Goal: Communication & Community: Answer question/provide support

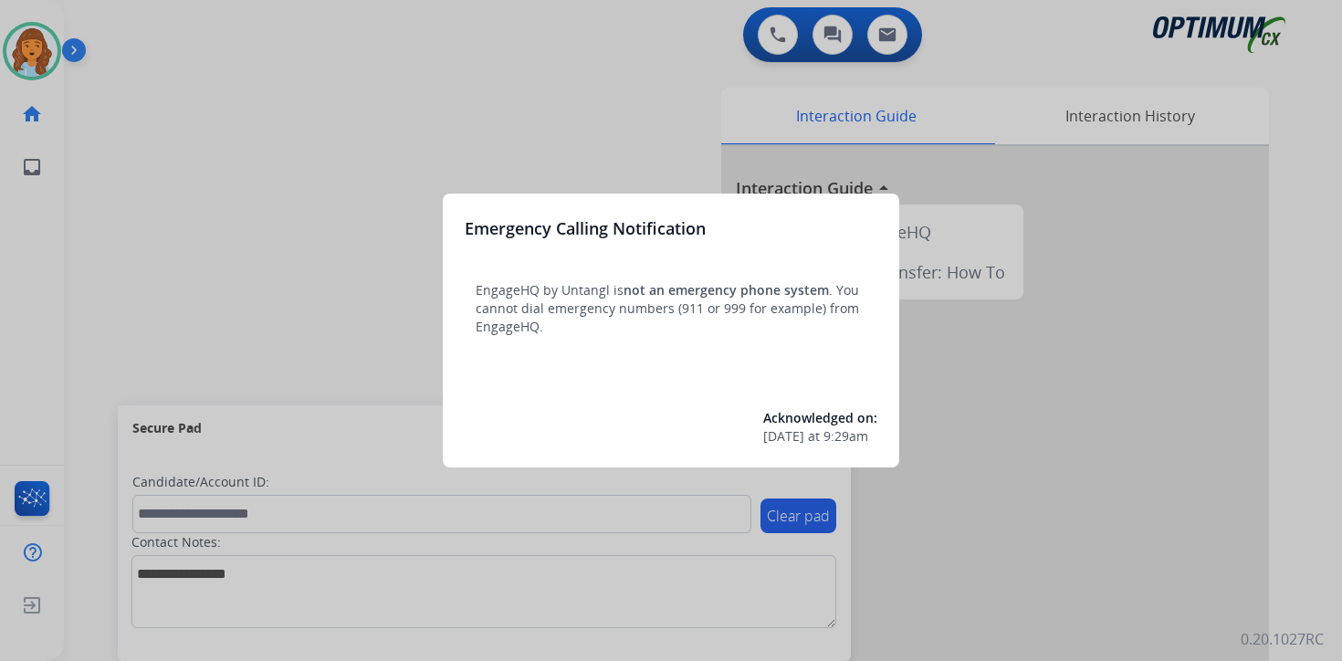
click at [116, 130] on div at bounding box center [671, 330] width 1342 height 661
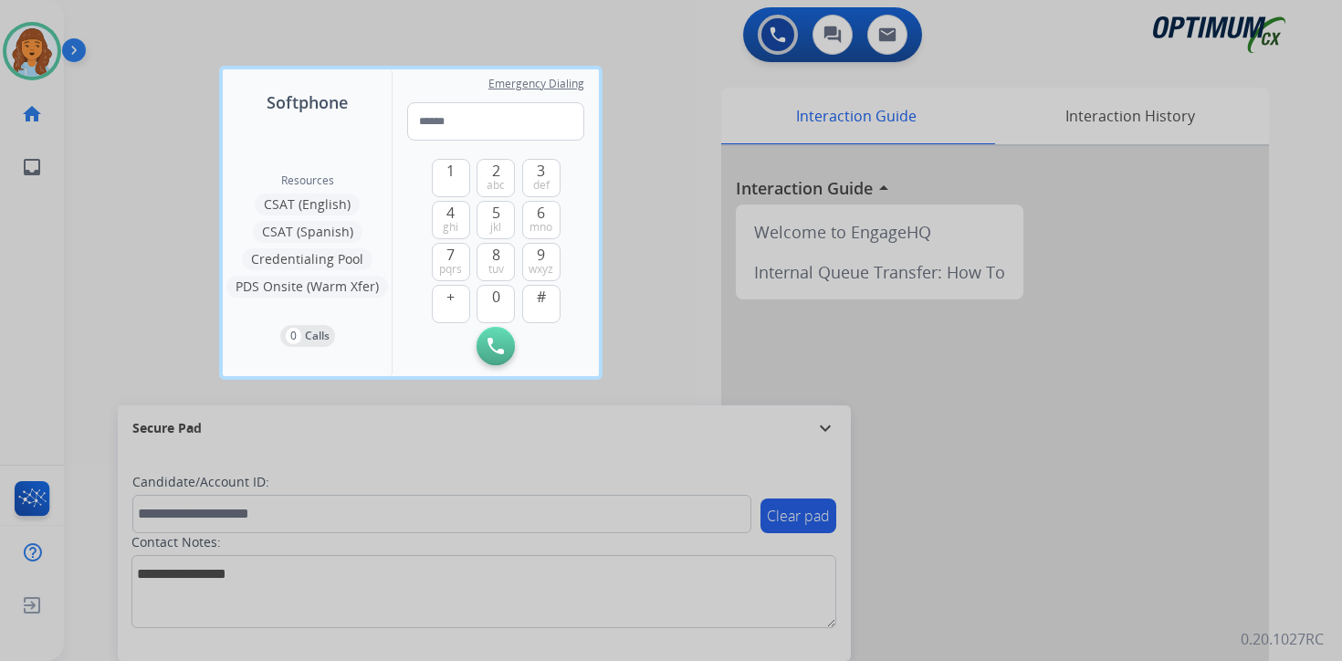
click at [109, 100] on div at bounding box center [671, 330] width 1342 height 661
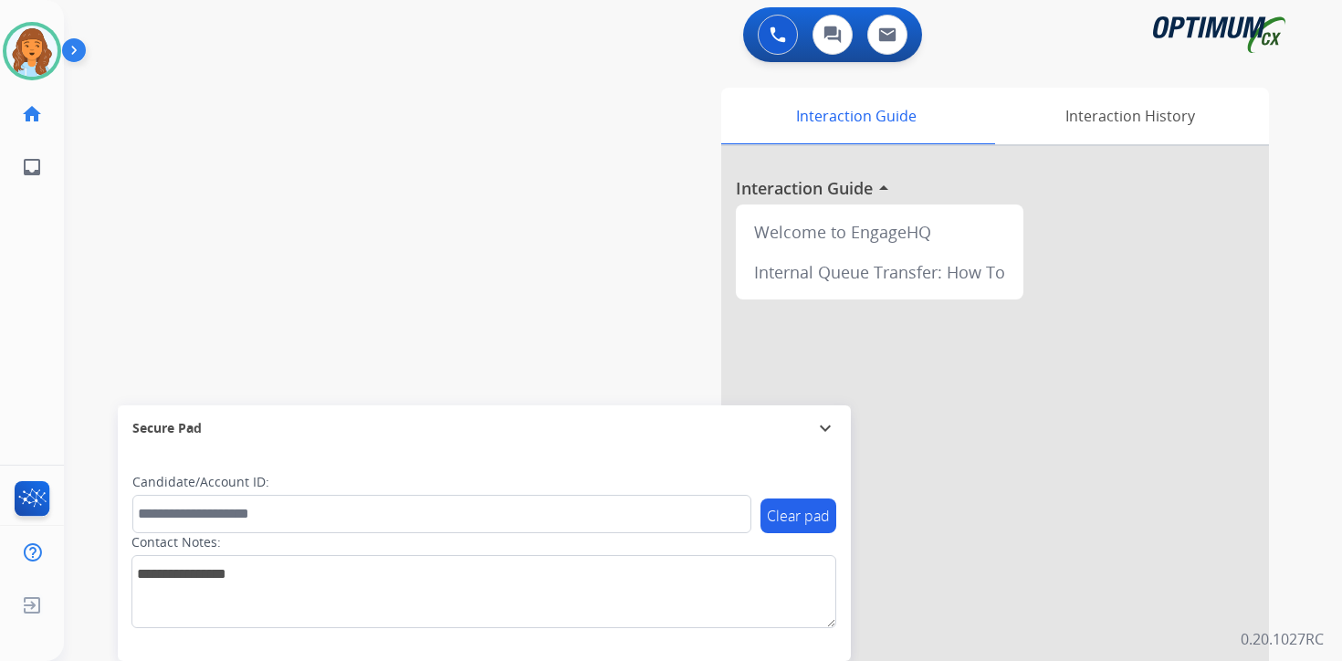
click at [78, 46] on img at bounding box center [77, 54] width 31 height 35
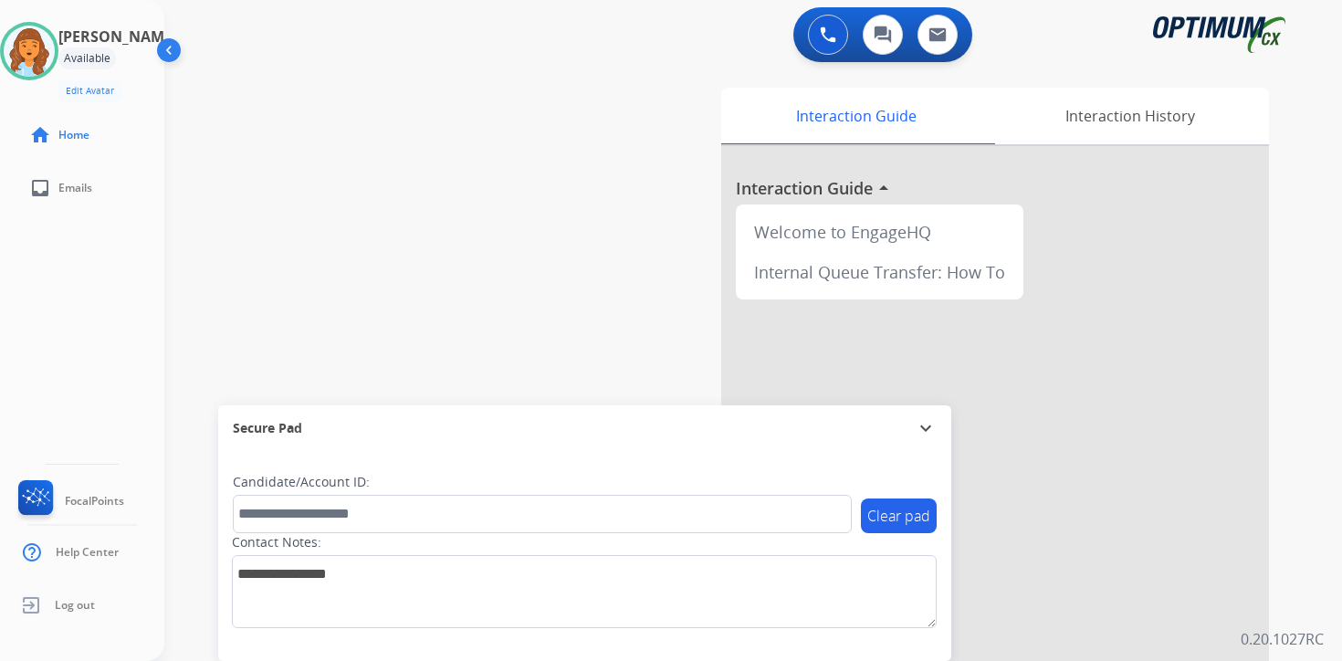
drag, startPoint x: 1293, startPoint y: 586, endPoint x: 1281, endPoint y: 584, distance: 12.0
click at [1293, 586] on div "Interaction Guide Interaction History Interaction Guide arrow_drop_up Welcome t…" at bounding box center [968, 453] width 662 height 747
click at [933, 647] on div "Clear pad Candidate/Account ID: Contact Notes:" at bounding box center [584, 556] width 733 height 210
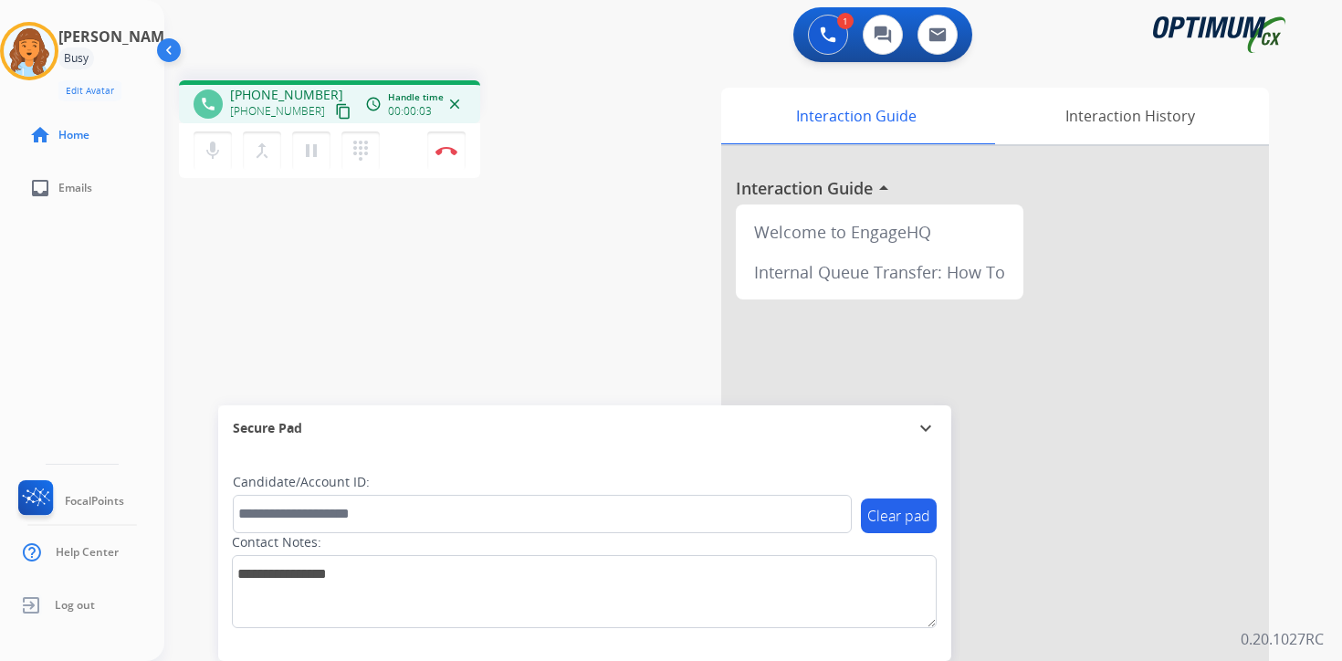
click at [335, 116] on mat-icon "content_copy" at bounding box center [343, 111] width 16 height 16
click at [819, 647] on div "Clear pad Candidate/Account ID: Contact Notes:" at bounding box center [584, 556] width 733 height 210
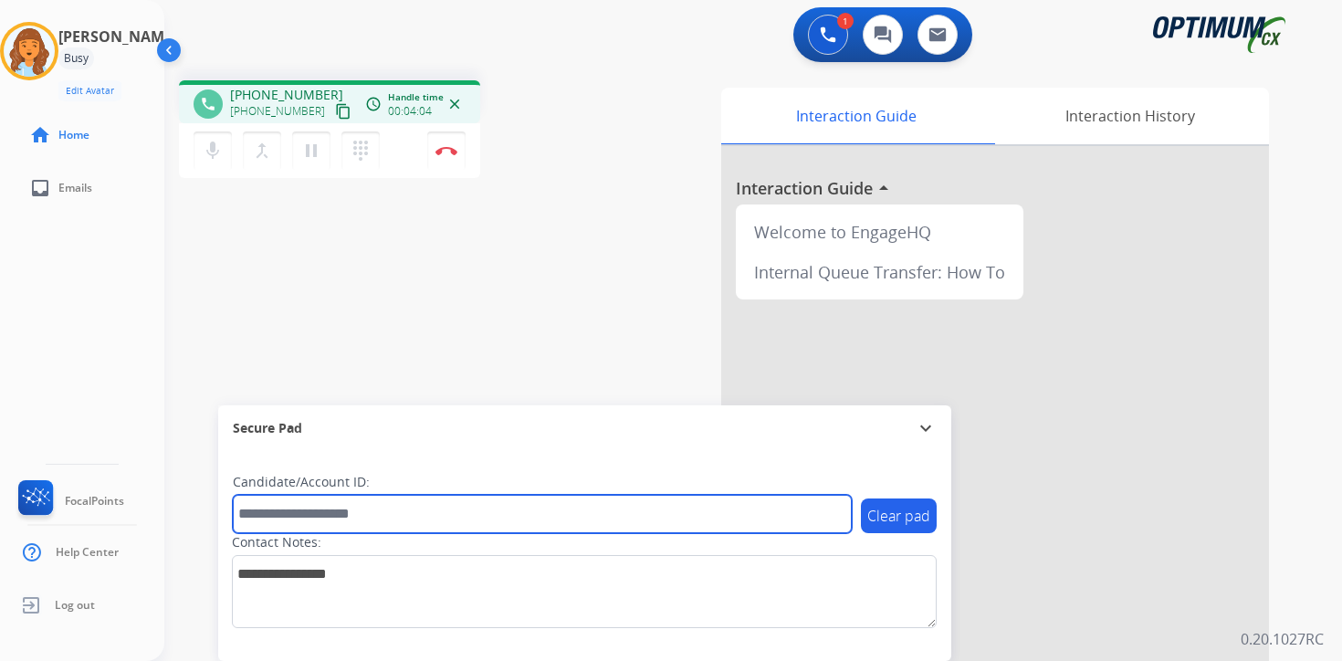
click at [466, 502] on input "text" at bounding box center [542, 514] width 619 height 38
type input "*******"
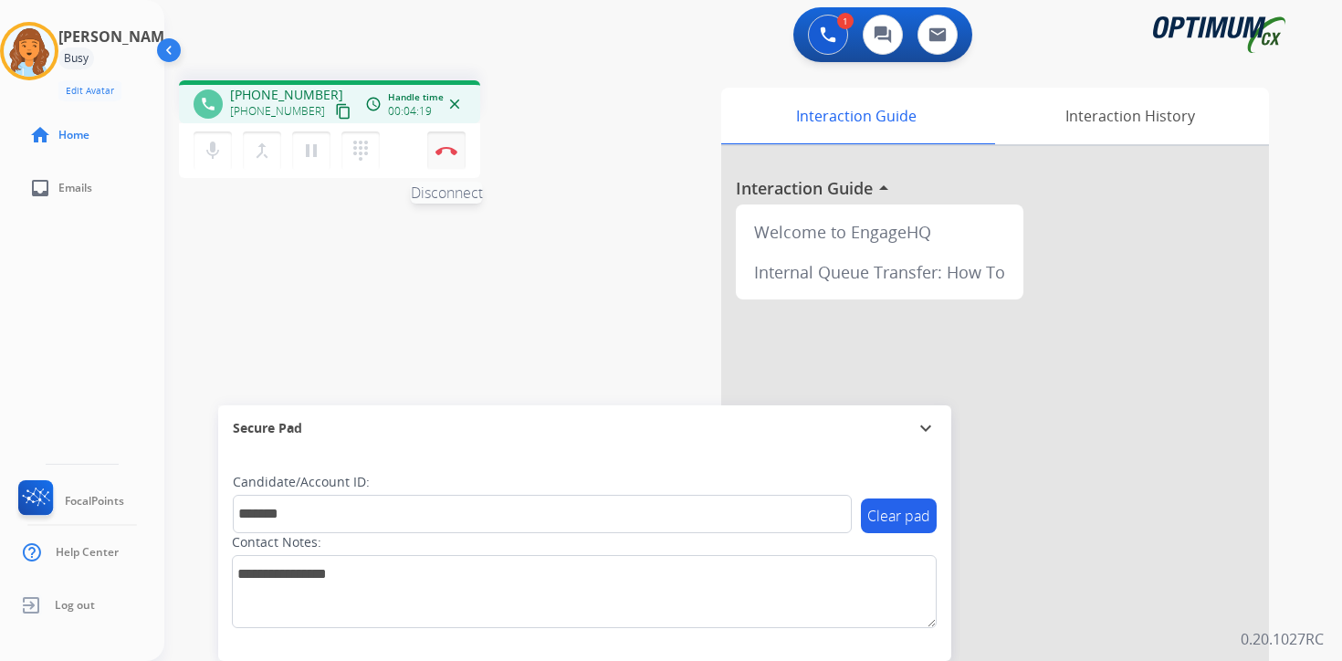
click at [449, 154] on img at bounding box center [447, 150] width 22 height 9
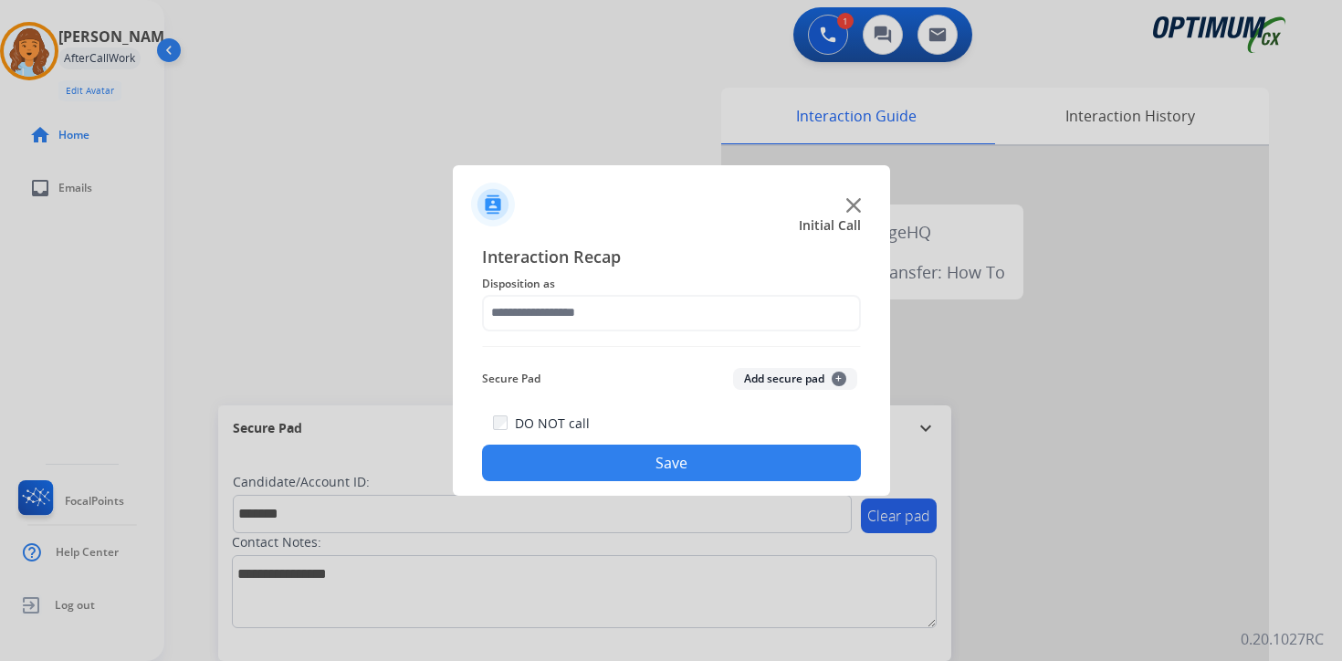
click at [824, 383] on button "Add secure pad +" at bounding box center [795, 379] width 124 height 22
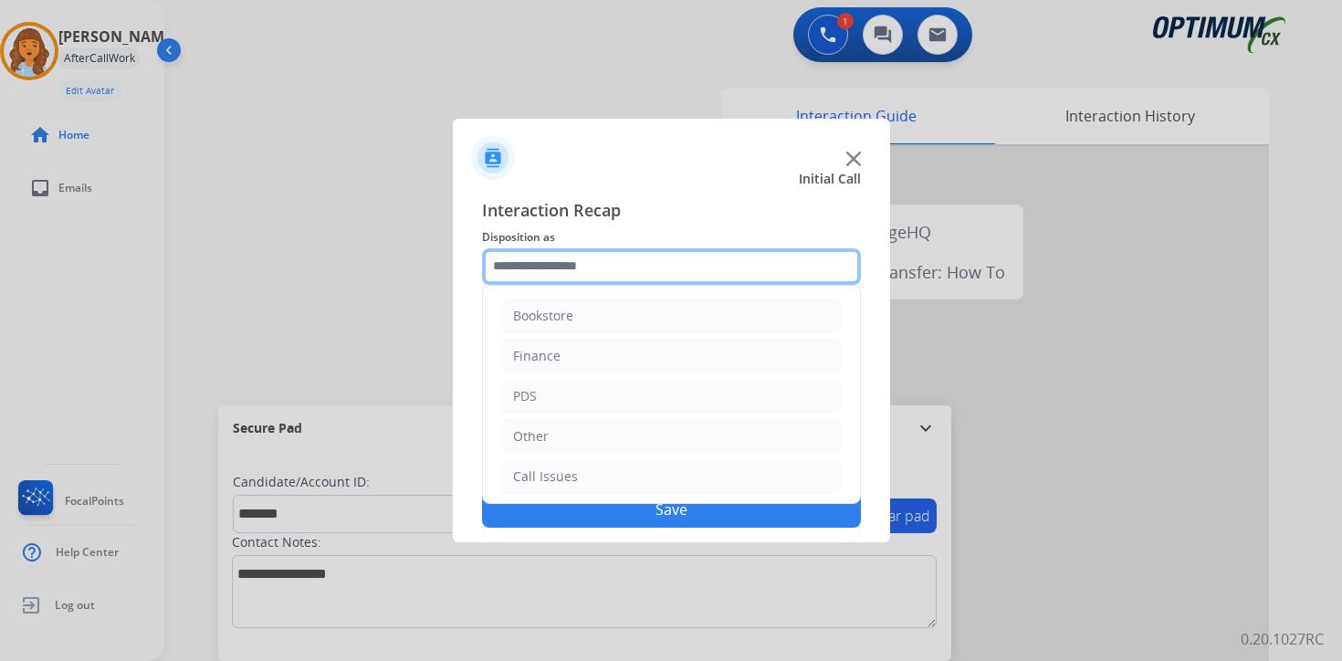
click at [622, 279] on input "text" at bounding box center [671, 266] width 379 height 37
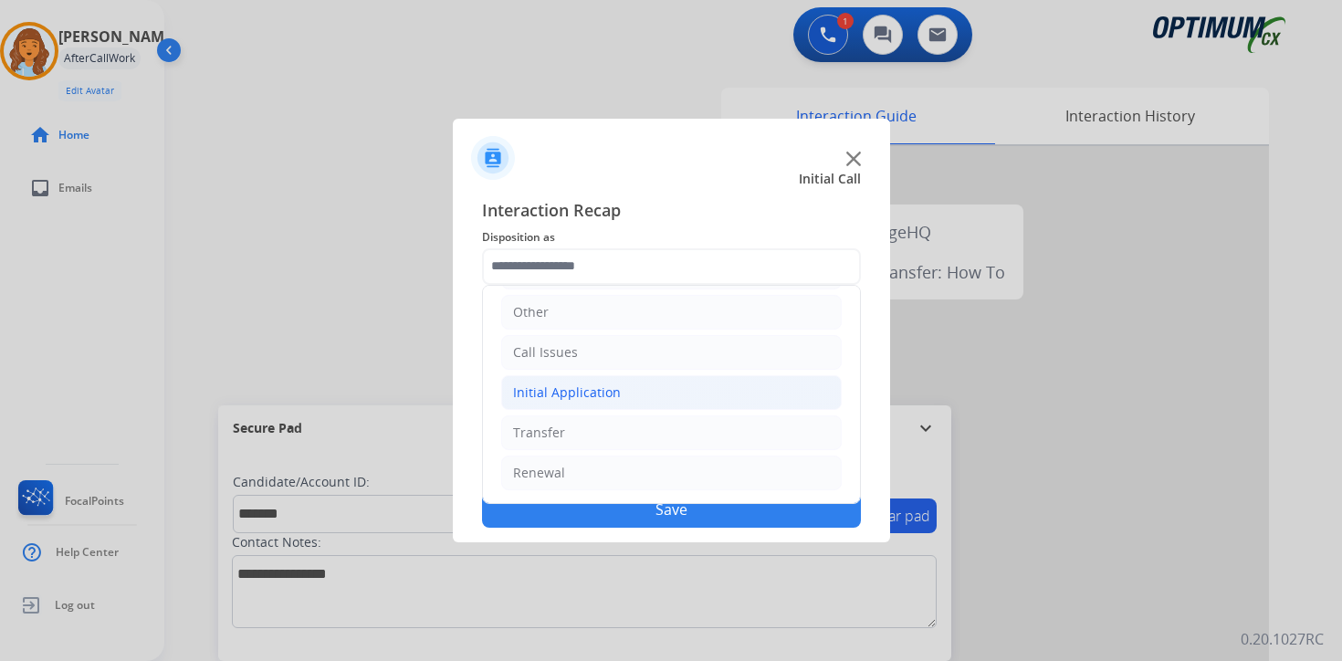
click at [564, 394] on div "Initial Application" at bounding box center [567, 393] width 108 height 18
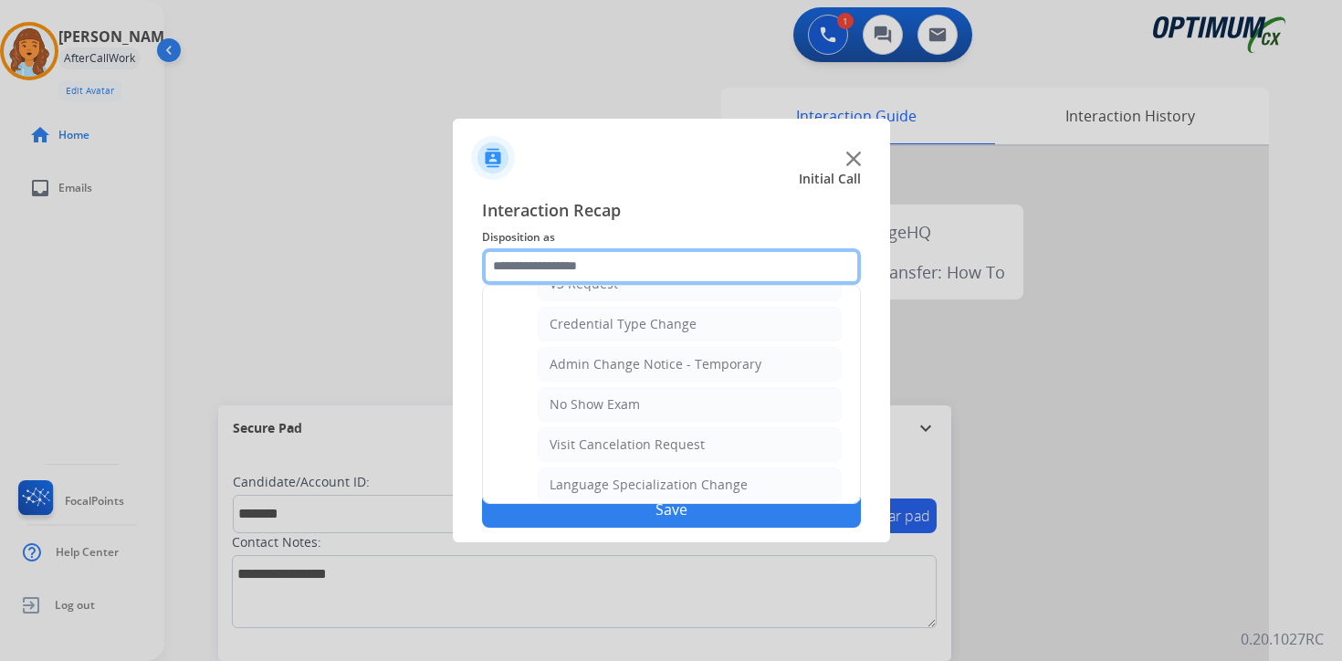
scroll to position [1037, 0]
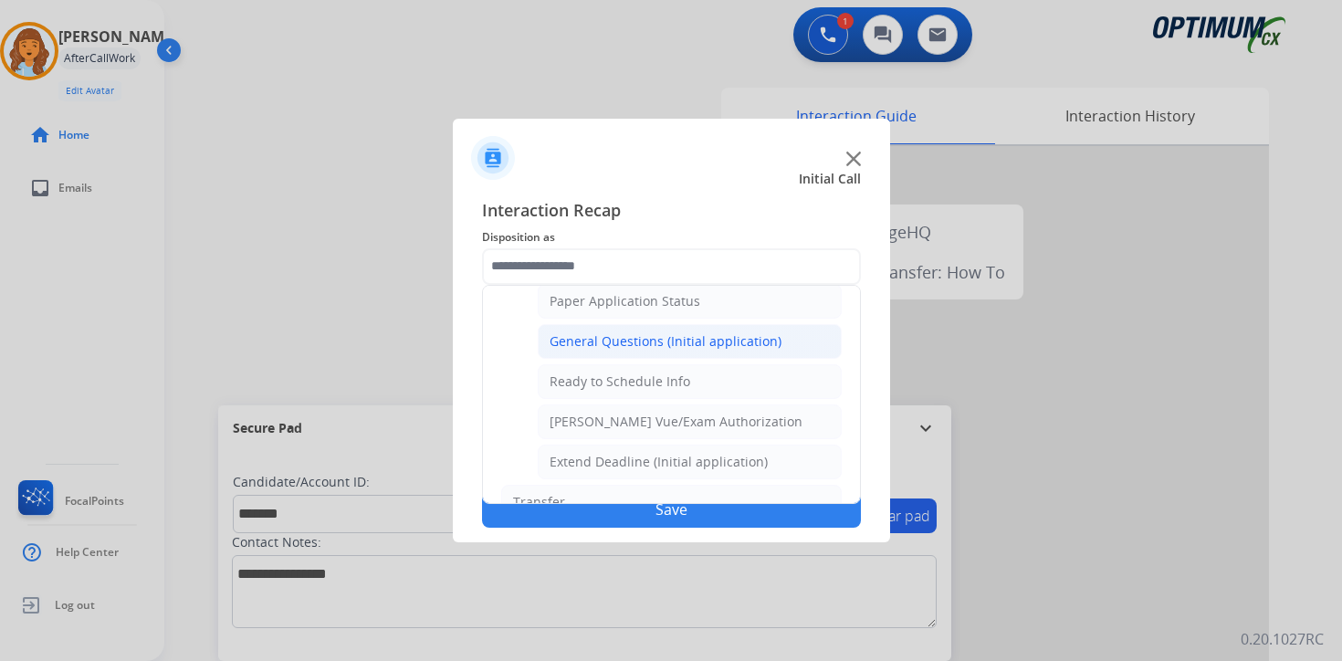
click at [595, 353] on li "General Questions (Initial application)" at bounding box center [690, 341] width 304 height 35
type input "**********"
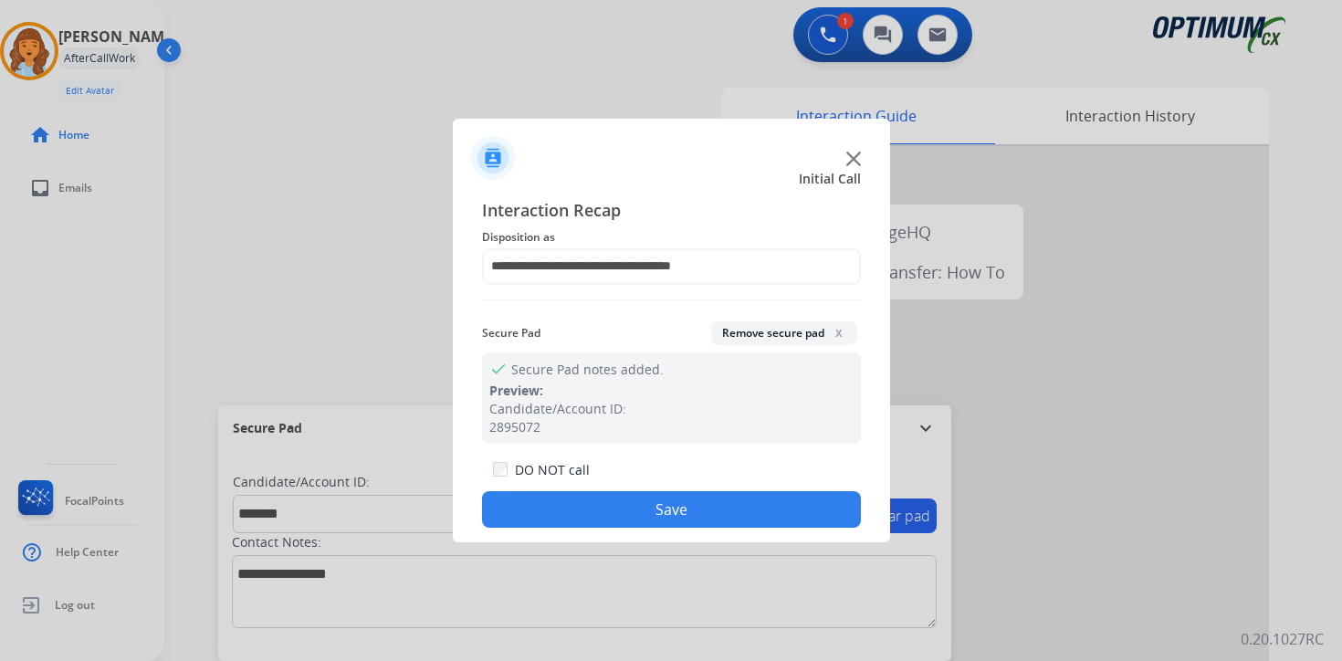
click at [619, 499] on button "Save" at bounding box center [671, 509] width 379 height 37
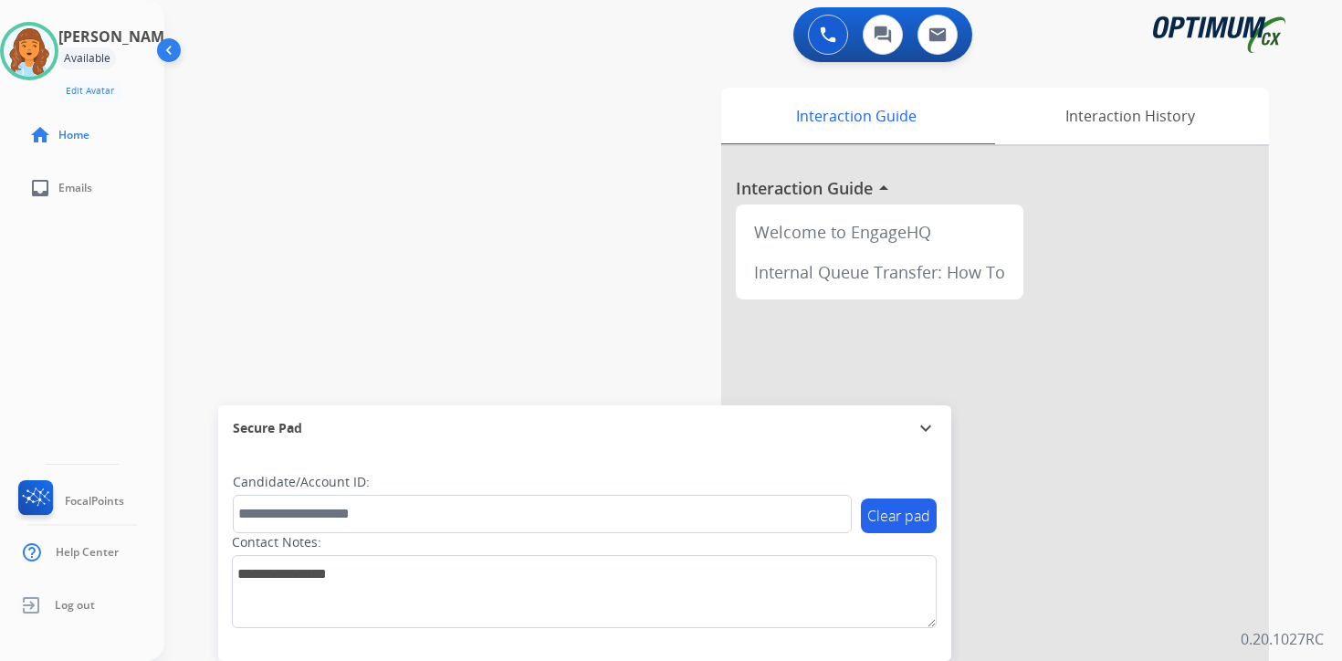
click at [260, 643] on div "Clear pad Candidate/Account ID: Contact Notes:" at bounding box center [584, 556] width 733 height 210
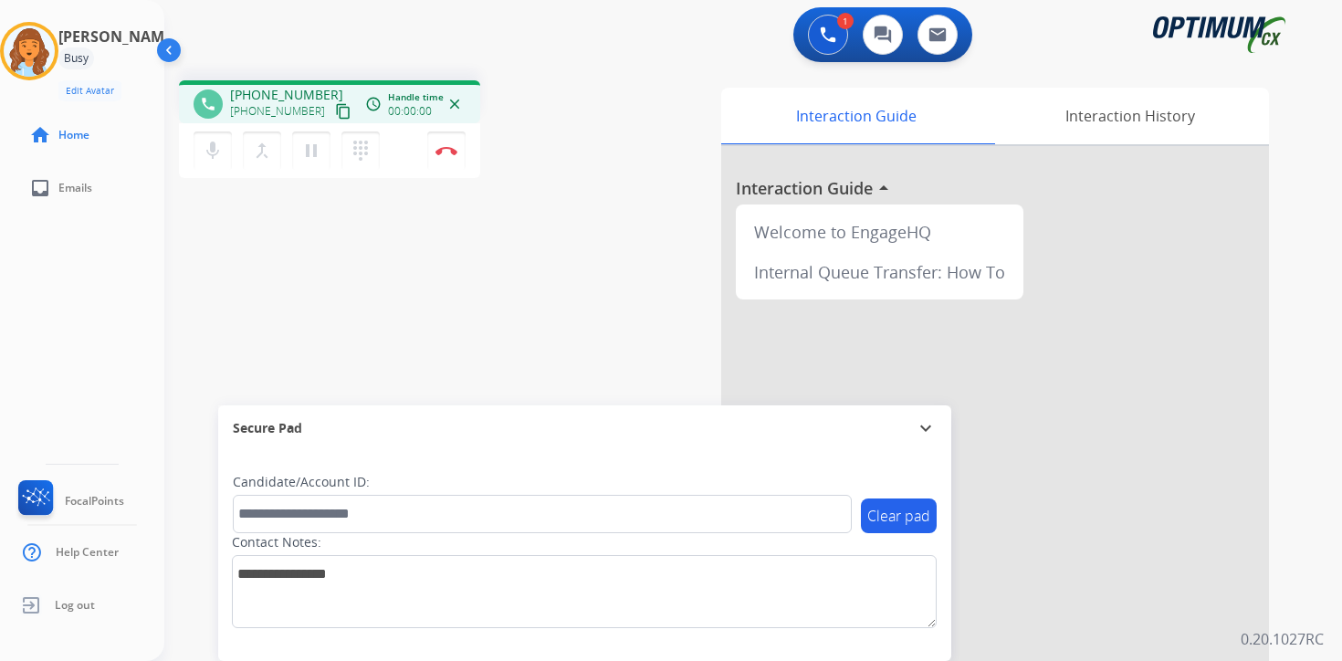
click at [335, 113] on mat-icon "content_copy" at bounding box center [343, 111] width 16 height 16
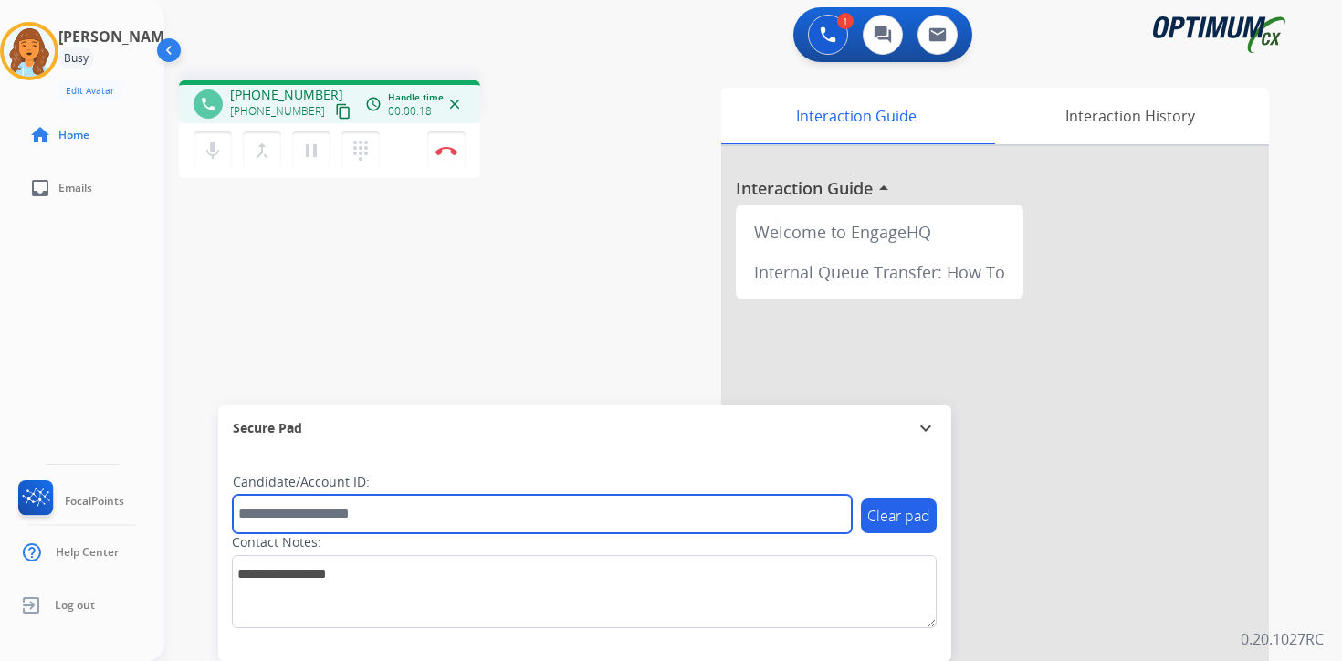
click at [309, 499] on input "text" at bounding box center [542, 514] width 619 height 38
type input "*******"
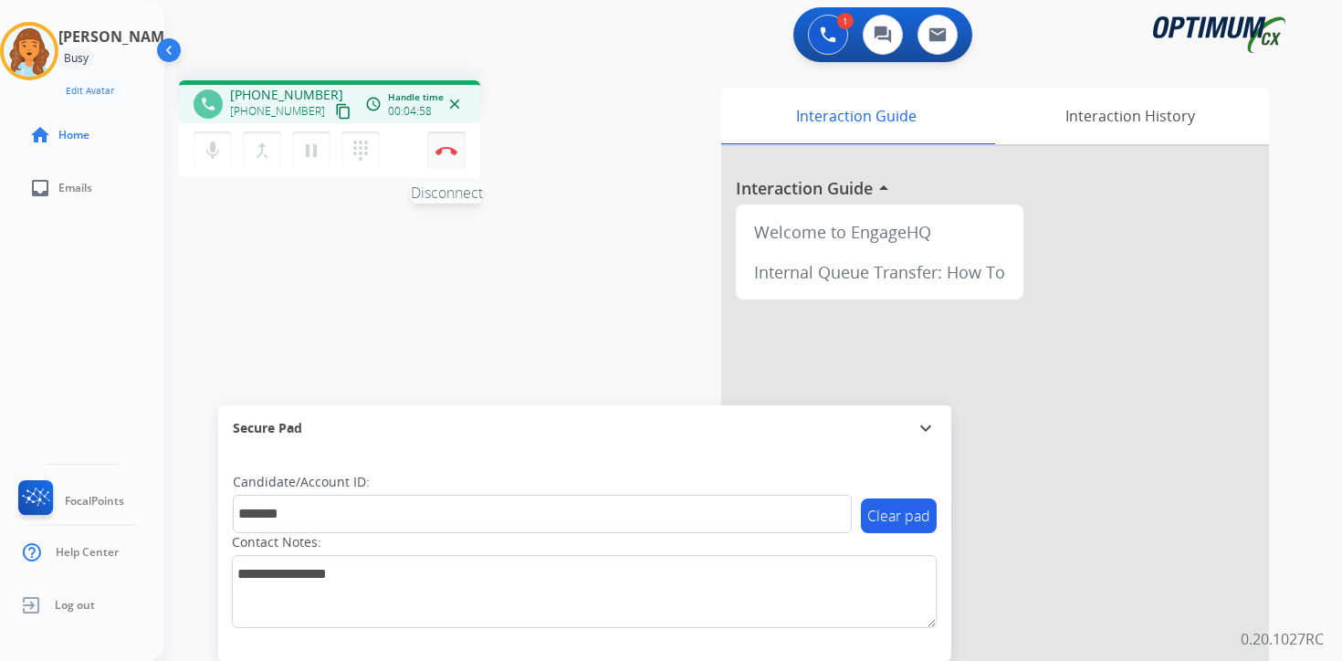
click at [455, 157] on button "Disconnect" at bounding box center [446, 151] width 38 height 38
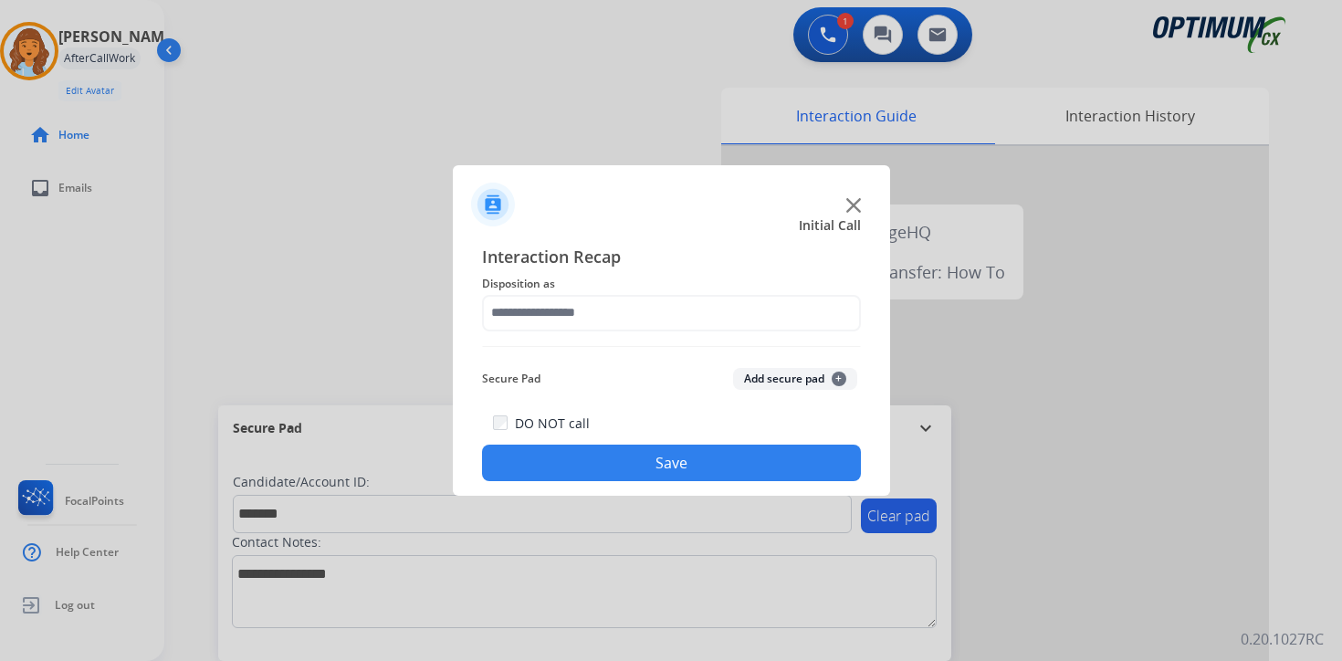
click at [834, 379] on span "+" at bounding box center [839, 379] width 15 height 15
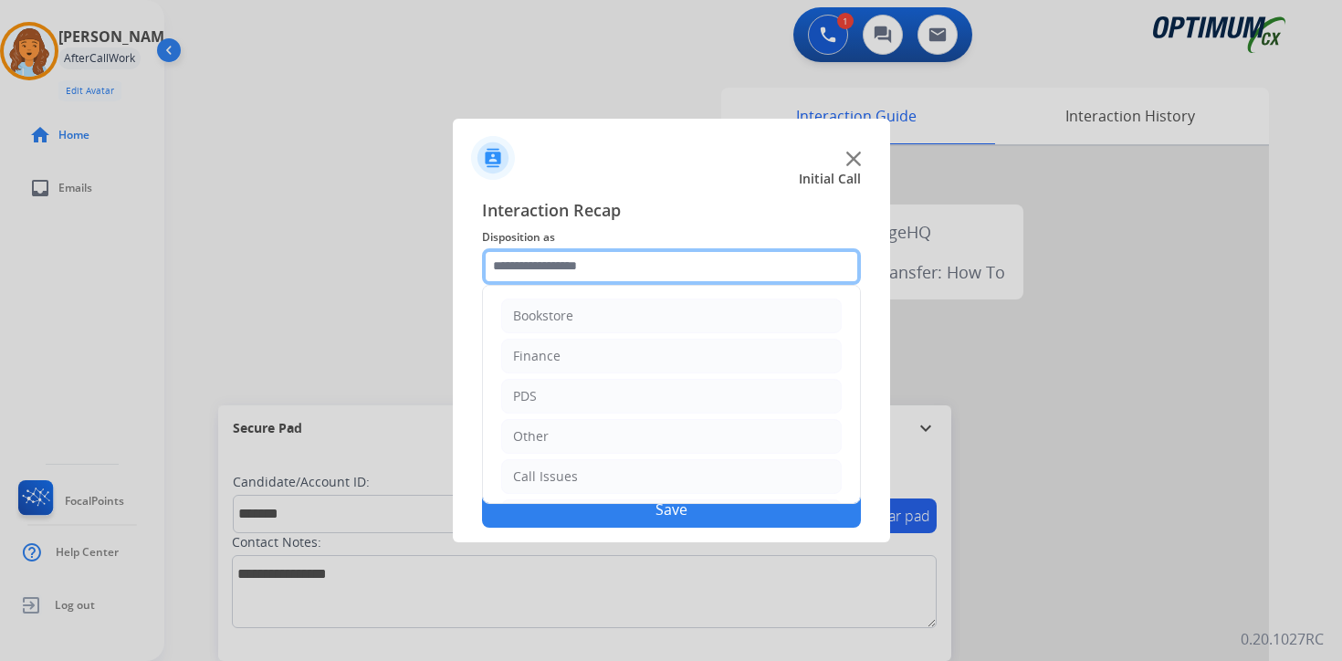
click at [601, 275] on input "text" at bounding box center [671, 266] width 379 height 37
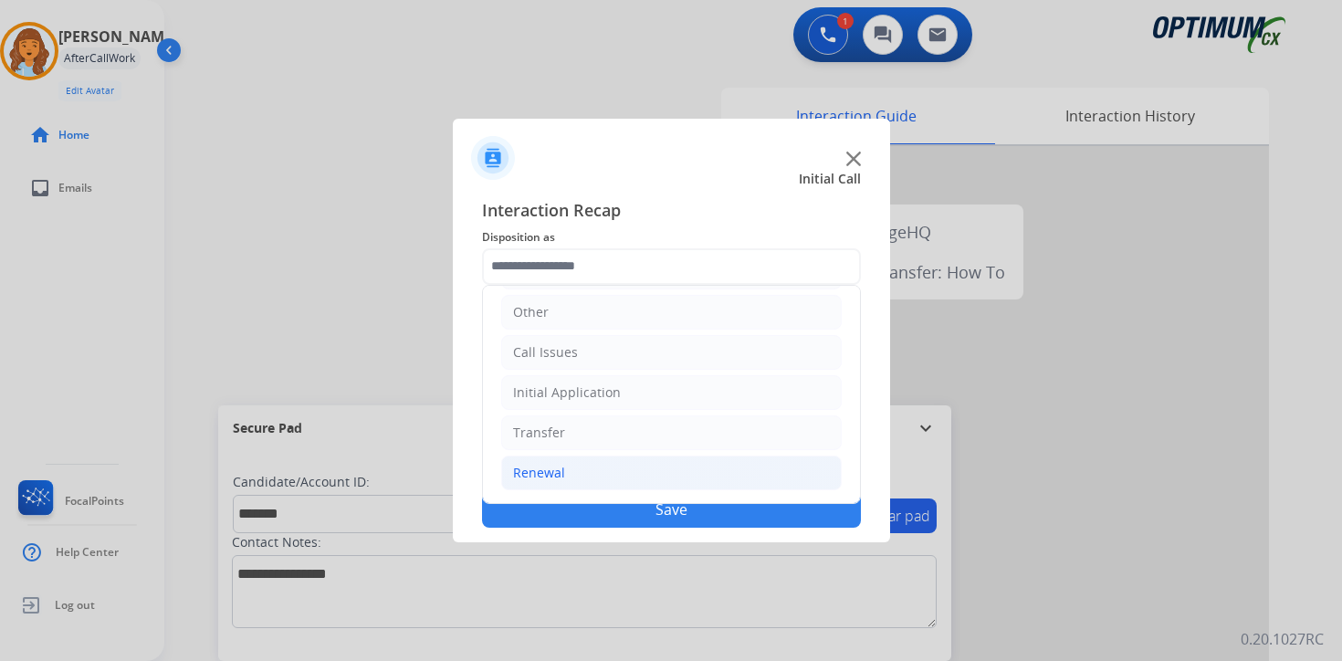
click at [590, 468] on li "Renewal" at bounding box center [671, 473] width 341 height 35
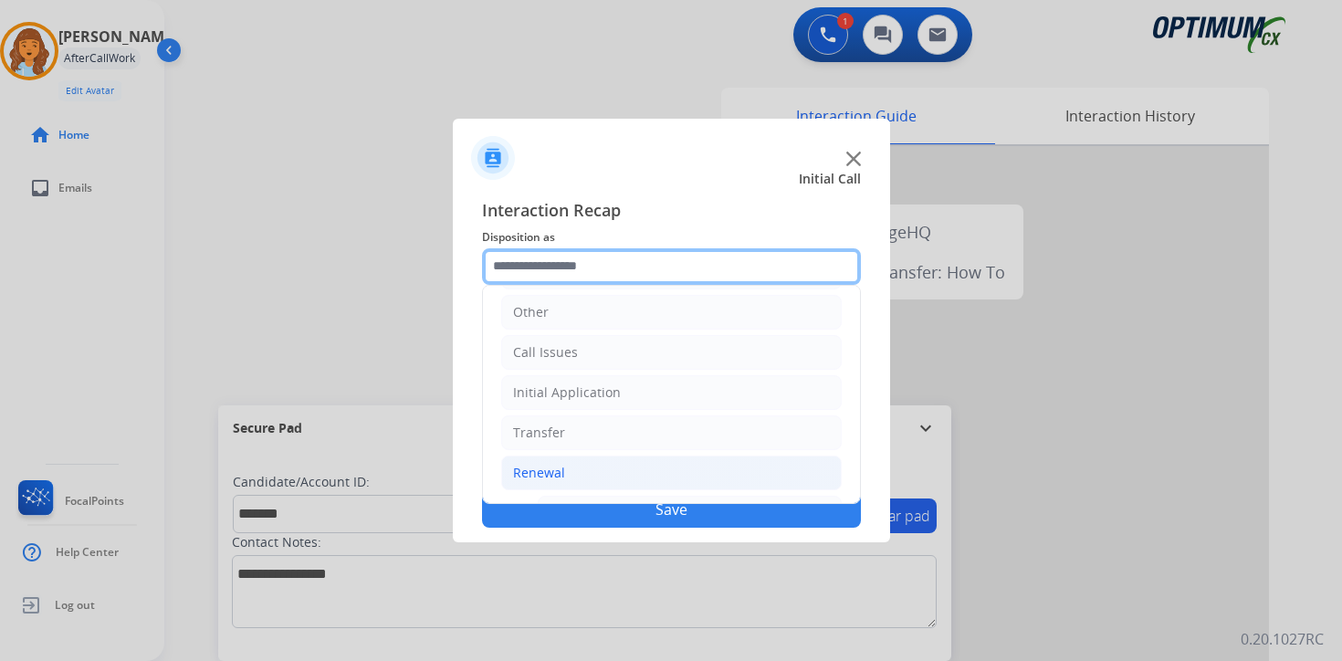
scroll to position [428, 0]
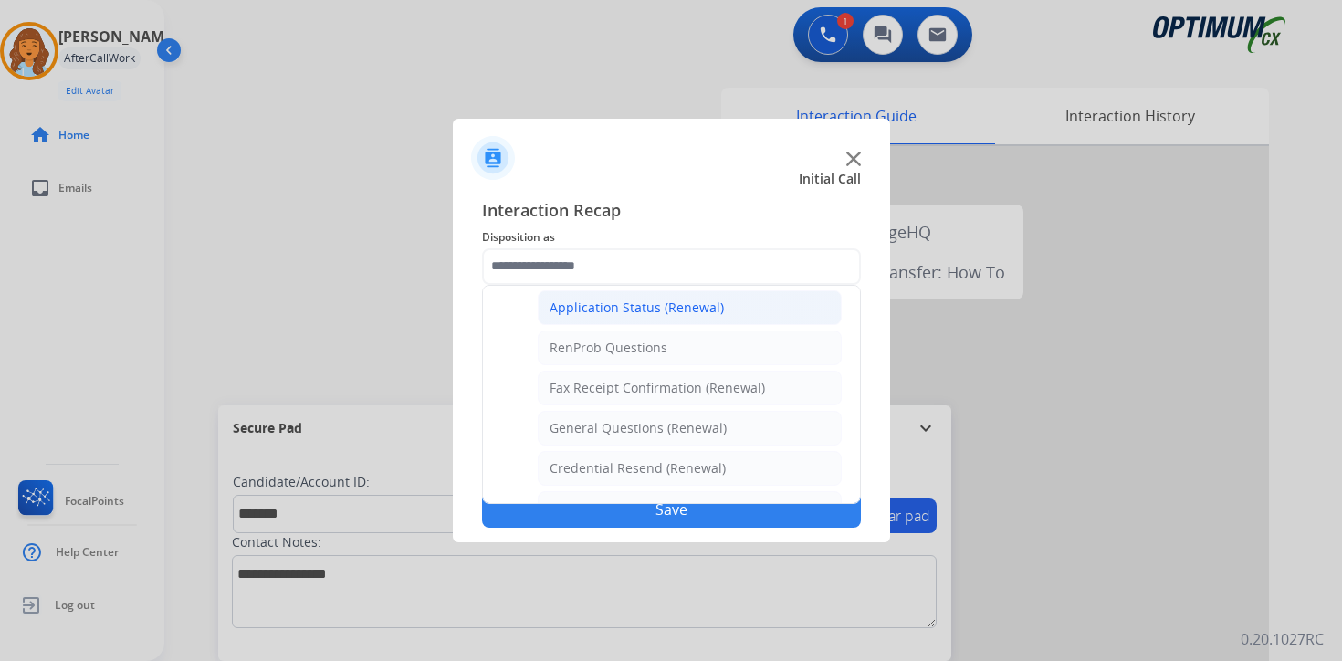
click at [610, 307] on div "Application Status (Renewal)" at bounding box center [637, 308] width 174 height 18
type input "**********"
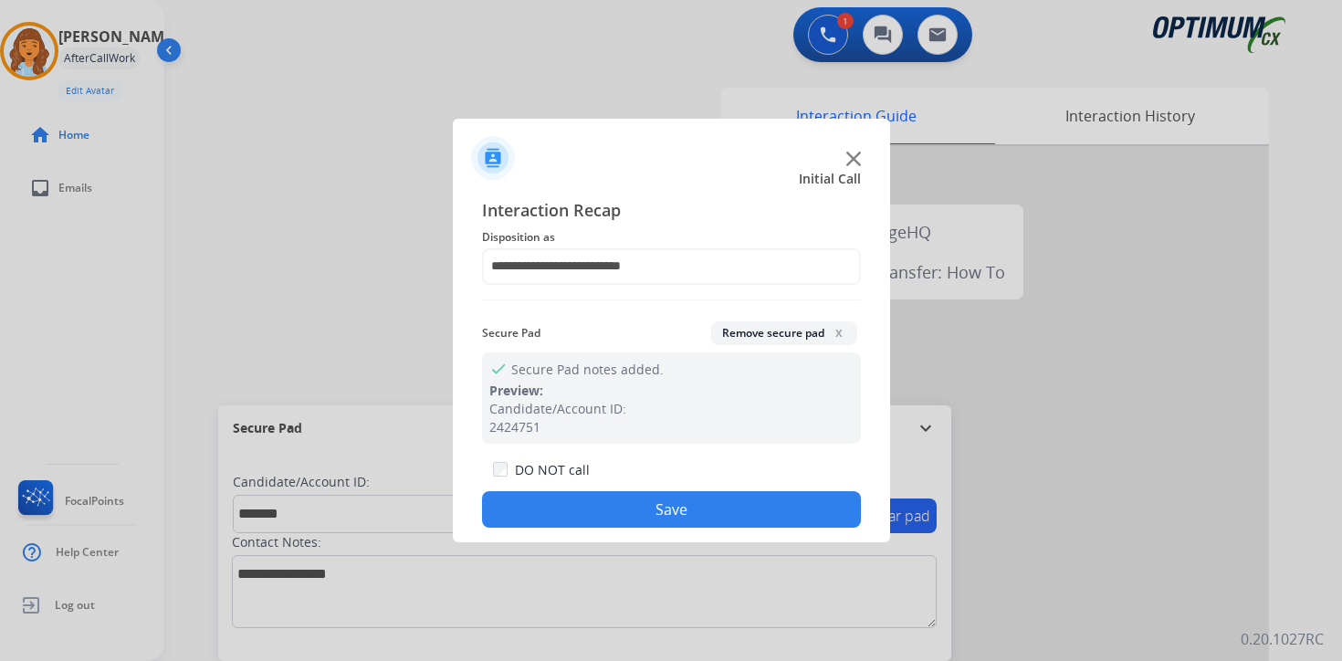
click at [568, 512] on button "Save" at bounding box center [671, 509] width 379 height 37
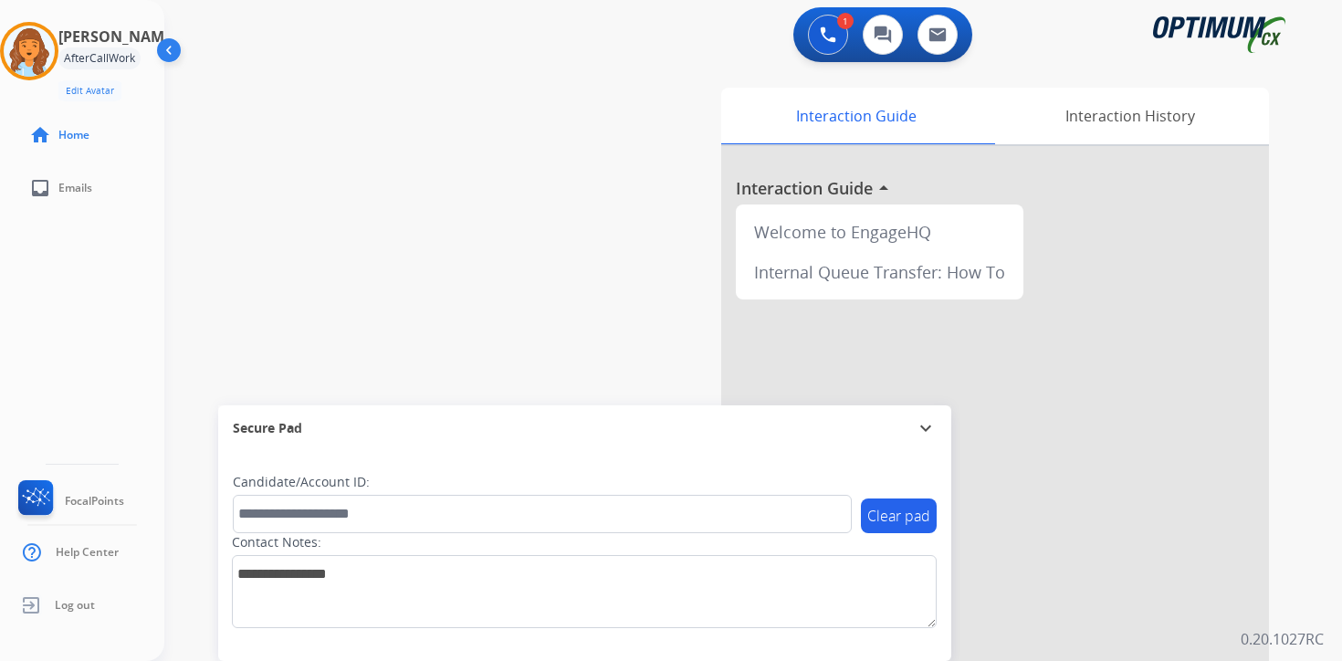
click at [1302, 526] on div "1 Voice Interactions 0 Chat Interactions 0 Email Interactions swap_horiz Break …" at bounding box center [753, 330] width 1178 height 661
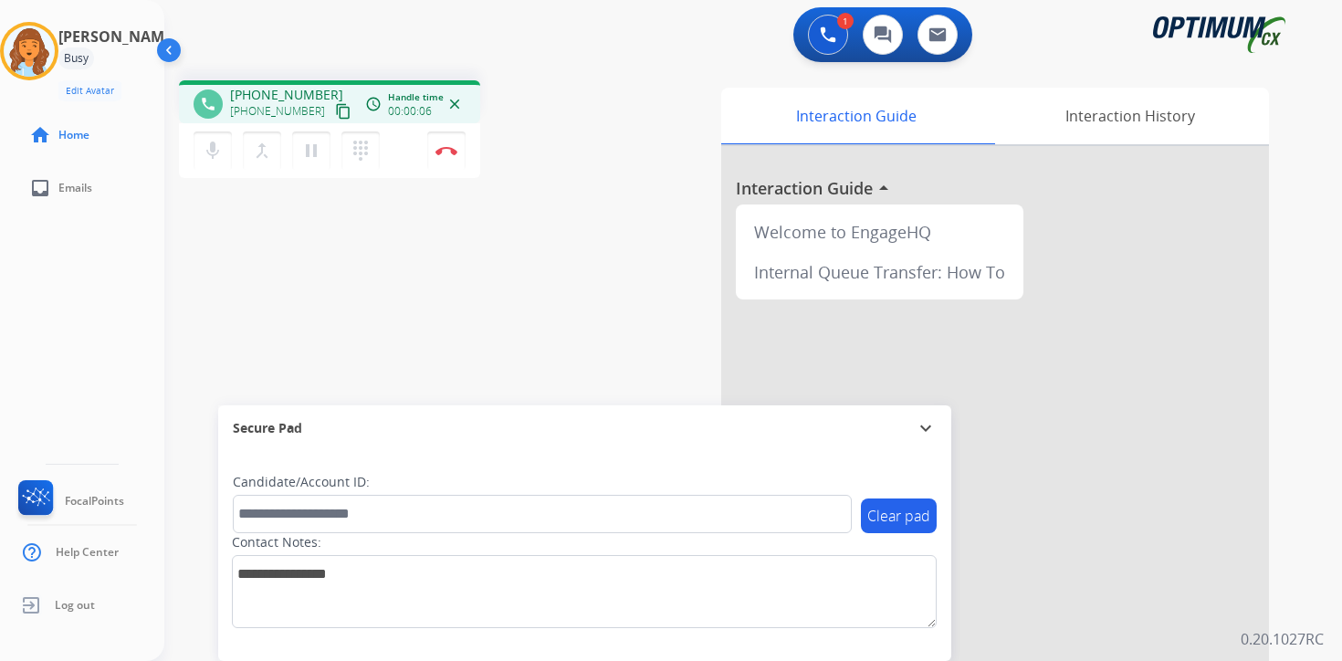
click at [335, 112] on mat-icon "content_copy" at bounding box center [343, 111] width 16 height 16
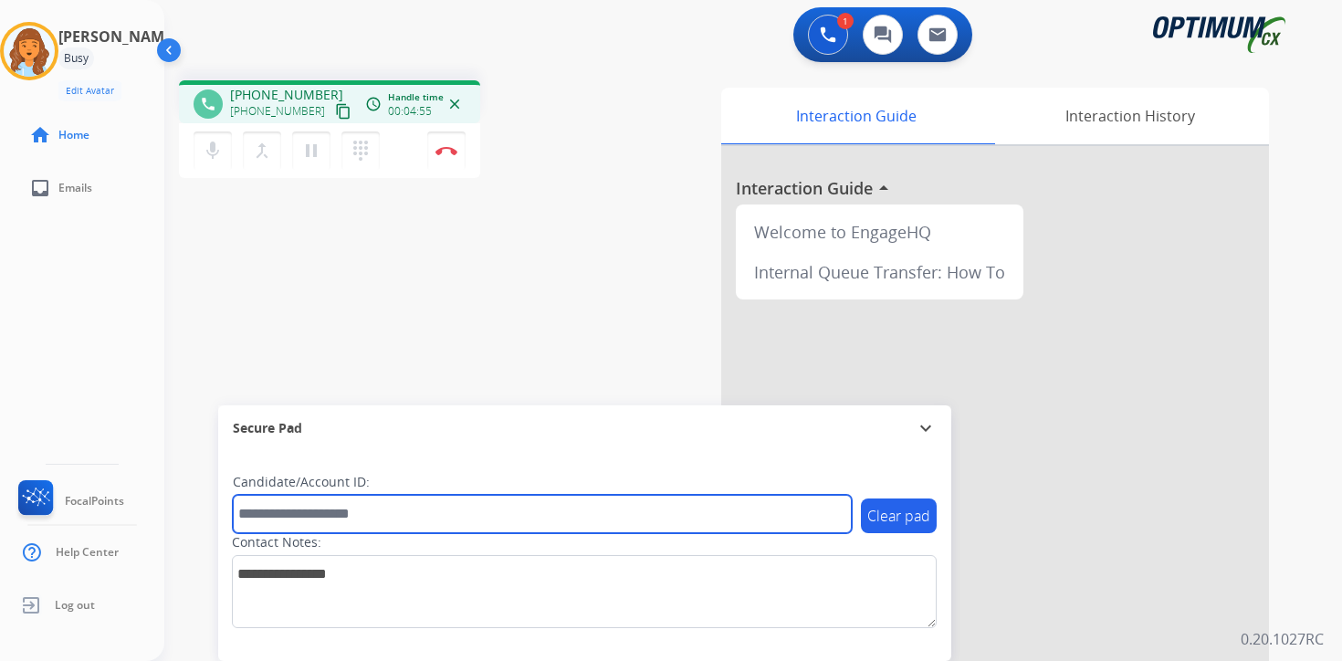
click at [384, 521] on input "text" at bounding box center [542, 514] width 619 height 38
type input "*******"
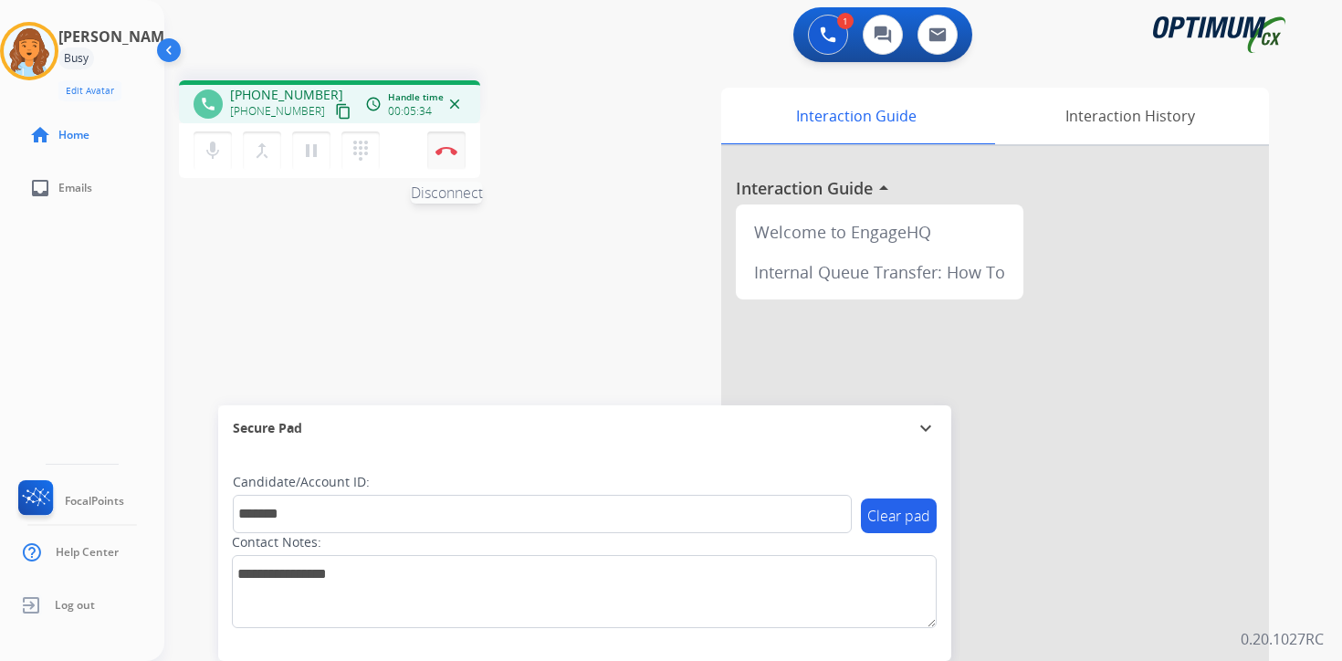
click at [450, 158] on button "Disconnect" at bounding box center [446, 151] width 38 height 38
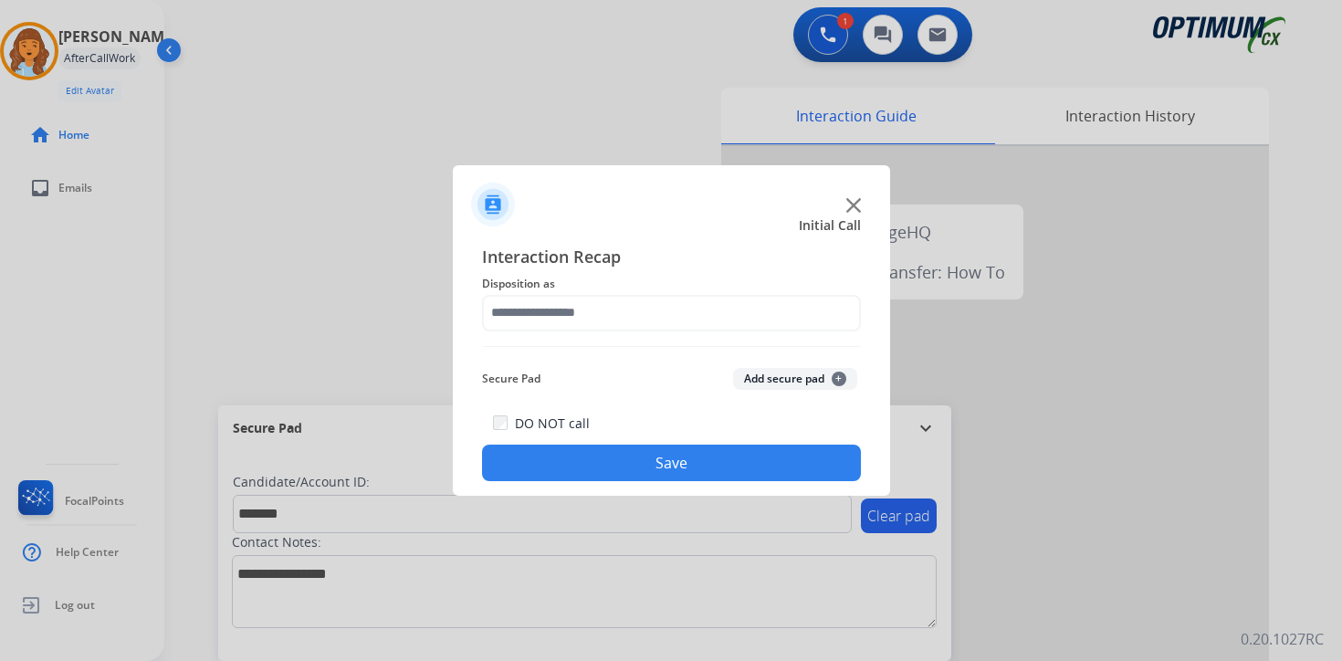
click at [836, 378] on span "+" at bounding box center [839, 379] width 15 height 15
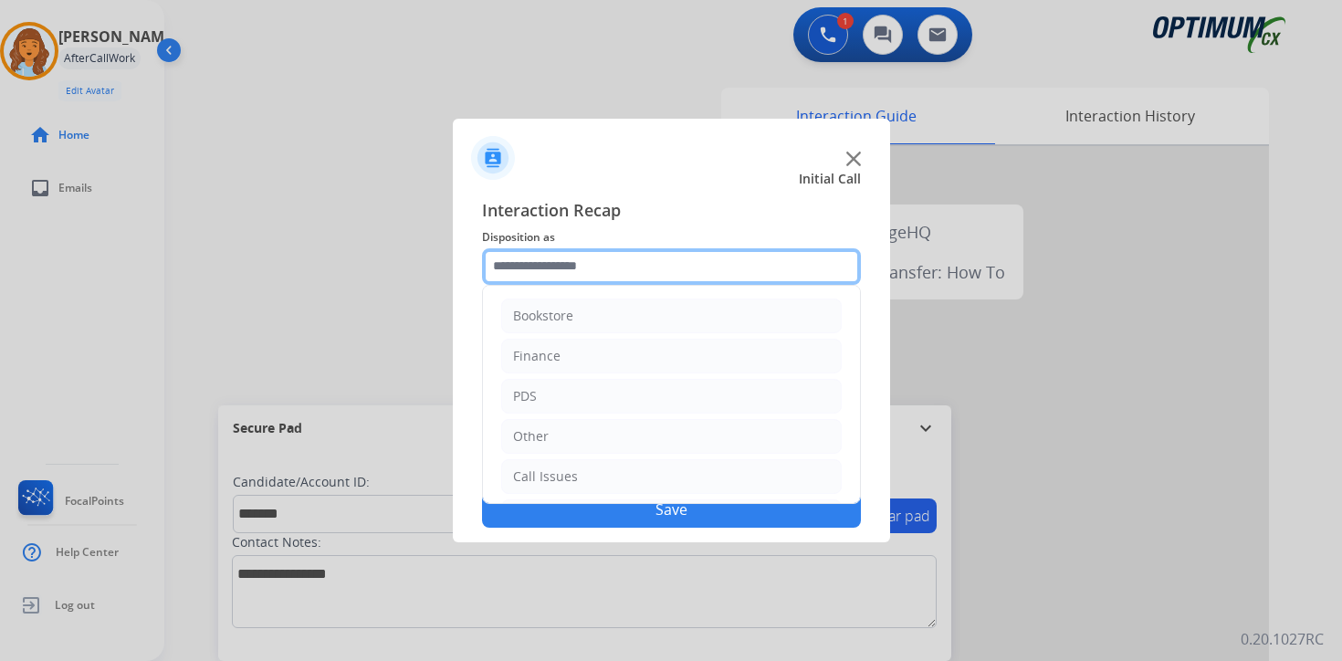
click at [523, 262] on input "text" at bounding box center [671, 266] width 379 height 37
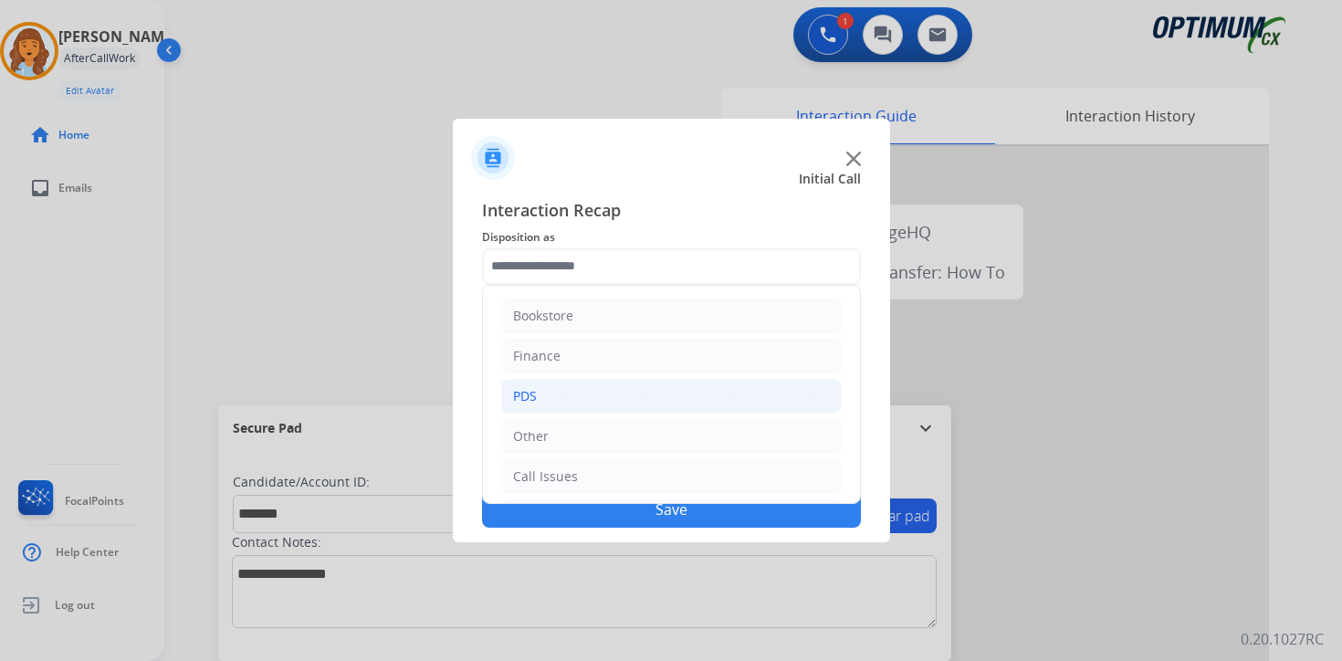
click at [542, 388] on li "PDS" at bounding box center [671, 396] width 341 height 35
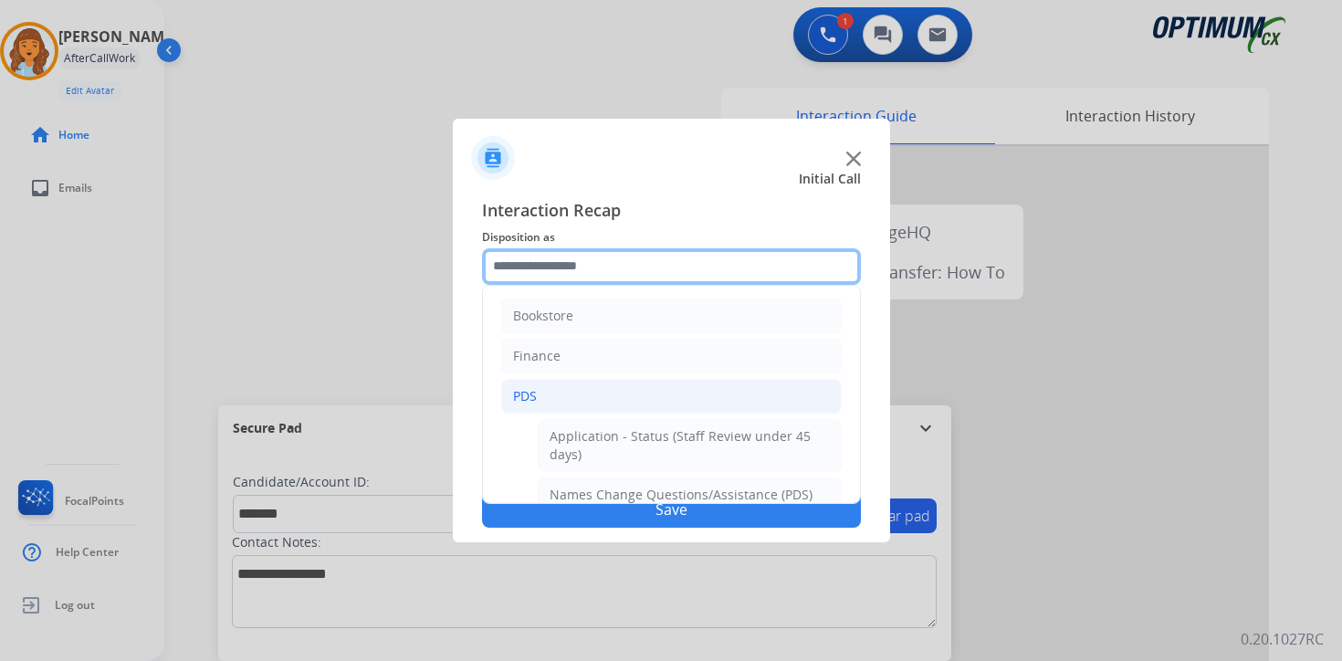
scroll to position [304, 0]
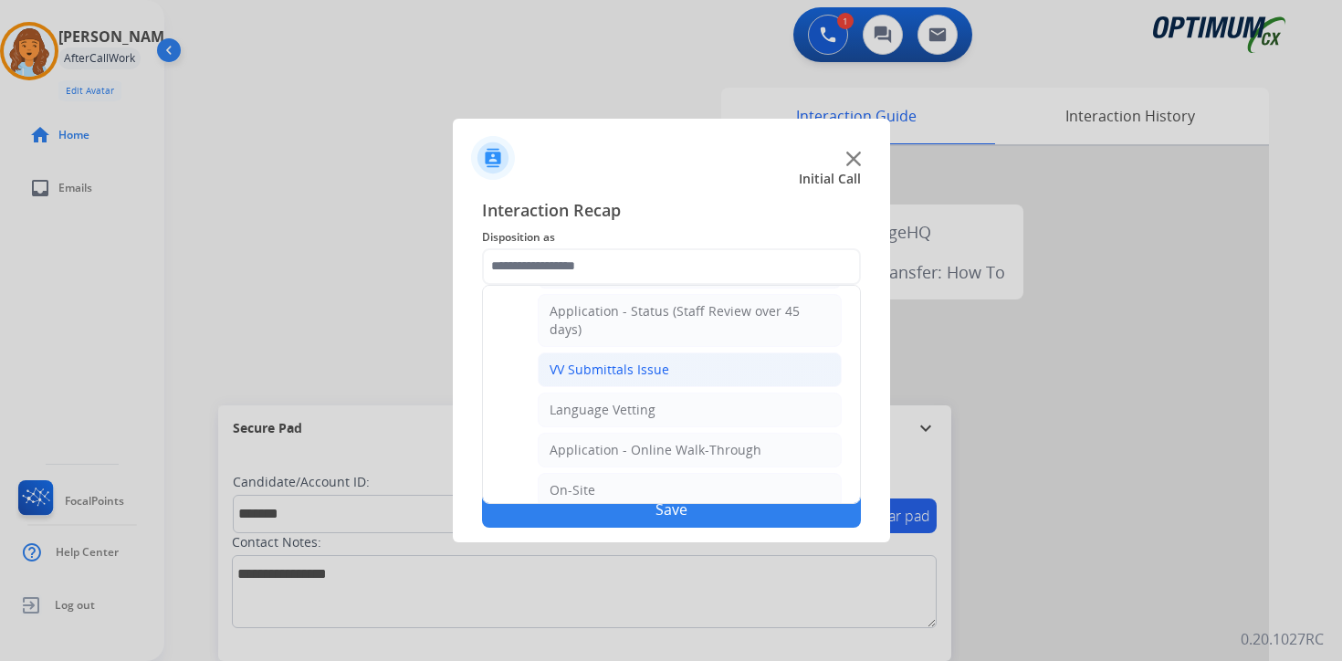
click at [561, 369] on div "VV Submittals Issue" at bounding box center [610, 370] width 120 height 18
type input "**********"
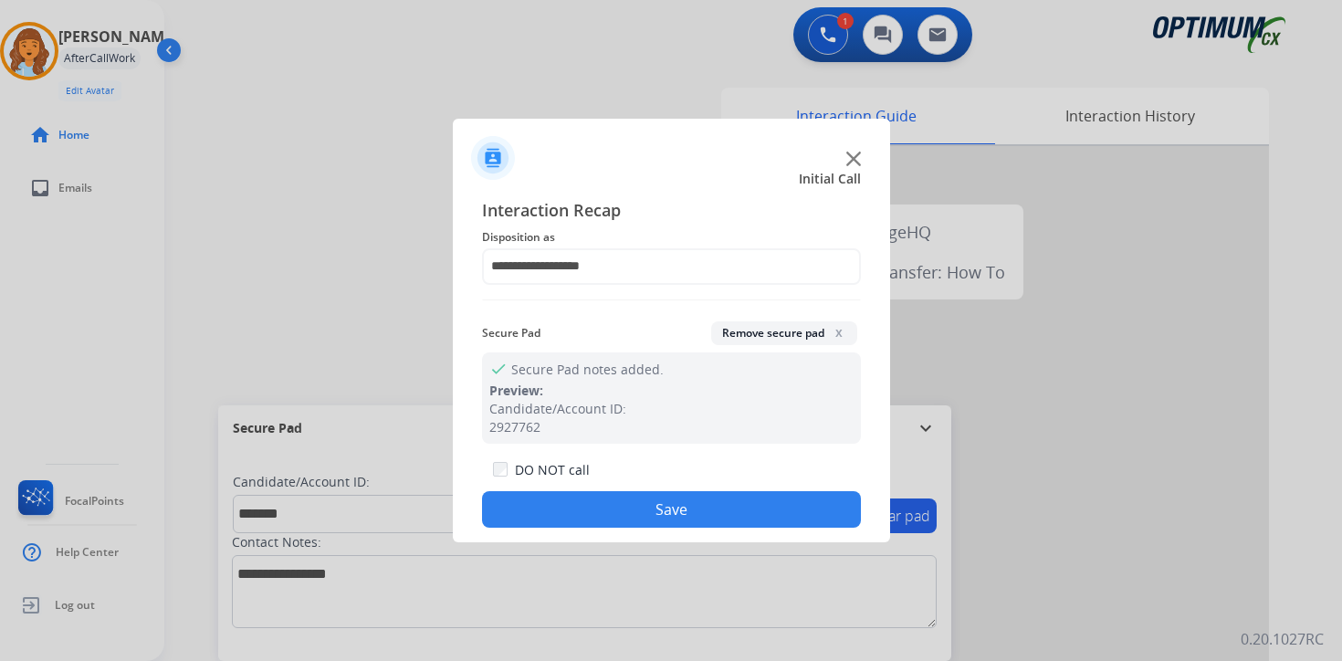
click at [570, 494] on button "Save" at bounding box center [671, 509] width 379 height 37
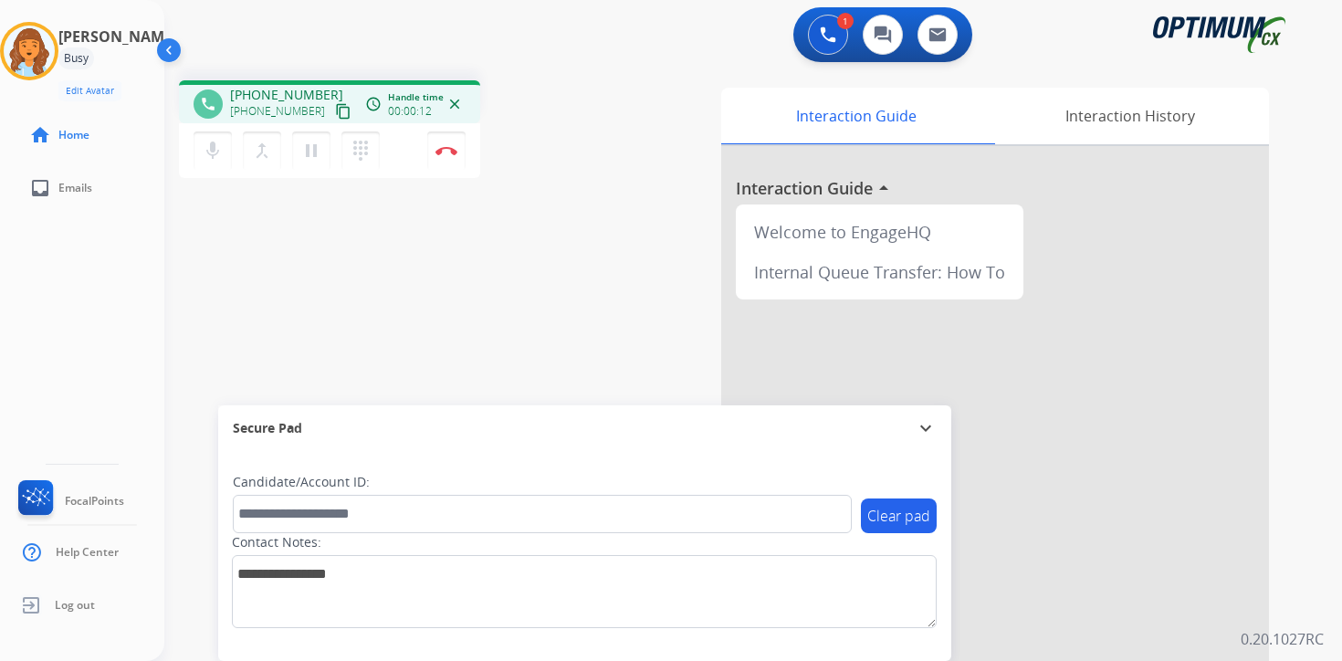
click at [335, 112] on mat-icon "content_copy" at bounding box center [343, 111] width 16 height 16
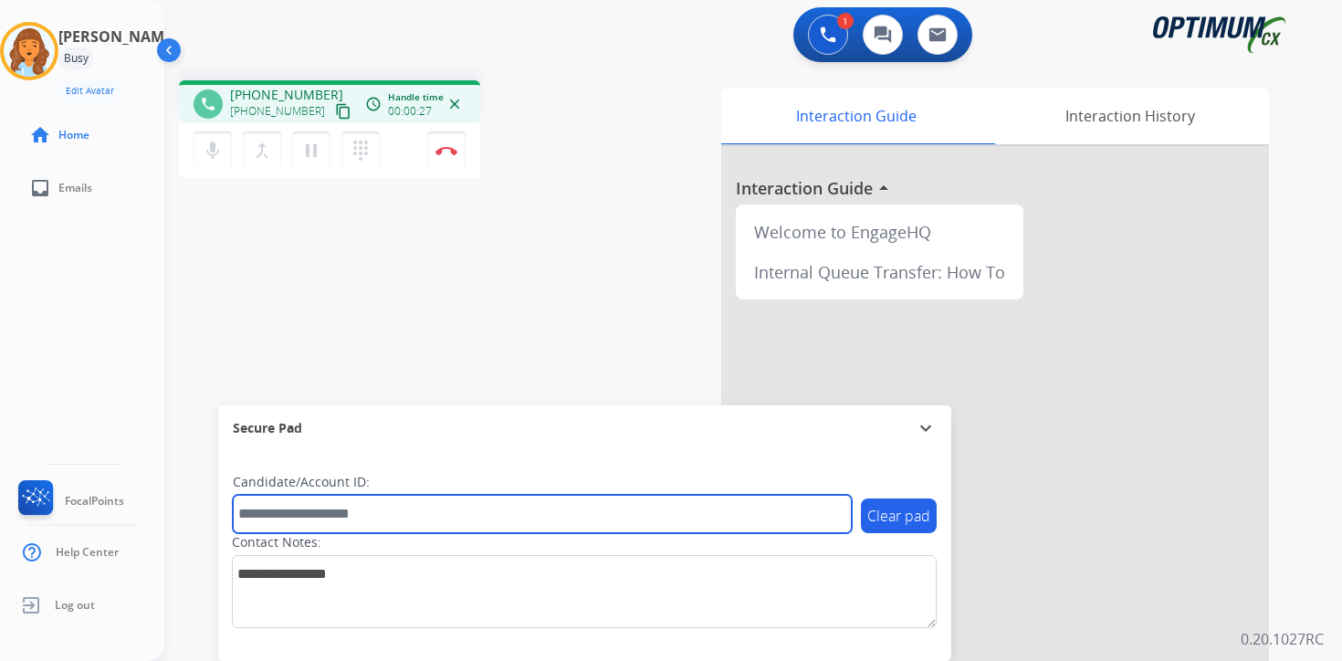
click at [359, 507] on input "text" at bounding box center [542, 514] width 619 height 38
type input "*******"
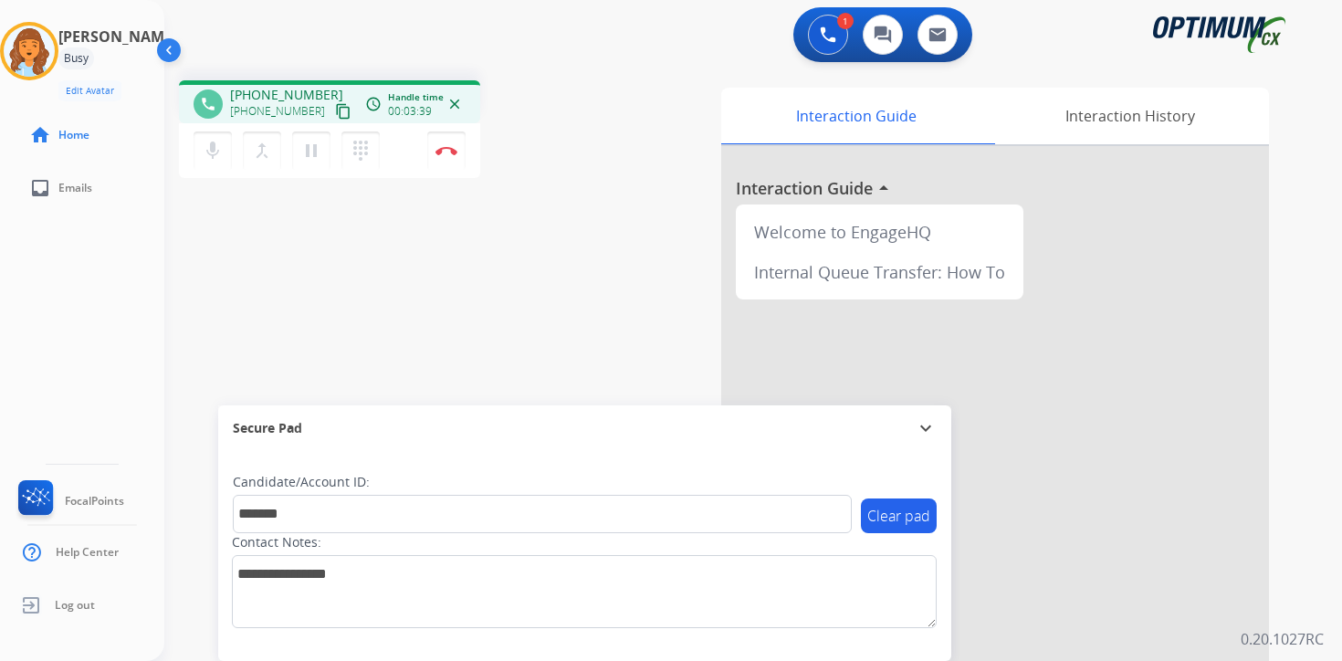
click at [891, 646] on div "Clear pad Candidate/Account ID: ******* Contact Notes:" at bounding box center [584, 556] width 733 height 210
click at [440, 156] on button "Disconnect" at bounding box center [446, 151] width 38 height 38
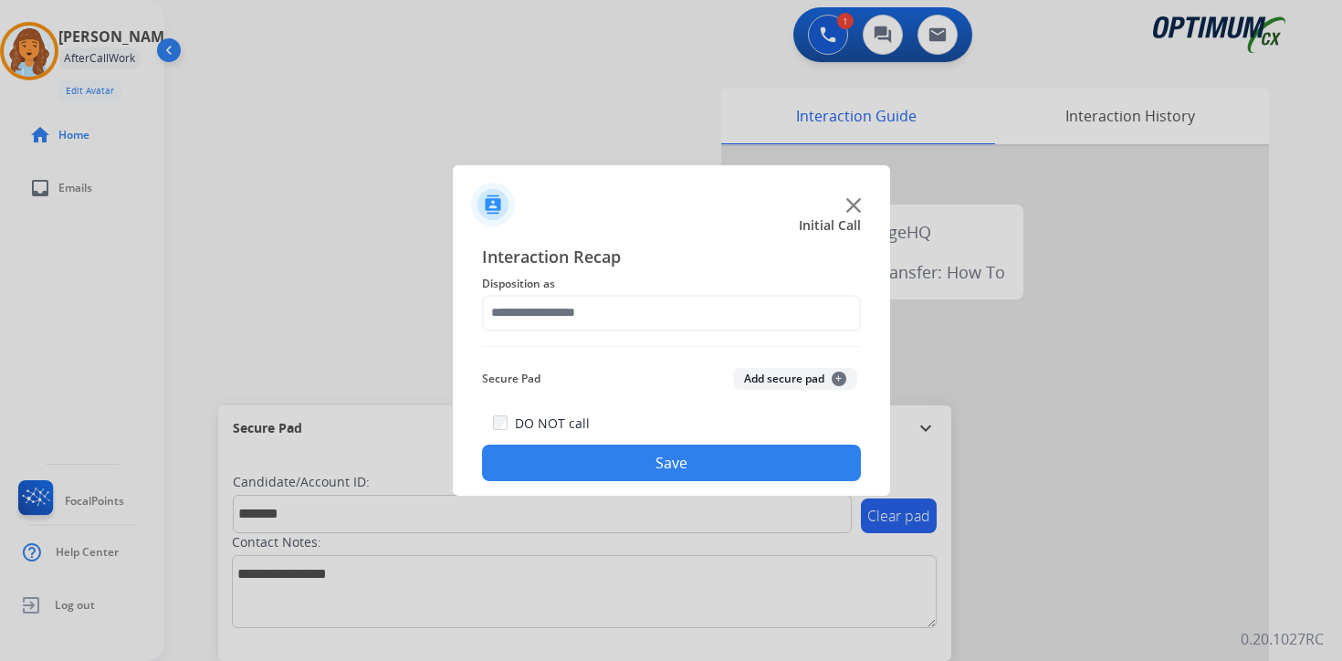
click at [805, 378] on button "Add secure pad +" at bounding box center [795, 379] width 124 height 22
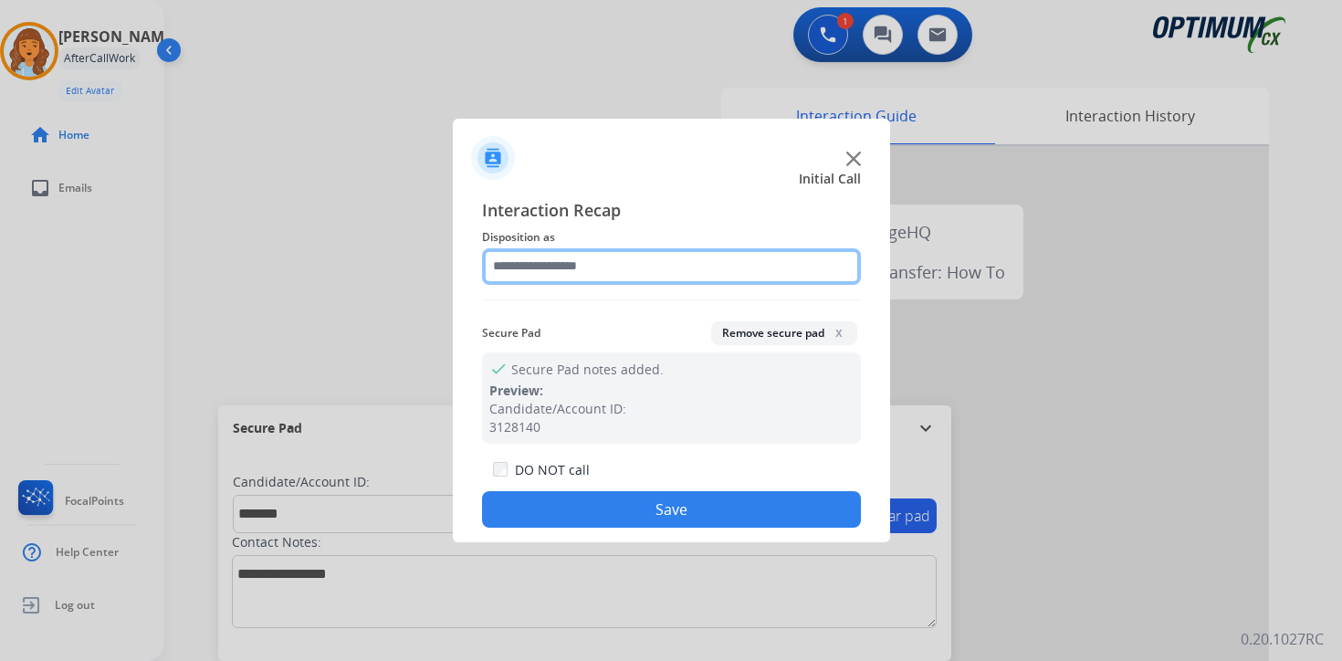
click at [574, 266] on input "text" at bounding box center [671, 266] width 379 height 37
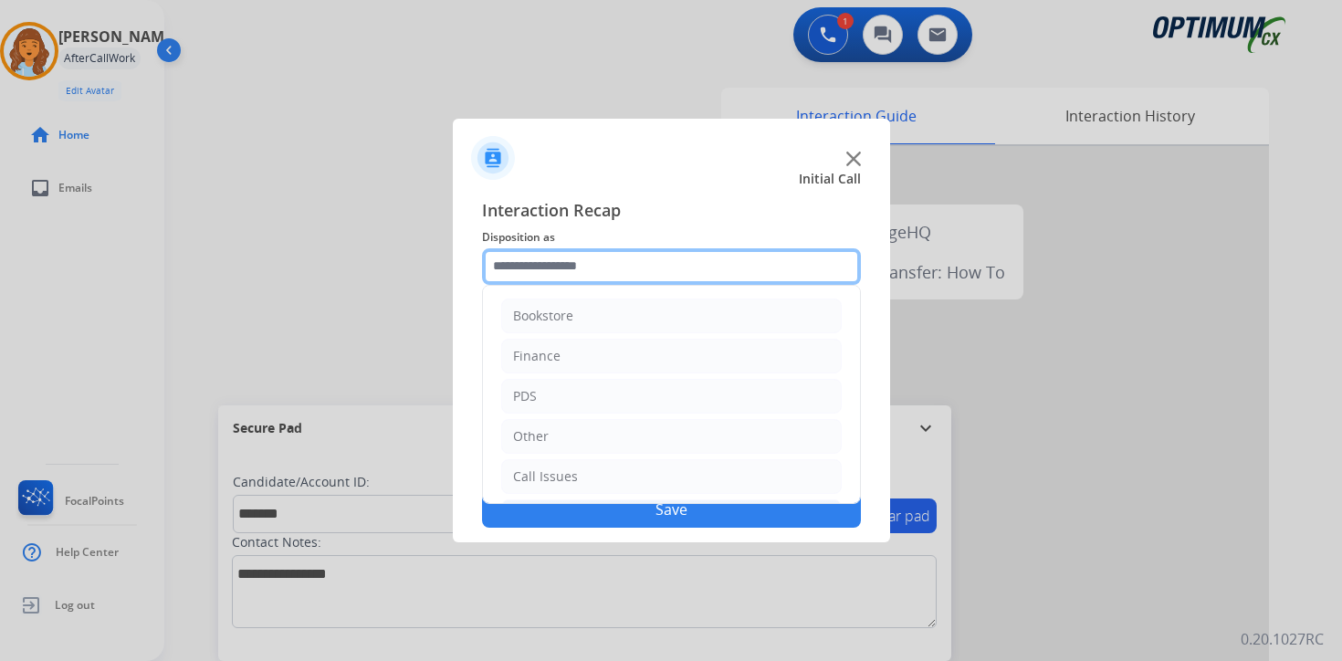
scroll to position [124, 0]
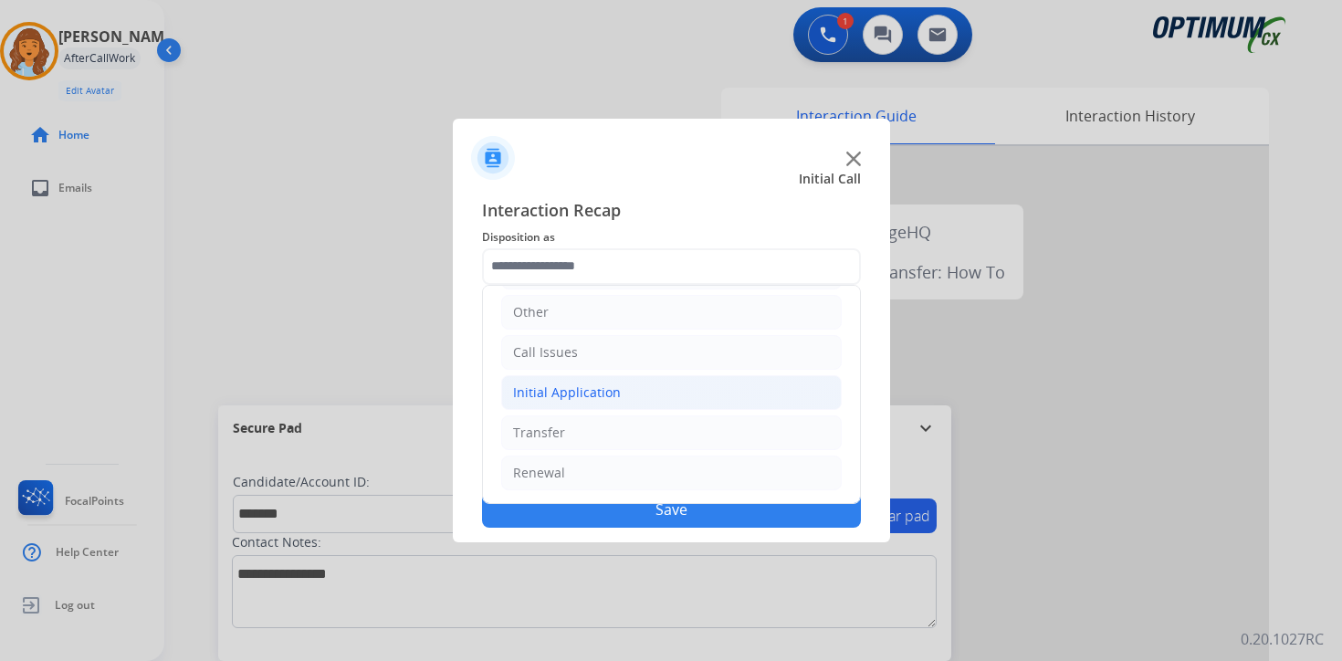
click at [577, 396] on div "Initial Application" at bounding box center [567, 393] width 108 height 18
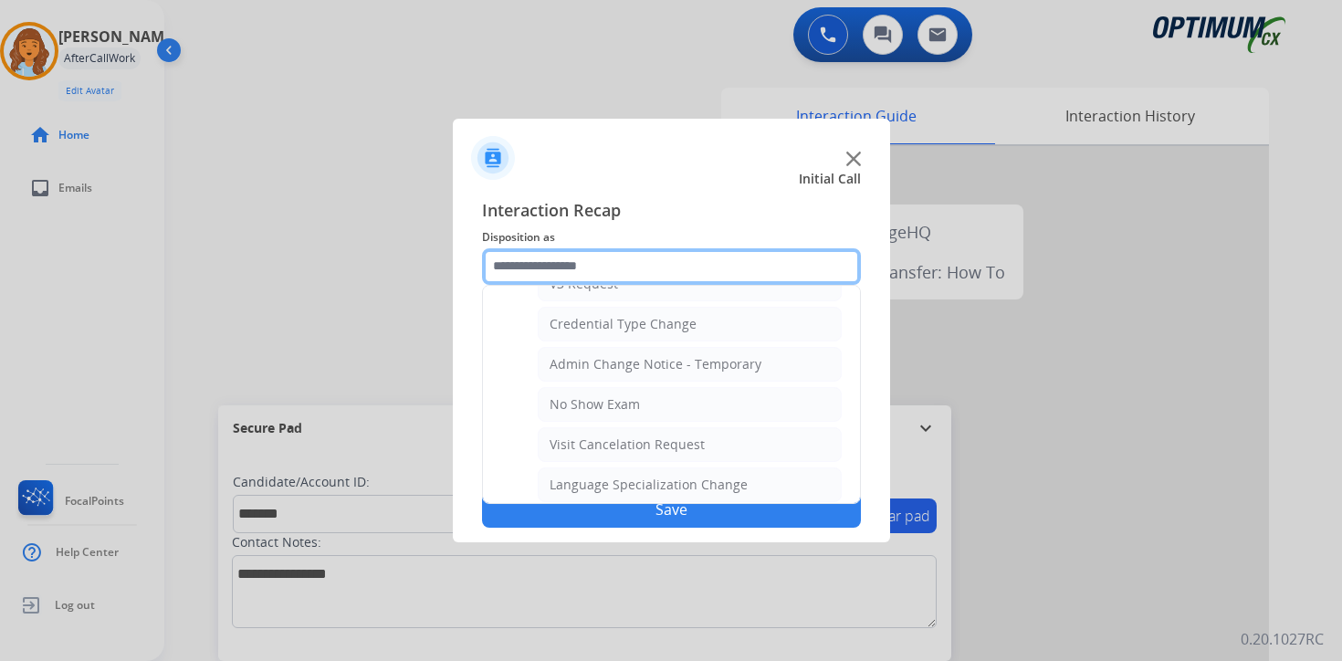
scroll to position [1037, 0]
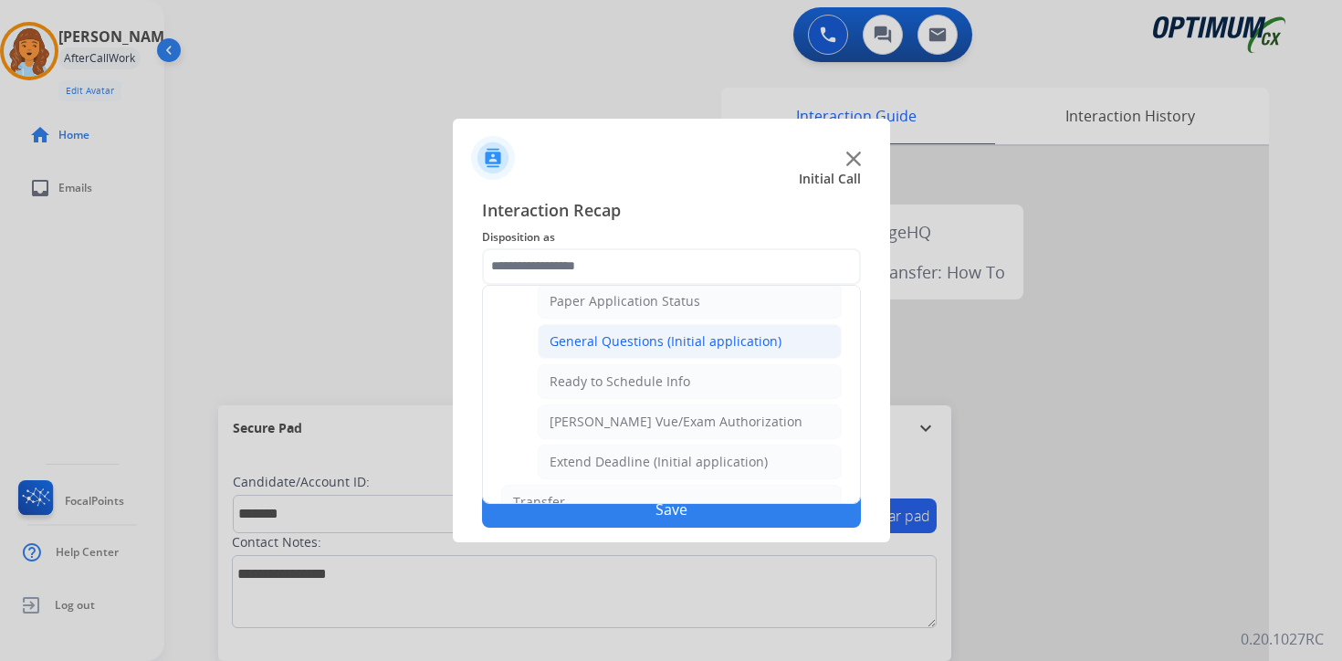
click at [567, 338] on div "General Questions (Initial application)" at bounding box center [666, 341] width 232 height 18
type input "**********"
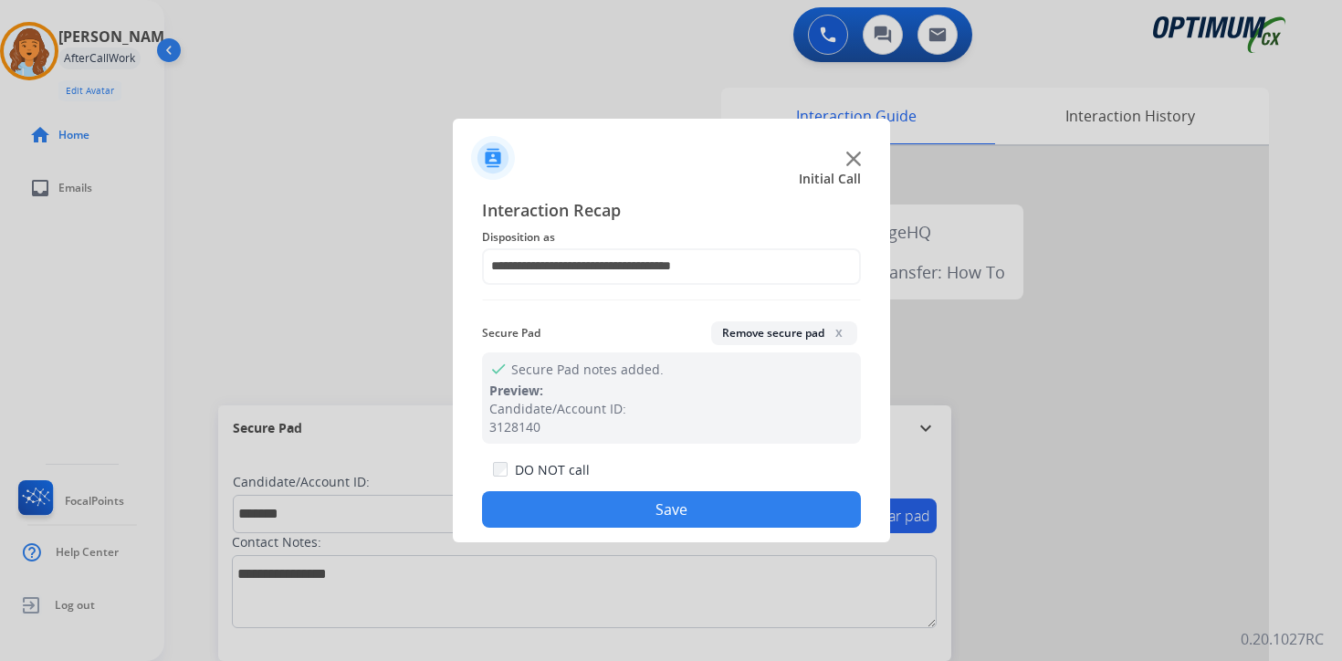
click at [583, 509] on button "Save" at bounding box center [671, 509] width 379 height 37
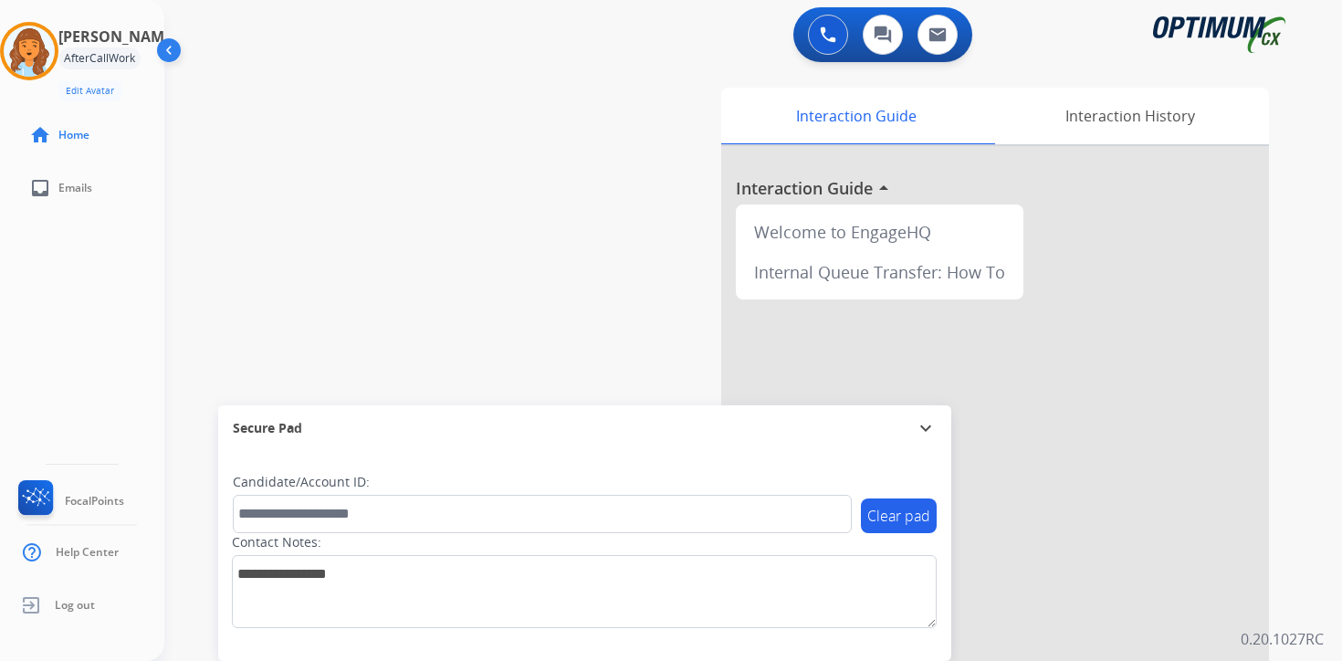
click at [1305, 586] on div "0 Voice Interactions 0 Chat Interactions 0 Email Interactions swap_horiz Break …" at bounding box center [753, 330] width 1178 height 661
drag, startPoint x: 58, startPoint y: 52, endPoint x: 79, endPoint y: 63, distance: 22.9
click at [55, 53] on img at bounding box center [29, 51] width 51 height 51
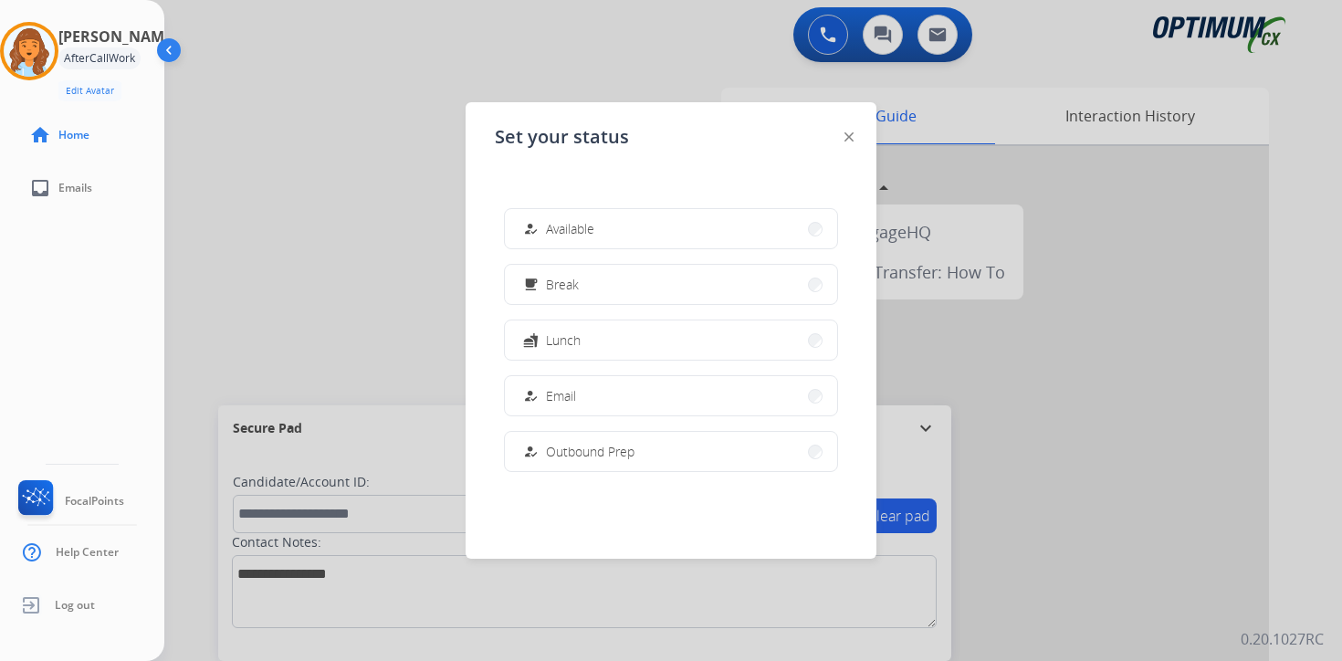
drag, startPoint x: 573, startPoint y: 288, endPoint x: 354, endPoint y: 197, distance: 236.2
click at [573, 289] on span "Break" at bounding box center [562, 284] width 33 height 19
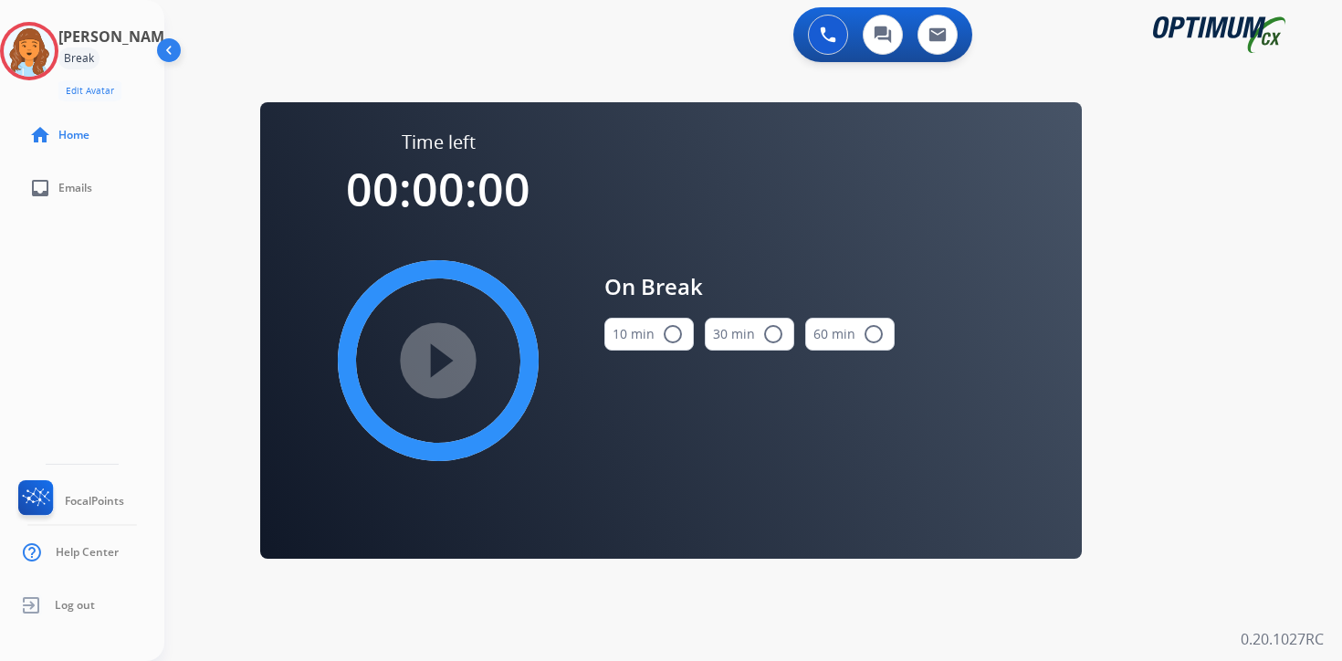
drag, startPoint x: 1214, startPoint y: 494, endPoint x: 1202, endPoint y: 492, distance: 12.0
click at [1214, 494] on div "0 Voice Interactions 0 Chat Interactions 0 Email Interactions swap_horiz Break …" at bounding box center [753, 330] width 1178 height 661
click at [38, 46] on img at bounding box center [29, 51] width 51 height 51
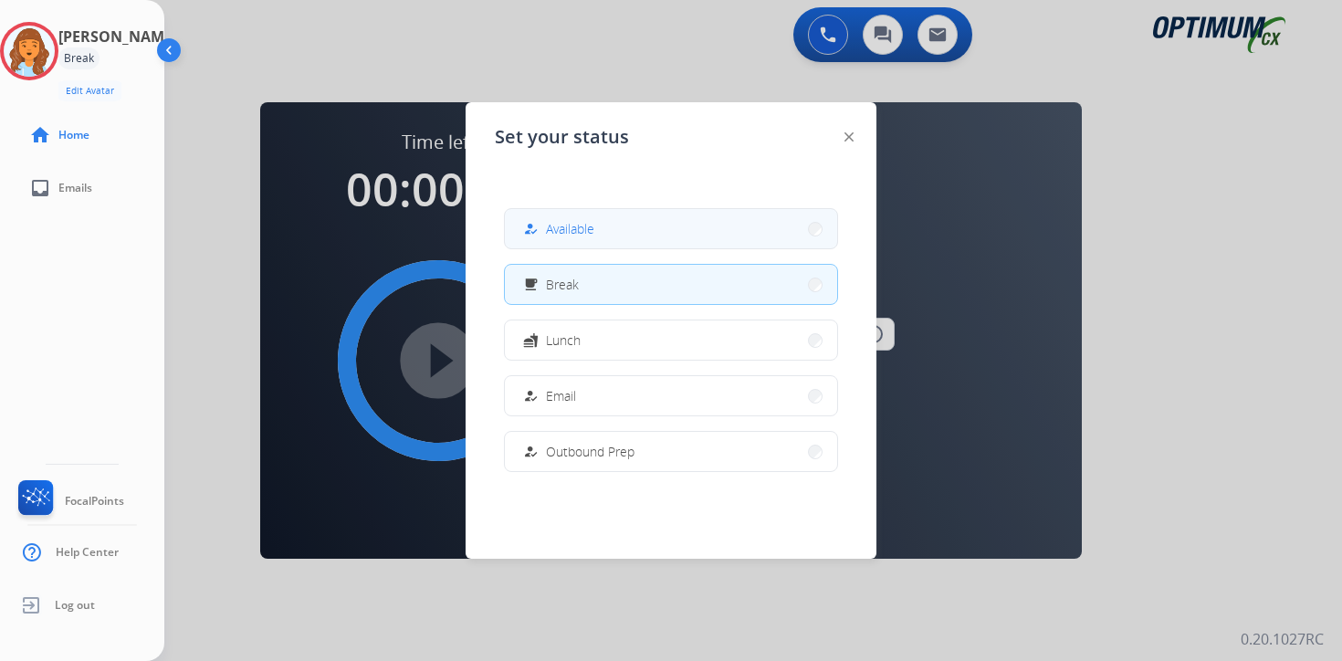
click at [573, 228] on span "Available" at bounding box center [570, 228] width 48 height 19
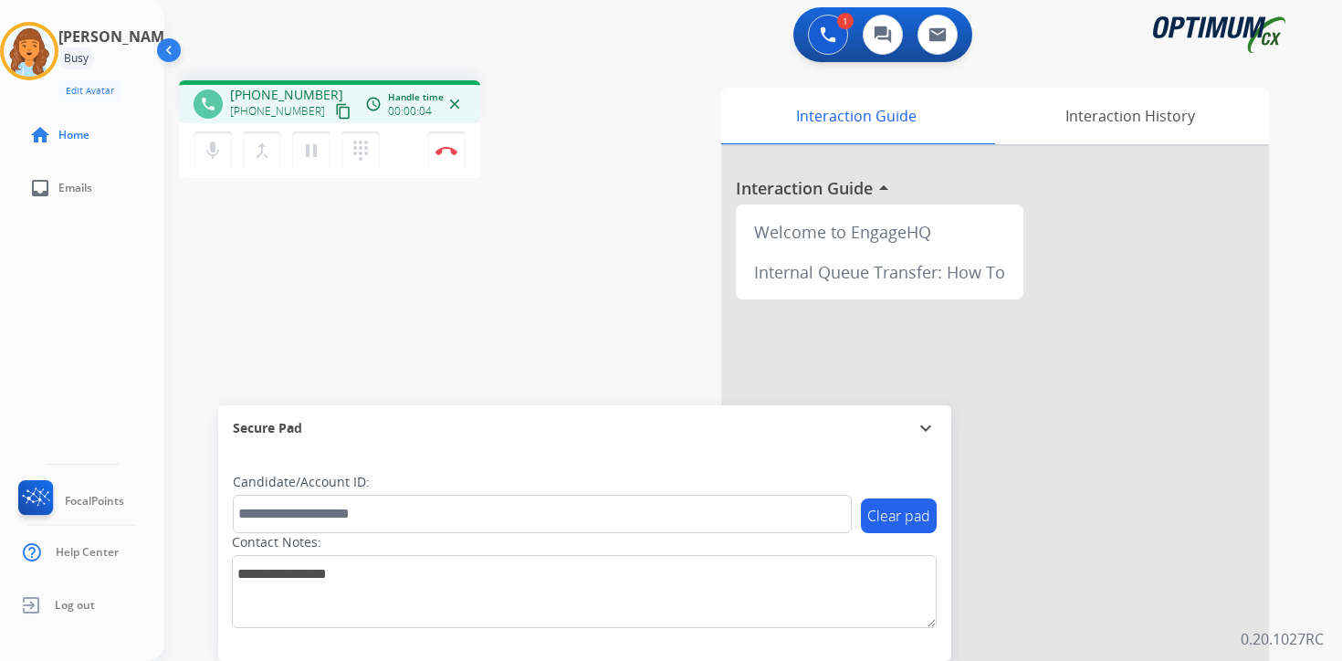
click at [335, 113] on mat-icon "content_copy" at bounding box center [343, 111] width 16 height 16
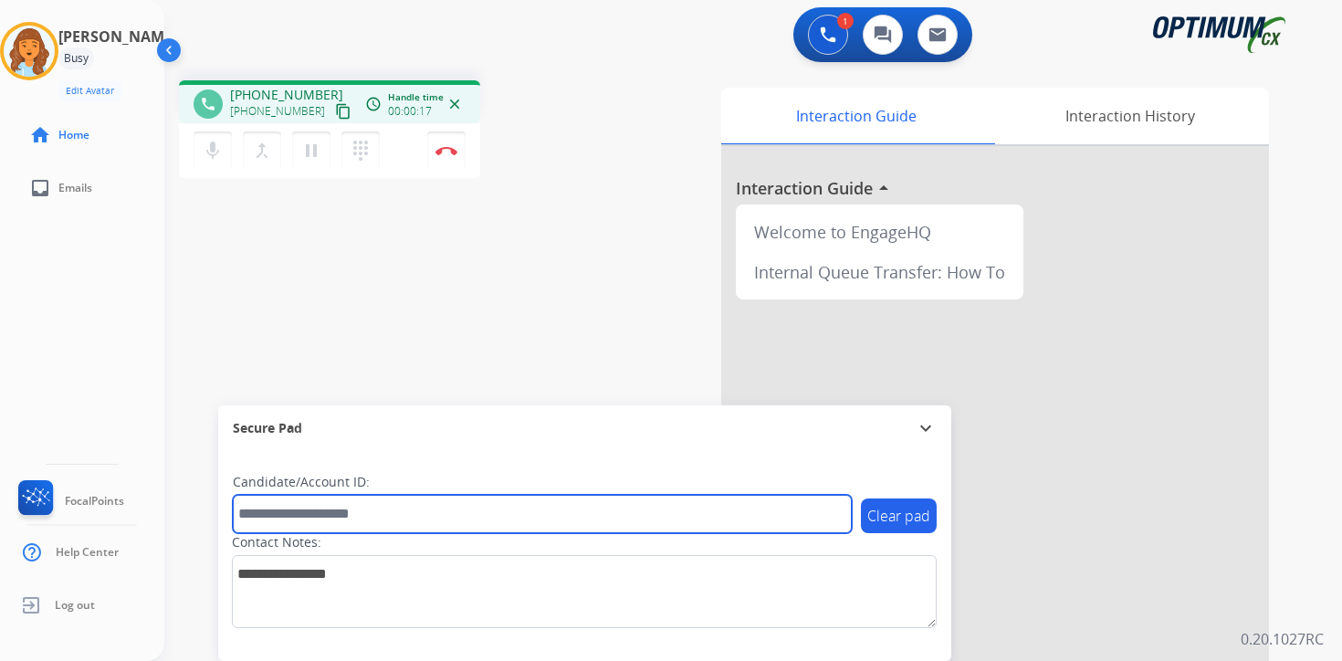
click at [366, 525] on input "text" at bounding box center [542, 514] width 619 height 38
type input "*******"
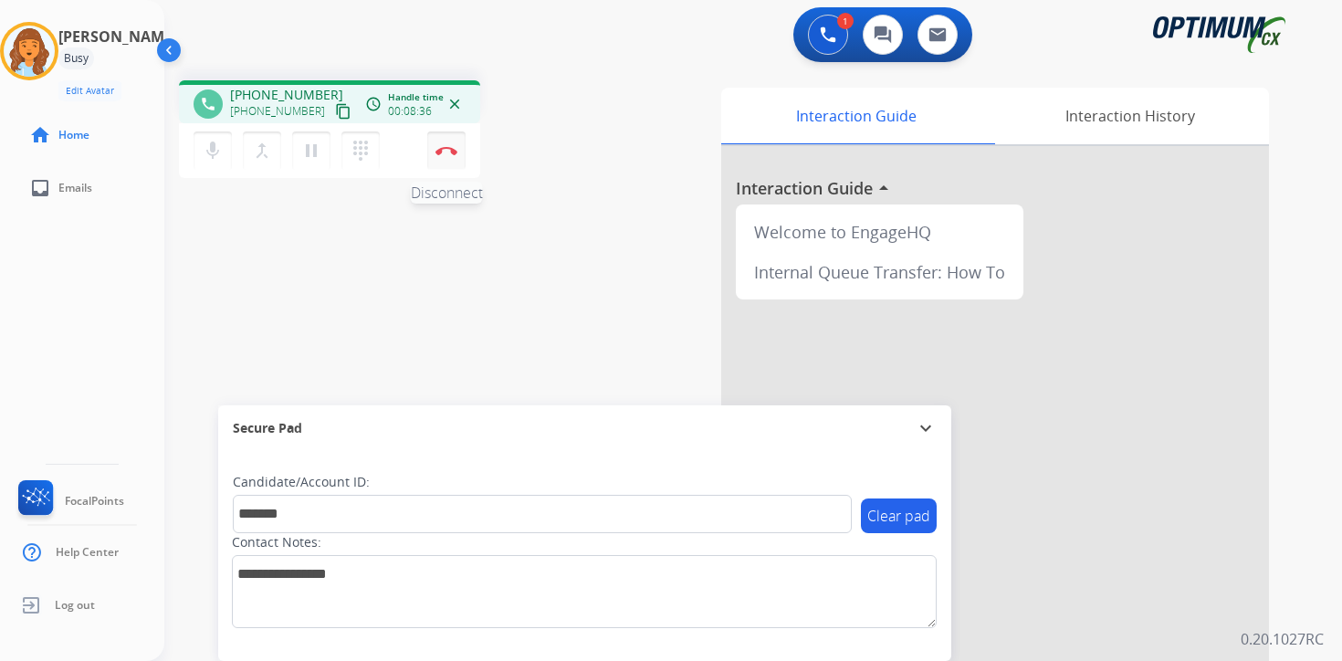
click at [447, 143] on button "Disconnect" at bounding box center [446, 151] width 38 height 38
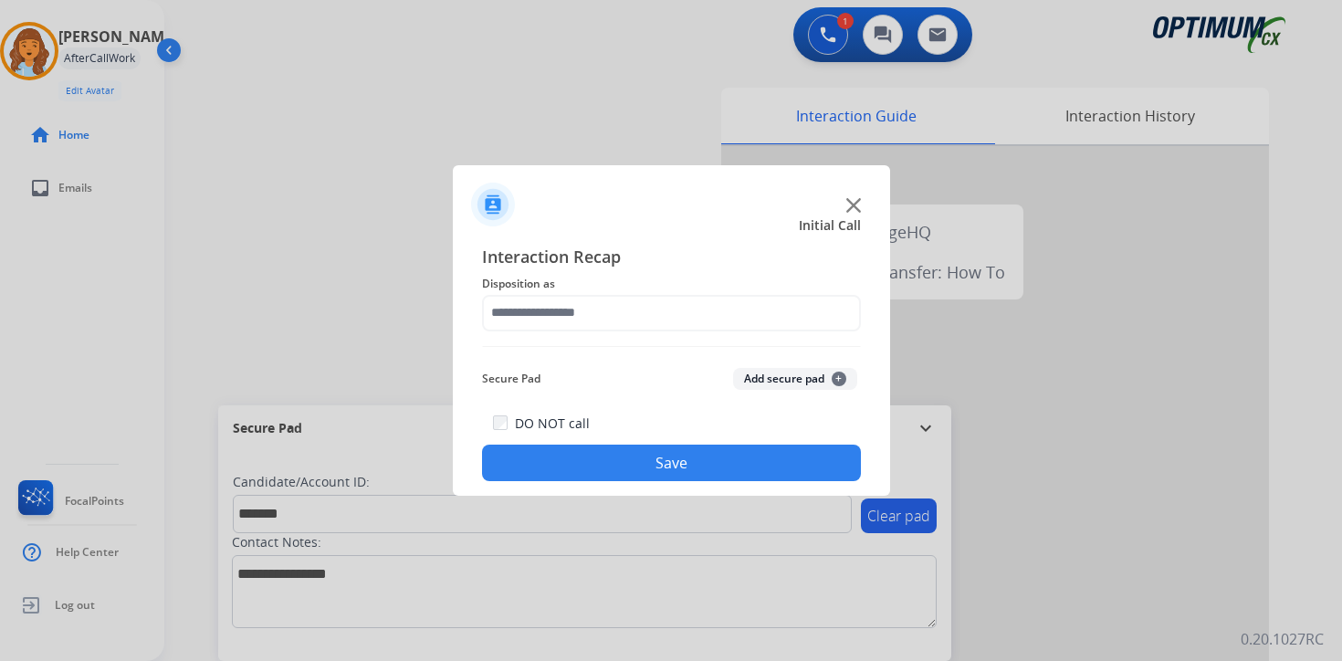
click at [829, 376] on button "Add secure pad +" at bounding box center [795, 379] width 124 height 22
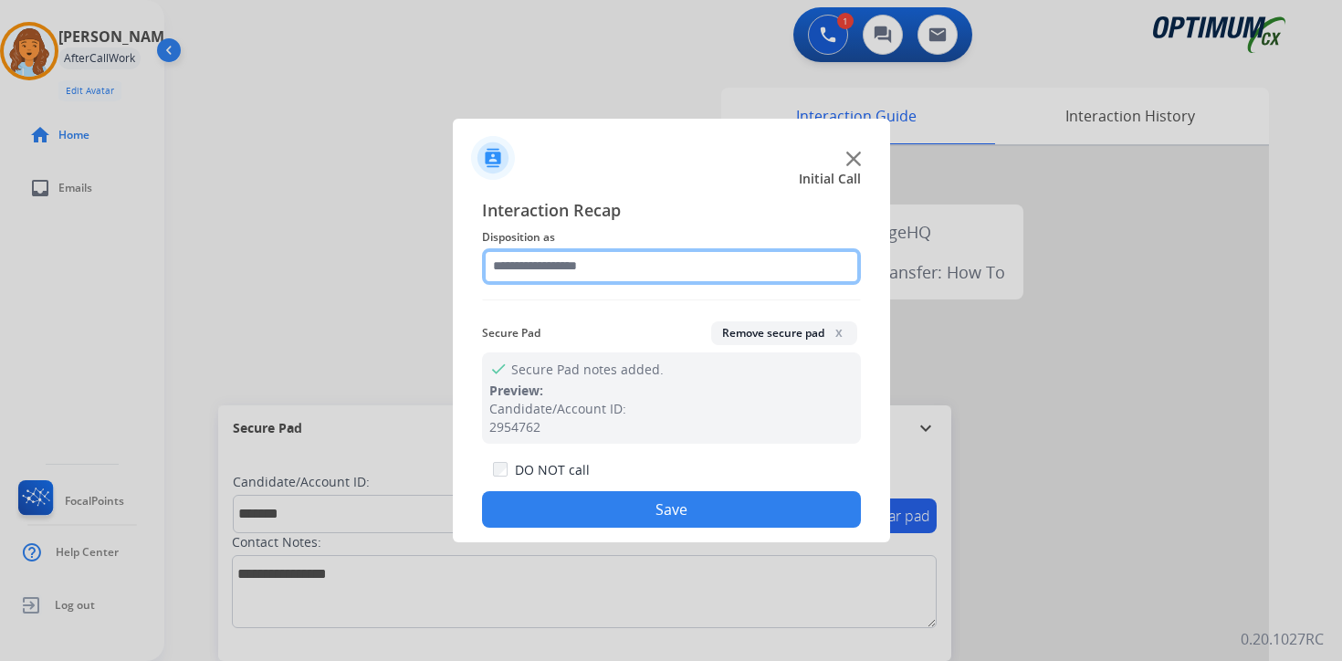
click at [582, 252] on input "text" at bounding box center [671, 266] width 379 height 37
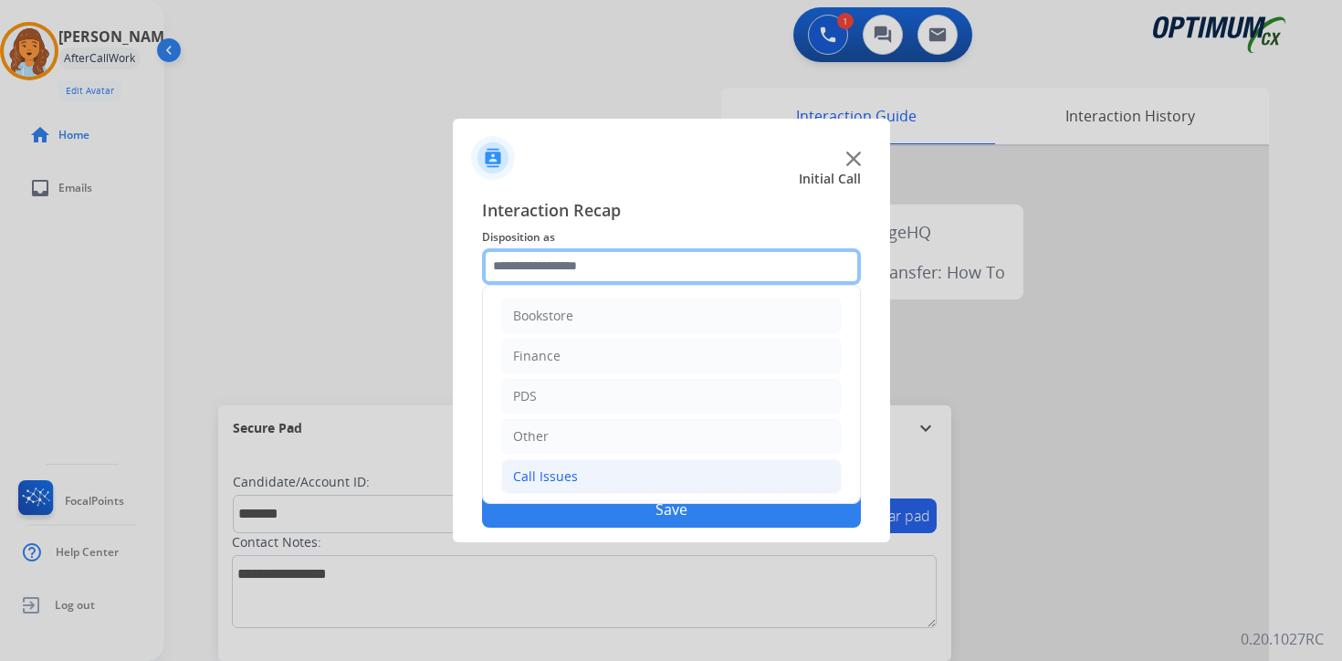
scroll to position [124, 0]
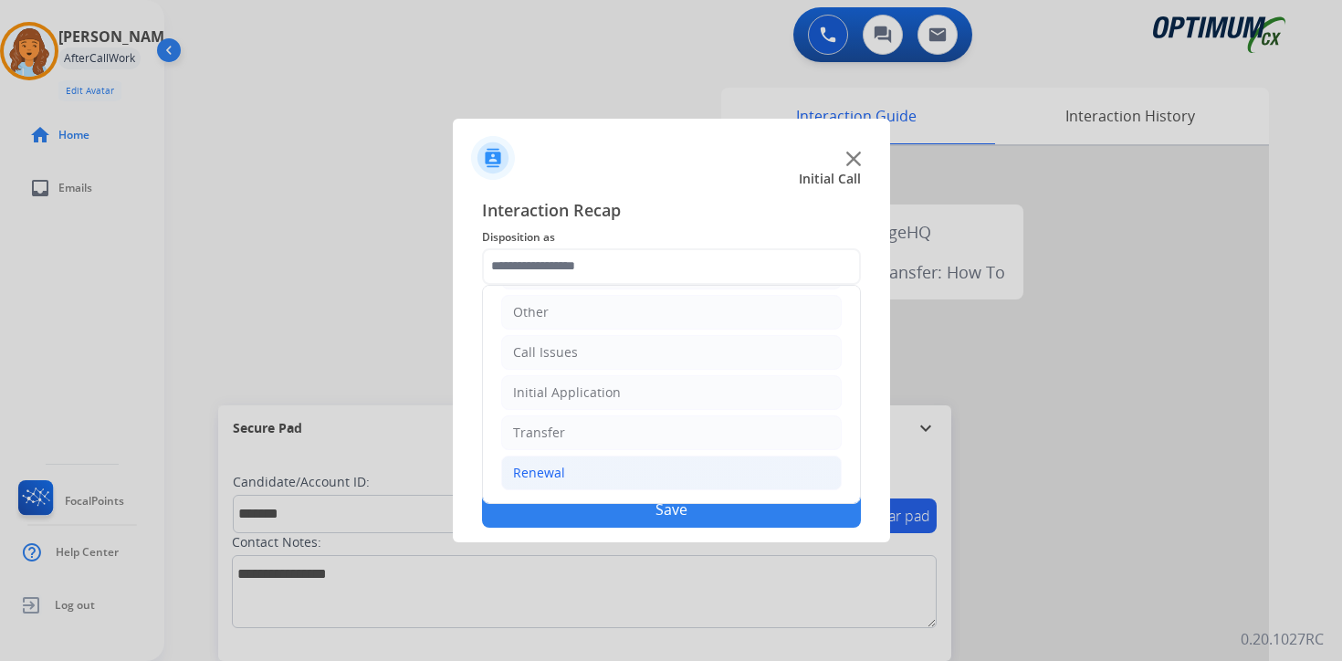
click at [574, 472] on li "Renewal" at bounding box center [671, 473] width 341 height 35
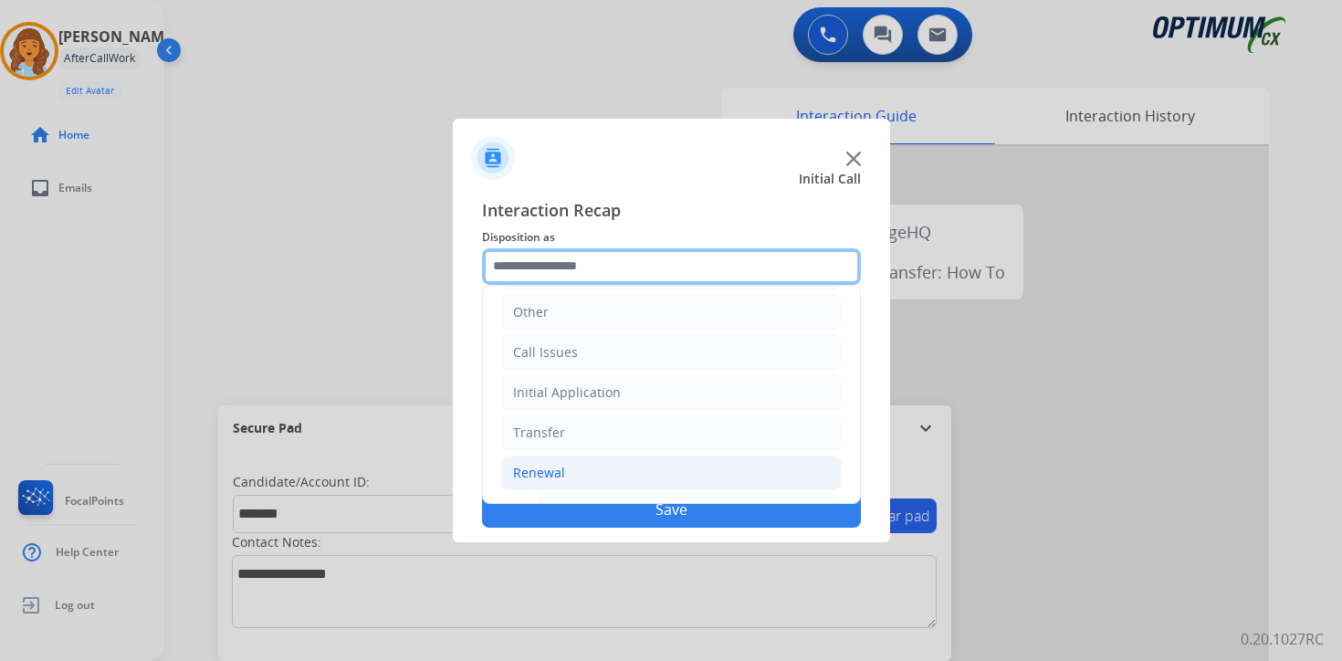
scroll to position [428, 0]
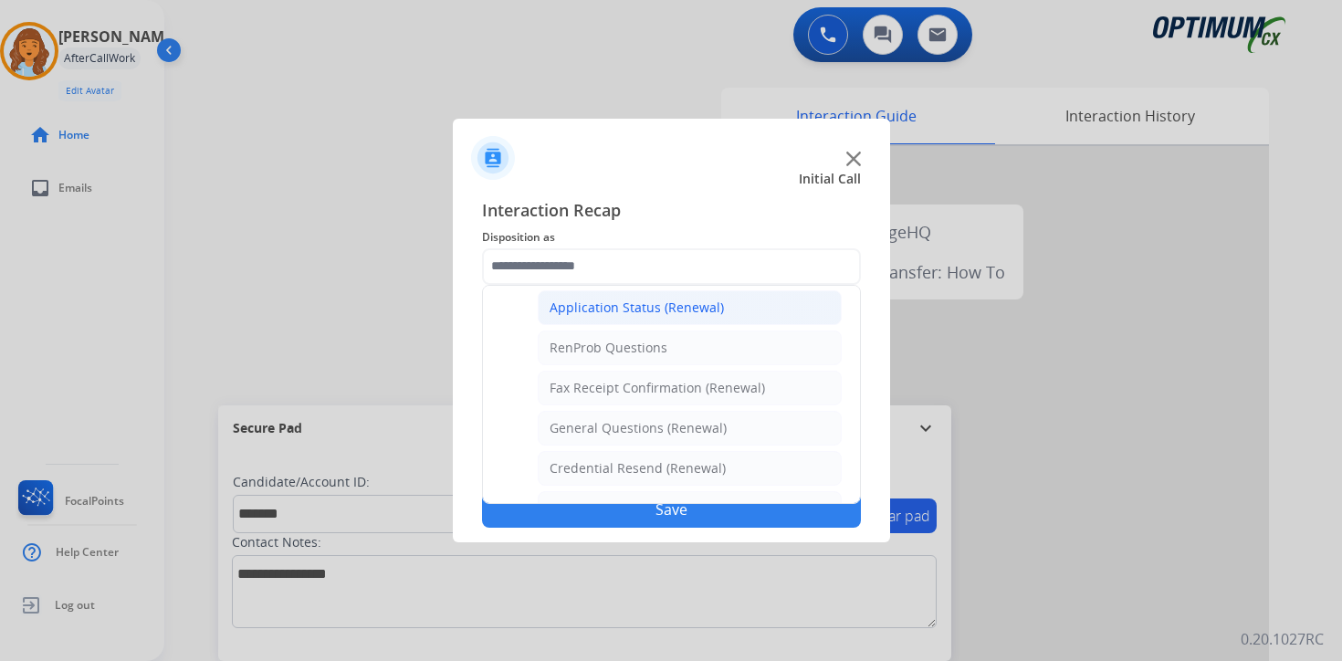
click at [624, 300] on div "Application Status (Renewal)" at bounding box center [637, 308] width 174 height 18
type input "**********"
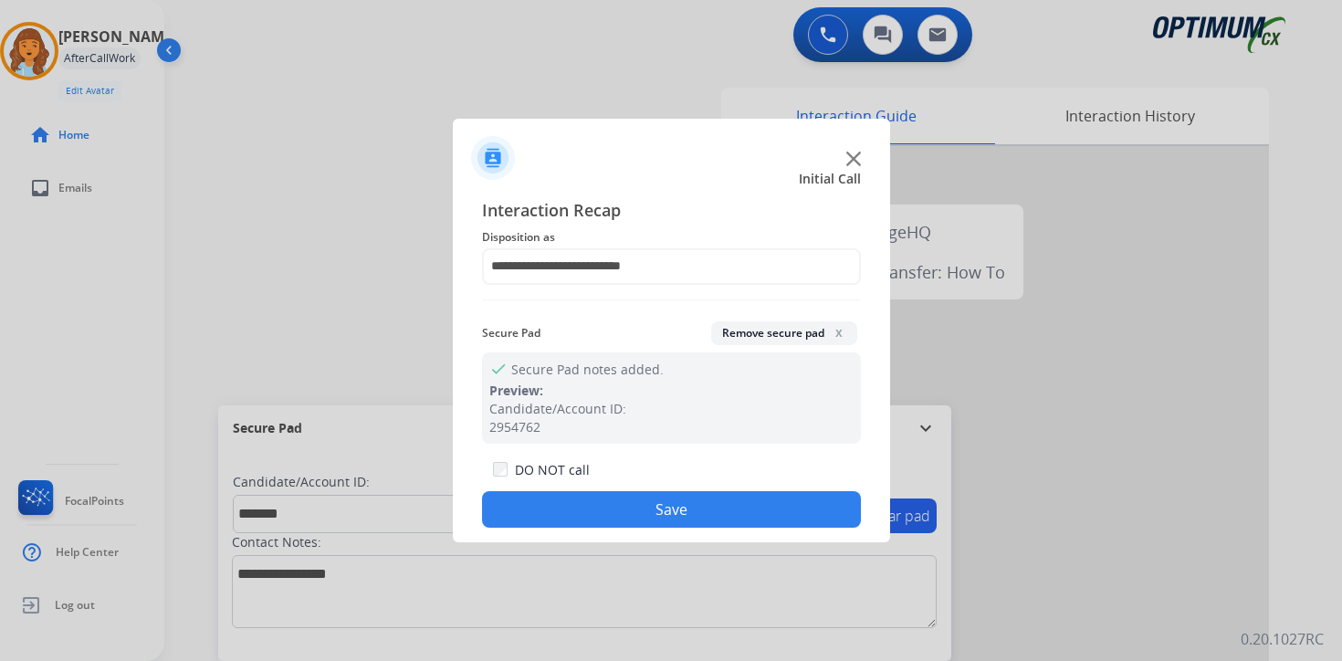
click at [605, 520] on button "Save" at bounding box center [671, 509] width 379 height 37
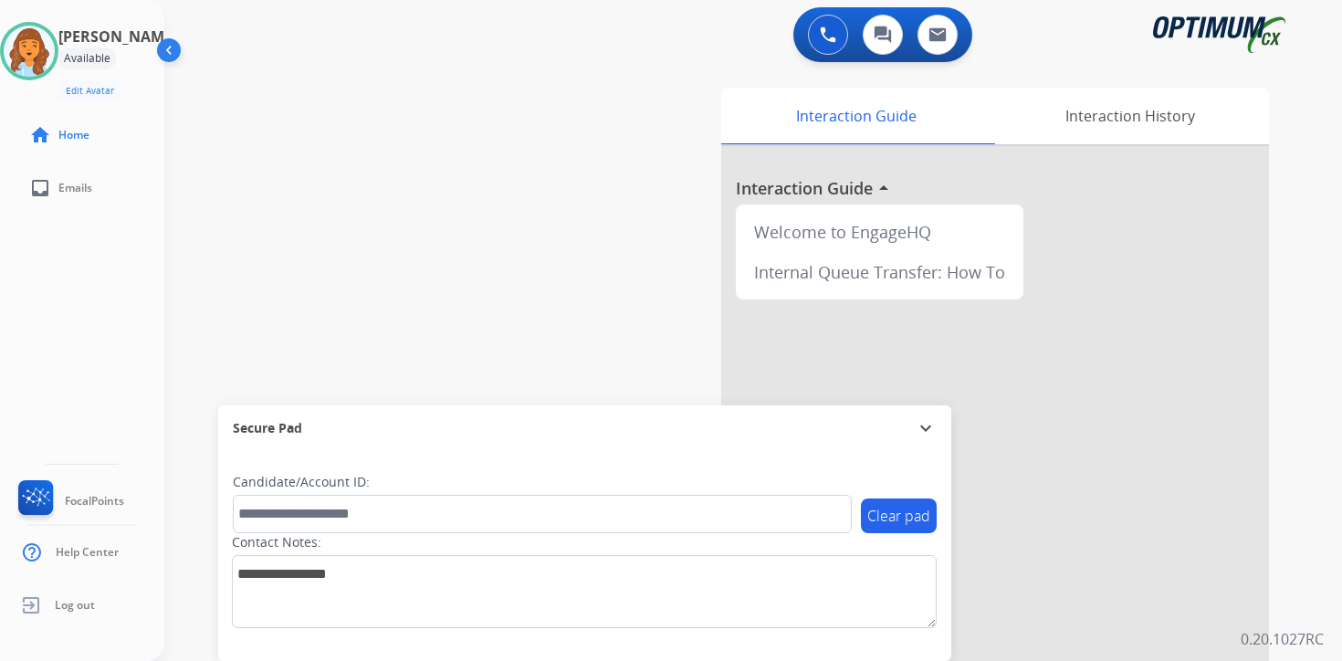
click at [887, 650] on div "Clear pad Candidate/Account ID: Contact Notes:" at bounding box center [584, 556] width 733 height 210
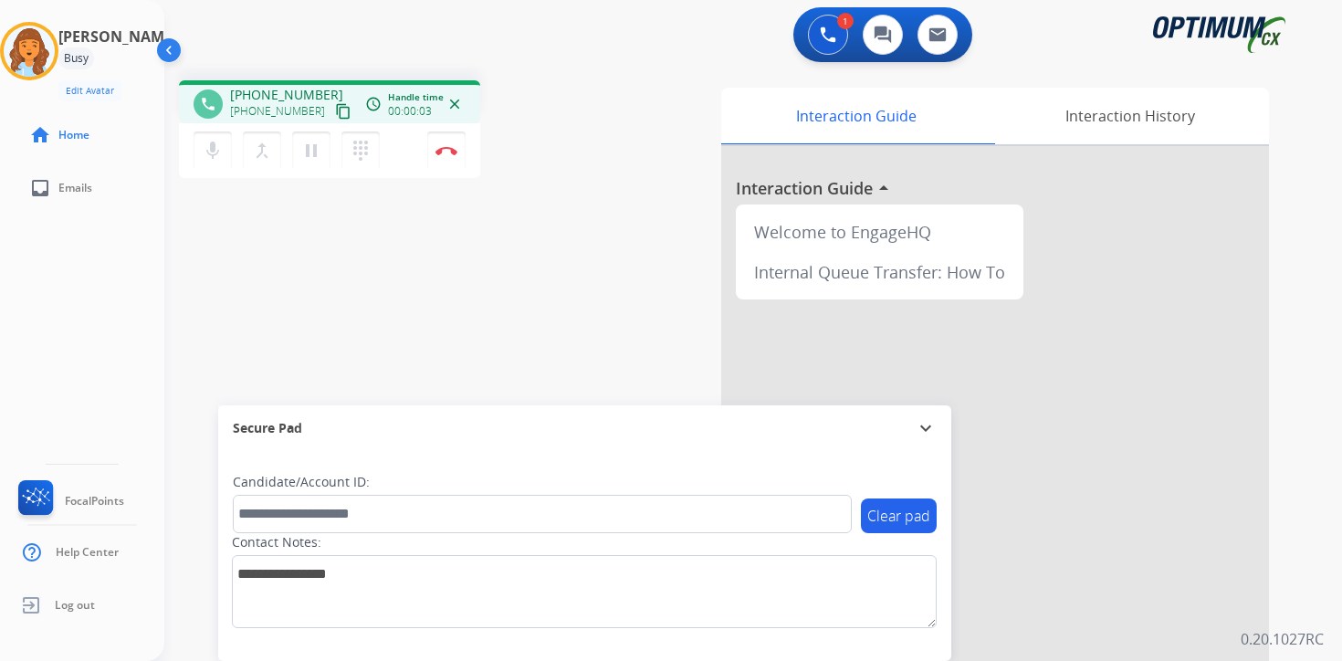
click at [335, 107] on mat-icon "content_copy" at bounding box center [343, 111] width 16 height 16
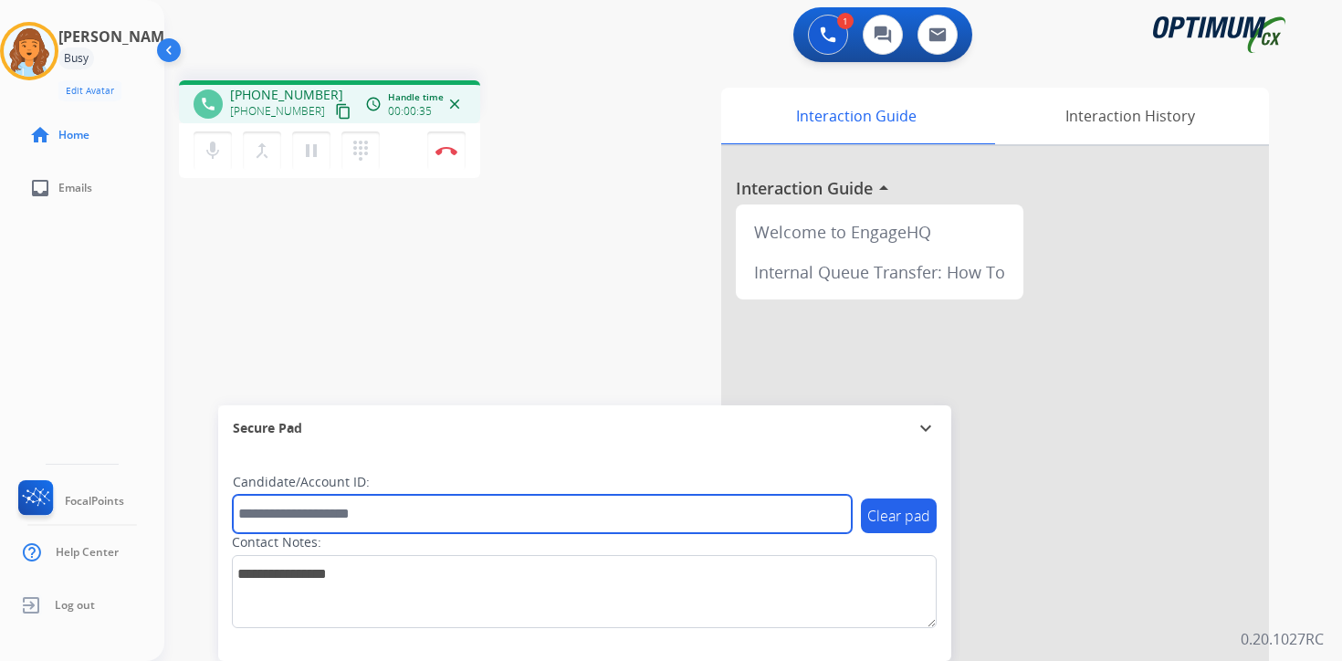
click at [300, 500] on input "text" at bounding box center [542, 514] width 619 height 38
type input "*******"
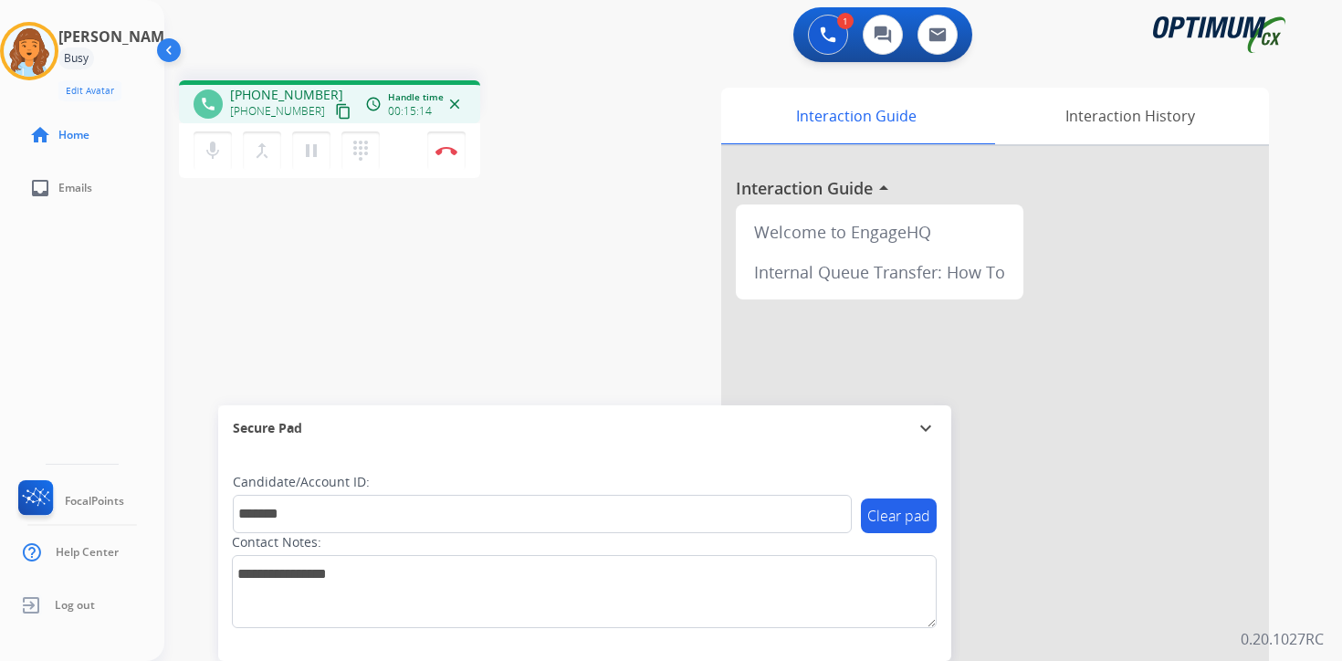
click at [1307, 623] on div "1 Voice Interactions 0 Chat Interactions 0 Email Interactions phone [PHONE_NUMB…" at bounding box center [753, 330] width 1178 height 661
click at [1334, 616] on div "1 Voice Interactions 0 Chat Interactions 0 Email Interactions phone [PHONE_NUMB…" at bounding box center [753, 330] width 1178 height 661
click at [458, 159] on button "Disconnect" at bounding box center [446, 151] width 38 height 38
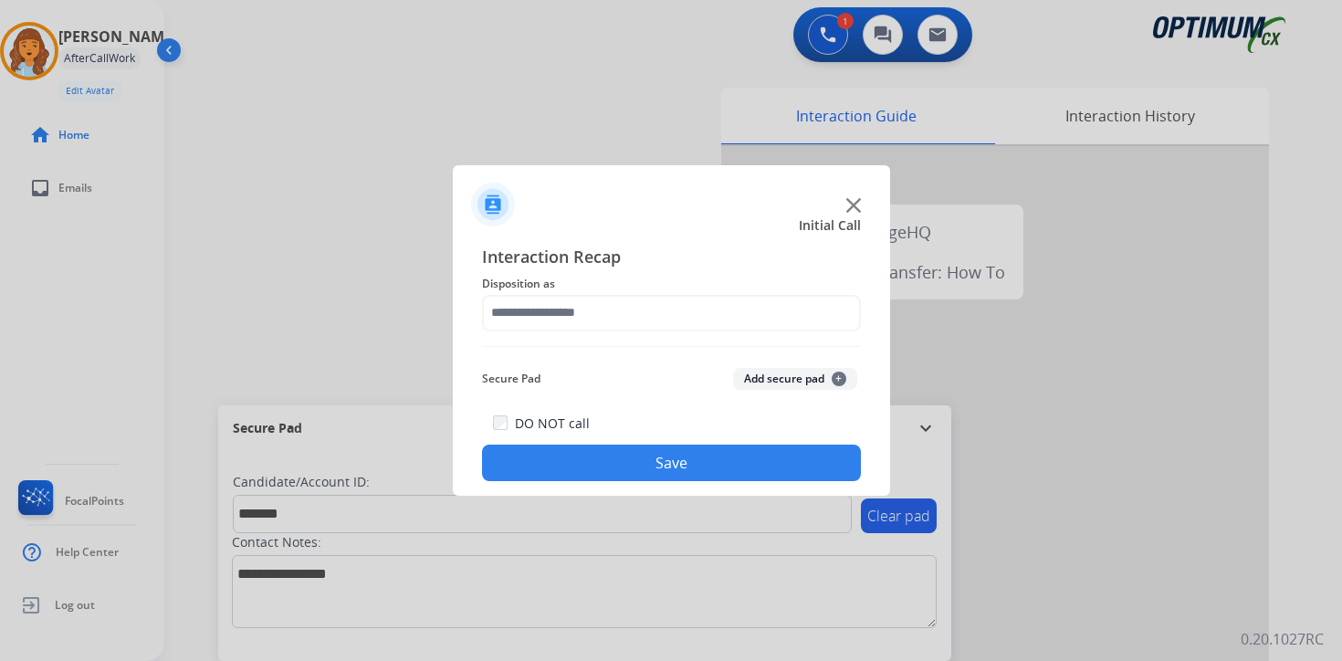
click at [848, 379] on button "Add secure pad +" at bounding box center [795, 379] width 124 height 22
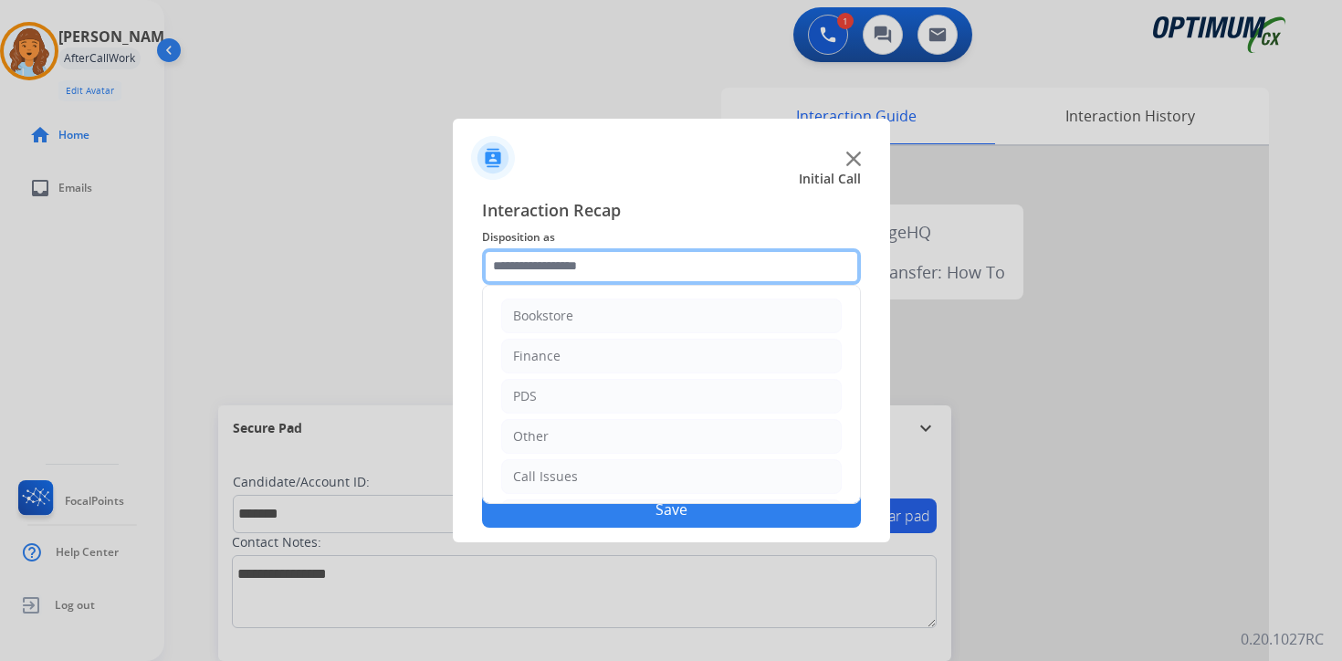
click at [607, 271] on input "text" at bounding box center [671, 266] width 379 height 37
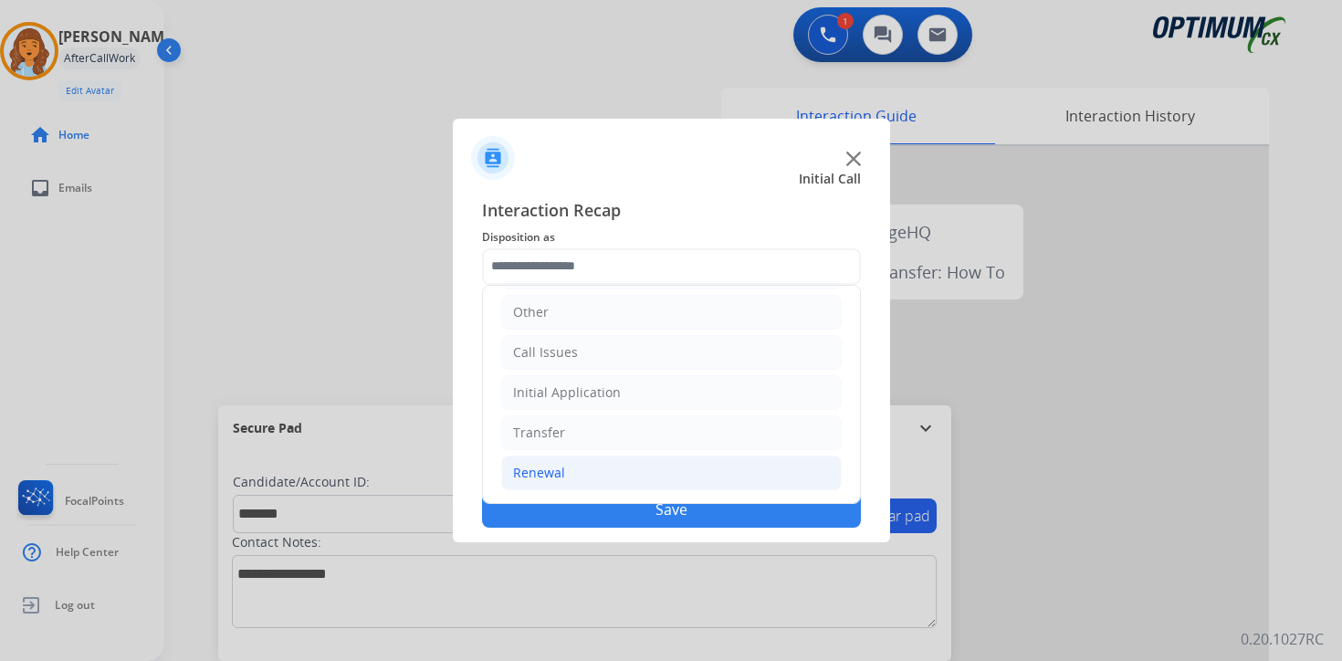
click at [592, 462] on li "Renewal" at bounding box center [671, 473] width 341 height 35
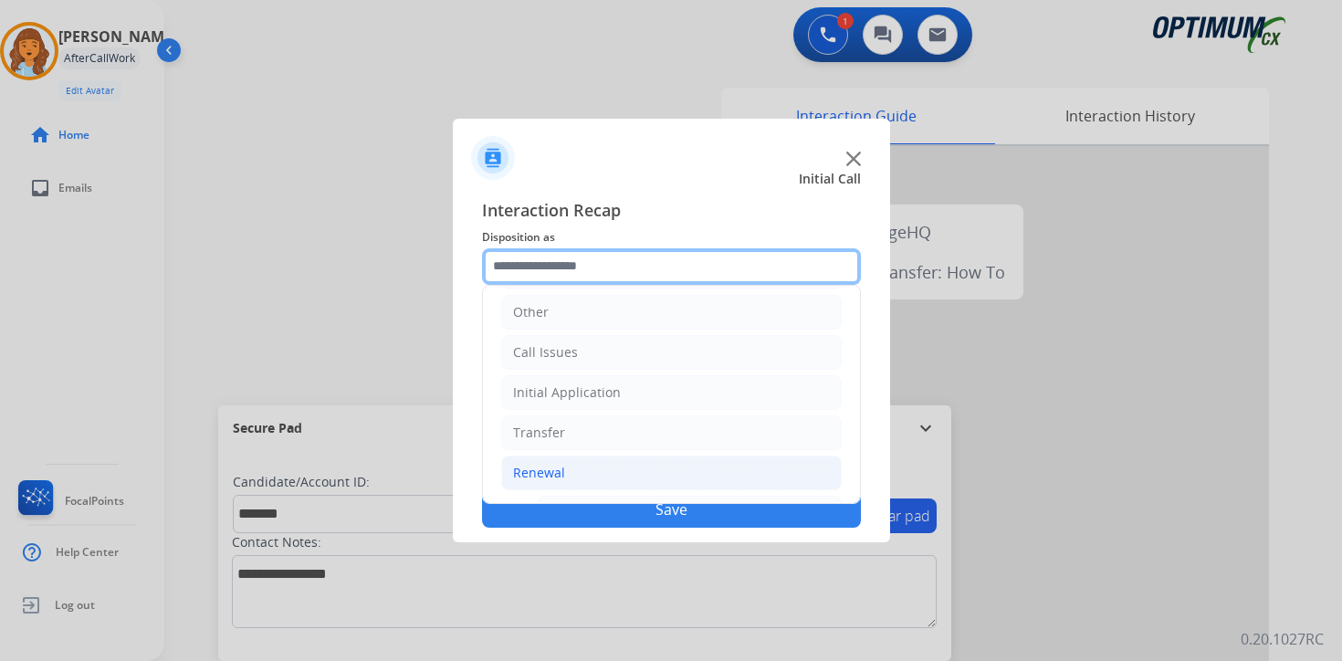
scroll to position [428, 0]
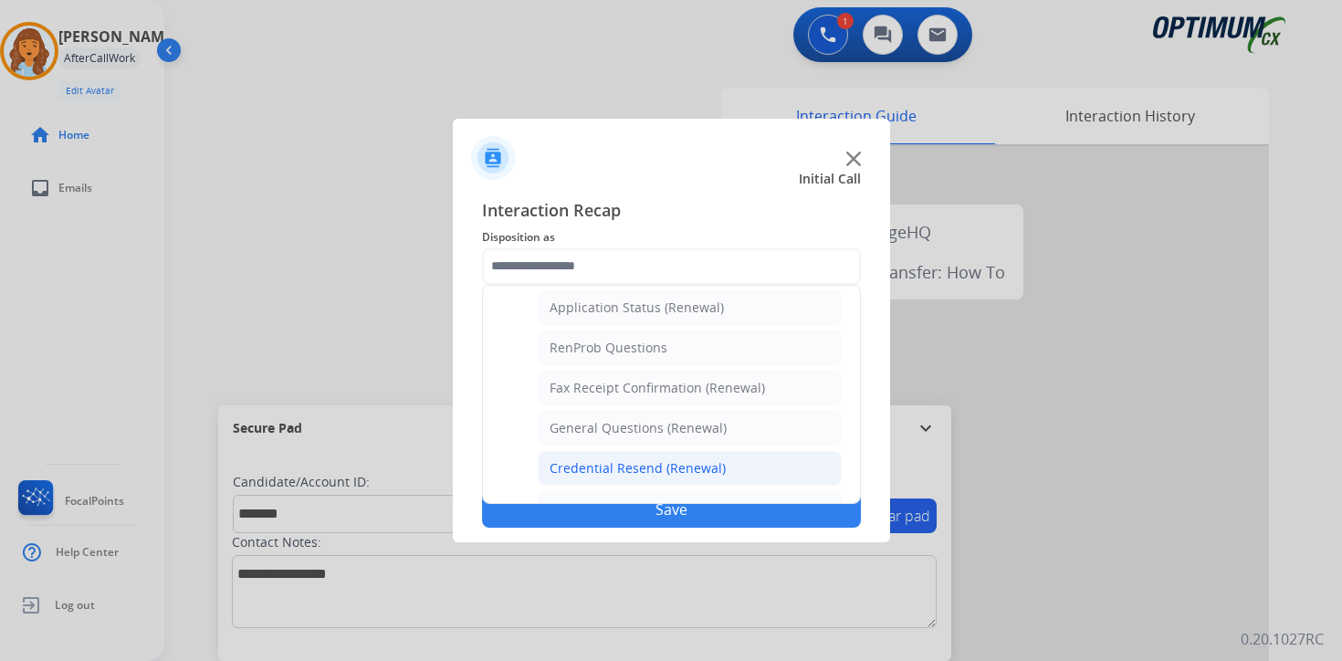
click at [578, 466] on div "Credential Resend (Renewal)" at bounding box center [638, 468] width 176 height 18
type input "**********"
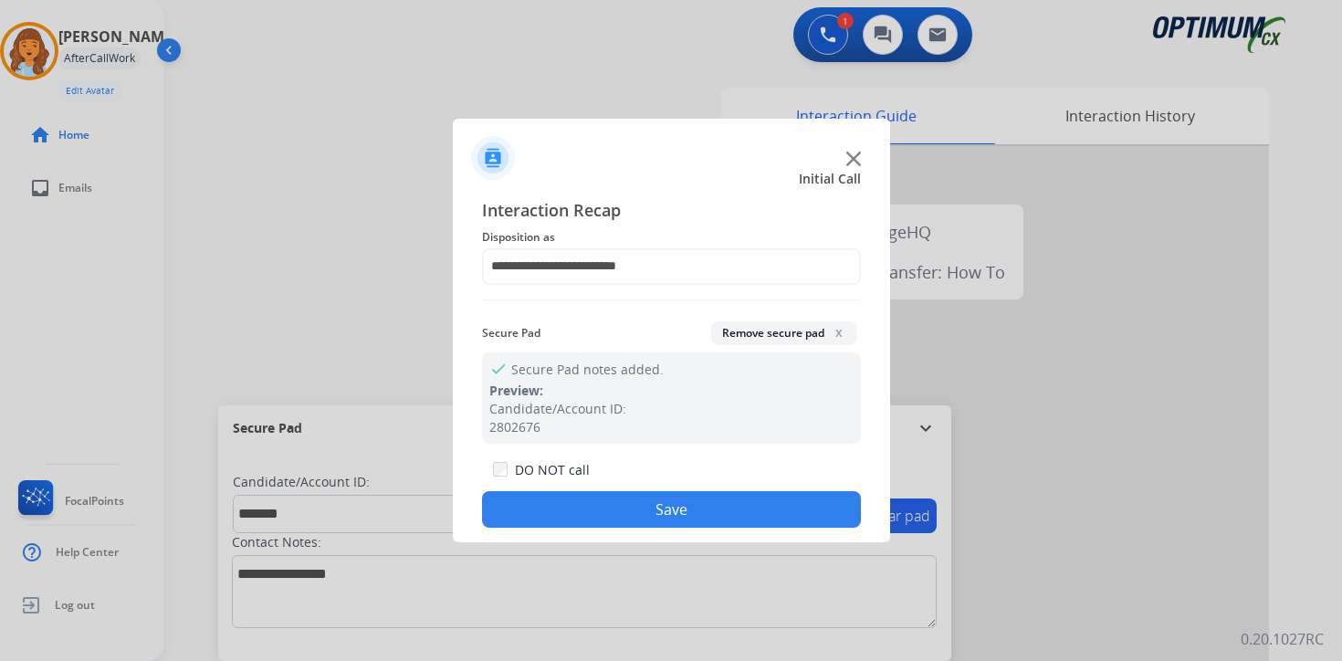
click at [578, 511] on button "Save" at bounding box center [671, 509] width 379 height 37
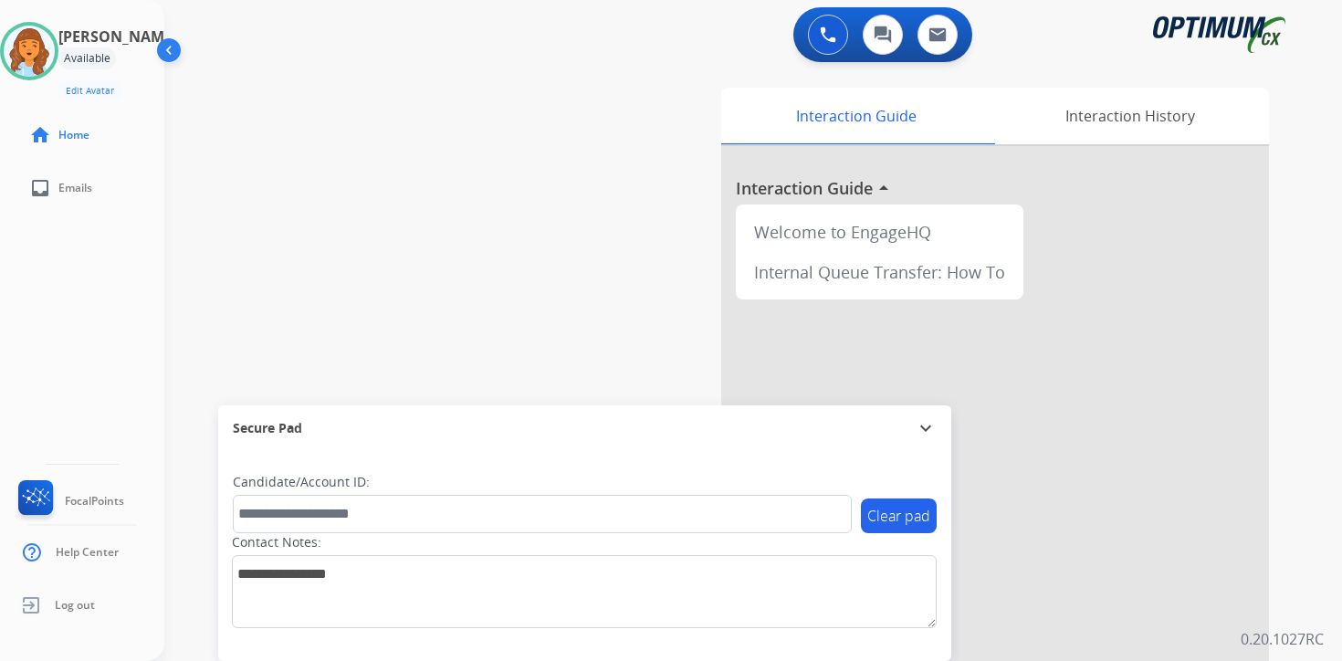
click at [1273, 466] on div "Interaction Guide Interaction History Interaction Guide arrow_drop_up Welcome t…" at bounding box center [968, 453] width 662 height 747
click at [1293, 548] on div "Interaction Guide Interaction History Interaction Guide arrow_drop_up Welcome t…" at bounding box center [968, 453] width 662 height 747
click at [914, 647] on div "Clear pad Candidate/Account ID: Contact Notes:" at bounding box center [584, 556] width 733 height 210
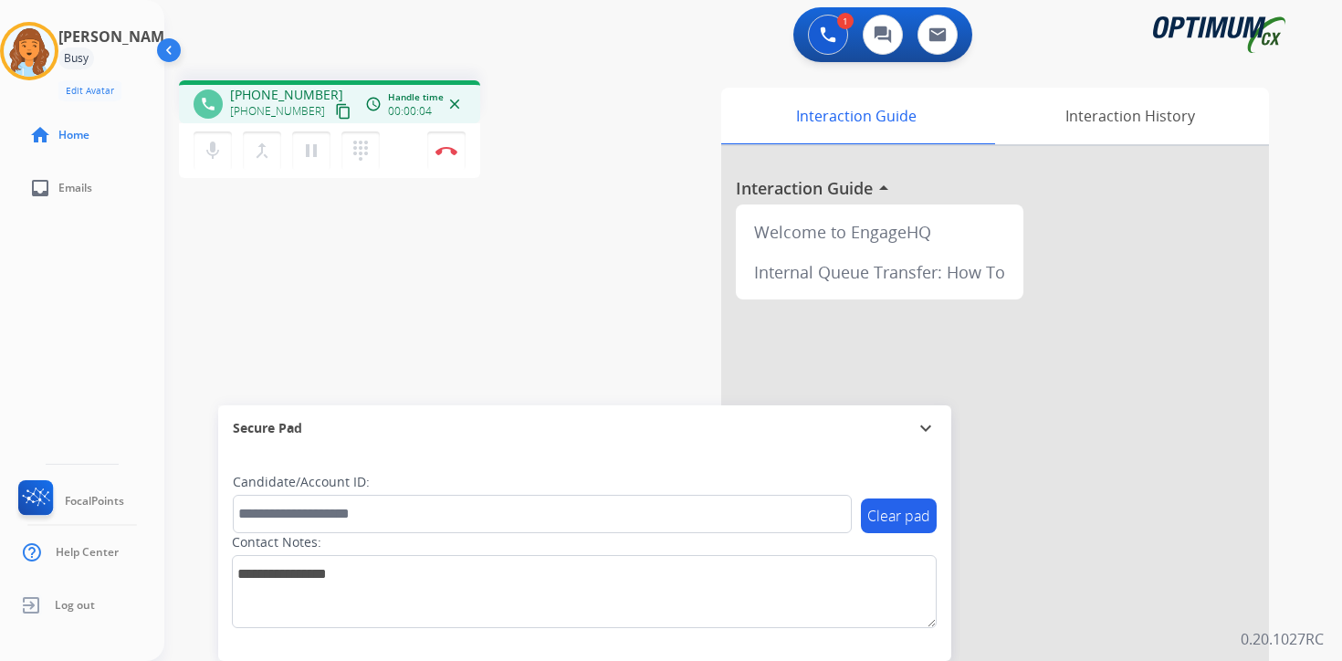
click at [335, 114] on mat-icon "content_copy" at bounding box center [343, 111] width 16 height 16
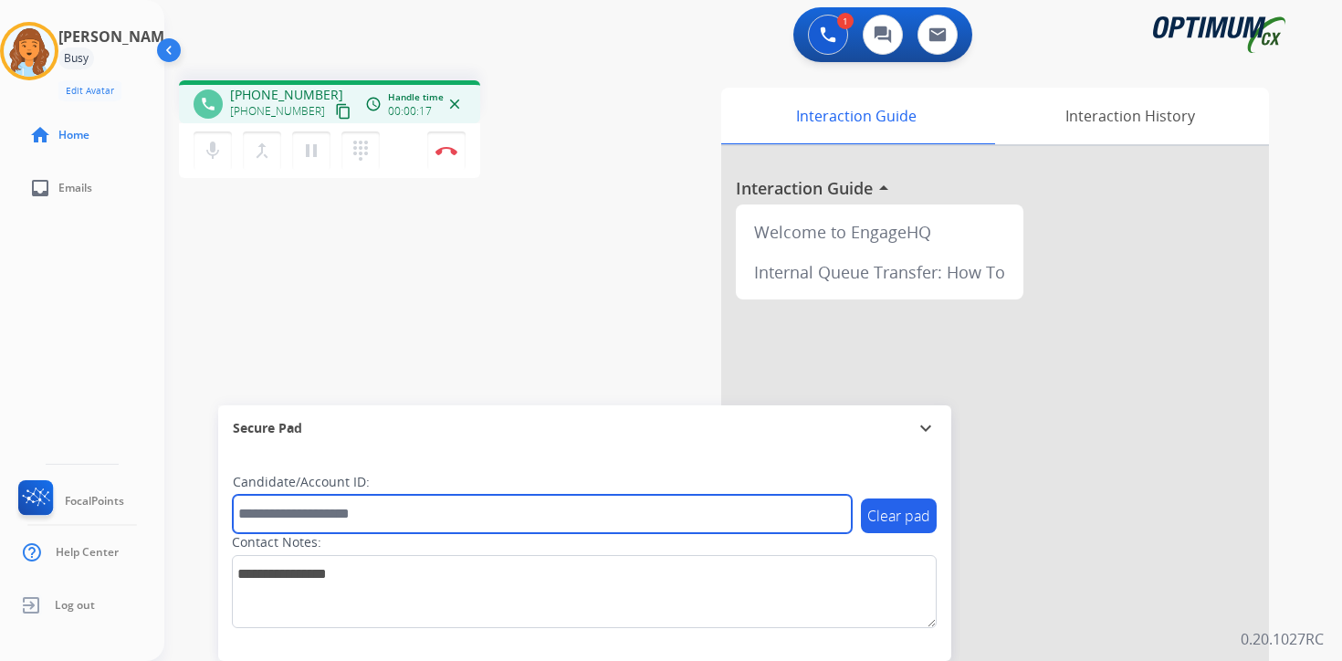
click at [407, 519] on input "text" at bounding box center [542, 514] width 619 height 38
type input "*******"
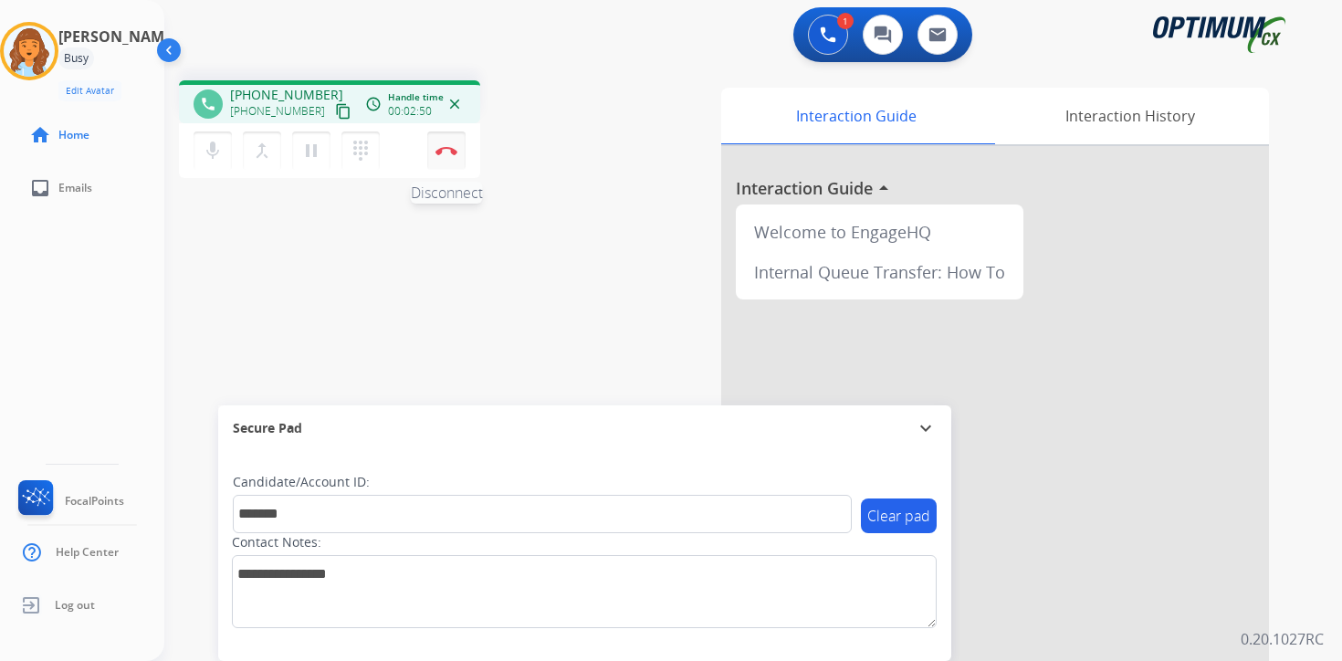
click at [444, 160] on button "Disconnect" at bounding box center [446, 151] width 38 height 38
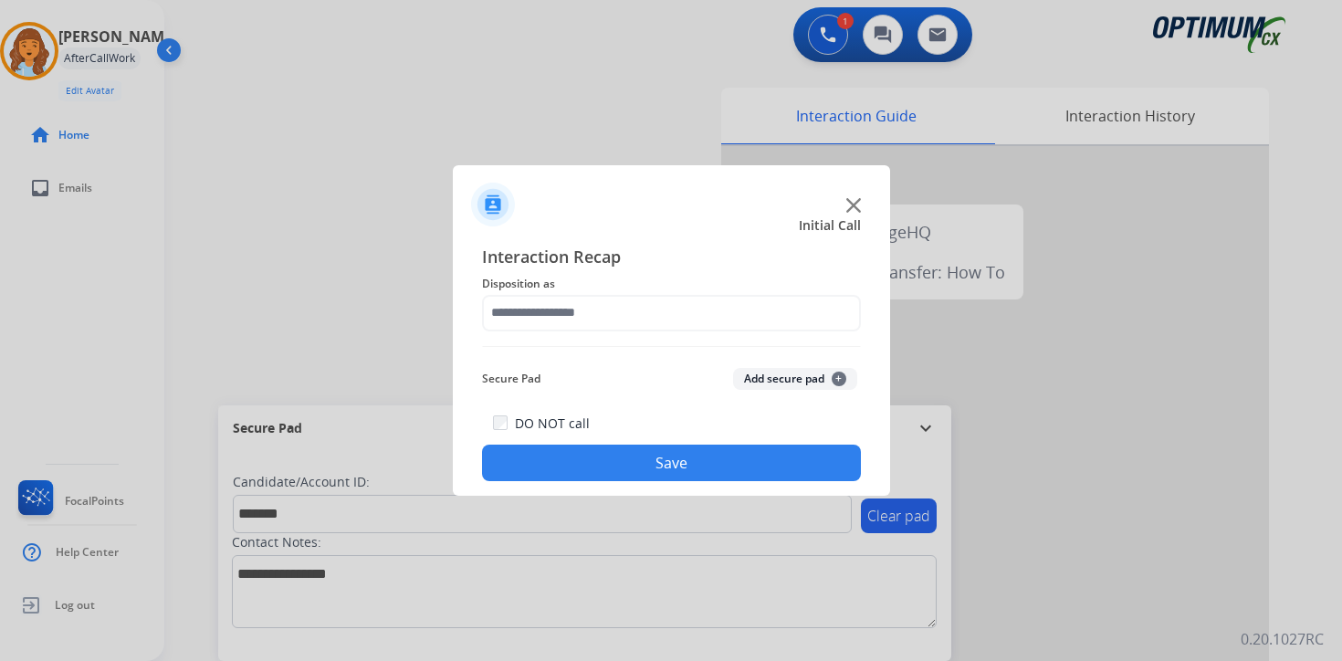
click at [818, 384] on button "Add secure pad +" at bounding box center [795, 379] width 124 height 22
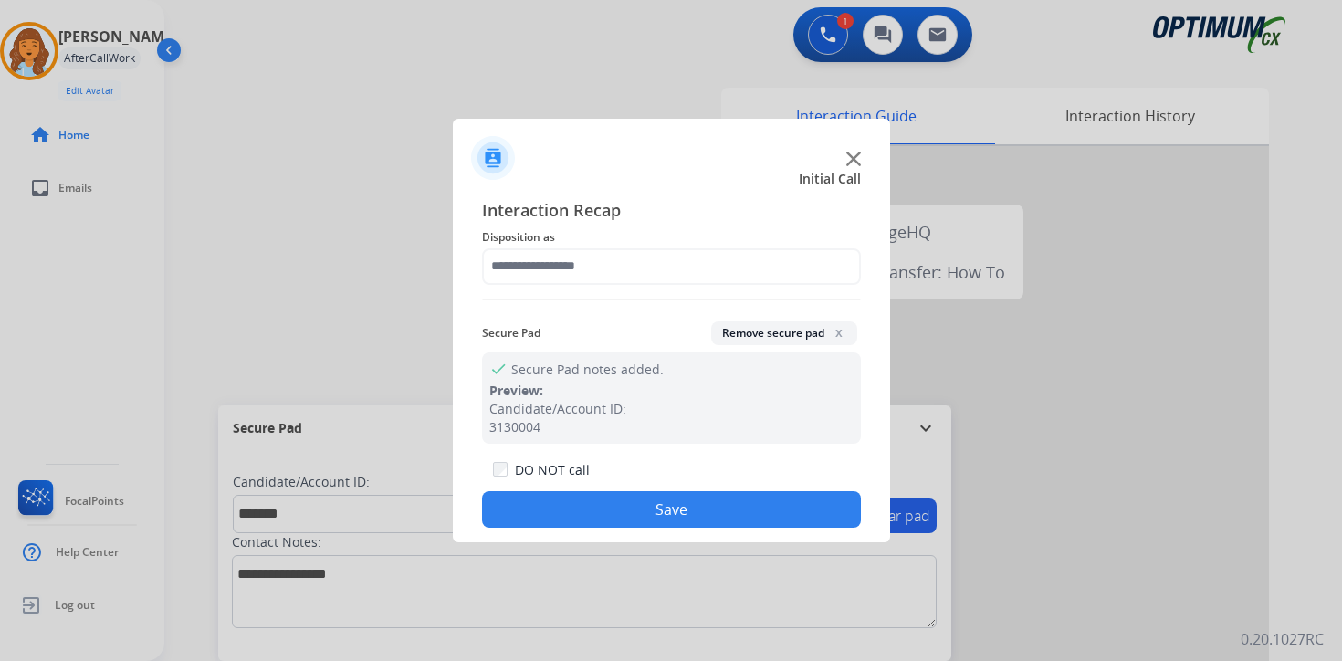
drag, startPoint x: 624, startPoint y: 247, endPoint x: 619, endPoint y: 263, distance: 17.1
click at [623, 247] on span "Disposition as" at bounding box center [671, 237] width 379 height 22
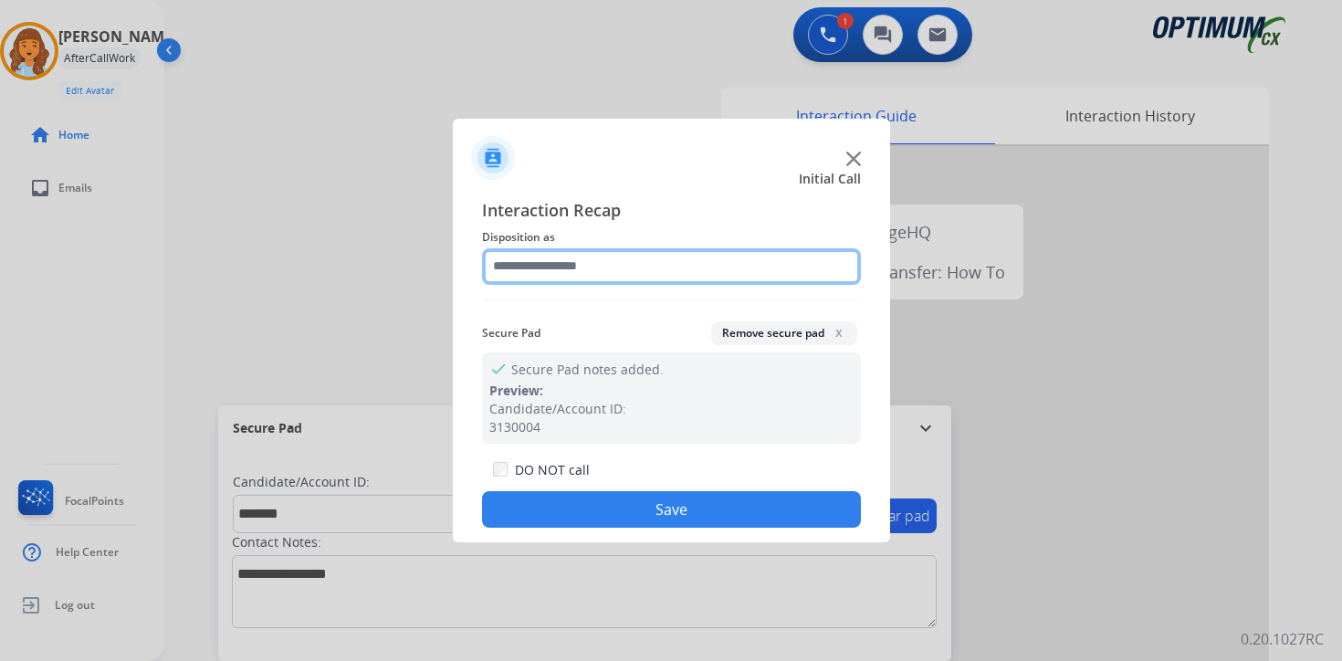
click at [607, 269] on input "text" at bounding box center [671, 266] width 379 height 37
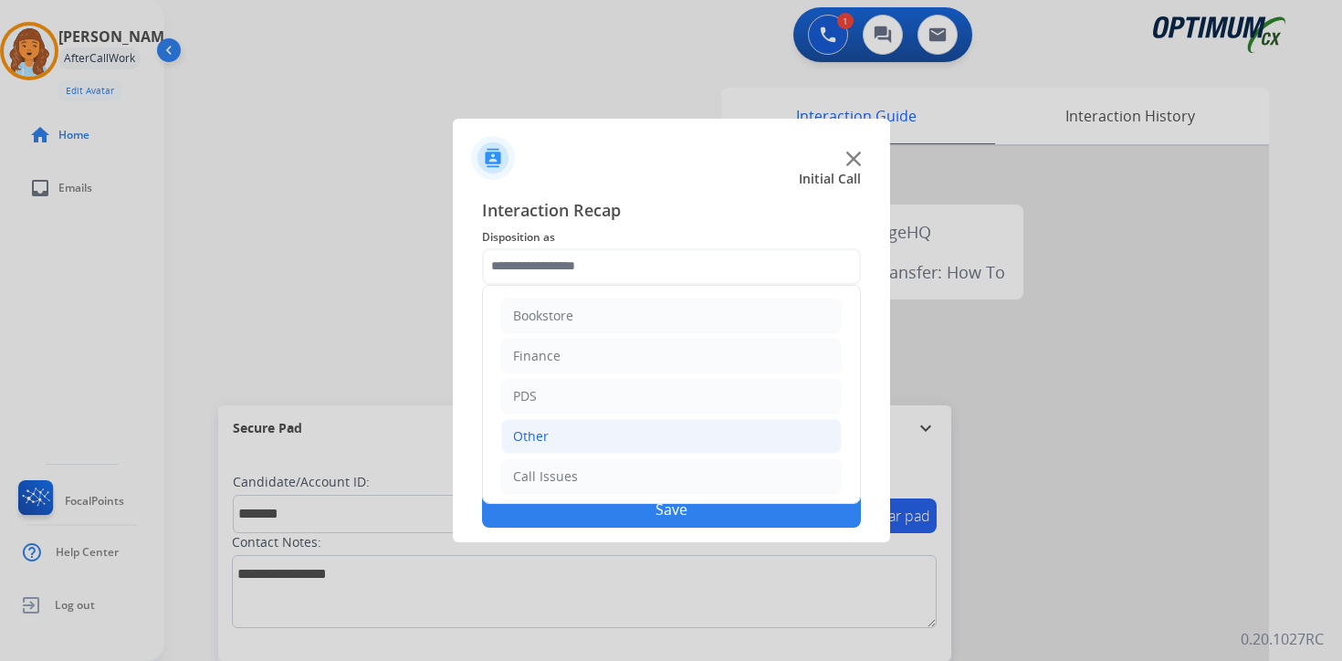
click at [574, 431] on li "Other" at bounding box center [671, 436] width 341 height 35
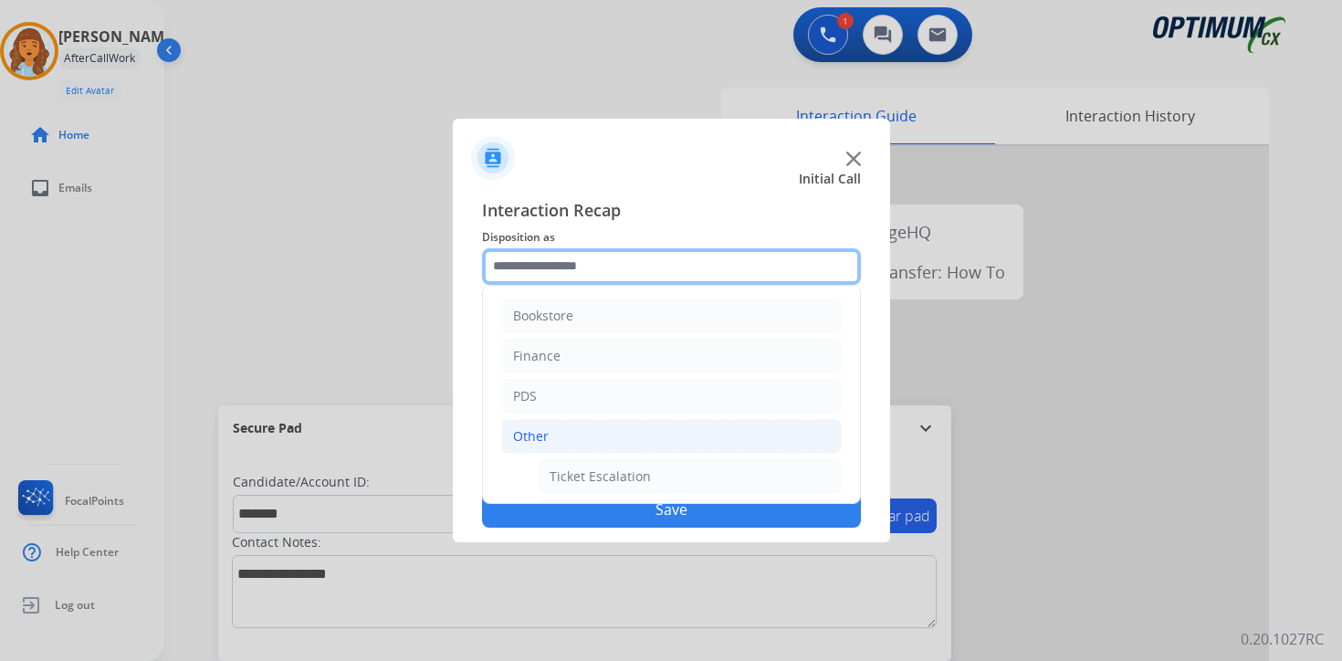
scroll to position [304, 0]
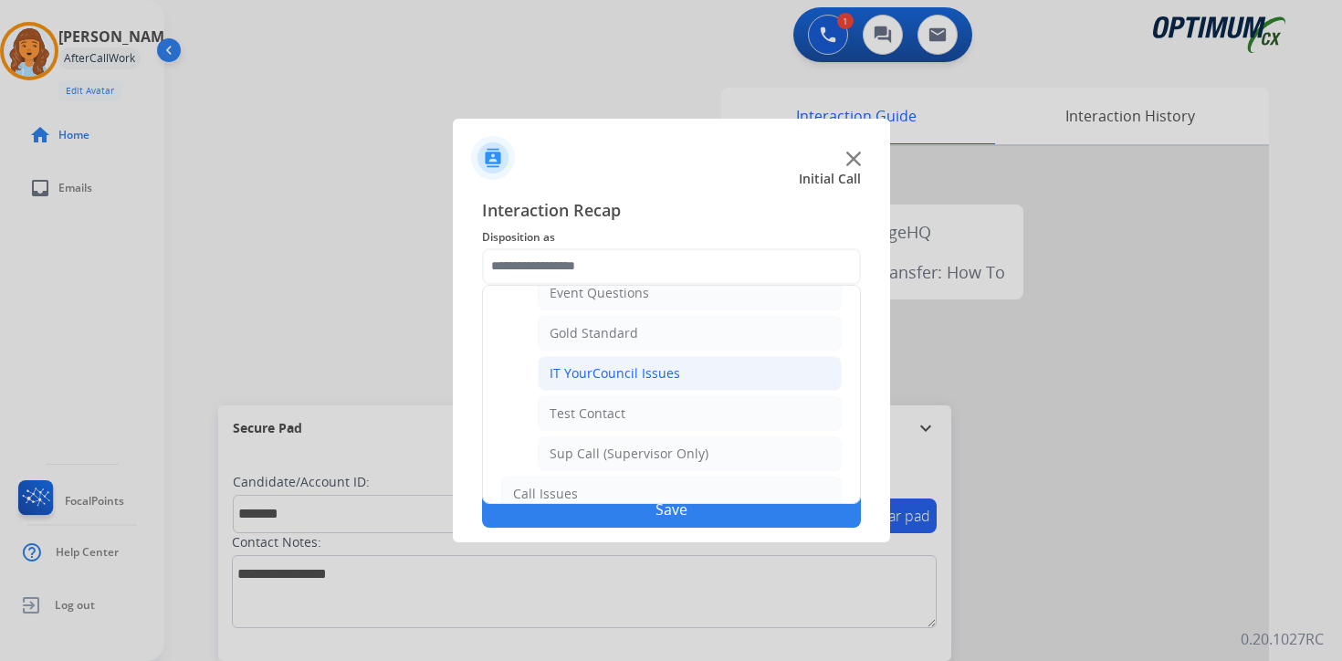
click at [585, 360] on li "IT YourCouncil Issues" at bounding box center [690, 373] width 304 height 35
type input "**********"
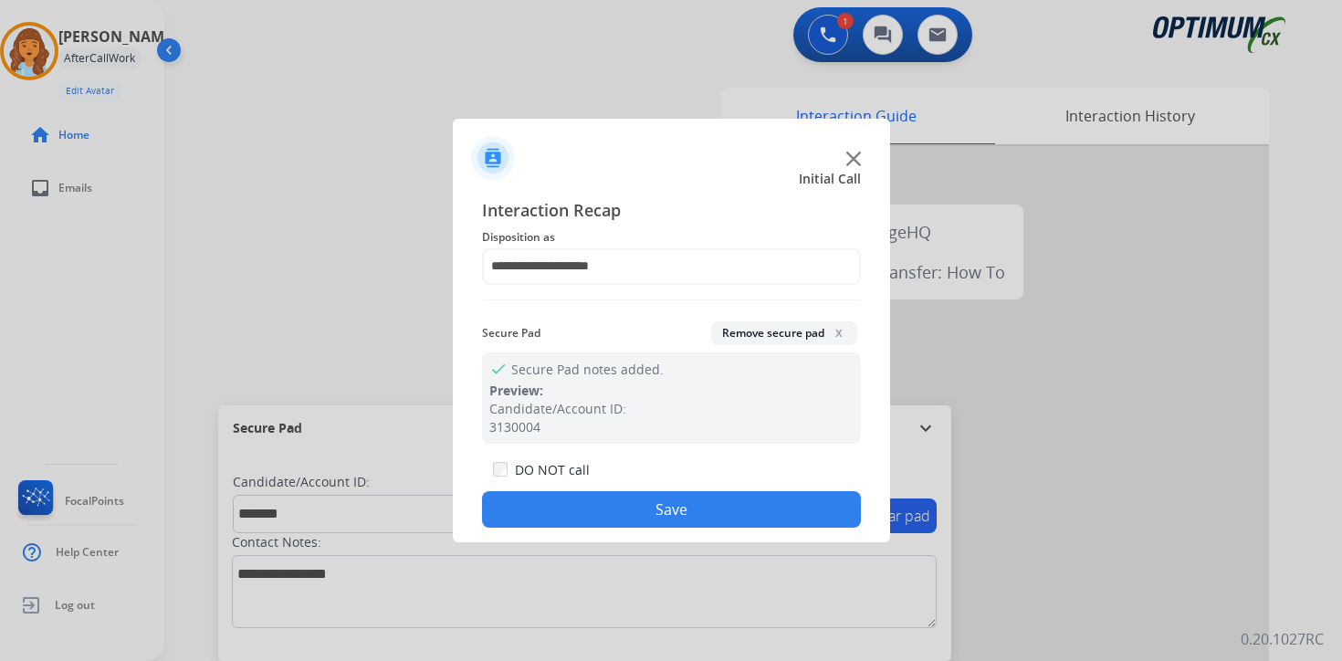
click at [619, 503] on button "Save" at bounding box center [671, 509] width 379 height 37
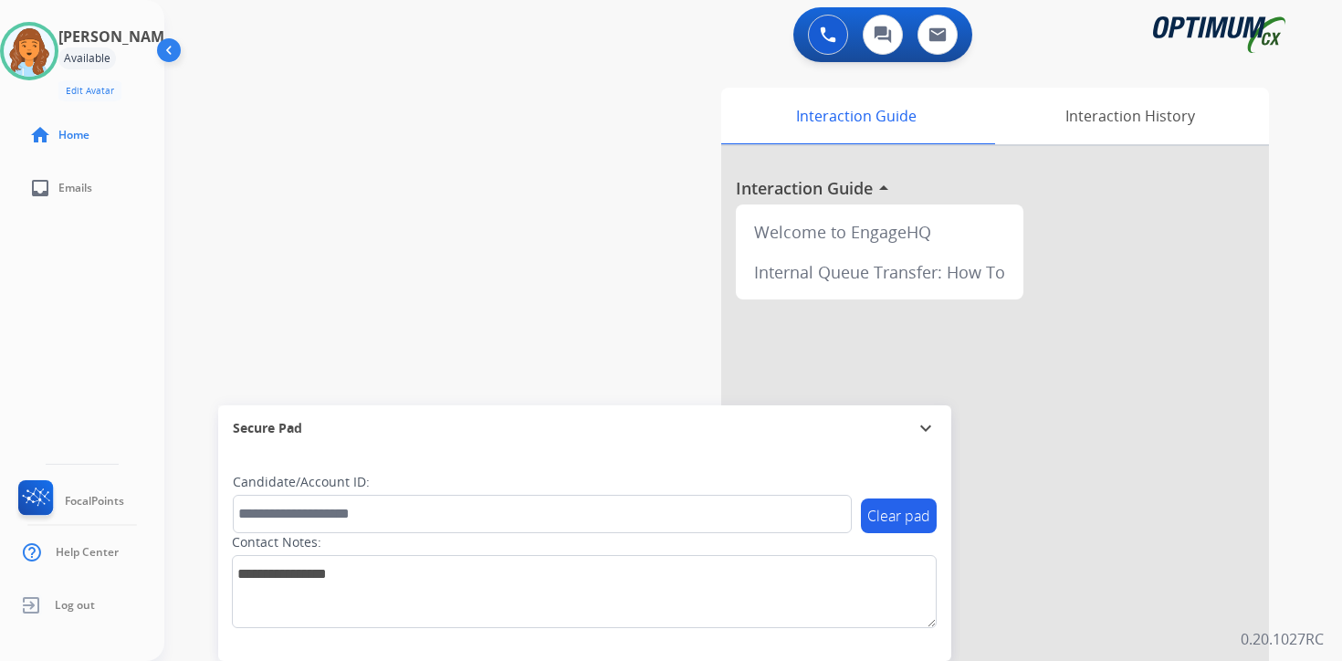
click at [1291, 528] on div "Interaction Guide Interaction History Interaction Guide arrow_drop_up Welcome t…" at bounding box center [968, 453] width 662 height 747
click at [1304, 592] on div "0 Voice Interactions 0 Chat Interactions 0 Email Interactions swap_horiz Break …" at bounding box center [753, 330] width 1178 height 661
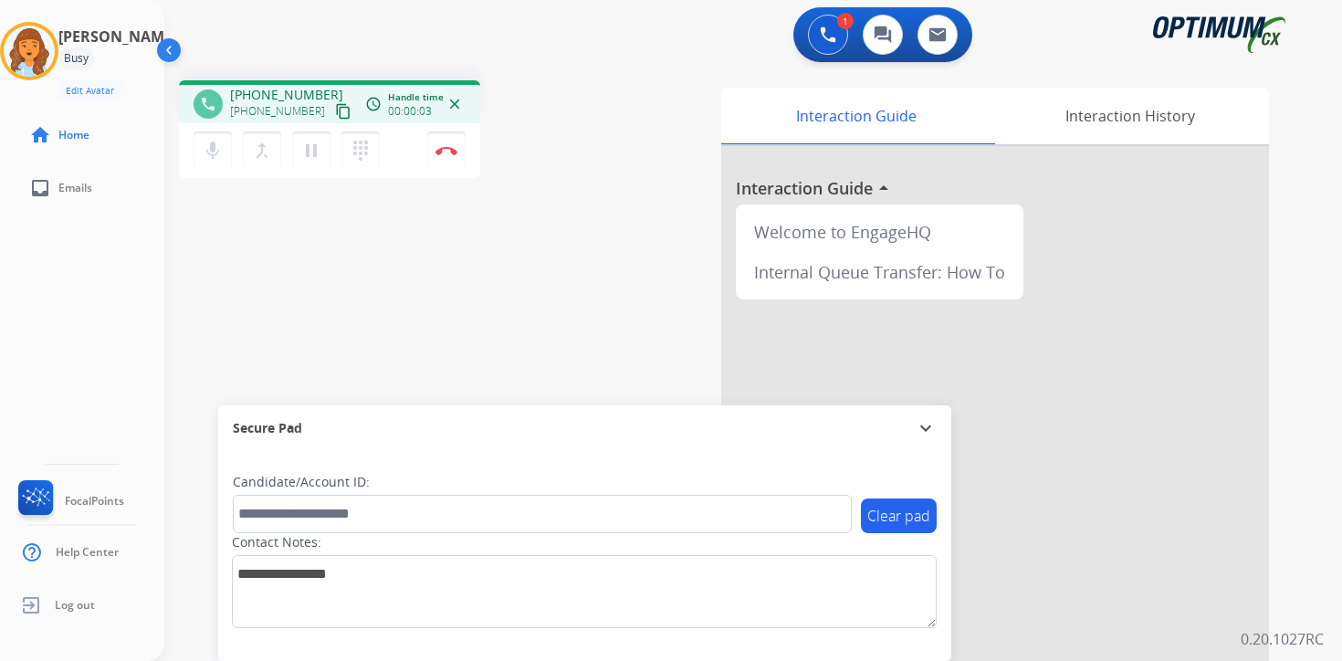
click at [335, 119] on mat-icon "content_copy" at bounding box center [343, 111] width 16 height 16
click at [277, 491] on div "Candidate/Account ID:" at bounding box center [542, 503] width 619 height 60
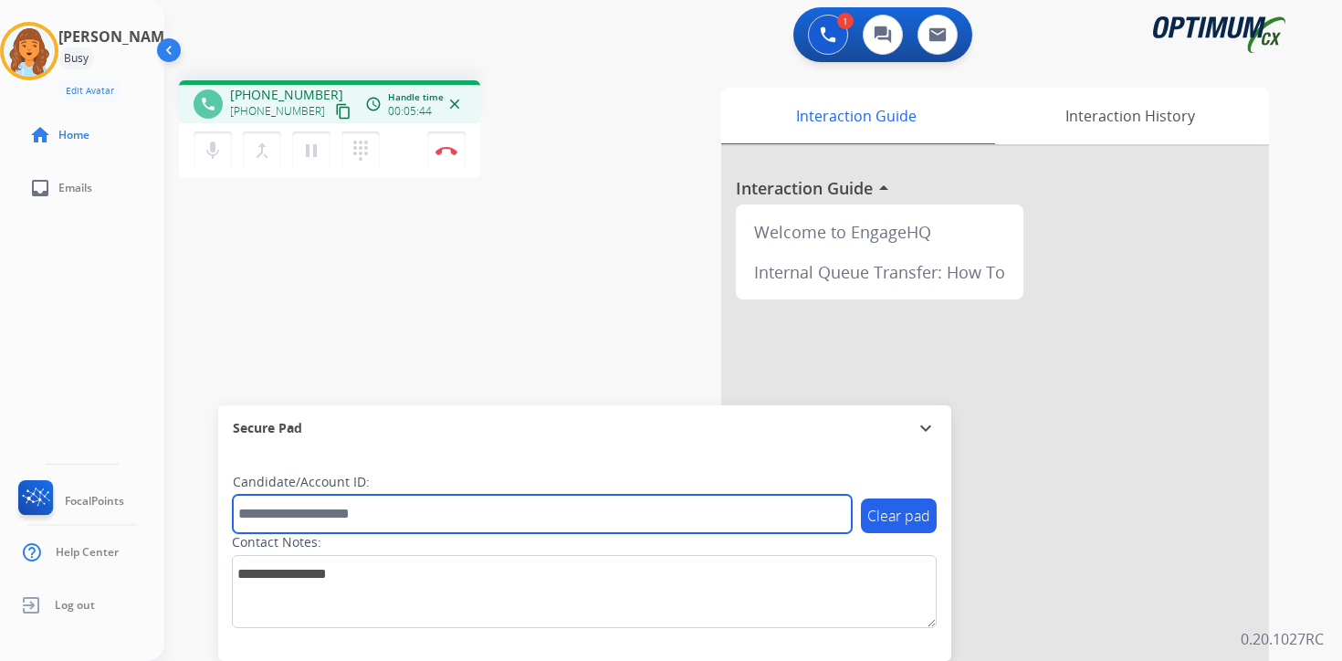
click at [274, 511] on input "text" at bounding box center [542, 514] width 619 height 38
type input "*******"
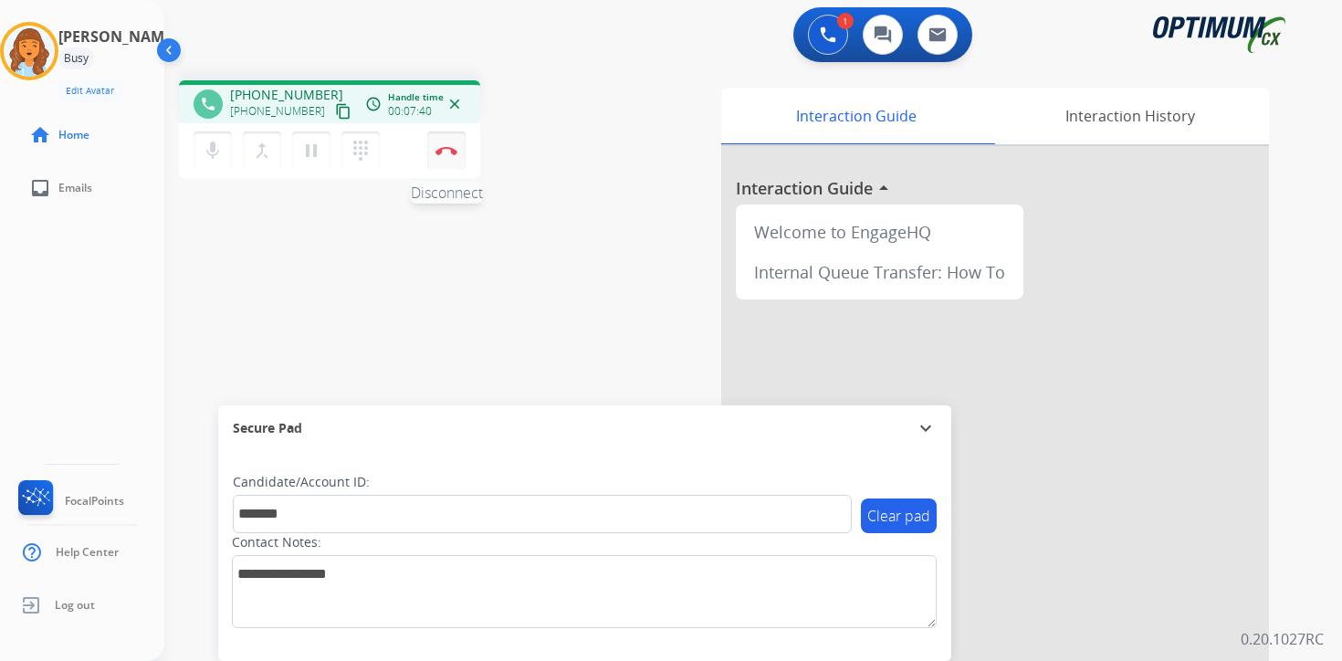
click at [452, 152] on img at bounding box center [447, 150] width 22 height 9
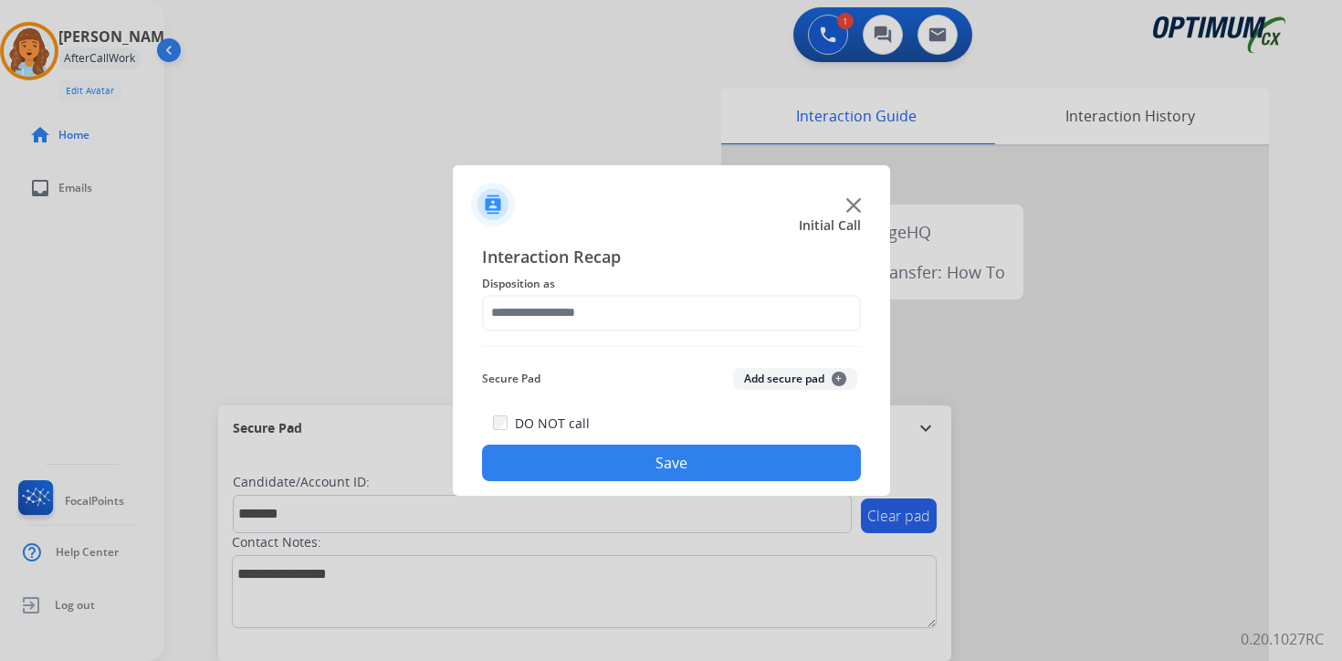
click at [843, 379] on span "+" at bounding box center [839, 379] width 15 height 15
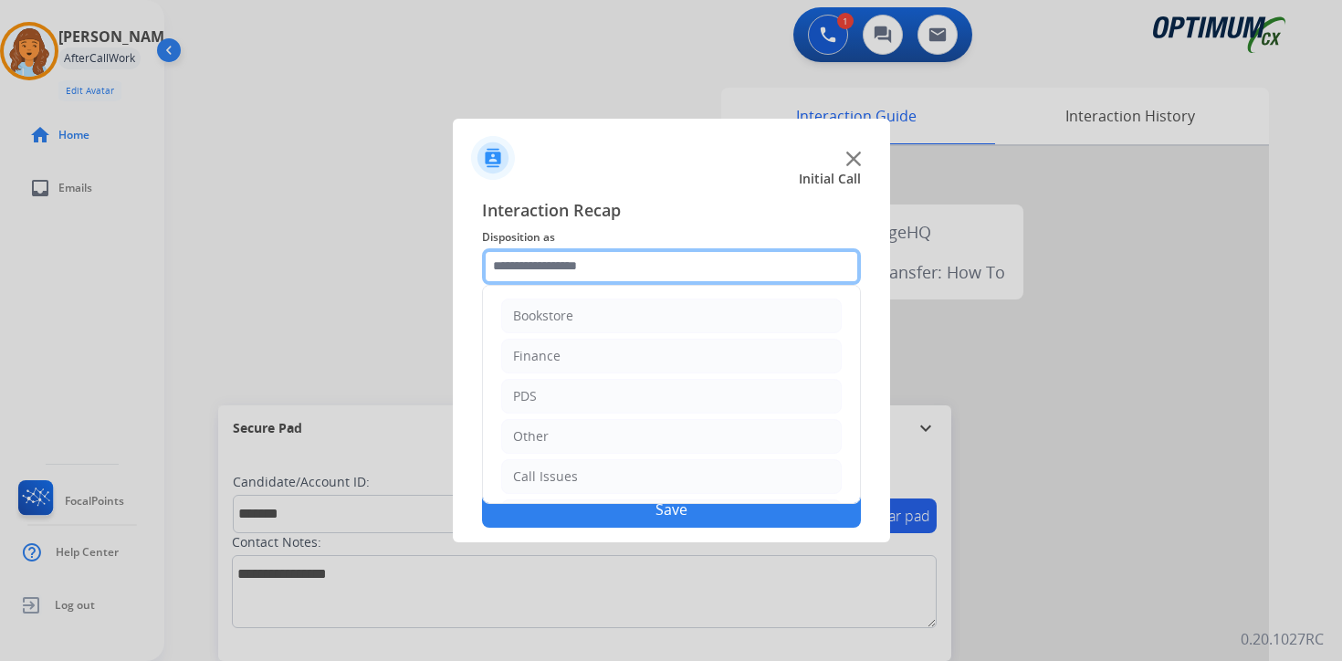
click at [610, 268] on input "text" at bounding box center [671, 266] width 379 height 37
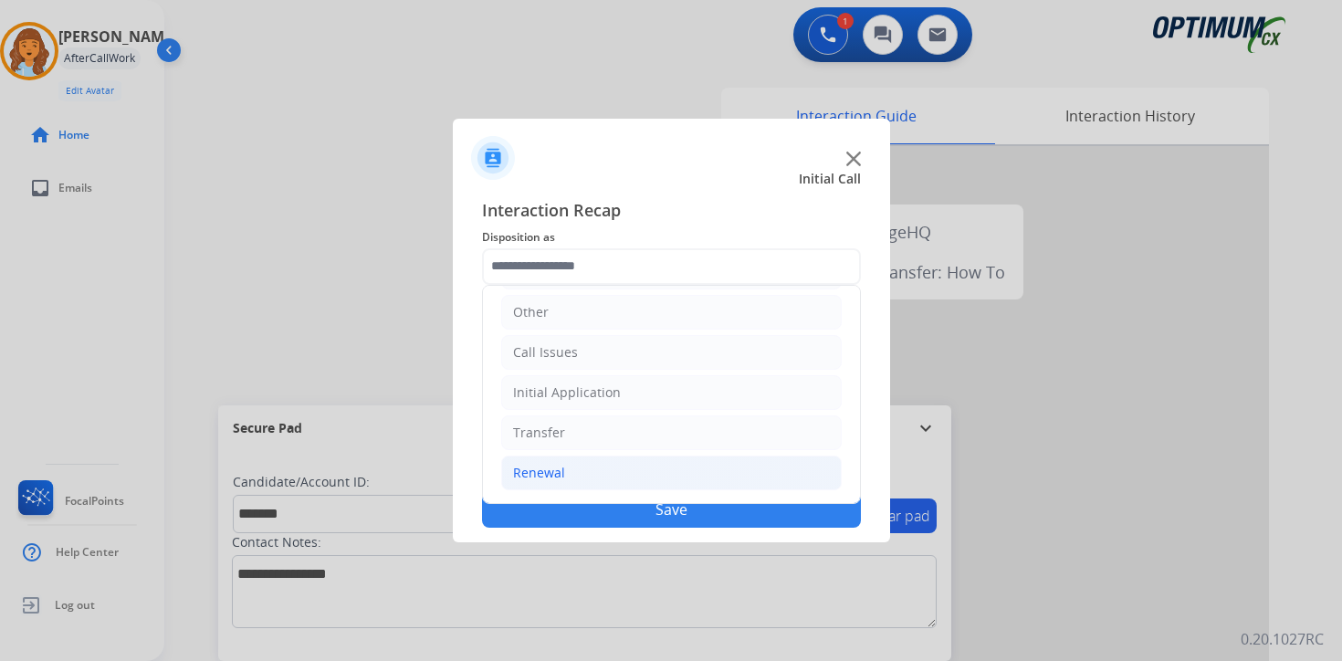
click at [555, 476] on div "Renewal" at bounding box center [539, 473] width 52 height 18
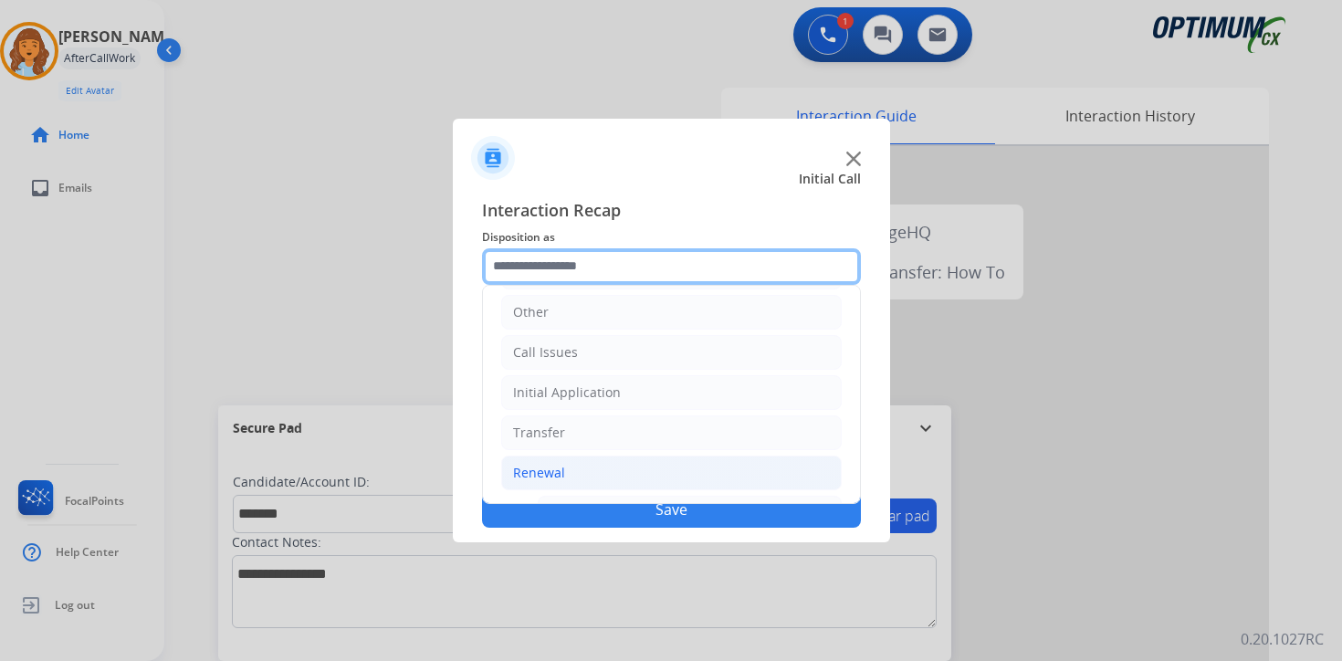
scroll to position [428, 0]
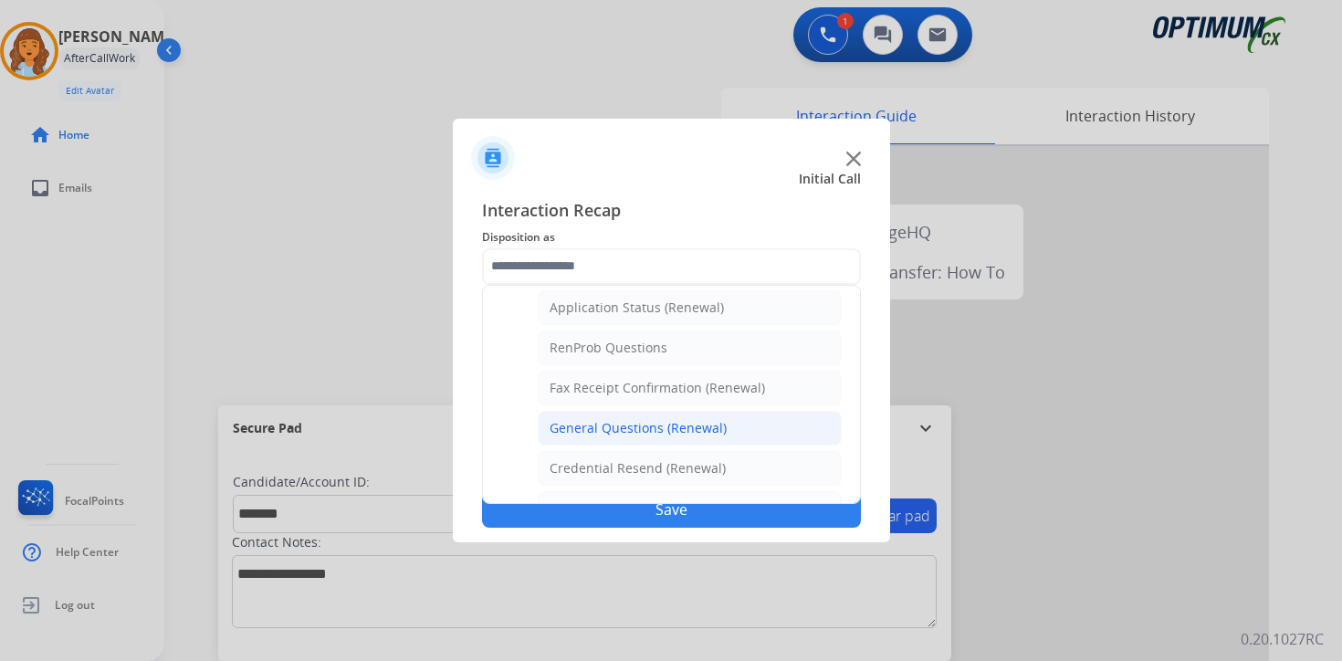
click at [594, 428] on div "General Questions (Renewal)" at bounding box center [638, 428] width 177 height 18
type input "**********"
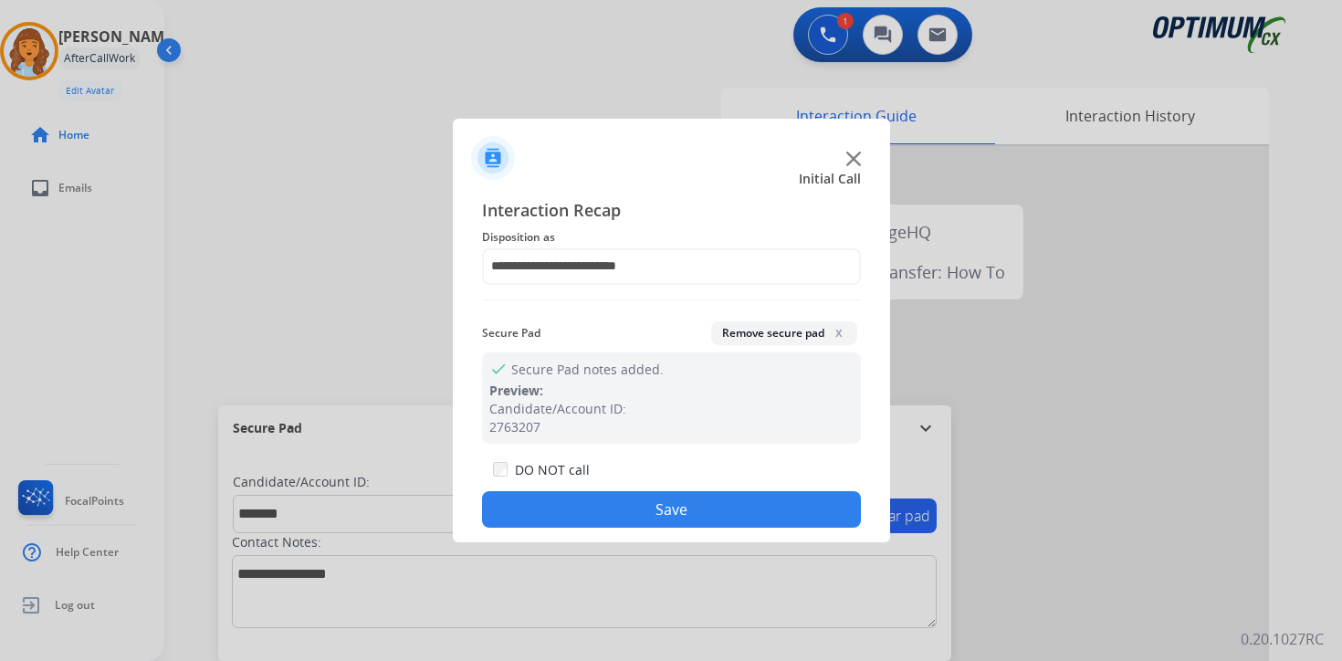
click at [588, 494] on button "Save" at bounding box center [671, 509] width 379 height 37
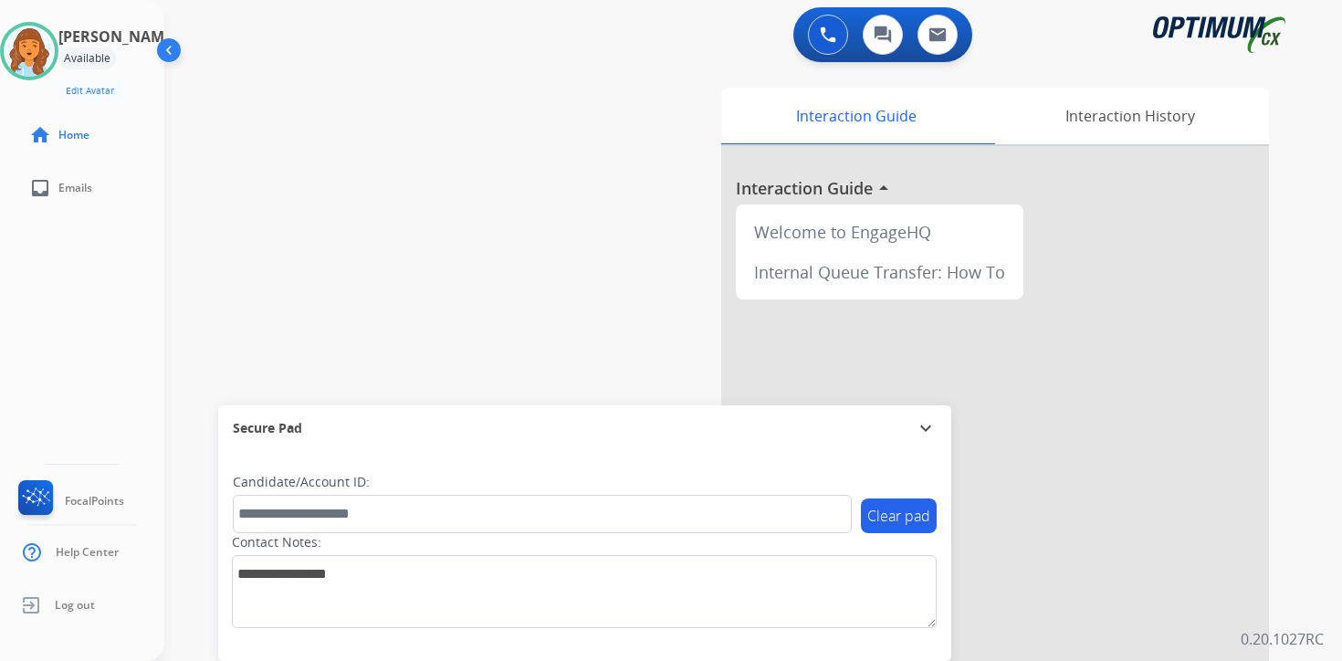
click at [1315, 517] on div "0 Voice Interactions 0 Chat Interactions 0 Email Interactions swap_horiz Break …" at bounding box center [753, 330] width 1178 height 661
click at [1294, 590] on div "Interaction Guide Interaction History Interaction Guide arrow_drop_up Welcome t…" at bounding box center [968, 453] width 662 height 747
click at [1301, 595] on div "0 Voice Interactions 0 Chat Interactions 0 Email Interactions swap_horiz Break …" at bounding box center [753, 330] width 1178 height 661
drag, startPoint x: 1326, startPoint y: 546, endPoint x: 1312, endPoint y: 546, distance: 13.7
click at [1326, 546] on div "0 Voice Interactions 0 Chat Interactions 0 Email Interactions swap_horiz Break …" at bounding box center [753, 330] width 1178 height 661
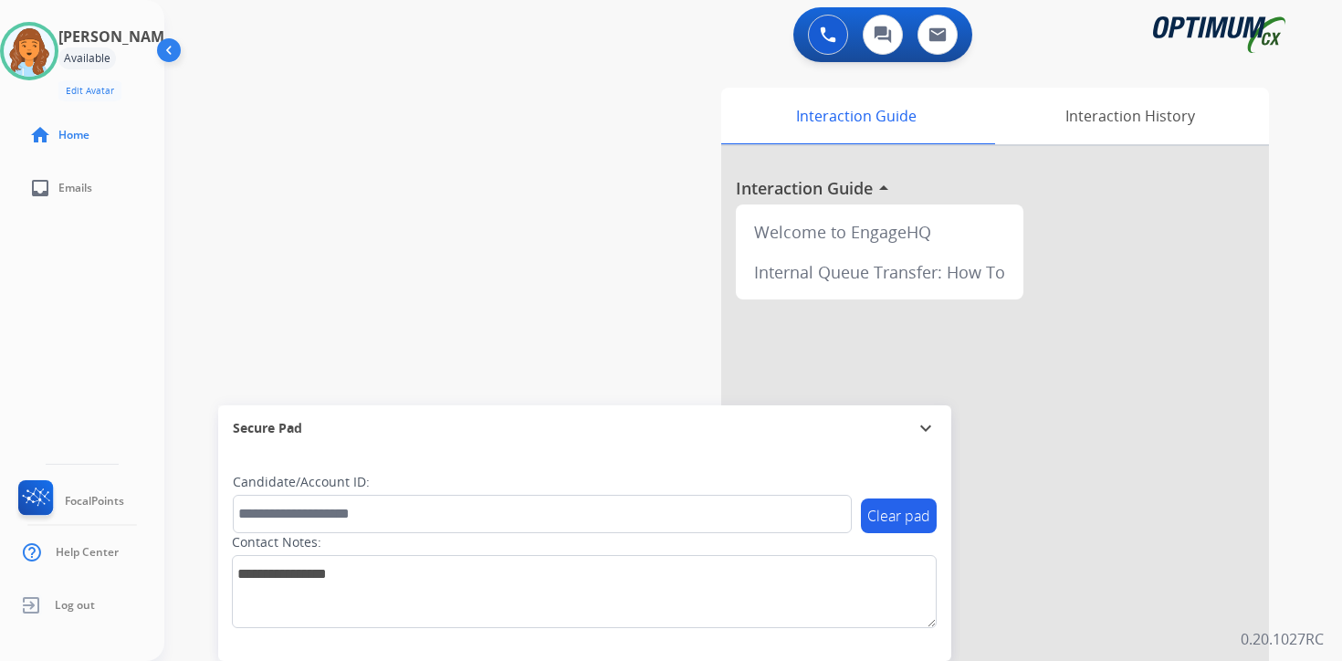
click at [1299, 521] on div "0 Voice Interactions 0 Chat Interactions 0 Email Interactions swap_horiz Break …" at bounding box center [753, 330] width 1178 height 661
click at [1310, 566] on div "0 Voice Interactions 0 Chat Interactions 0 Email Interactions swap_horiz Break …" at bounding box center [753, 330] width 1178 height 661
click at [53, 42] on img at bounding box center [29, 51] width 51 height 51
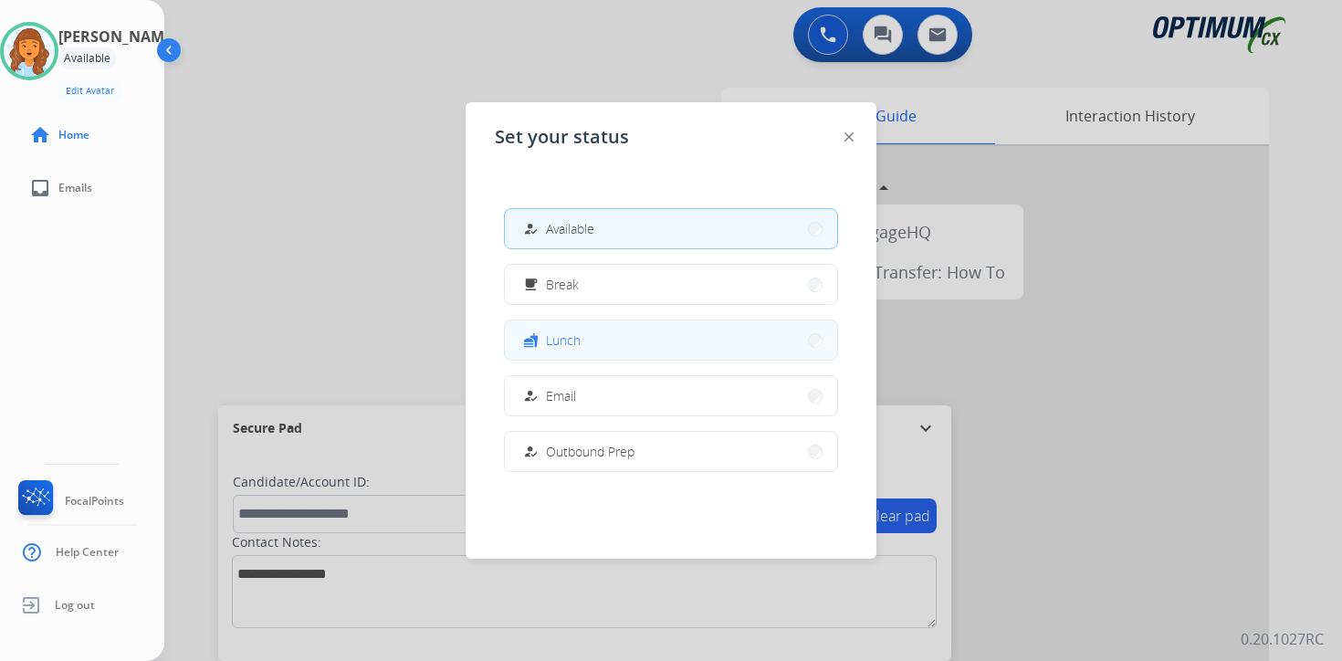
click at [604, 341] on button "fastfood Lunch" at bounding box center [671, 340] width 332 height 39
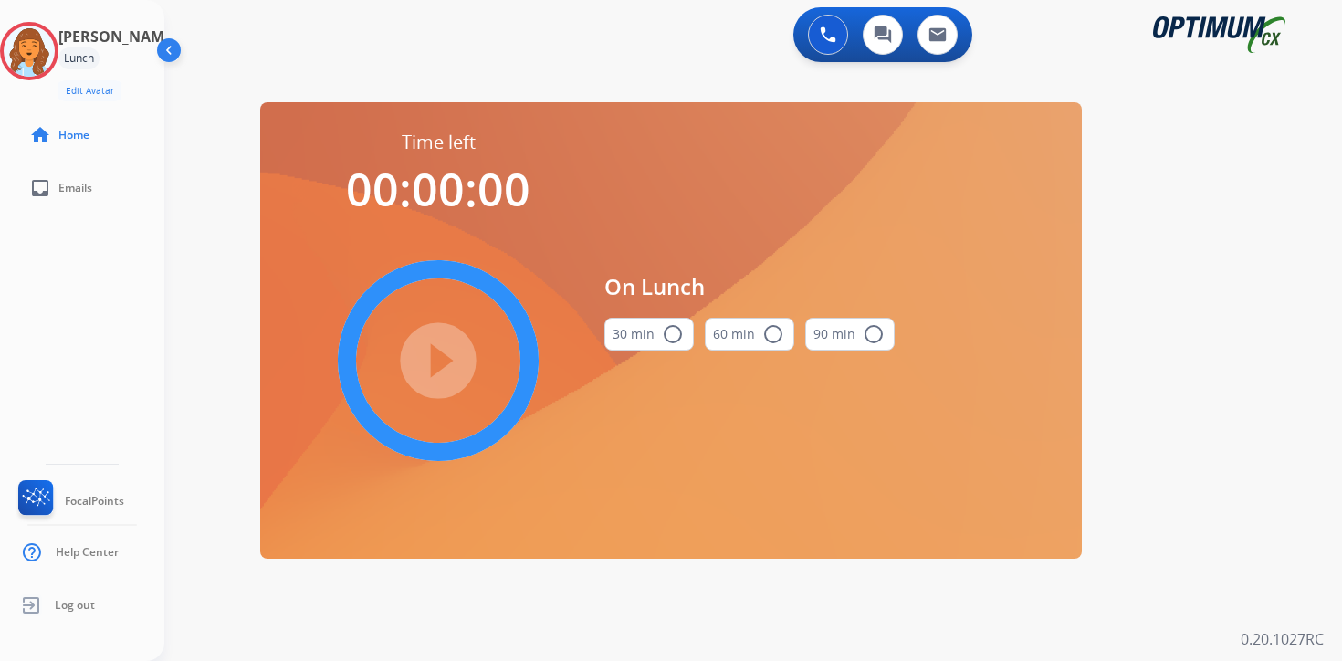
click at [1295, 390] on div "0 Voice Interactions 0 Chat Interactions 0 Email Interactions swap_horiz Break …" at bounding box center [753, 330] width 1178 height 661
click at [53, 48] on img at bounding box center [29, 51] width 51 height 51
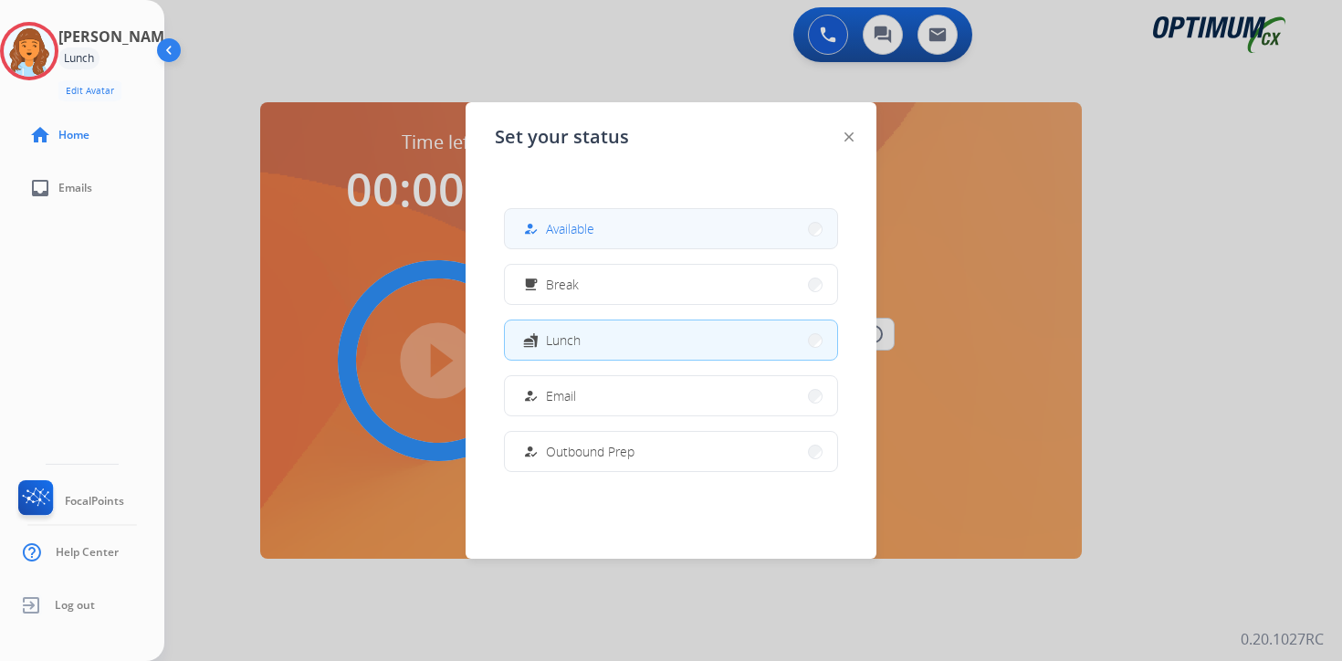
click at [558, 233] on span "Available" at bounding box center [570, 228] width 48 height 19
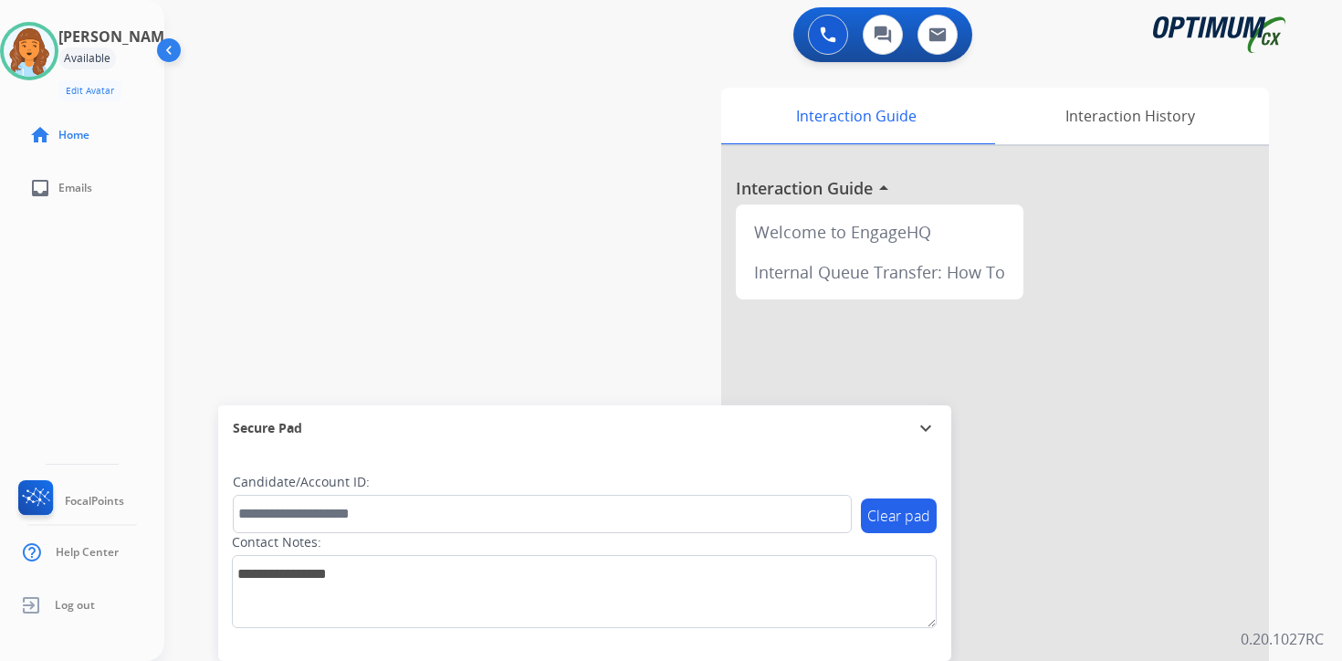
click at [1266, 554] on div at bounding box center [995, 486] width 548 height 681
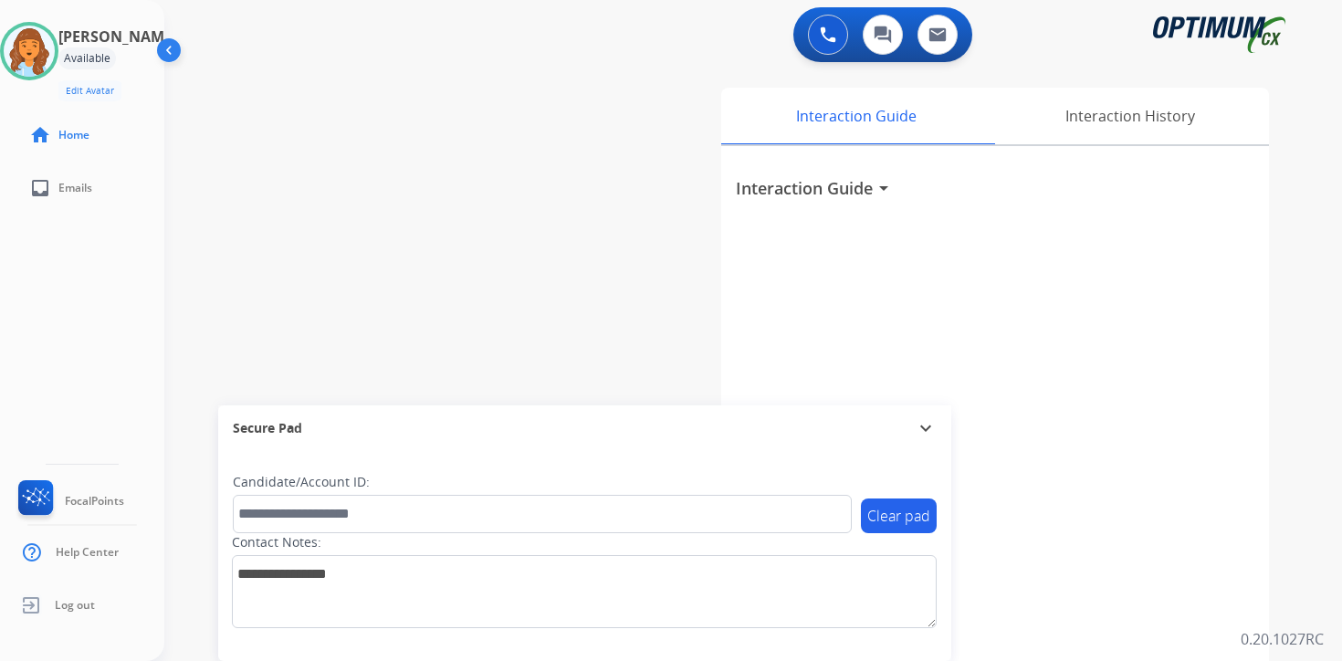
click at [1292, 470] on div "Interaction Guide Interaction History Interaction Guide arrow_drop_down" at bounding box center [968, 453] width 662 height 747
click at [1327, 566] on div "0 Voice Interactions 0 Chat Interactions 0 Email Interactions swap_horiz Break …" at bounding box center [753, 330] width 1178 height 661
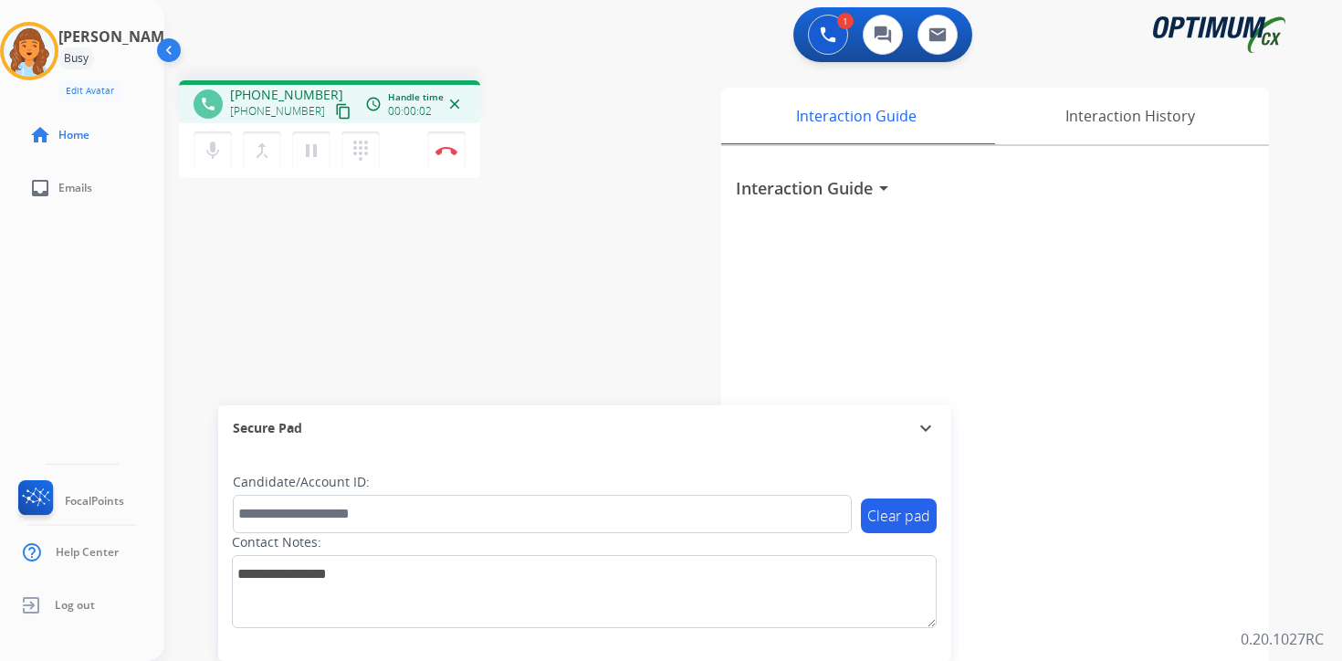
click at [335, 118] on mat-icon "content_copy" at bounding box center [343, 111] width 16 height 16
click at [456, 151] on img at bounding box center [447, 150] width 22 height 9
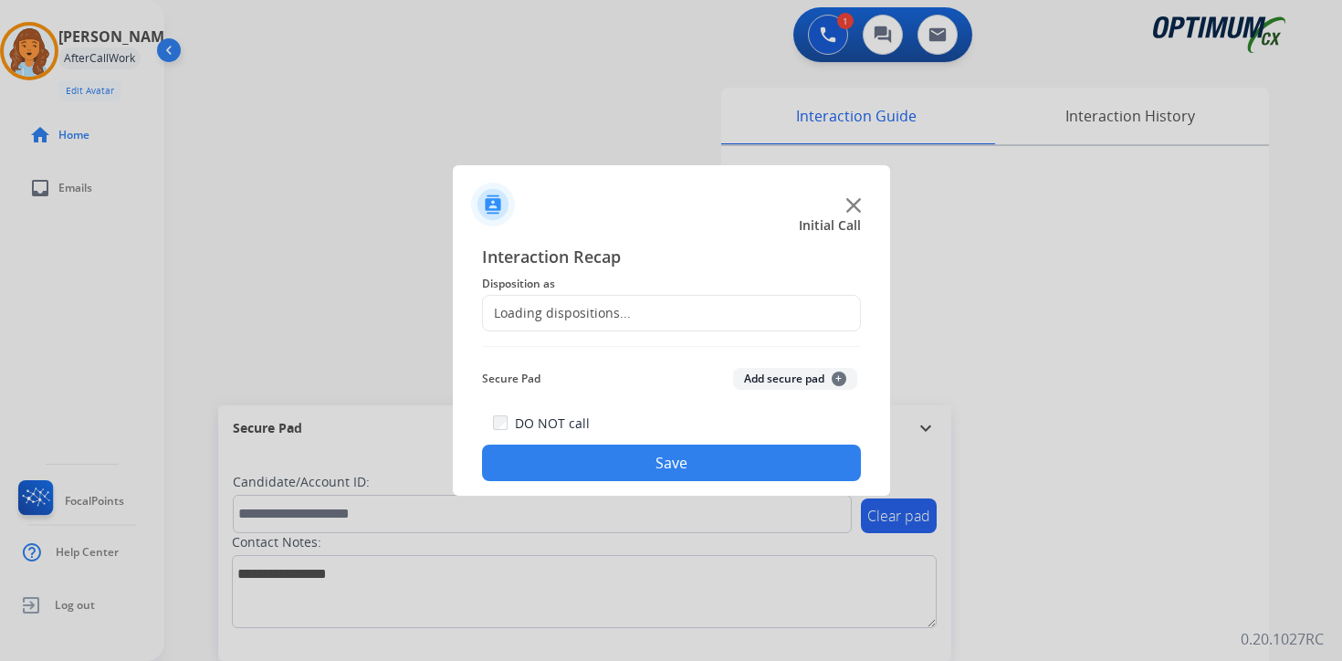
click at [821, 367] on div "Secure Pad Add secure pad +" at bounding box center [671, 379] width 379 height 37
click at [616, 289] on span "Disposition as" at bounding box center [671, 284] width 379 height 22
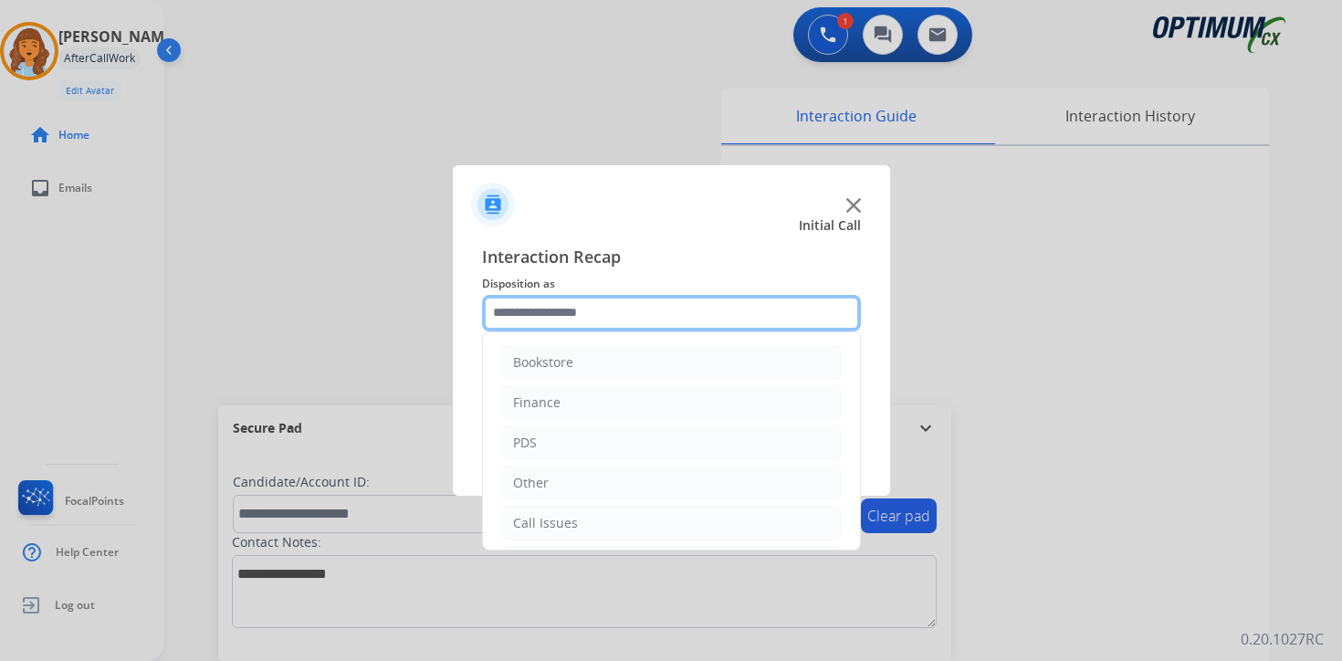
click at [612, 302] on input "text" at bounding box center [671, 313] width 379 height 37
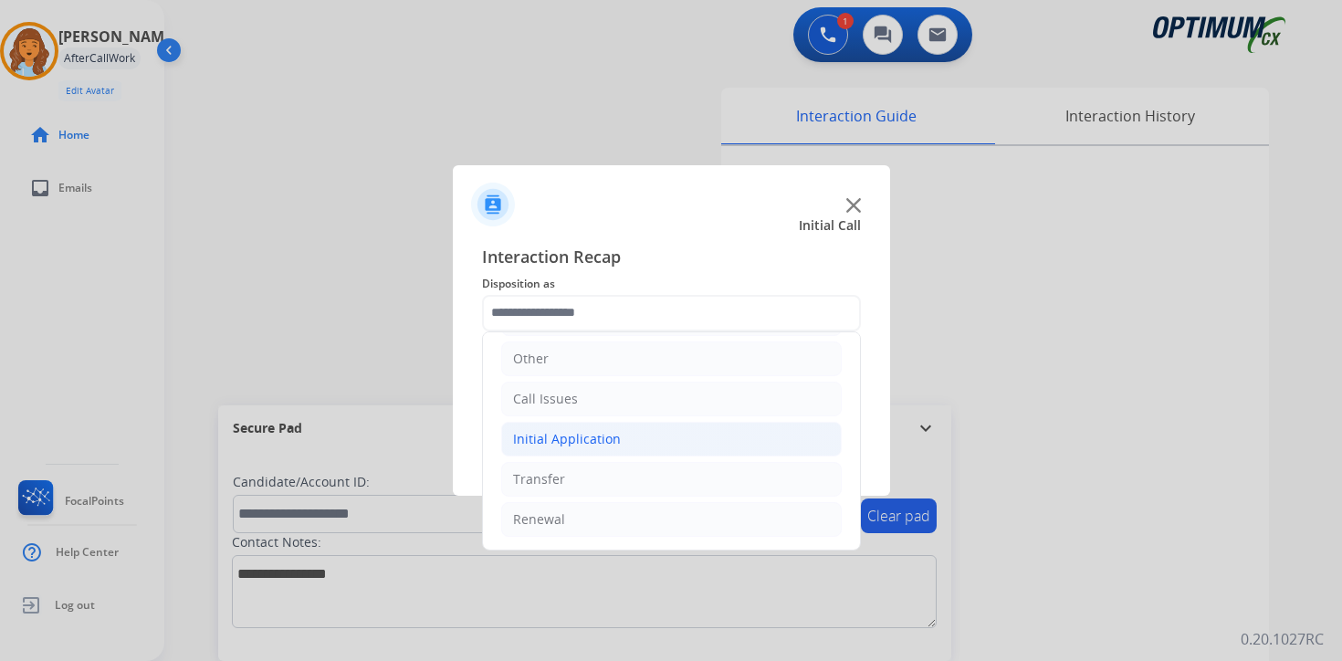
click at [546, 434] on div "Initial Application" at bounding box center [567, 439] width 108 height 18
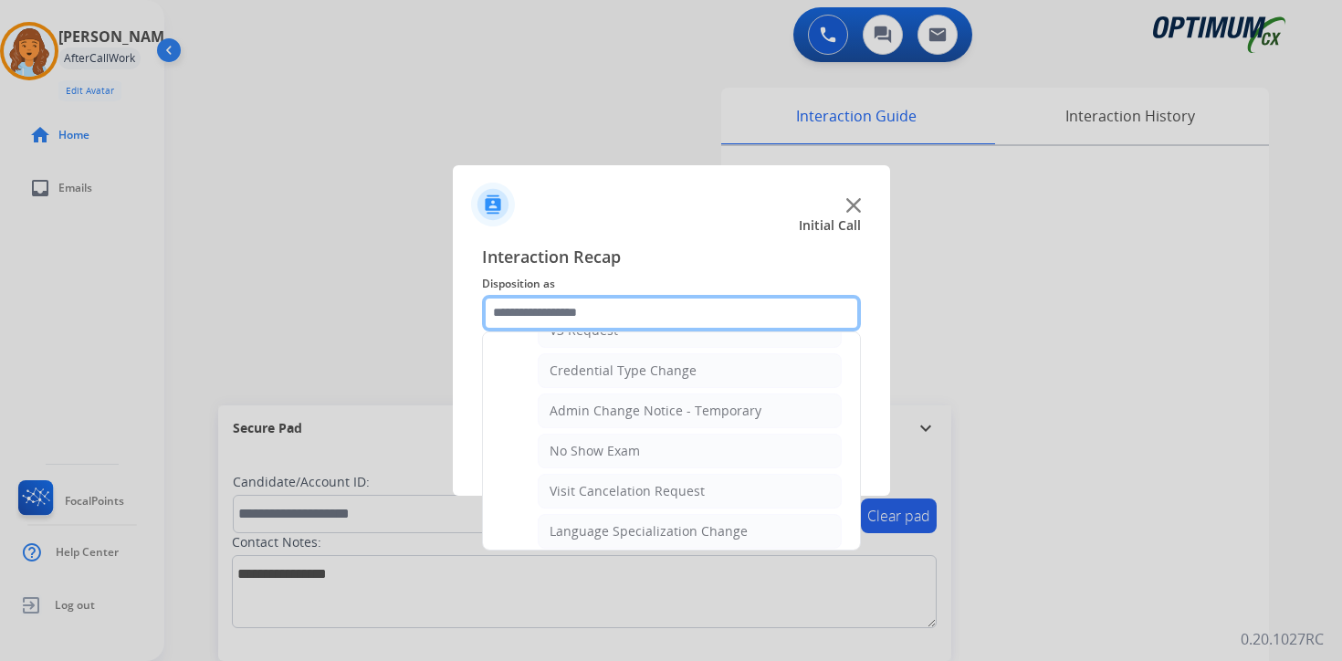
scroll to position [1037, 0]
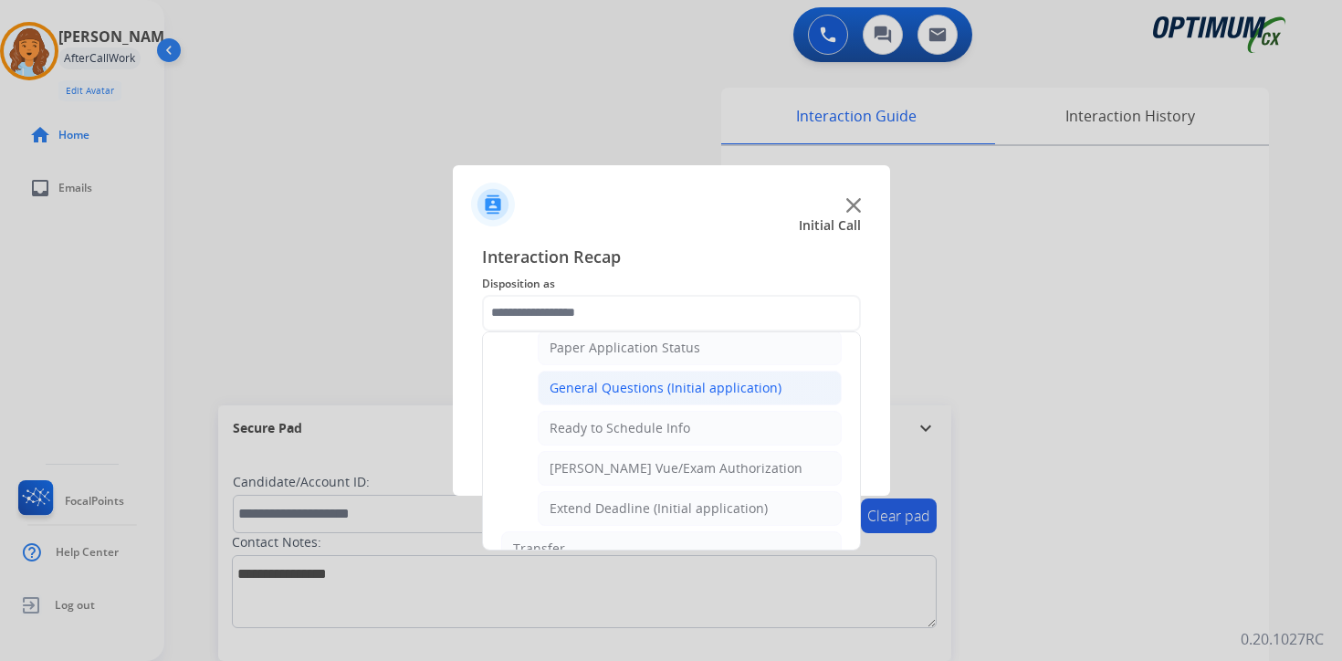
click at [580, 385] on div "General Questions (Initial application)" at bounding box center [666, 388] width 232 height 18
type input "**********"
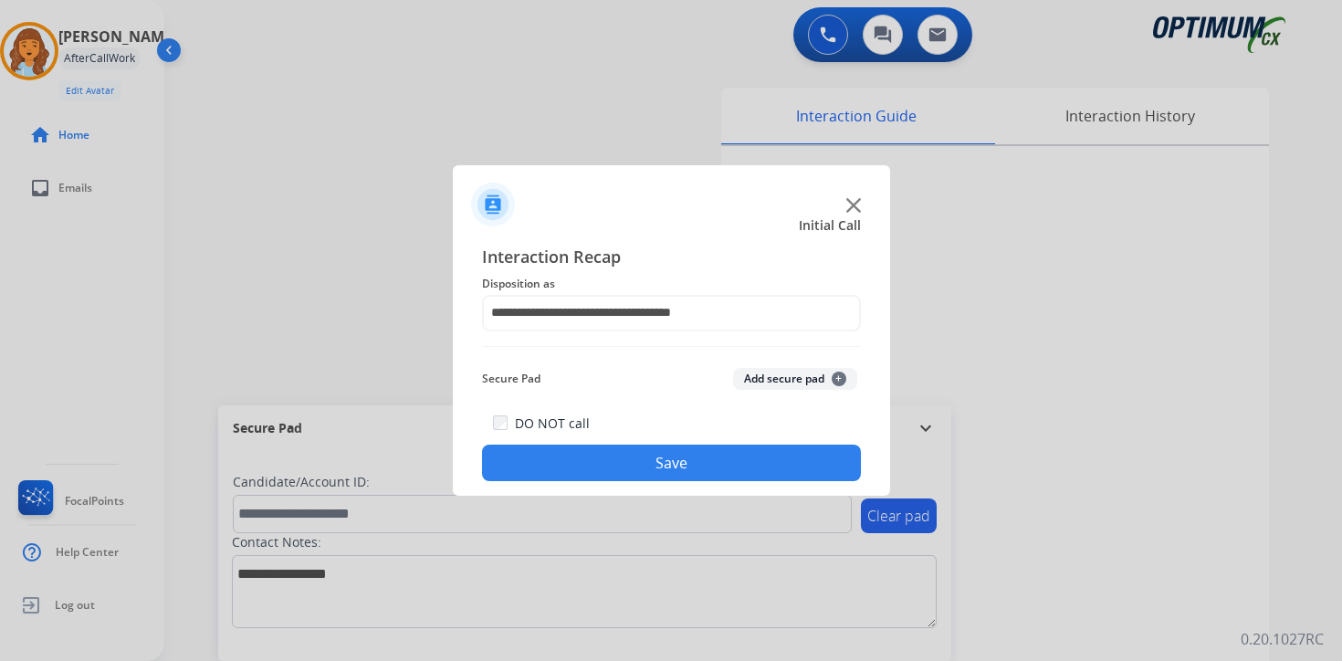
click at [584, 462] on button "Save" at bounding box center [671, 463] width 379 height 37
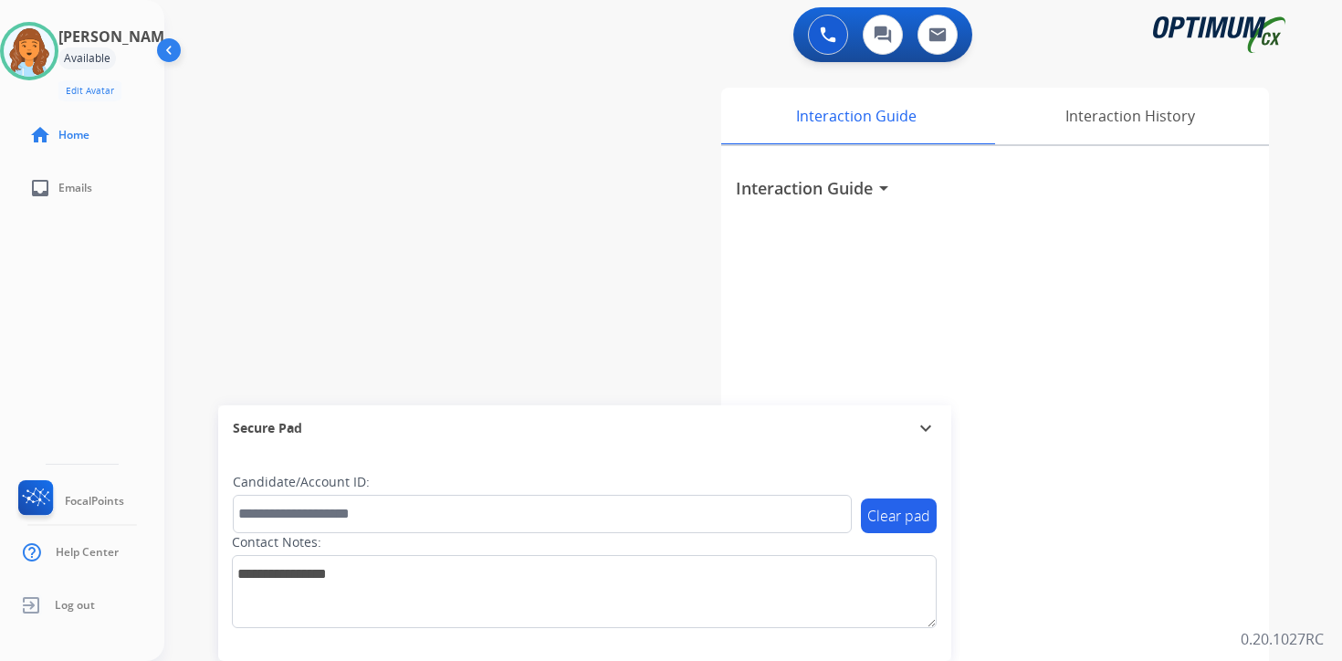
click at [1296, 475] on div "Interaction Guide Interaction History Interaction Guide arrow_drop_down" at bounding box center [968, 453] width 662 height 747
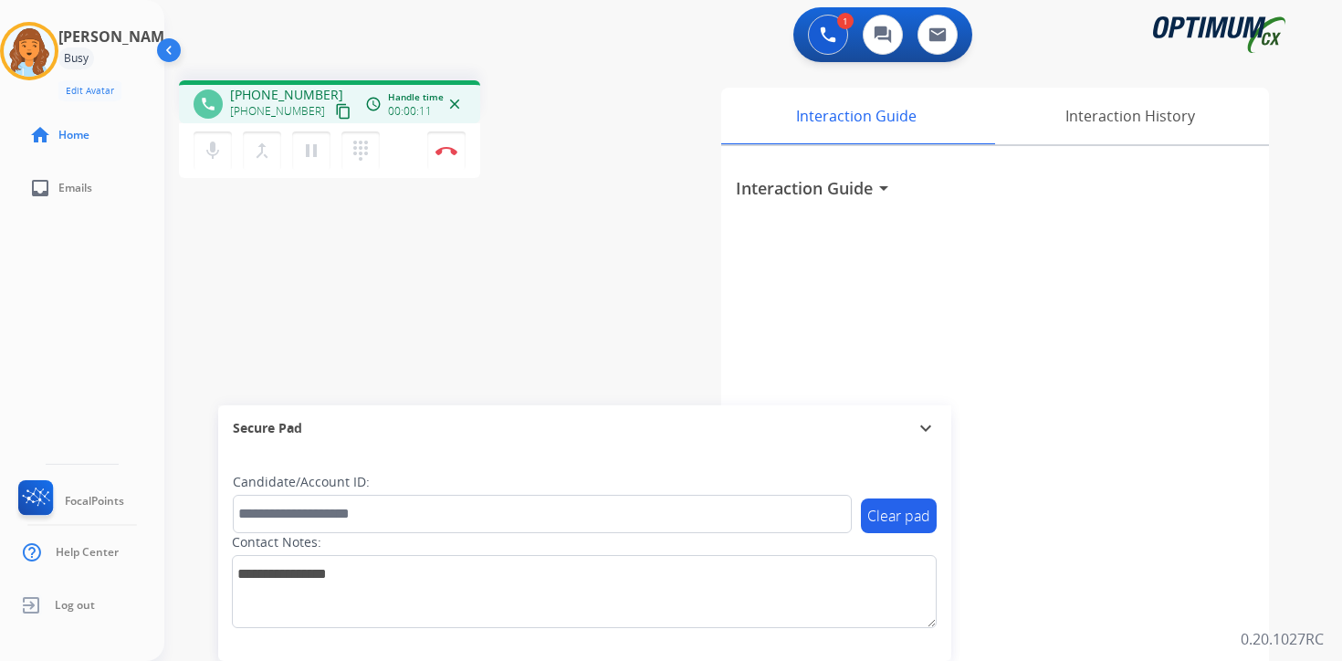
click at [332, 121] on button "content_copy" at bounding box center [343, 111] width 22 height 22
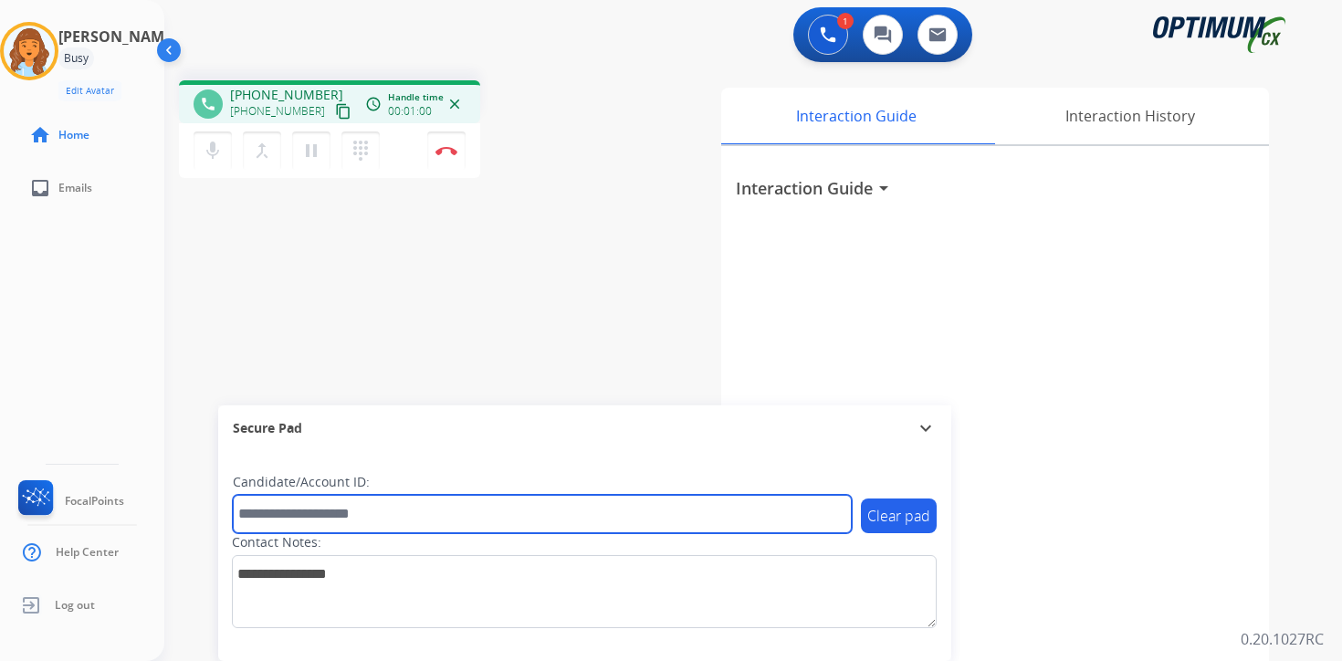
click at [348, 512] on input "text" at bounding box center [542, 514] width 619 height 38
type input "*******"
click at [377, 505] on input "*******" at bounding box center [542, 514] width 619 height 38
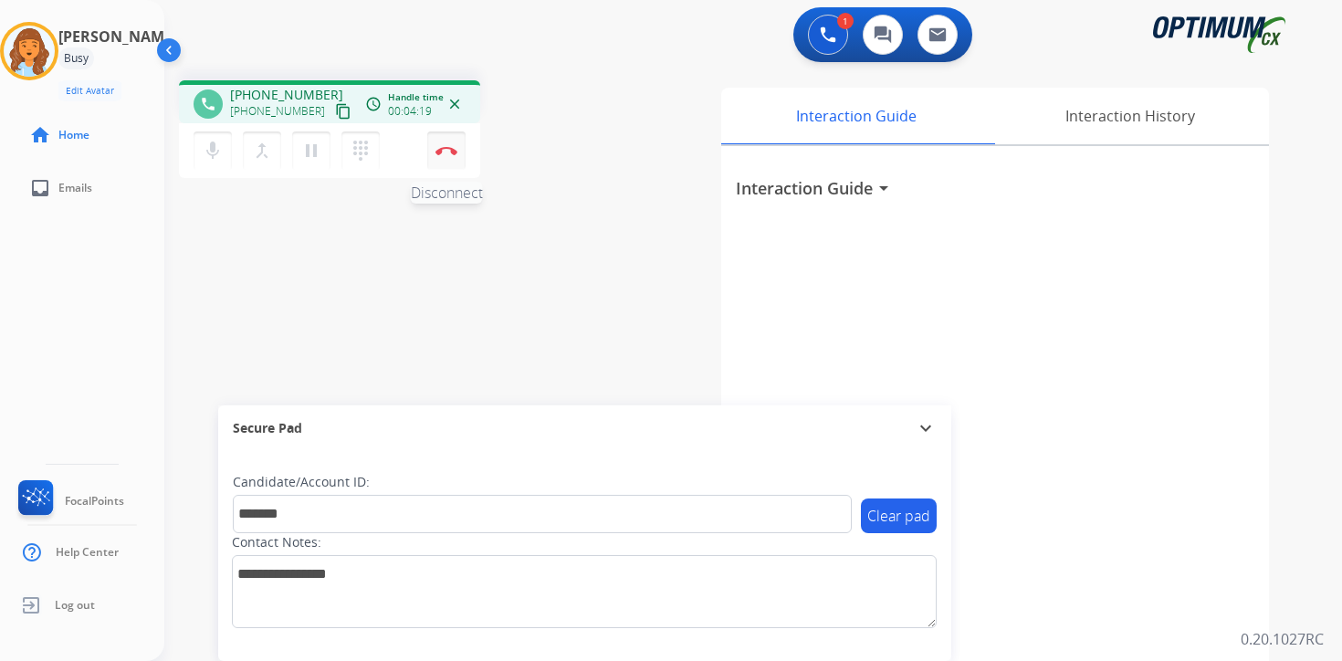
click at [459, 153] on button "Disconnect" at bounding box center [446, 151] width 38 height 38
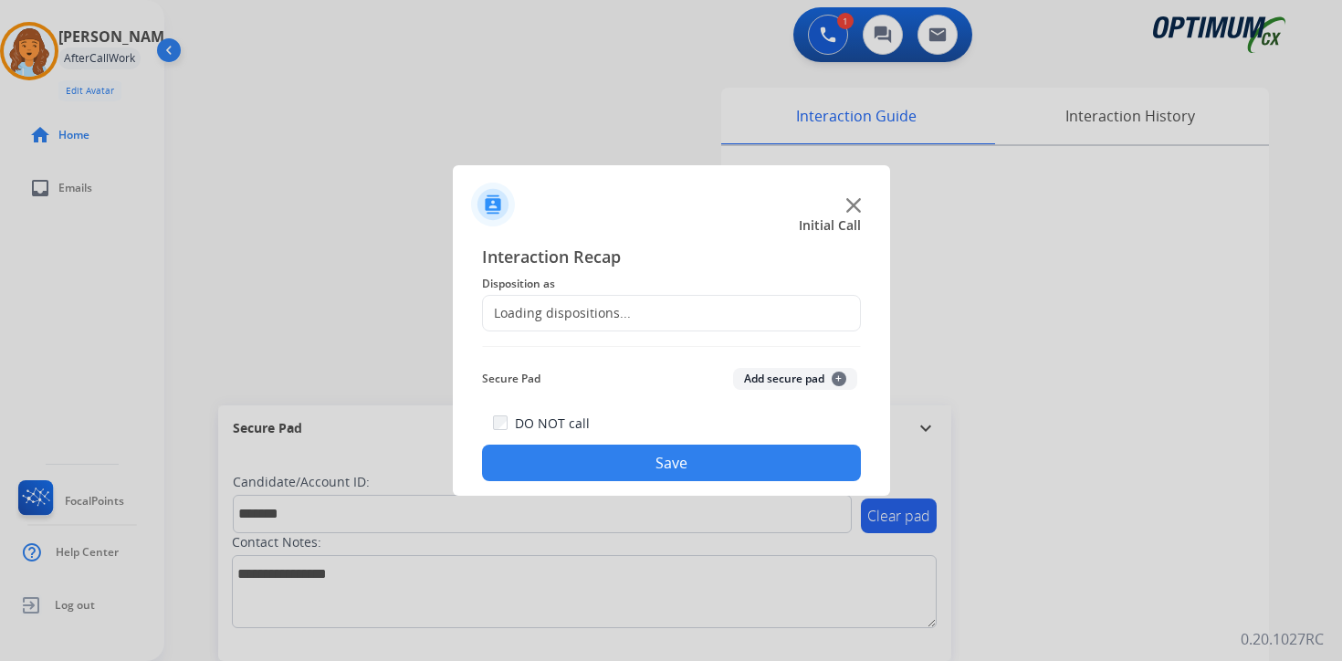
click at [821, 378] on button "Add secure pad +" at bounding box center [795, 379] width 124 height 22
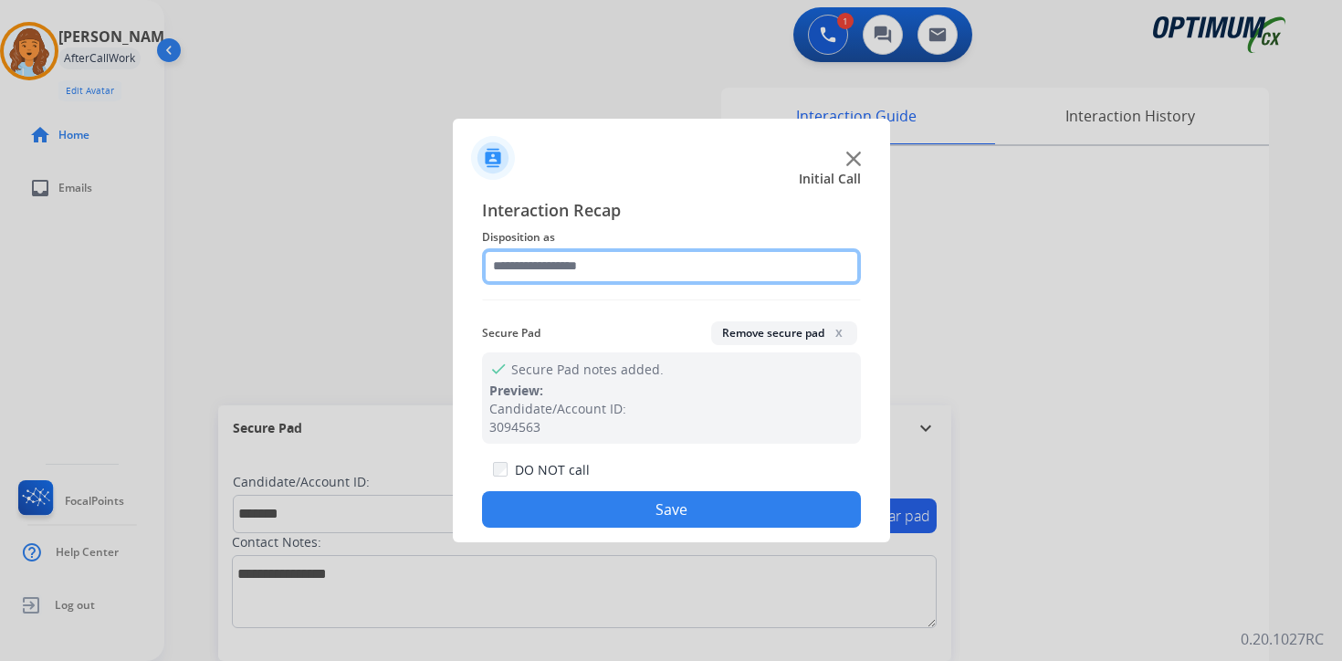
click at [562, 256] on input "text" at bounding box center [671, 266] width 379 height 37
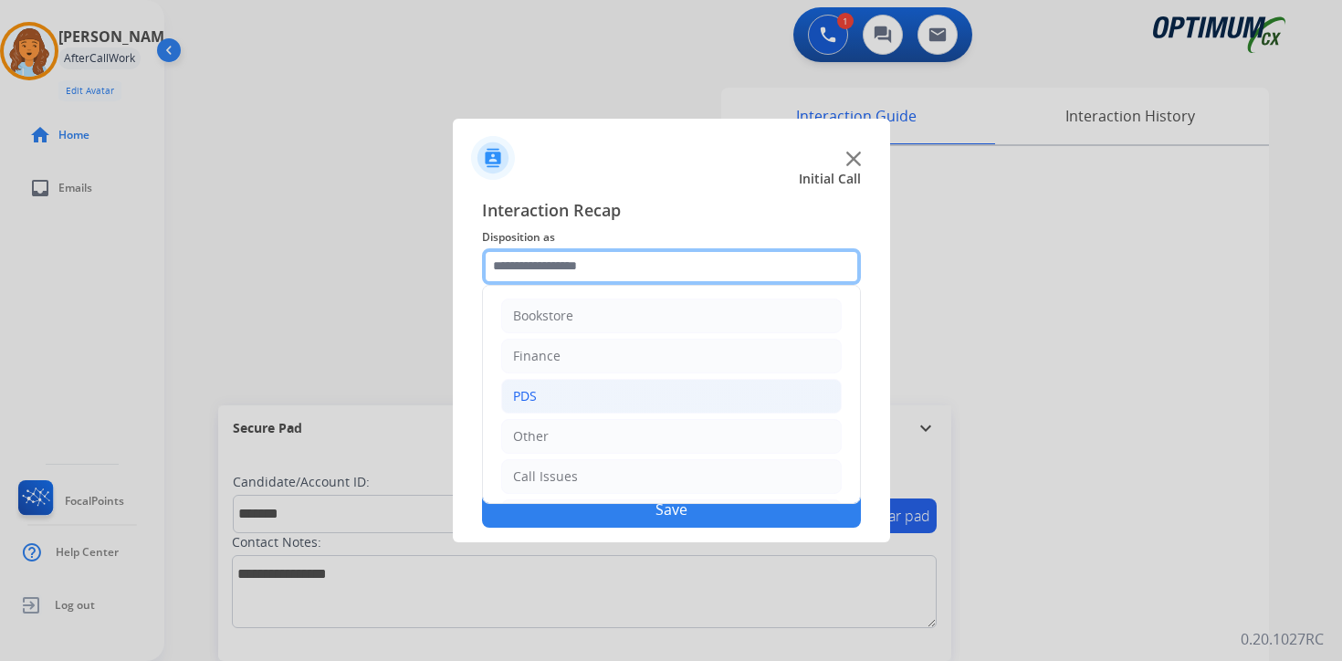
scroll to position [124, 0]
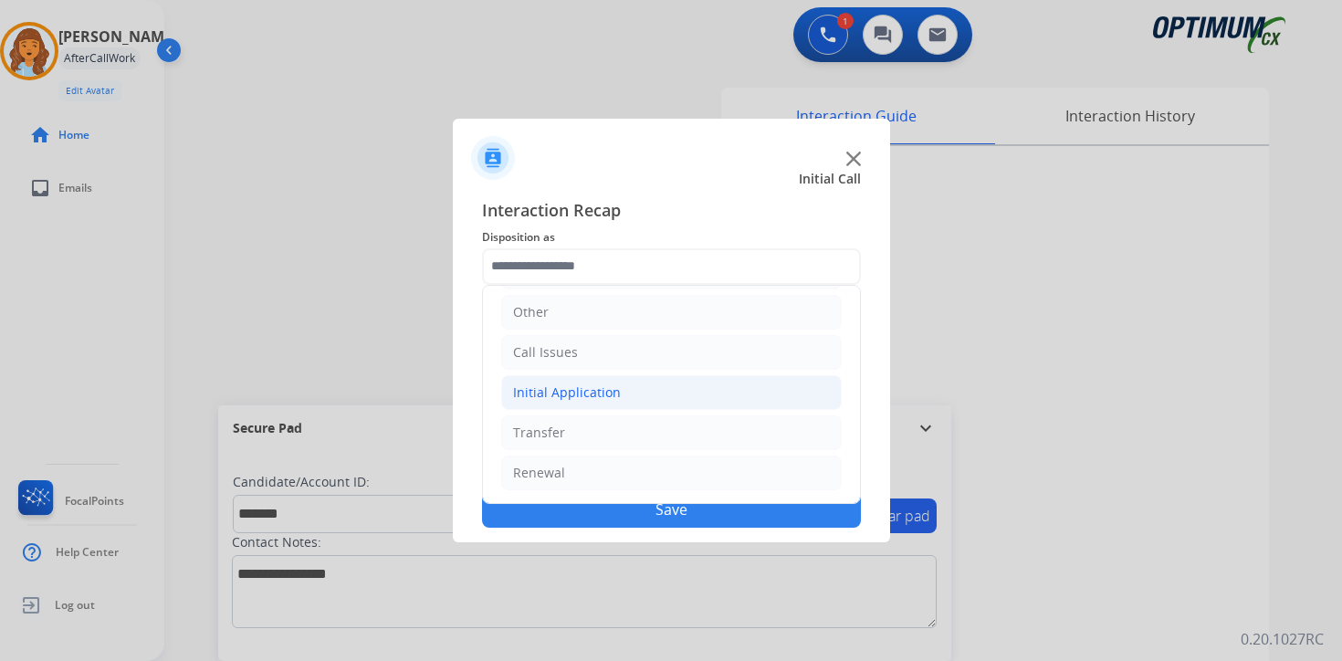
click at [542, 394] on div "Initial Application" at bounding box center [567, 393] width 108 height 18
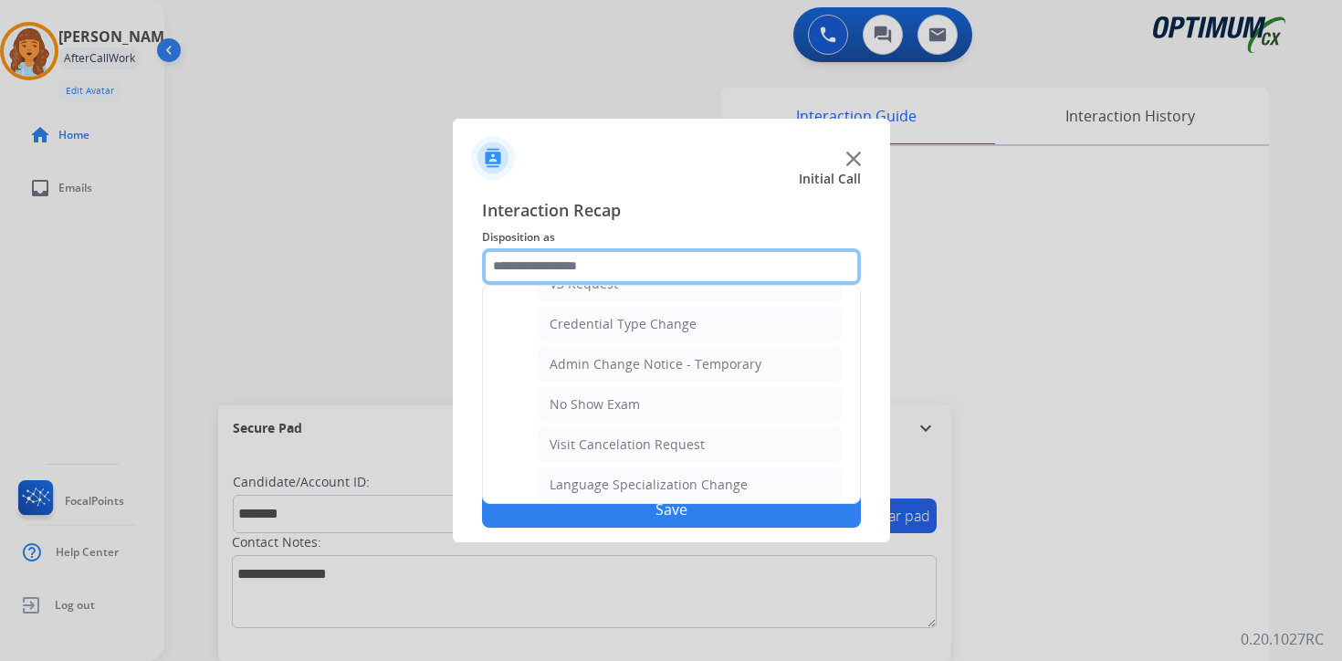
scroll to position [1037, 0]
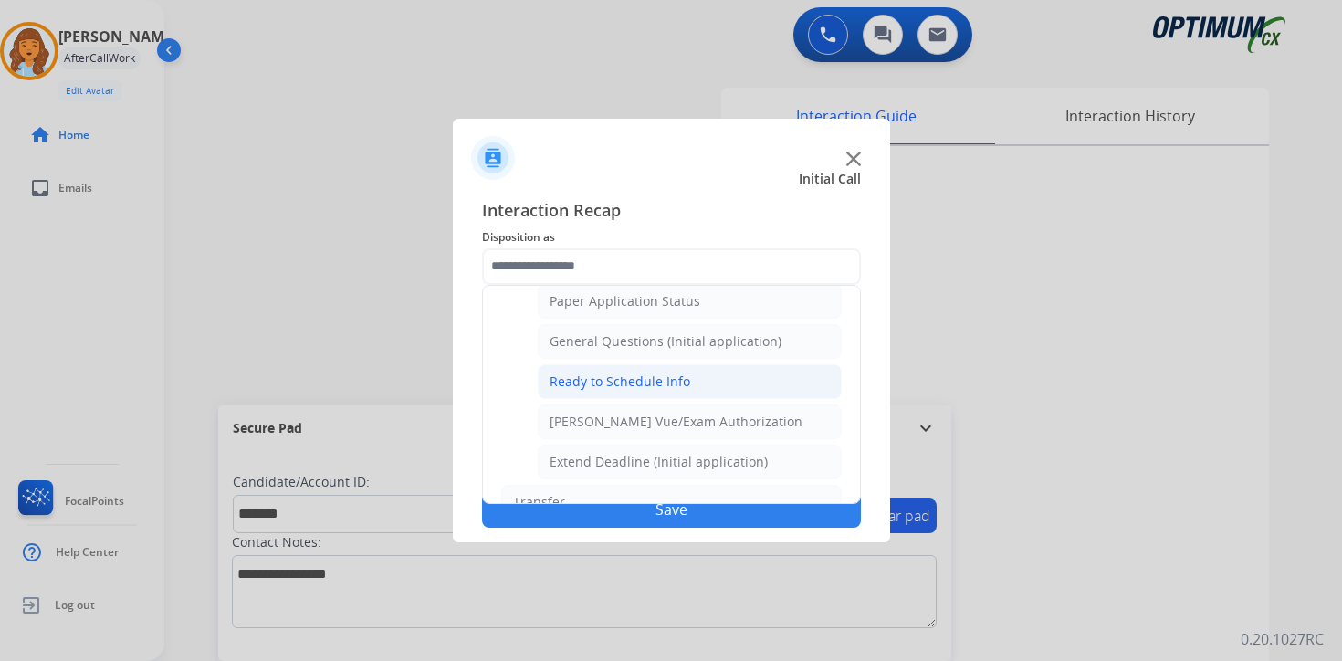
click at [590, 378] on div "Ready to Schedule Info" at bounding box center [620, 382] width 141 height 18
type input "**********"
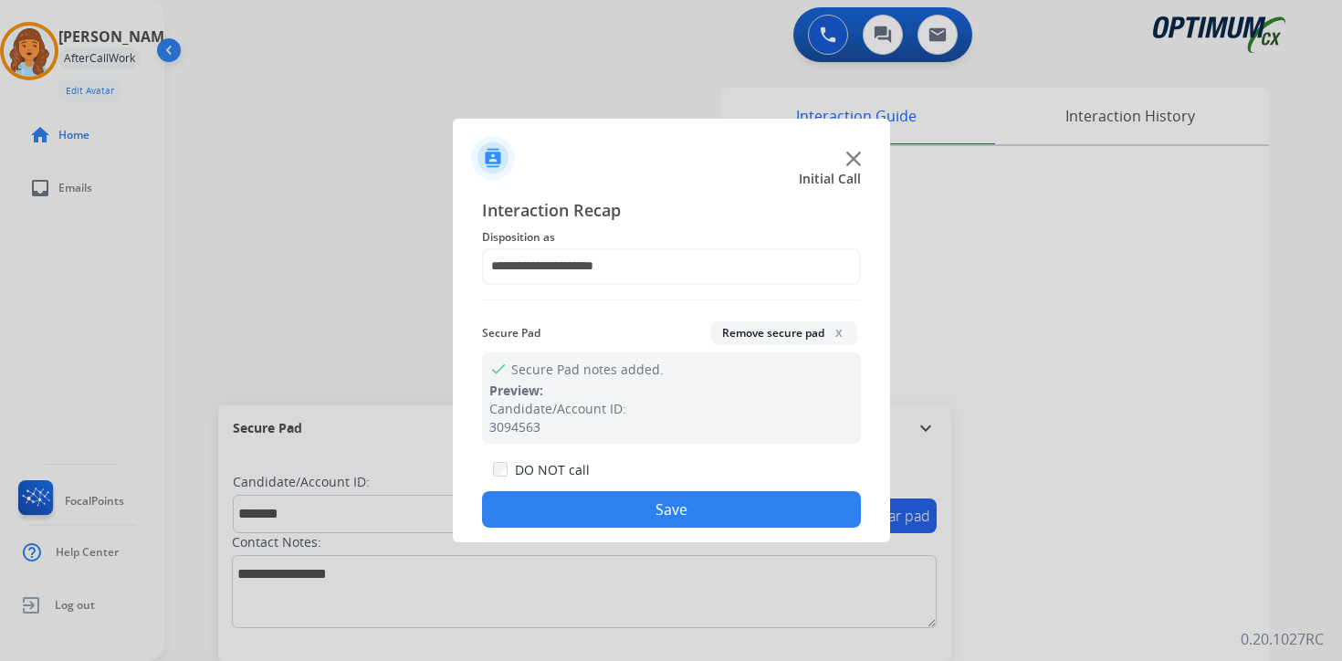
click at [616, 491] on div "DO NOT call Save" at bounding box center [671, 492] width 379 height 69
click at [633, 495] on button "Save" at bounding box center [671, 509] width 379 height 37
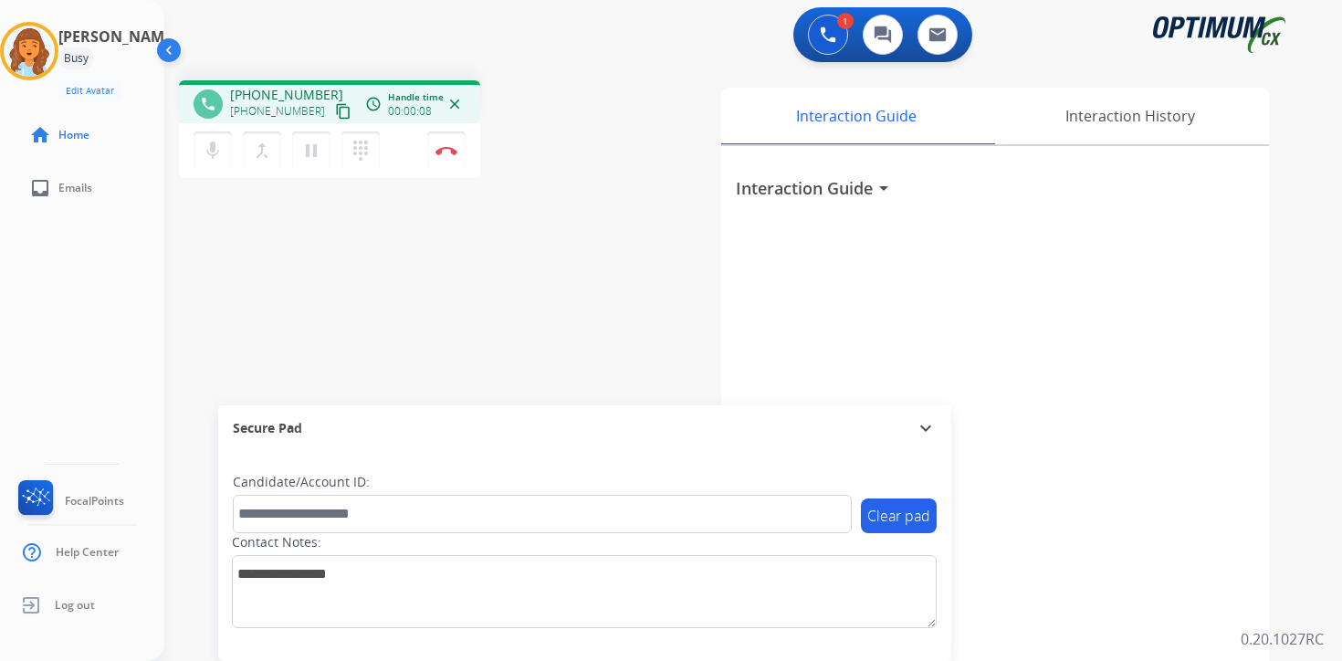
click at [335, 119] on mat-icon "content_copy" at bounding box center [343, 111] width 16 height 16
click at [1320, 476] on div "1 Voice Interactions 0 Chat Interactions 0 Email Interactions phone [PHONE_NUMB…" at bounding box center [753, 330] width 1178 height 661
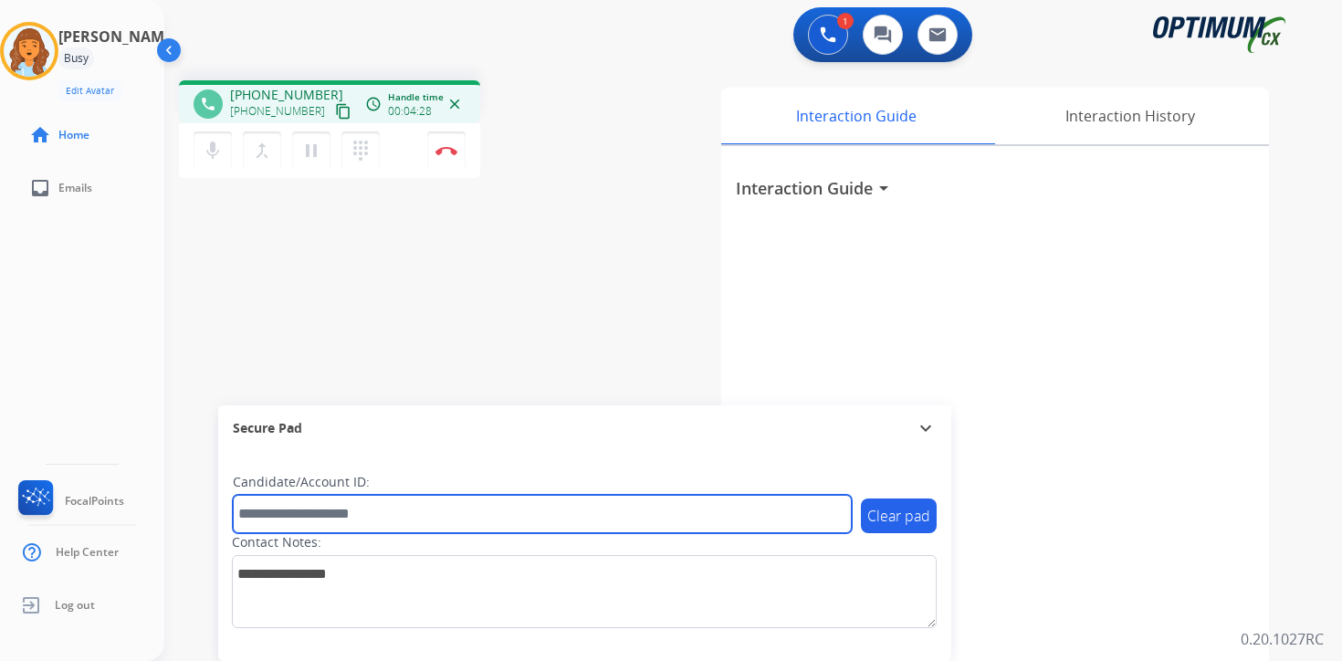
click at [416, 521] on input "text" at bounding box center [542, 514] width 619 height 38
type input "****"
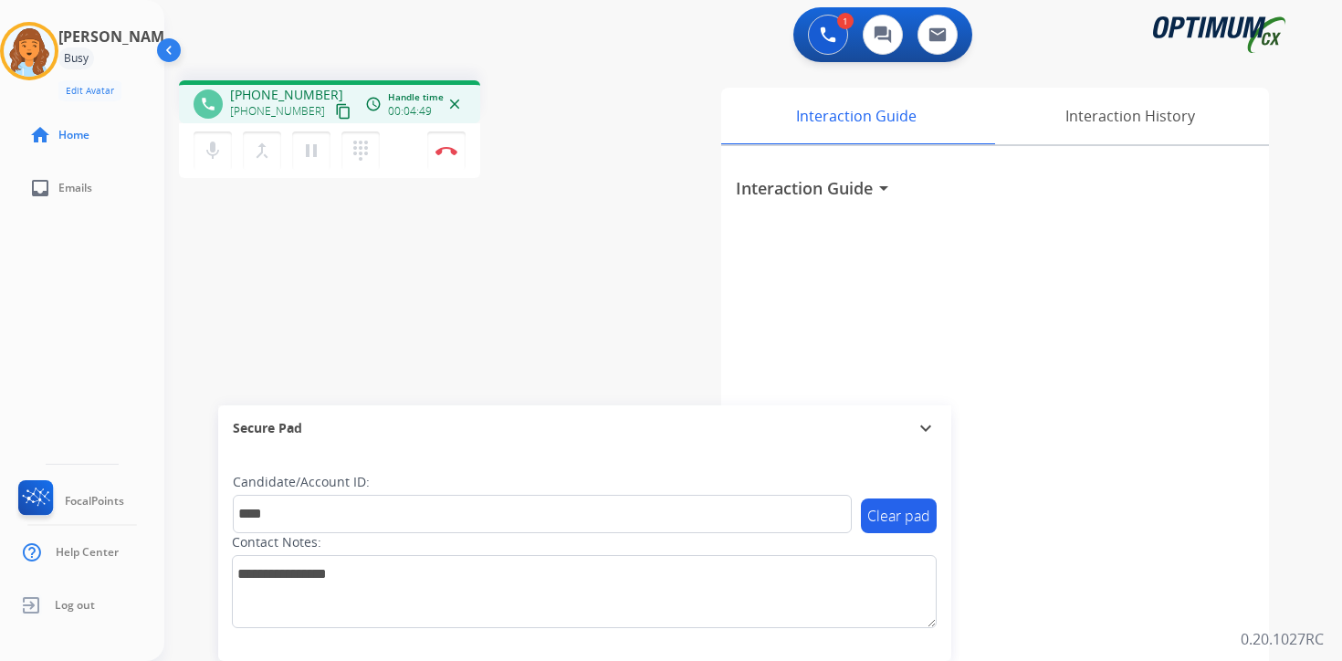
click at [1331, 524] on div "1 Voice Interactions 0 Chat Interactions 0 Email Interactions phone [PHONE_NUMB…" at bounding box center [753, 330] width 1178 height 661
click at [313, 154] on mat-icon "pause" at bounding box center [311, 151] width 22 height 22
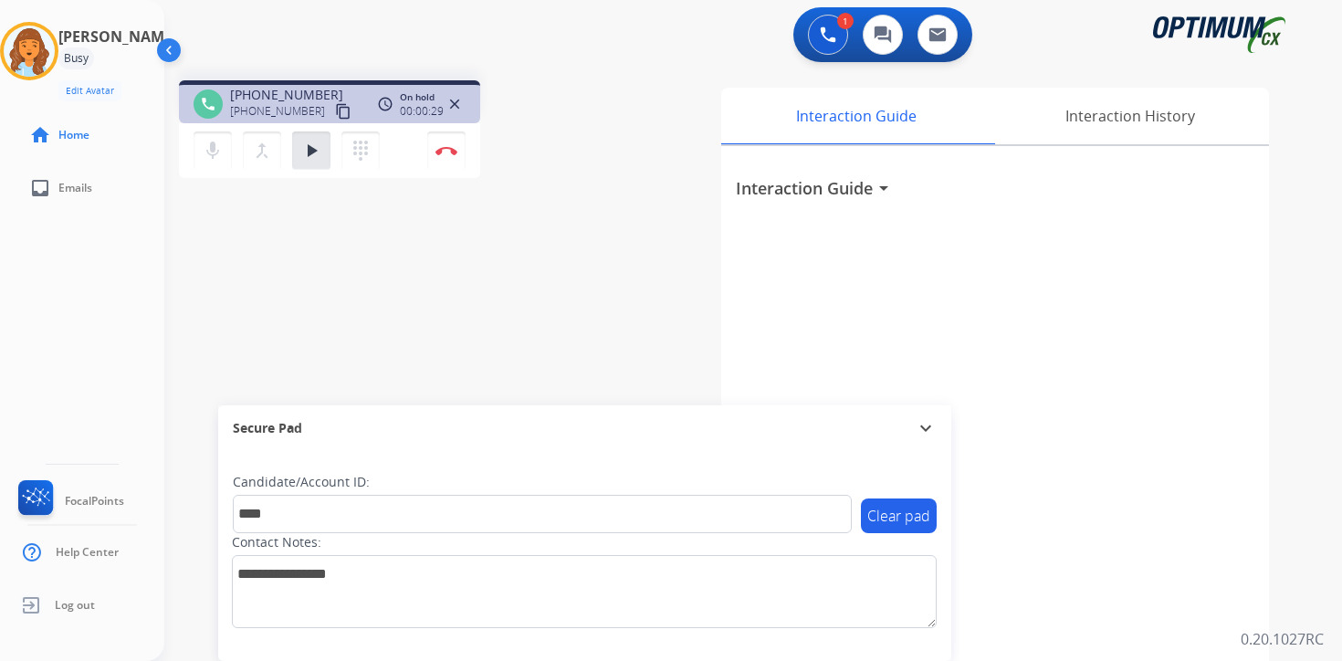
click at [1298, 524] on div "Interaction Guide Interaction History Interaction Guide arrow_drop_down" at bounding box center [968, 453] width 662 height 747
click at [320, 161] on mat-icon "play_arrow" at bounding box center [311, 151] width 22 height 22
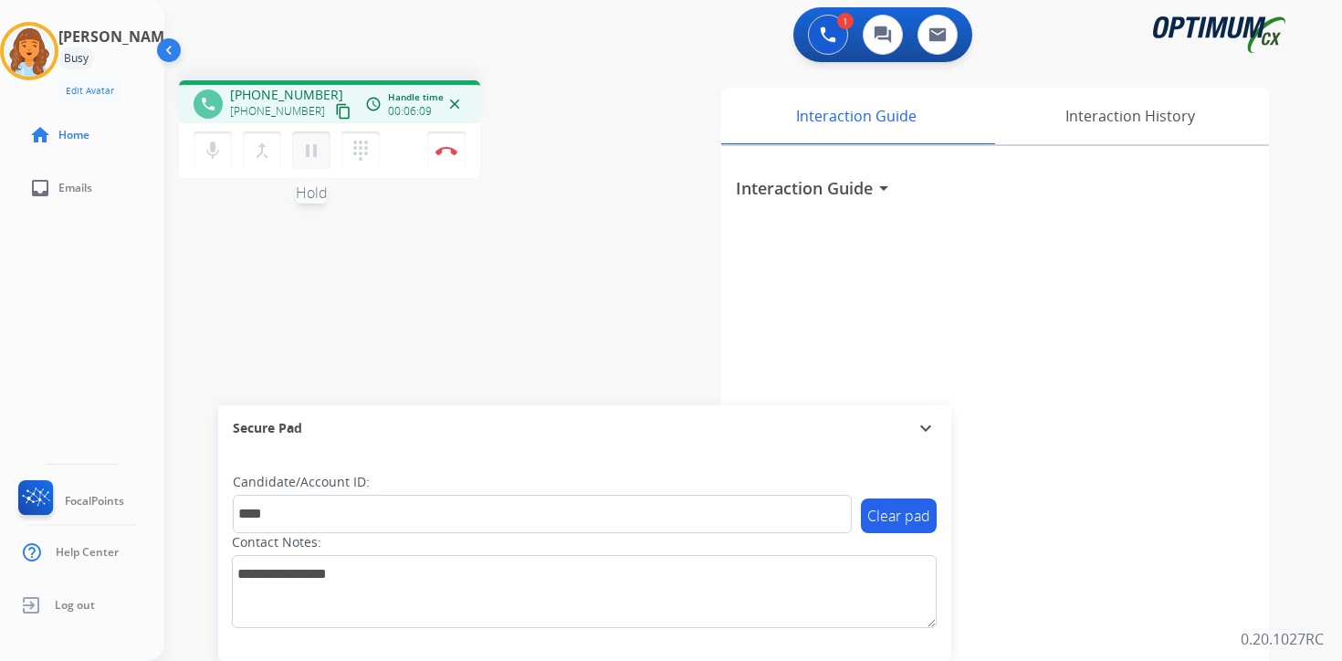
click at [319, 152] on mat-icon "pause" at bounding box center [311, 151] width 22 height 22
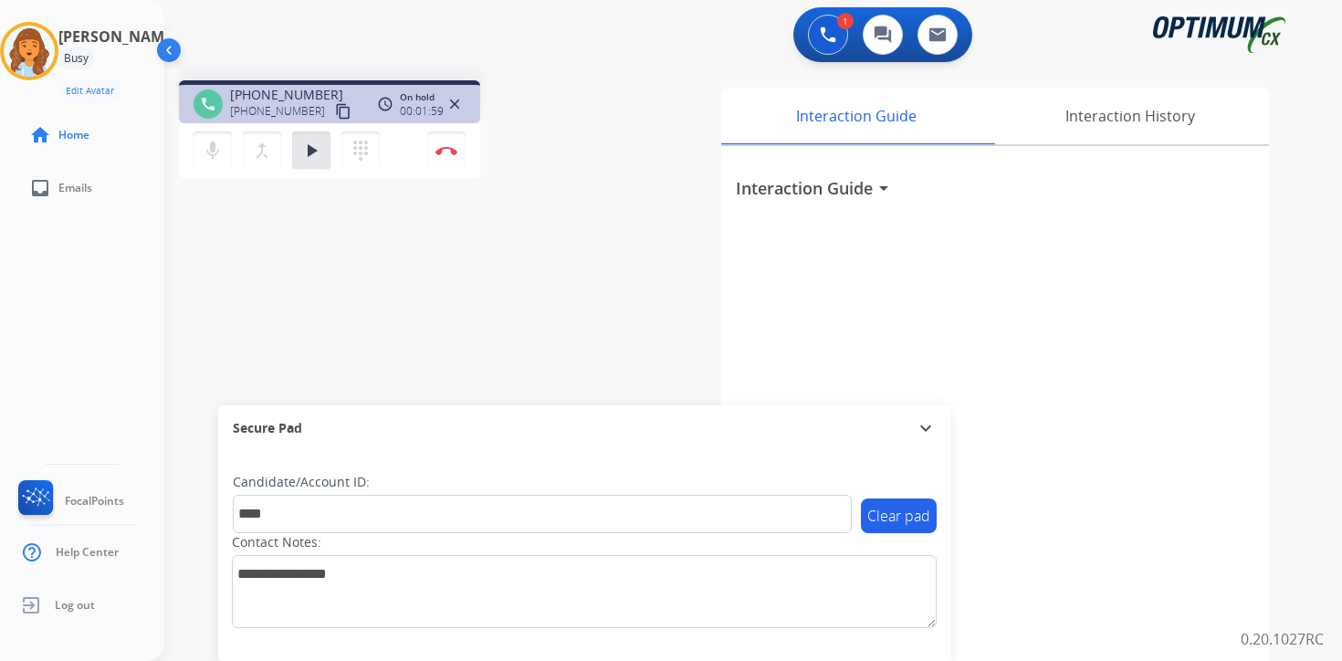
click at [1286, 517] on div "Interaction Guide Interaction History Interaction Guide arrow_drop_down" at bounding box center [968, 453] width 662 height 747
click at [300, 157] on mat-icon "play_arrow" at bounding box center [311, 151] width 22 height 22
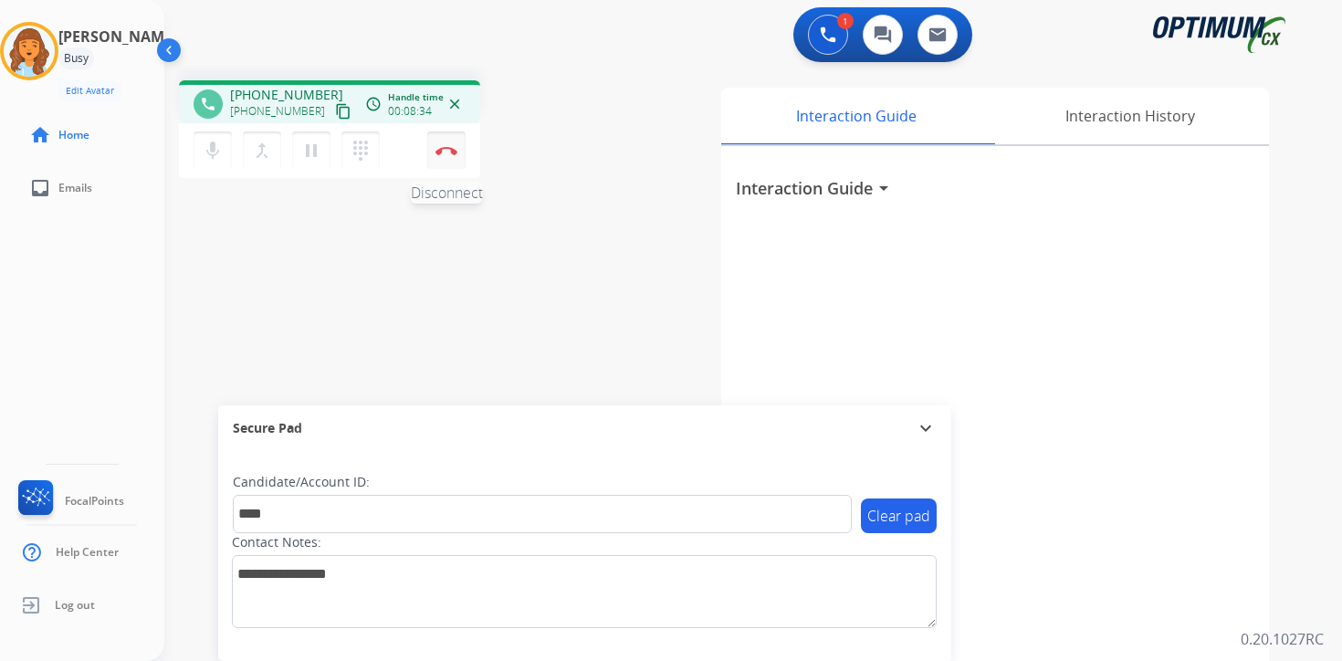
click at [446, 161] on button "Disconnect" at bounding box center [446, 151] width 38 height 38
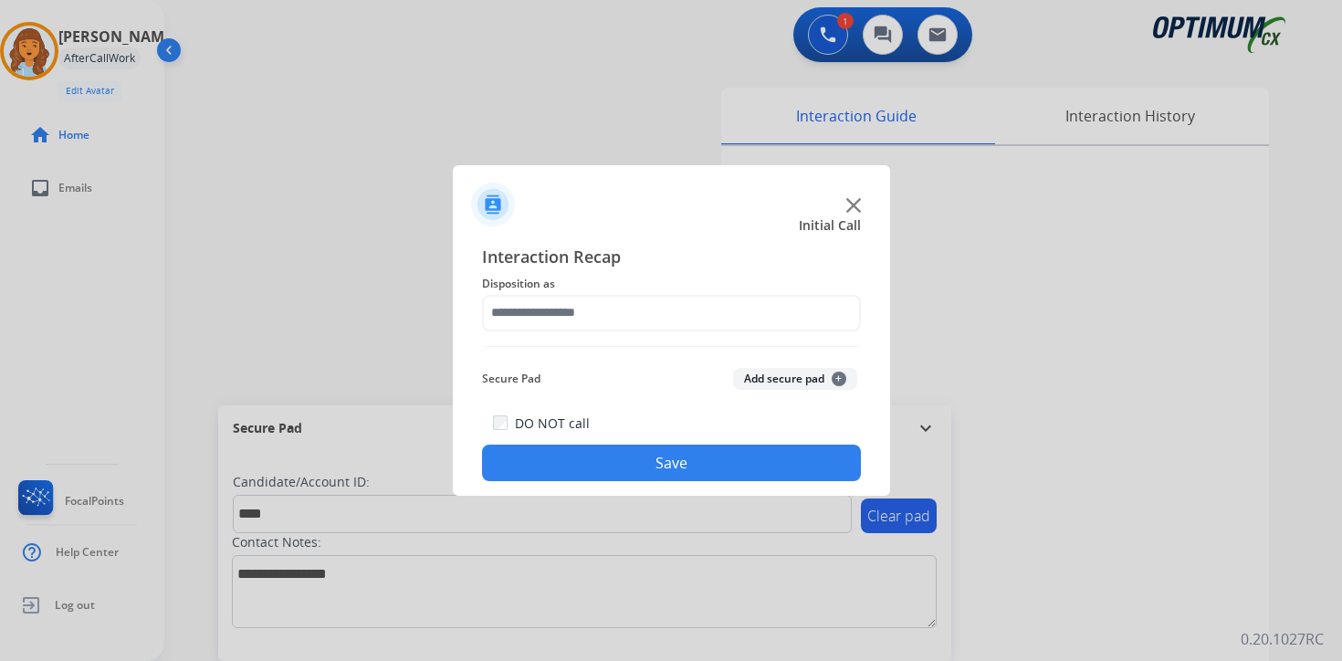
click at [827, 373] on button "Add secure pad +" at bounding box center [795, 379] width 124 height 22
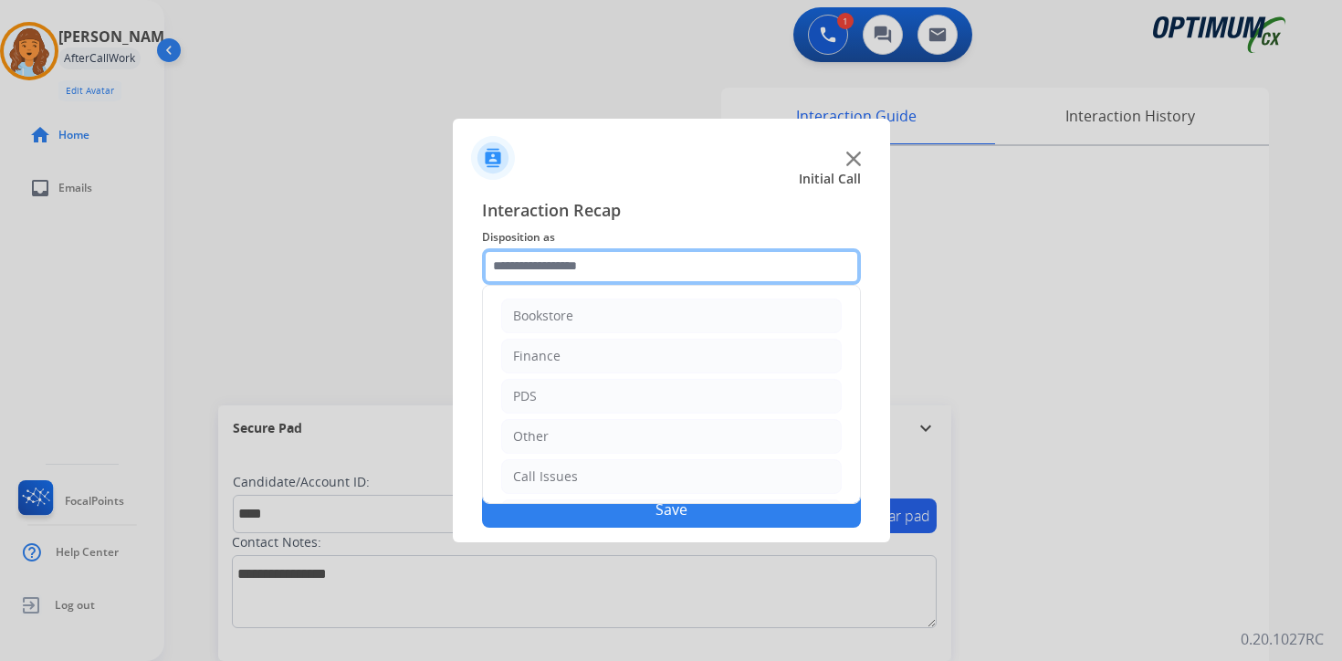
click at [617, 277] on input "text" at bounding box center [671, 266] width 379 height 37
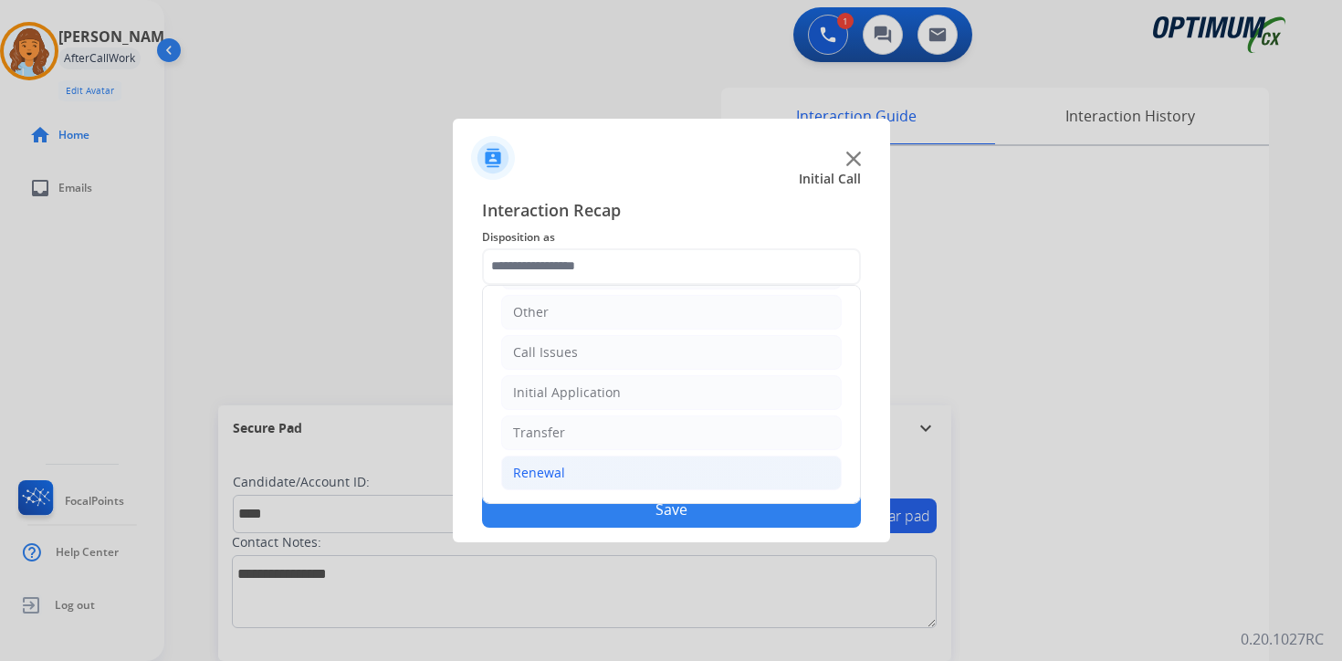
click at [569, 467] on li "Renewal" at bounding box center [671, 473] width 341 height 35
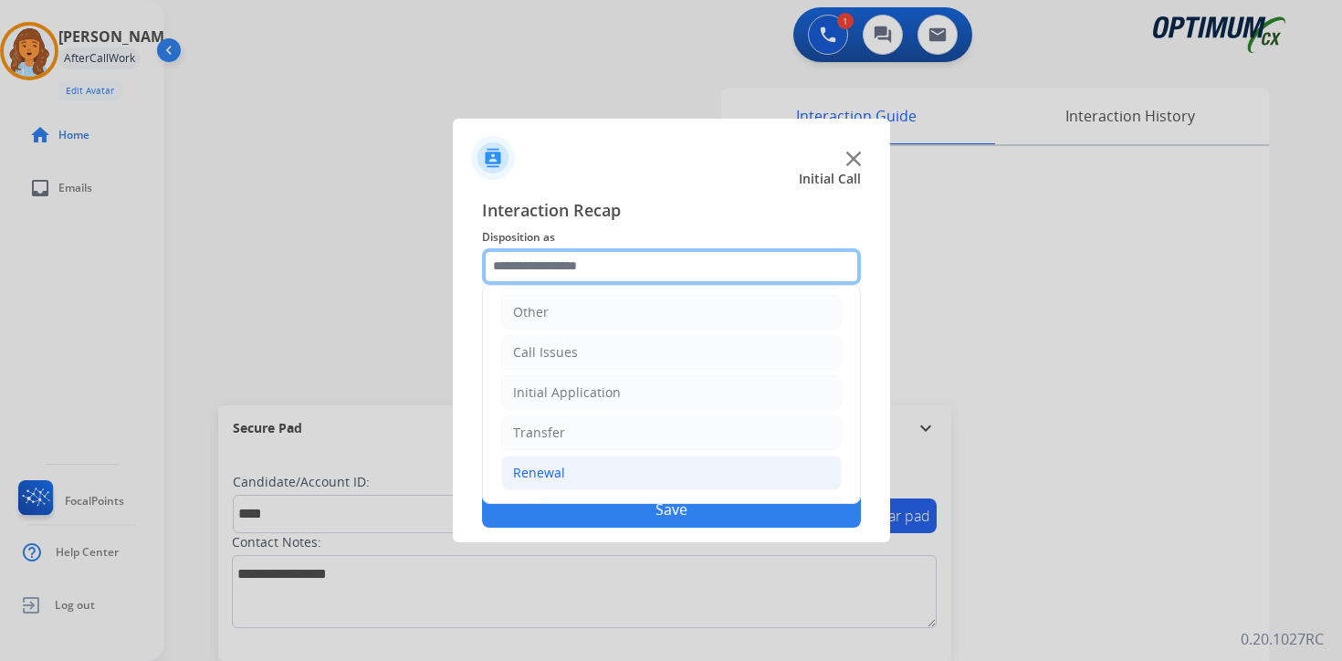
scroll to position [428, 0]
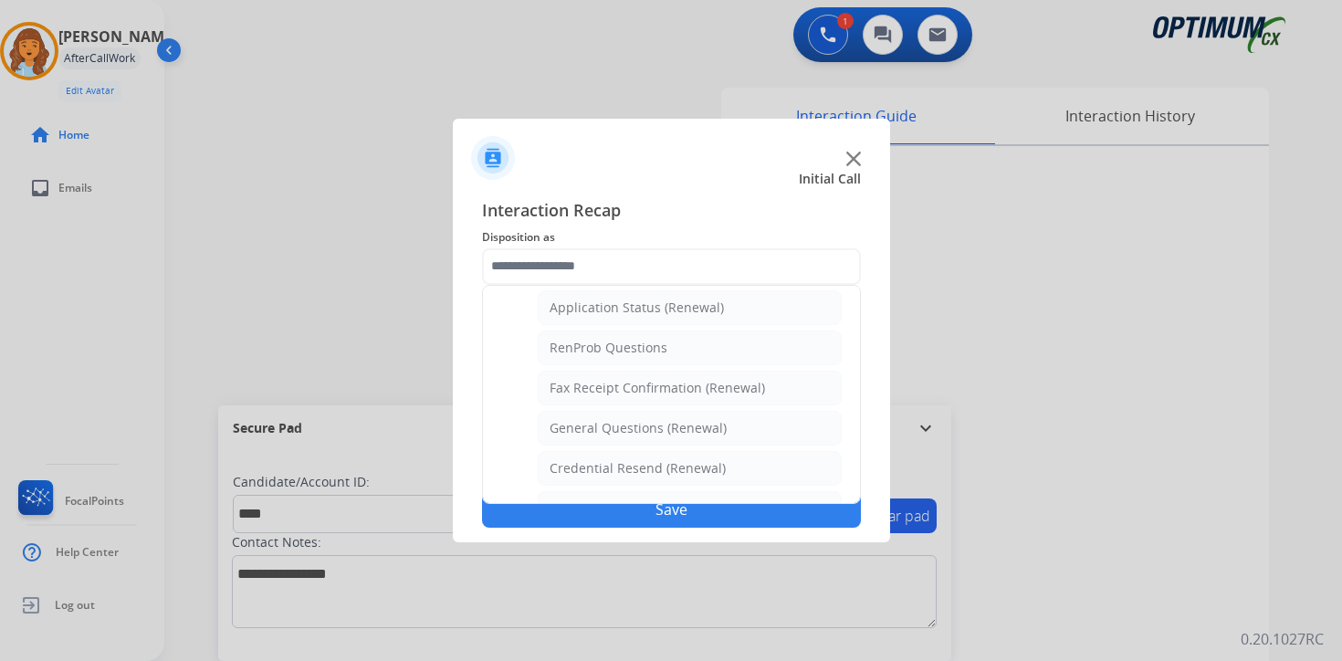
click at [579, 470] on div "Credential Resend (Renewal)" at bounding box center [638, 468] width 176 height 18
type input "**********"
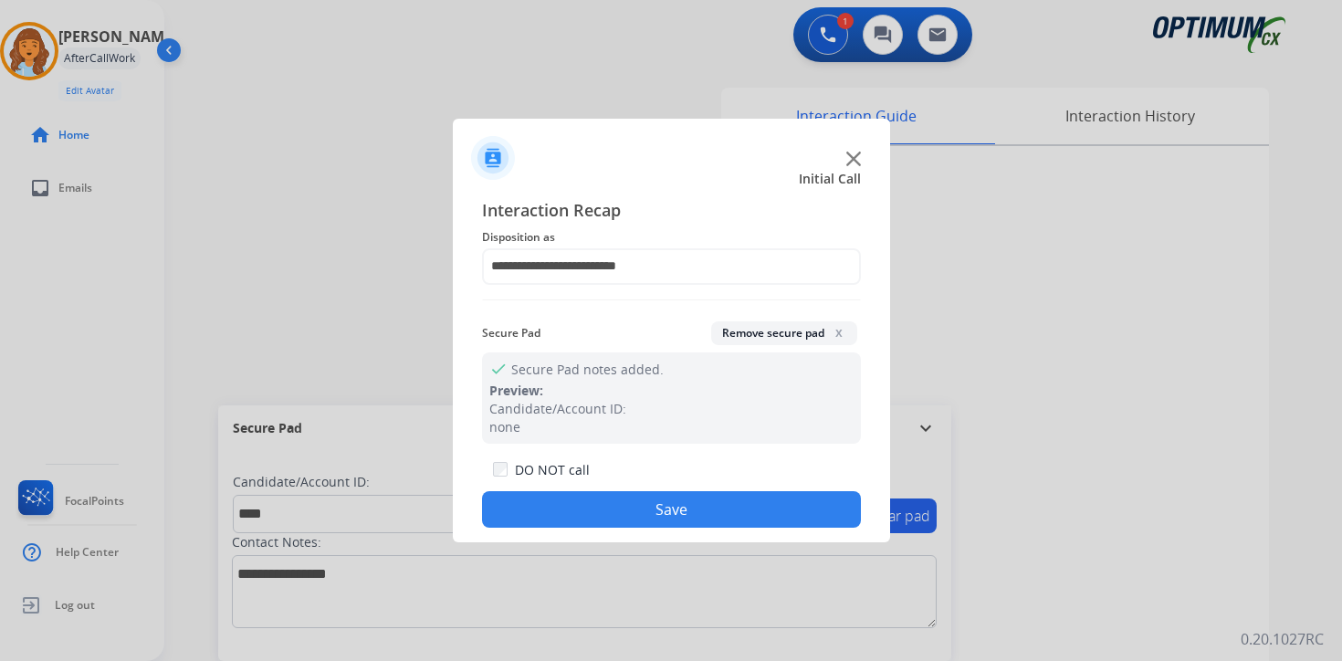
click at [581, 497] on button "Save" at bounding box center [671, 509] width 379 height 37
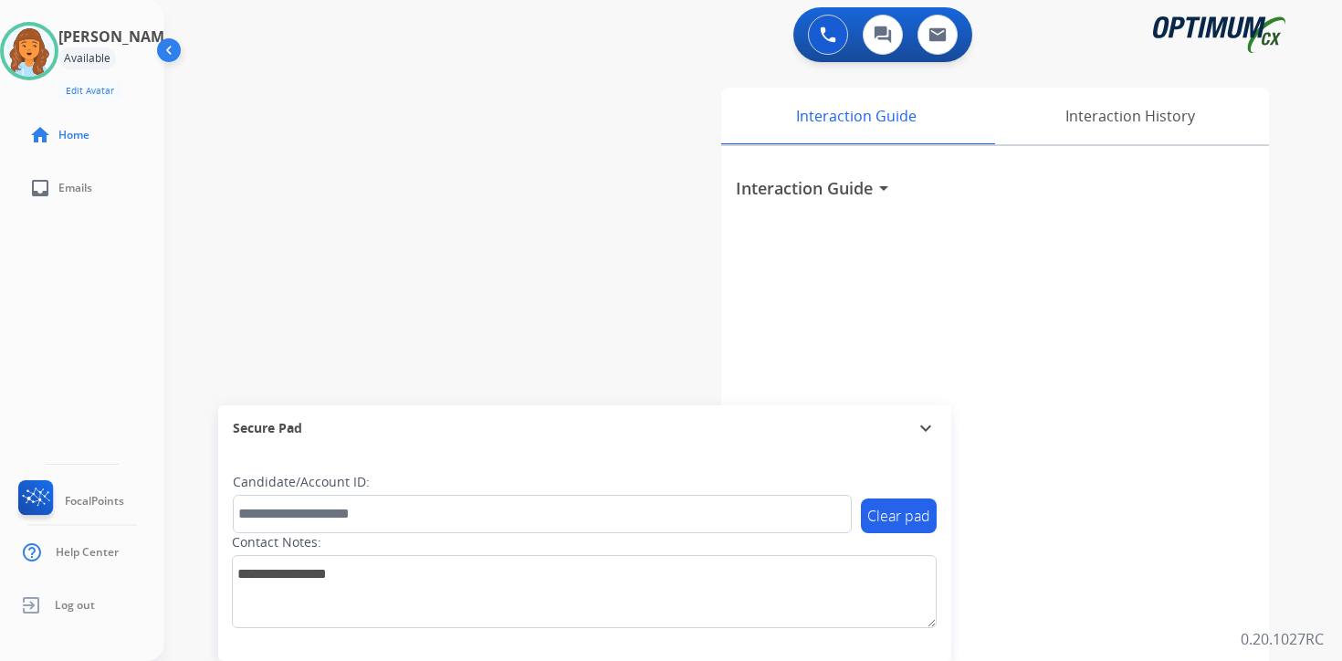
click at [1311, 476] on div "0 Voice Interactions 0 Chat Interactions 0 Email Interactions swap_horiz Break …" at bounding box center [753, 330] width 1178 height 661
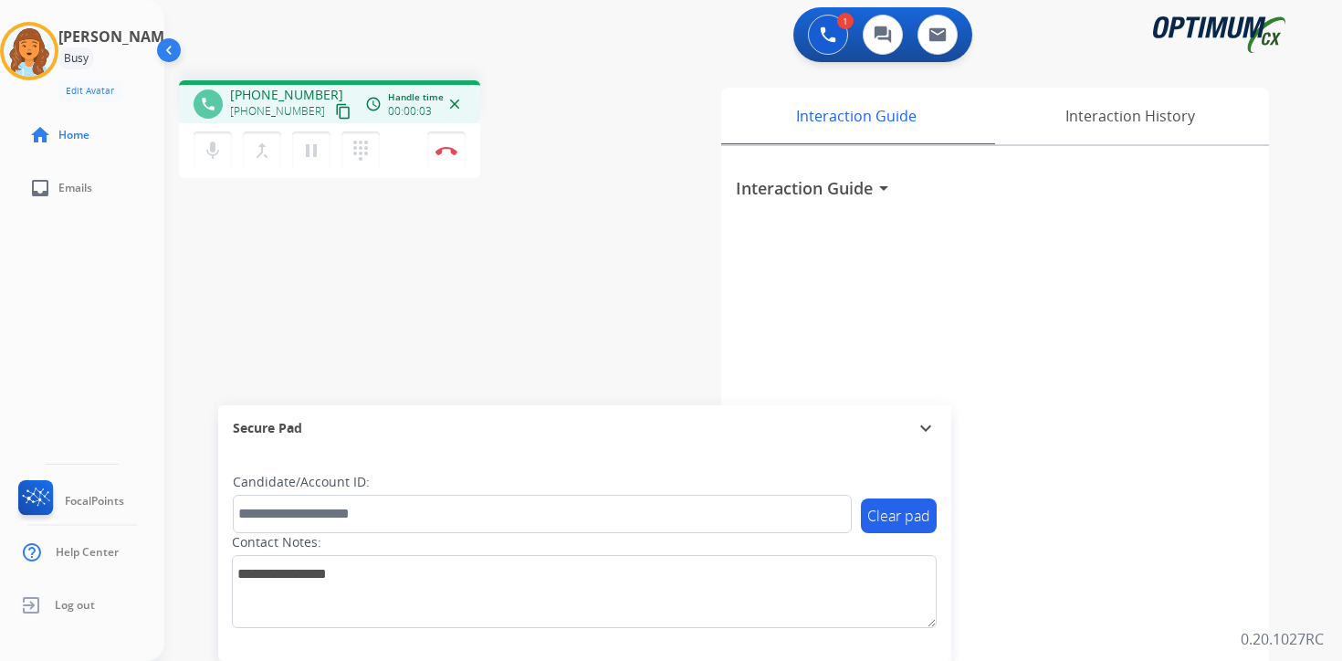
click at [332, 101] on button "content_copy" at bounding box center [343, 111] width 22 height 22
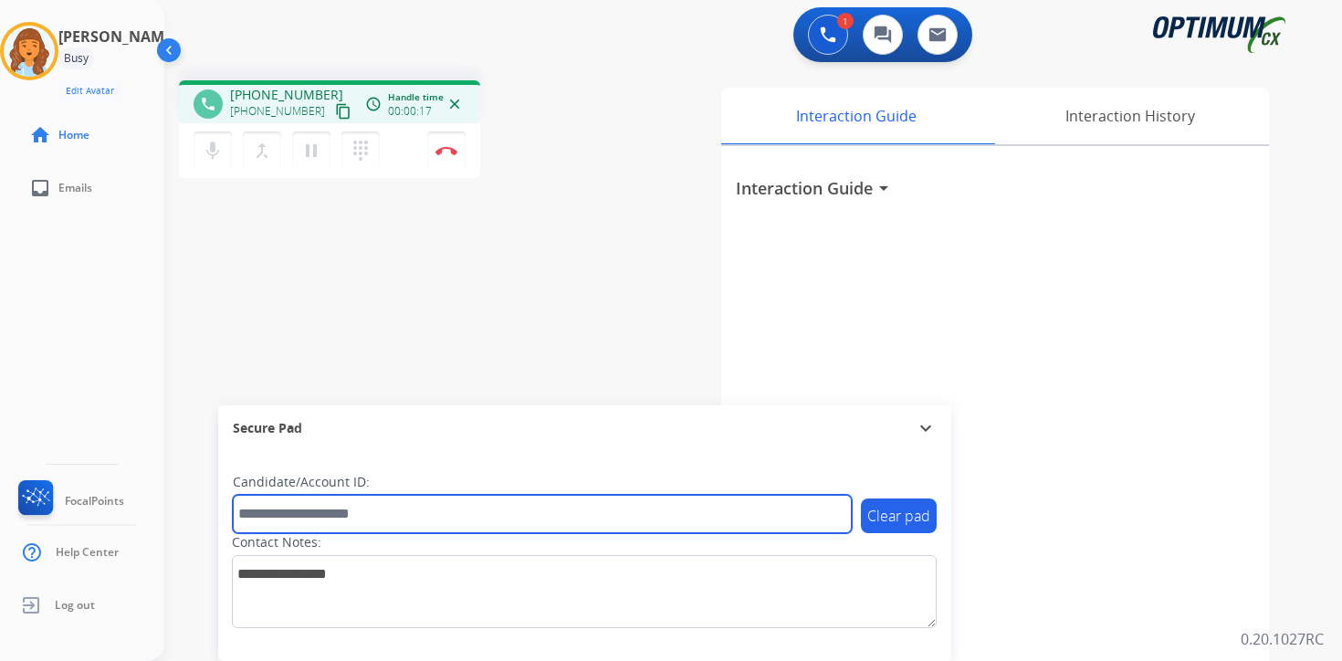
click at [324, 514] on input "text" at bounding box center [542, 514] width 619 height 38
type input "*******"
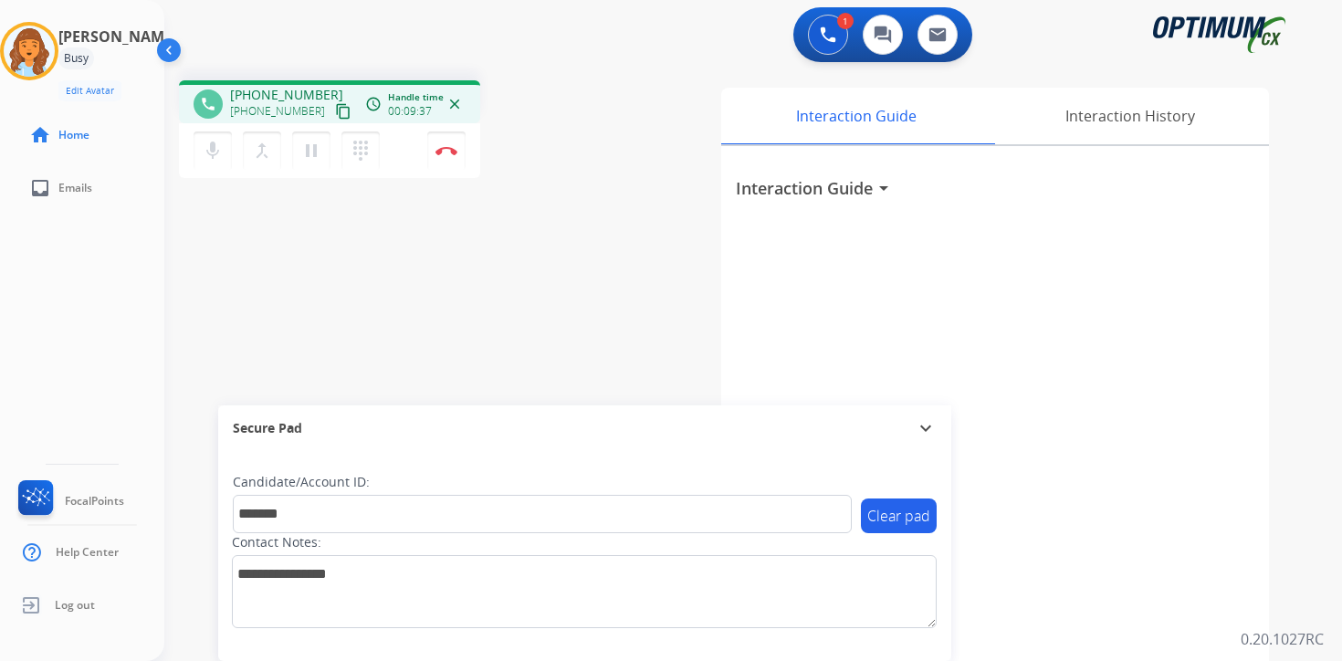
click at [1161, 631] on div "Interaction Guide arrow_drop_down" at bounding box center [995, 486] width 548 height 681
click at [1305, 512] on div "1 Voice Interactions 0 Chat Interactions 0 Email Interactions phone [PHONE_NUMB…" at bounding box center [753, 330] width 1178 height 661
click at [1310, 635] on p "0.20.1027RC" at bounding box center [1282, 639] width 83 height 22
click at [1316, 623] on div "1 Voice Interactions 0 Chat Interactions 0 Email Interactions phone [PHONE_NUMB…" at bounding box center [753, 330] width 1178 height 661
click at [446, 162] on button "Disconnect" at bounding box center [446, 151] width 38 height 38
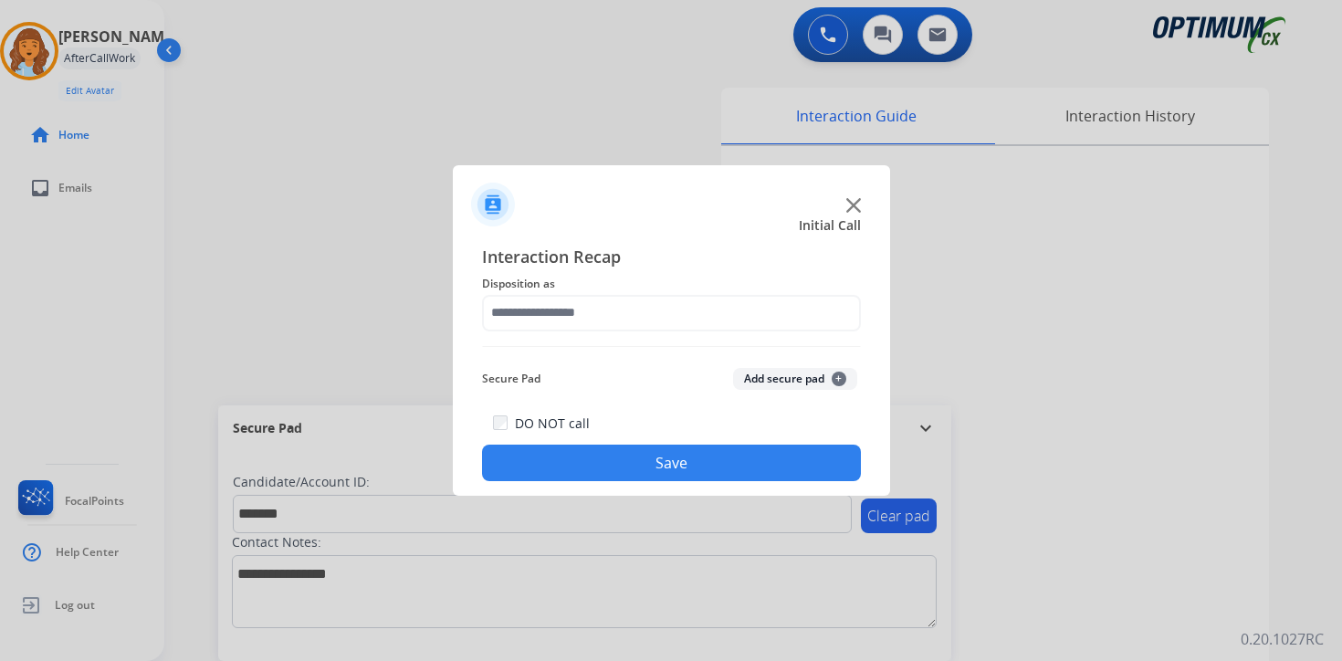
click at [813, 378] on button "Add secure pad +" at bounding box center [795, 379] width 124 height 22
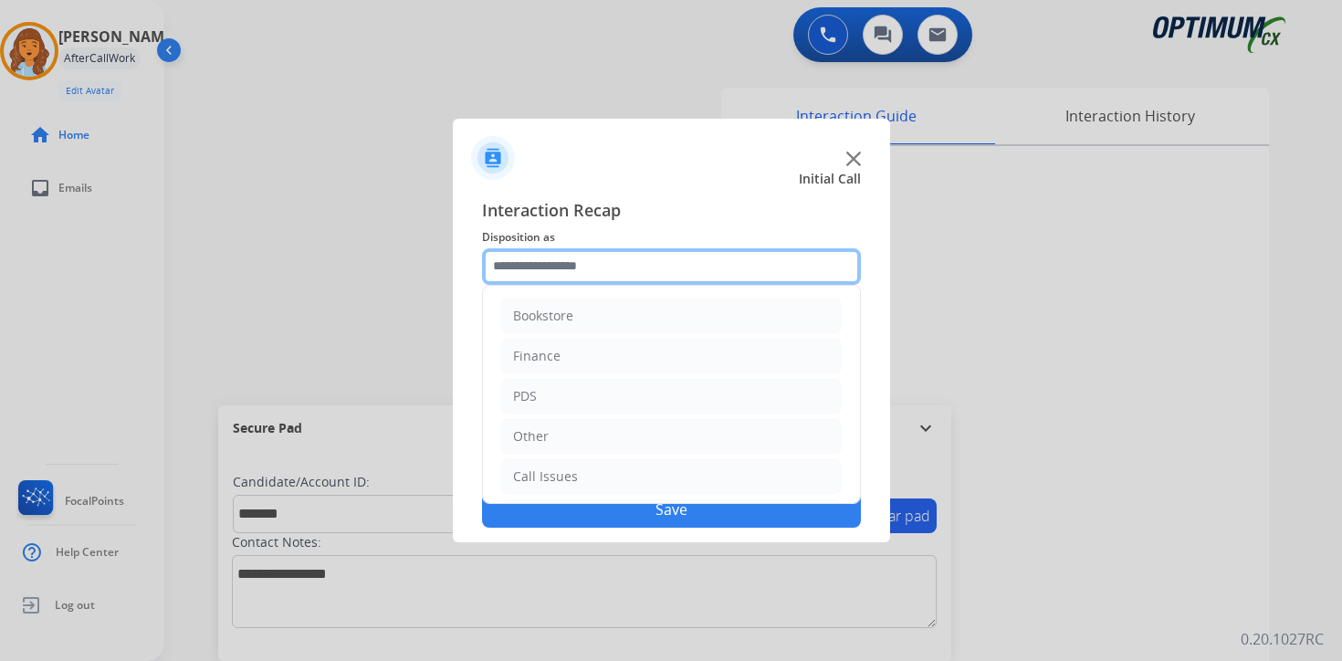
click at [574, 265] on input "text" at bounding box center [671, 266] width 379 height 37
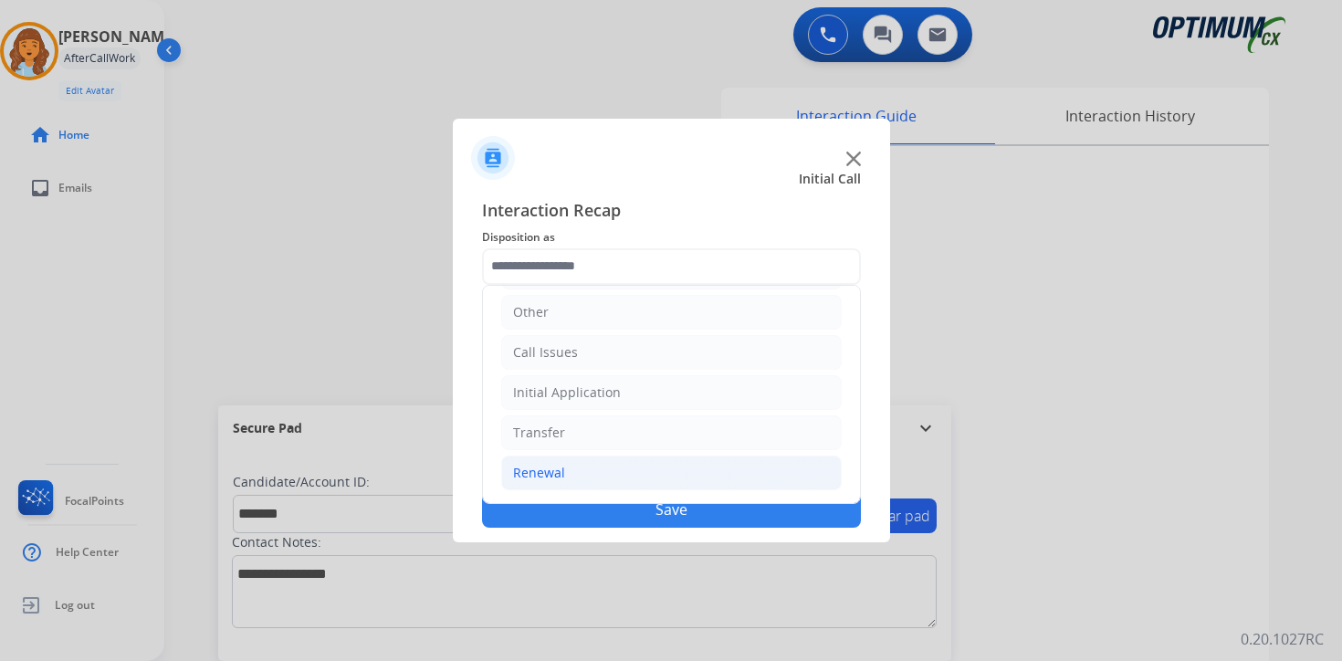
click at [570, 472] on li "Renewal" at bounding box center [671, 473] width 341 height 35
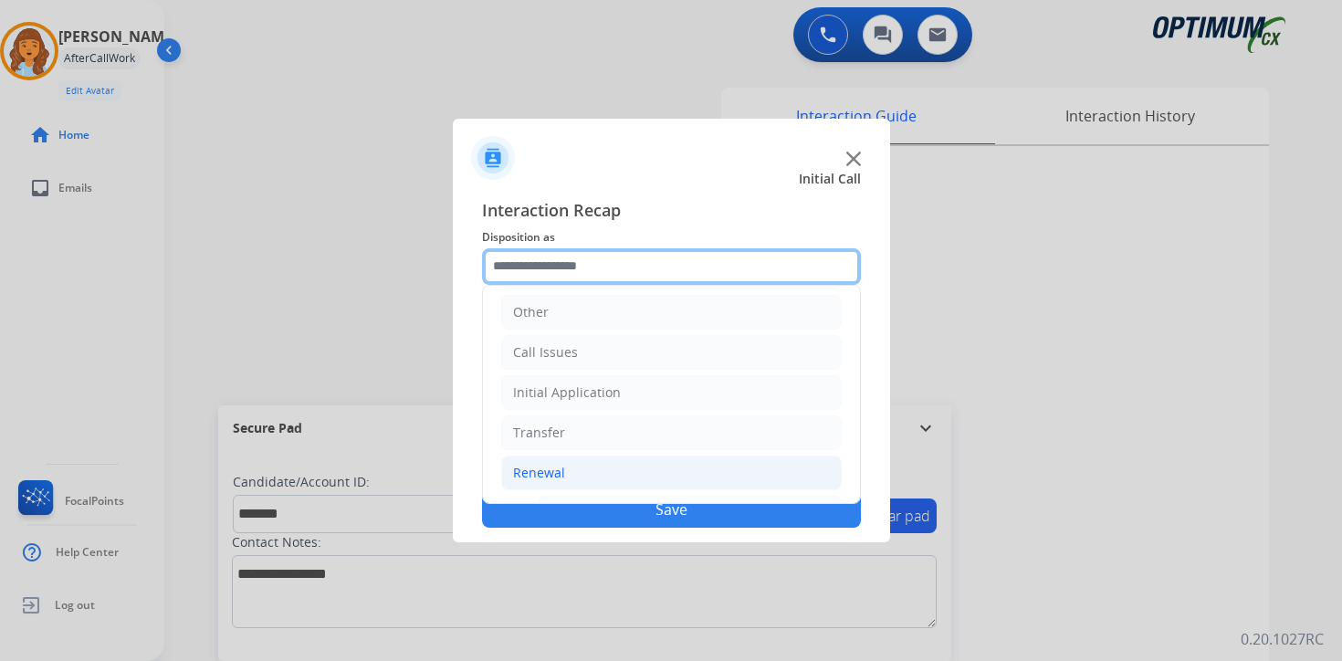
scroll to position [428, 0]
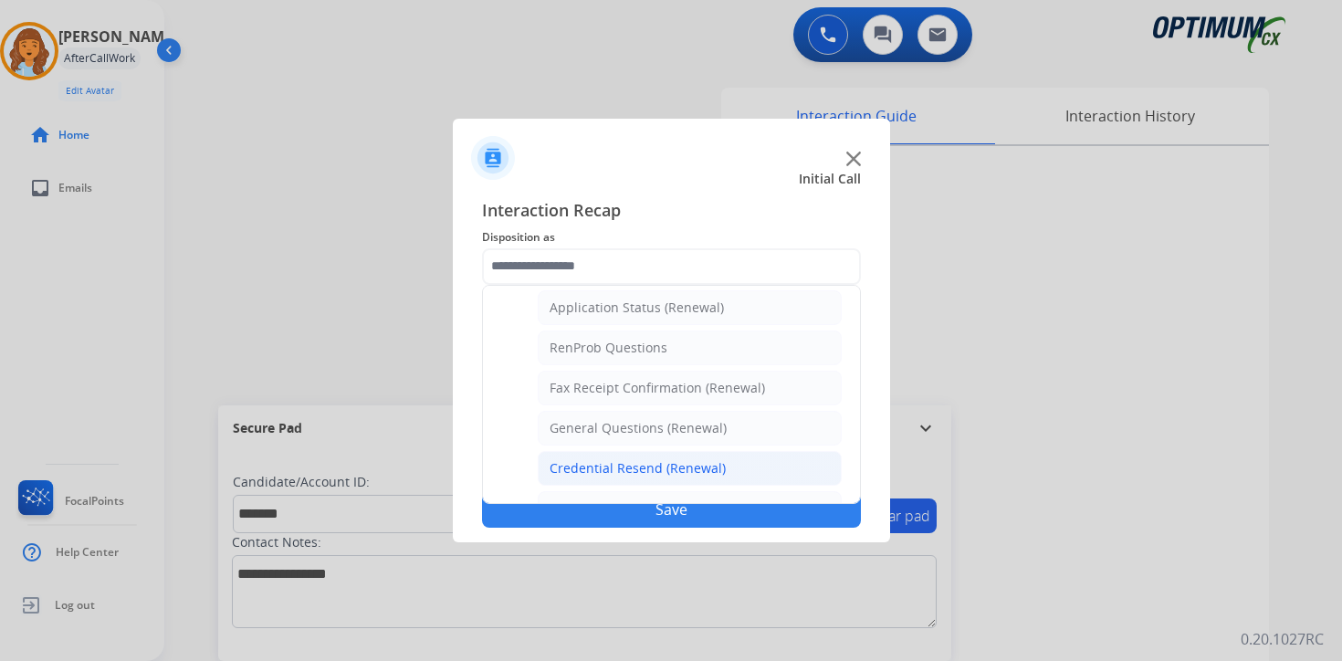
click at [588, 464] on div "Credential Resend (Renewal)" at bounding box center [638, 468] width 176 height 18
type input "**********"
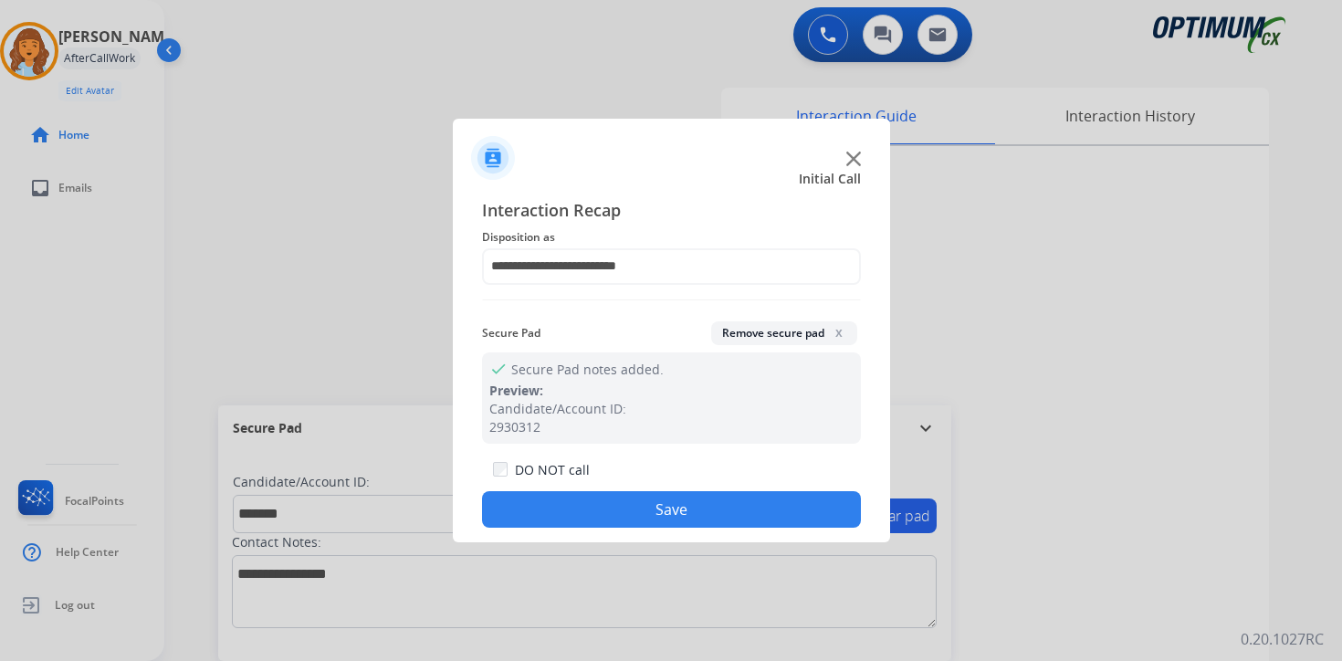
click at [598, 505] on button "Save" at bounding box center [671, 509] width 379 height 37
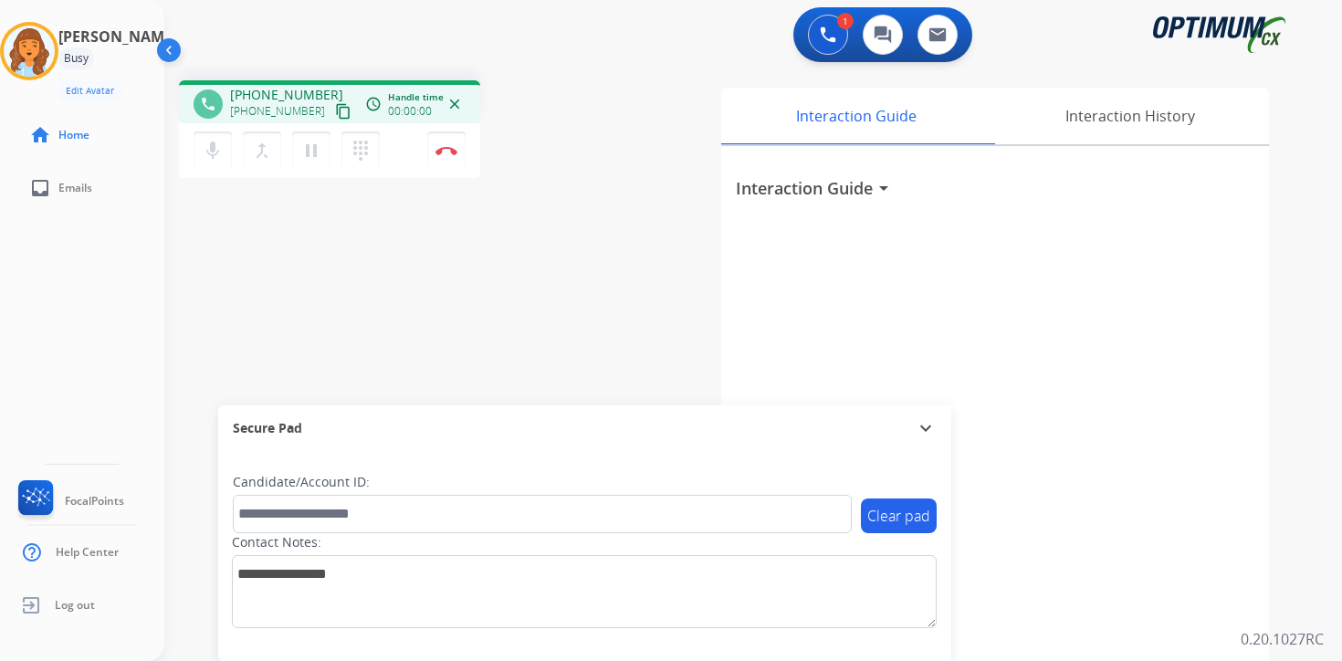
click at [335, 115] on mat-icon "content_copy" at bounding box center [343, 111] width 16 height 16
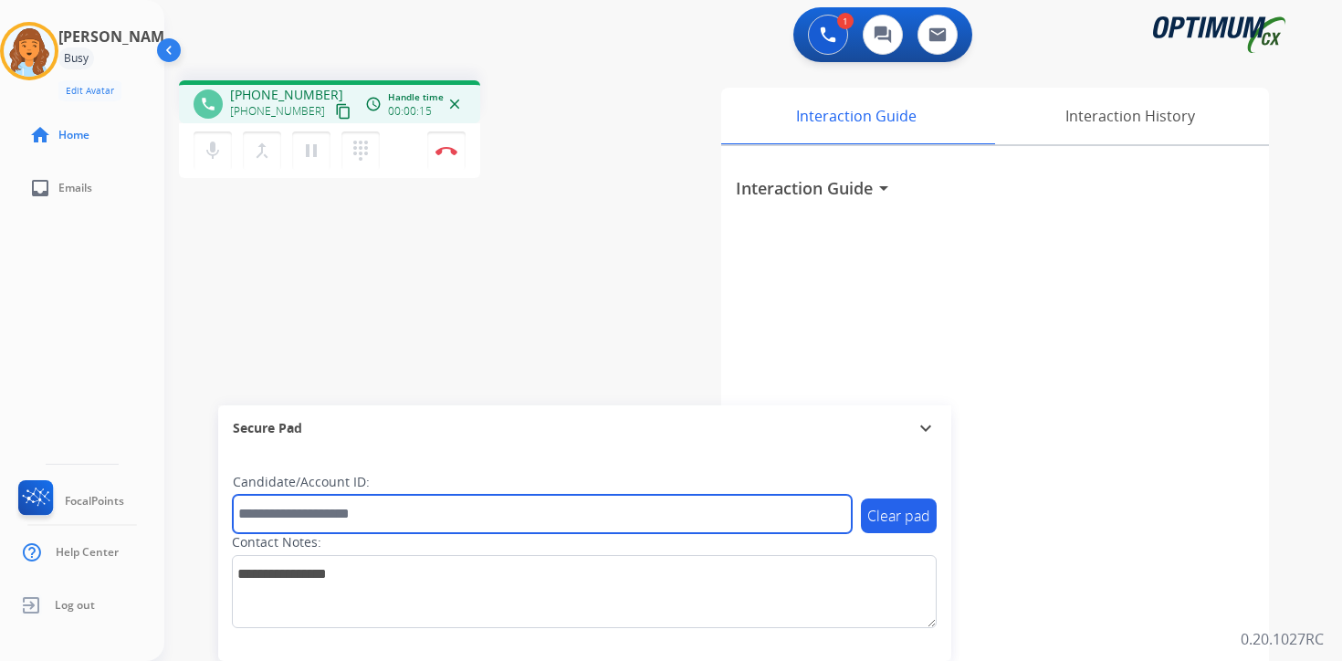
click at [405, 510] on input "text" at bounding box center [542, 514] width 619 height 38
type input "*******"
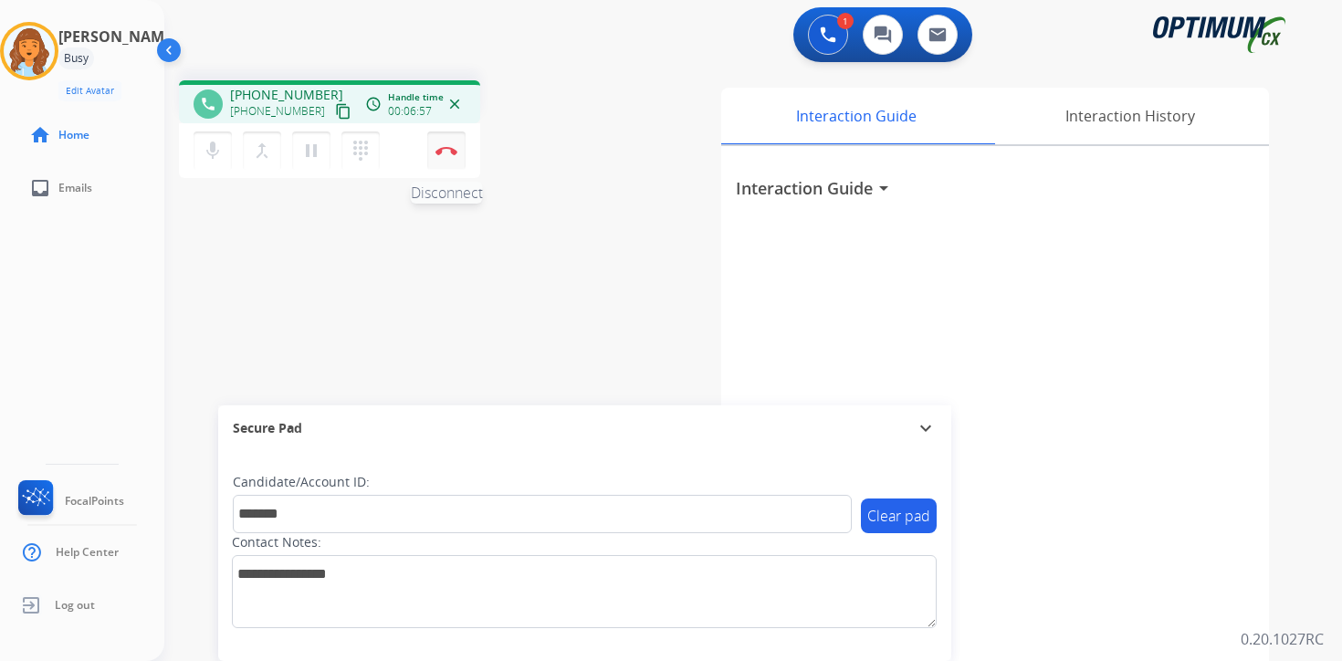
click at [448, 157] on button "Disconnect" at bounding box center [446, 151] width 38 height 38
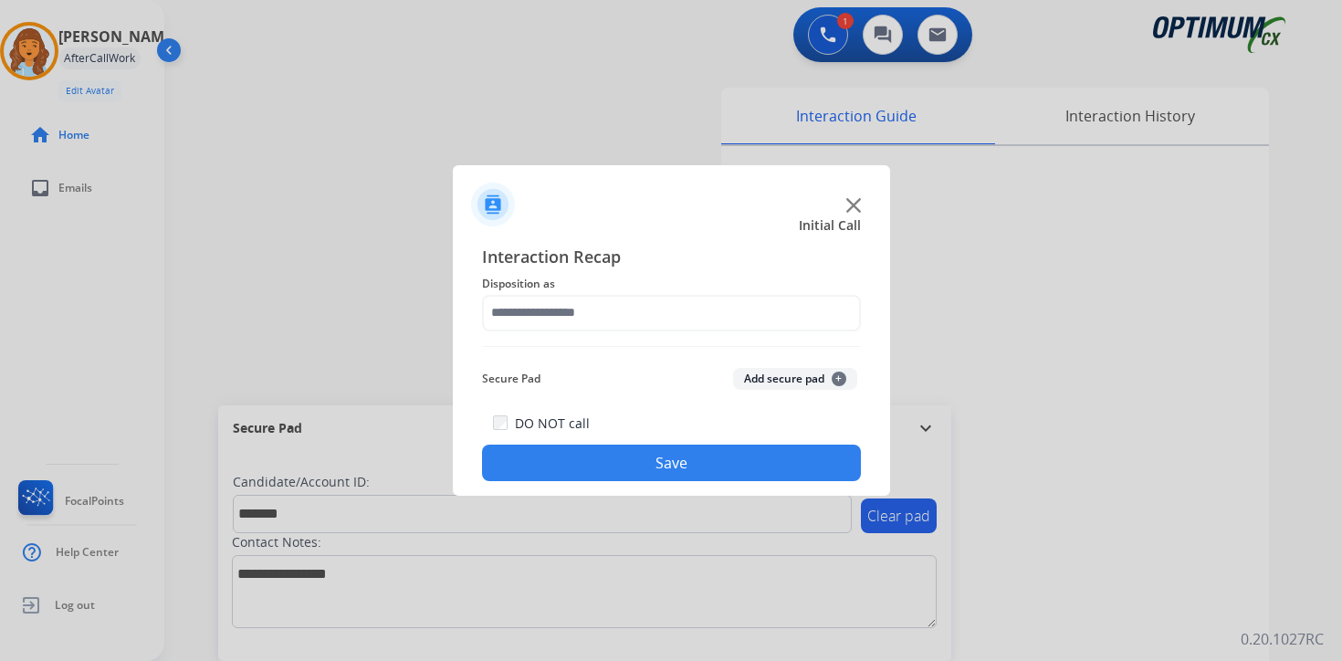
click at [818, 369] on button "Add secure pad +" at bounding box center [795, 379] width 124 height 22
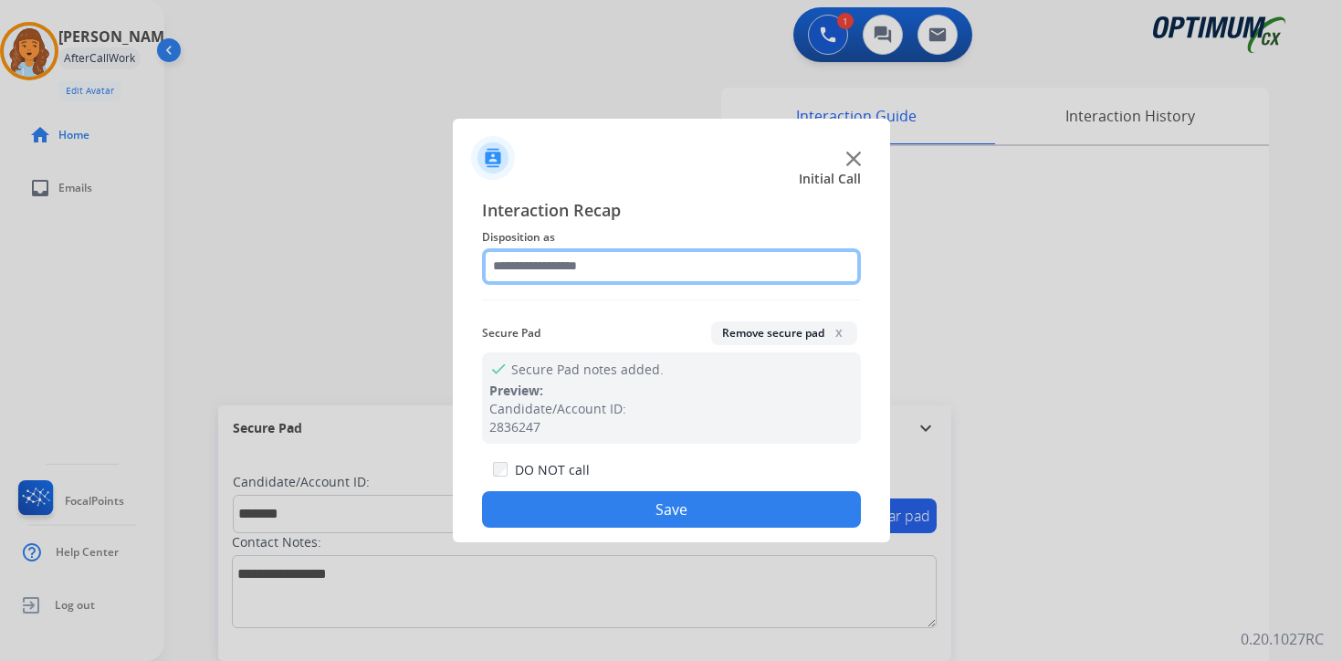
click at [552, 265] on input "text" at bounding box center [671, 266] width 379 height 37
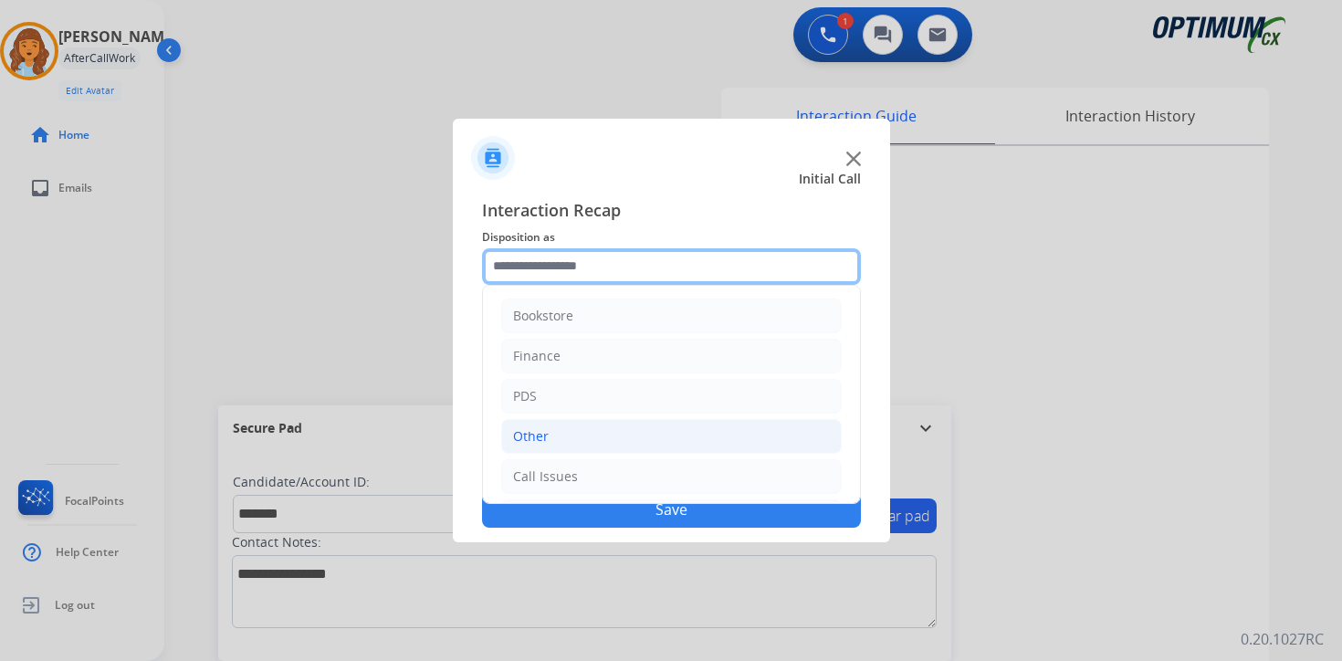
scroll to position [124, 0]
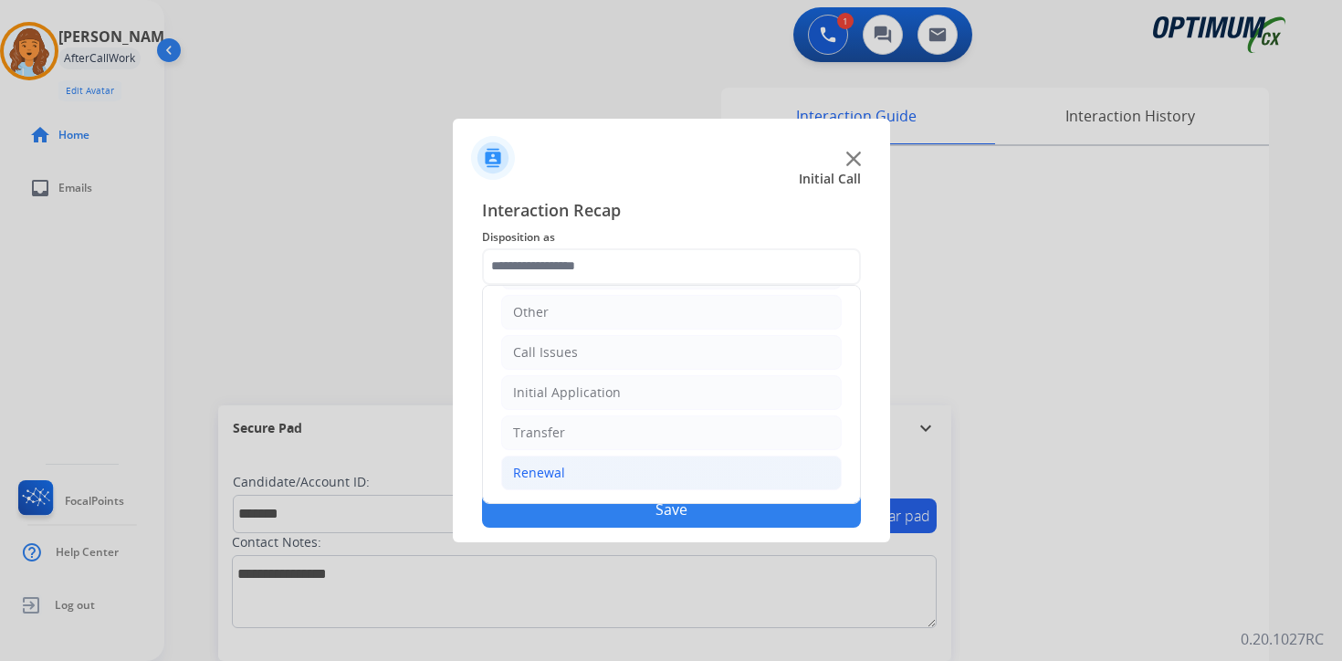
click at [562, 474] on div "Renewal" at bounding box center [539, 473] width 52 height 18
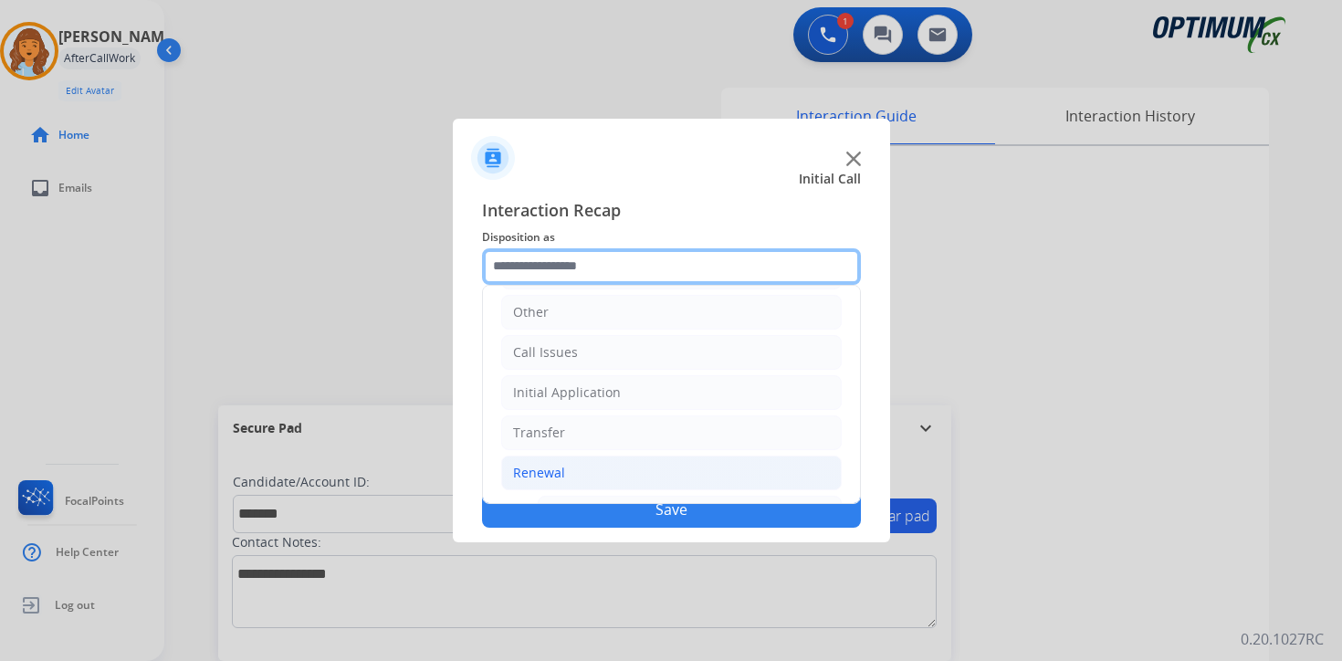
scroll to position [428, 0]
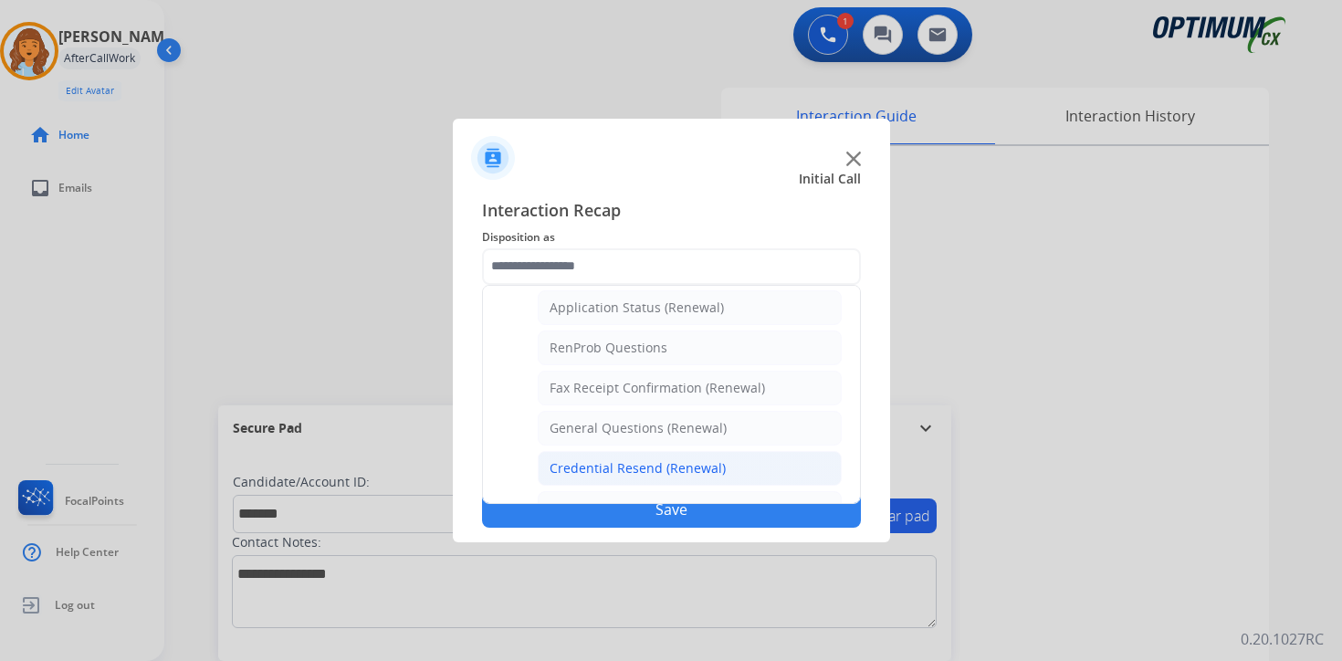
click at [562, 472] on div "Credential Resend (Renewal)" at bounding box center [638, 468] width 176 height 18
type input "**********"
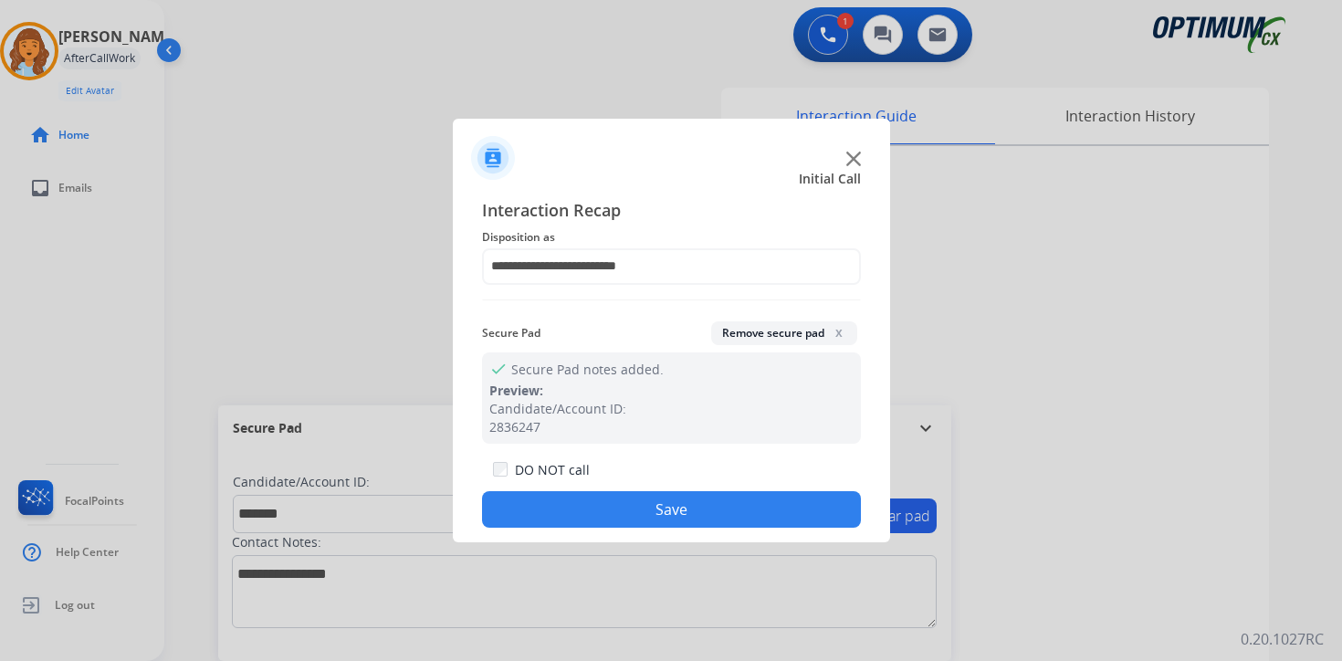
click at [575, 516] on button "Save" at bounding box center [671, 509] width 379 height 37
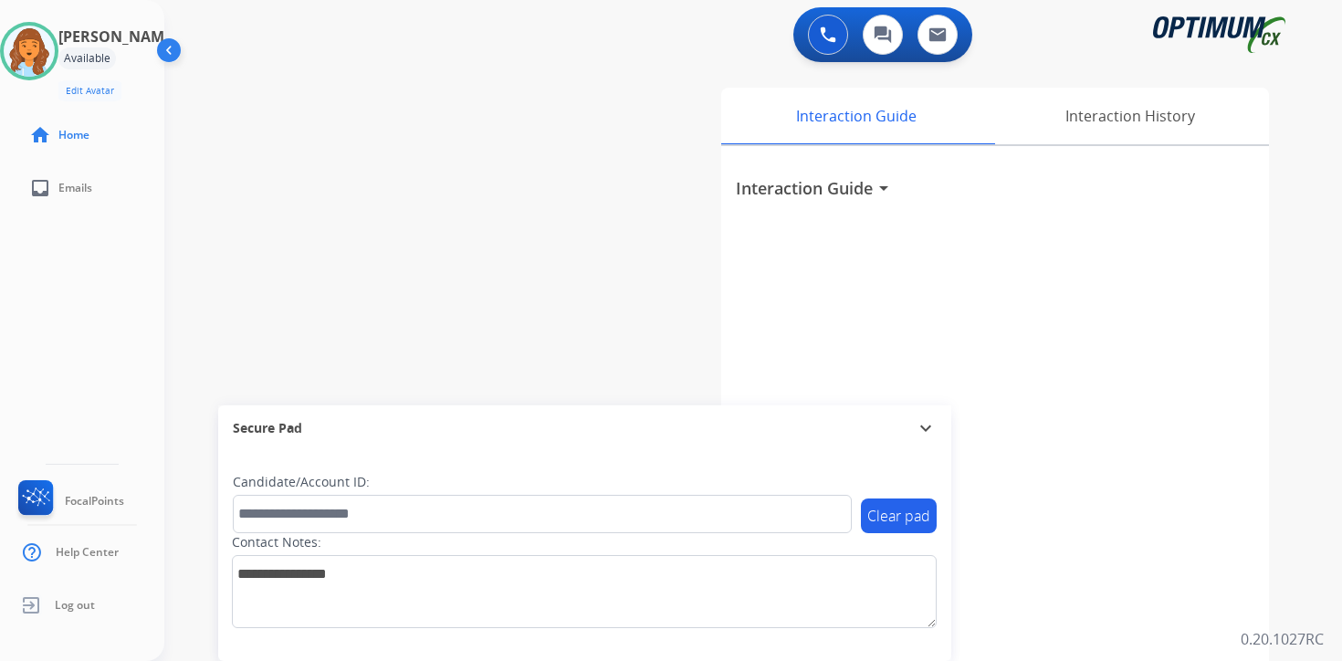
click at [1285, 510] on div "Interaction Guide Interaction History Interaction Guide arrow_drop_down" at bounding box center [968, 453] width 662 height 747
click at [1310, 548] on div "0 Voice Interactions 0 Chat Interactions 0 Email Interactions swap_horiz Break …" at bounding box center [753, 330] width 1178 height 661
click at [40, 48] on img at bounding box center [29, 51] width 51 height 51
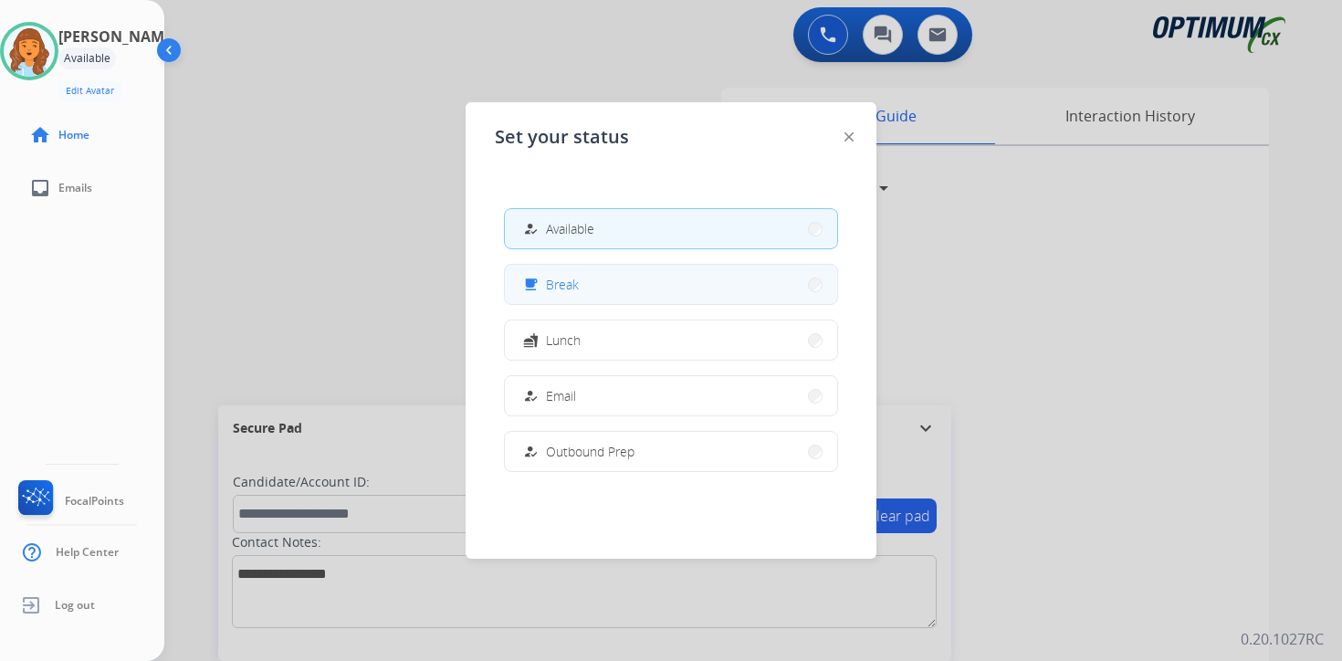
click at [559, 272] on button "free_breakfast Break" at bounding box center [671, 284] width 332 height 39
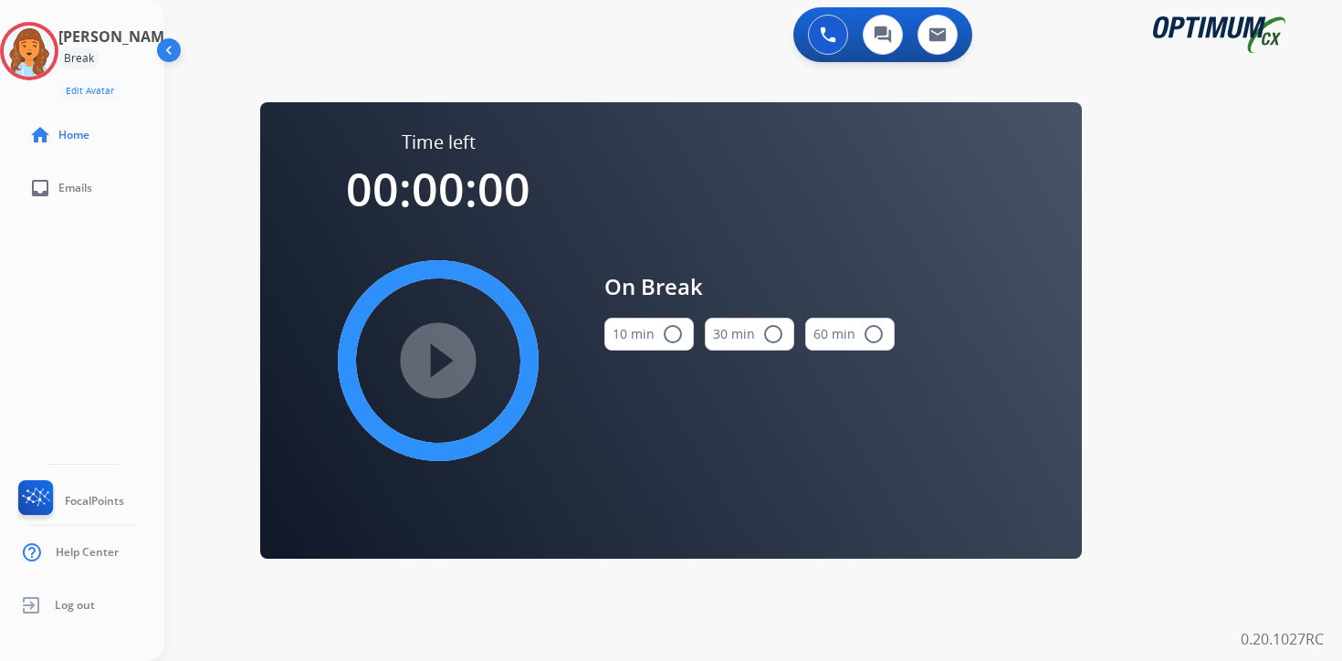
drag, startPoint x: 1150, startPoint y: 486, endPoint x: 1121, endPoint y: 470, distance: 32.3
click at [1150, 486] on div "0 Voice Interactions 0 Chat Interactions 0 Email Interactions swap_horiz Break …" at bounding box center [753, 330] width 1178 height 661
click at [43, 58] on img at bounding box center [29, 51] width 51 height 51
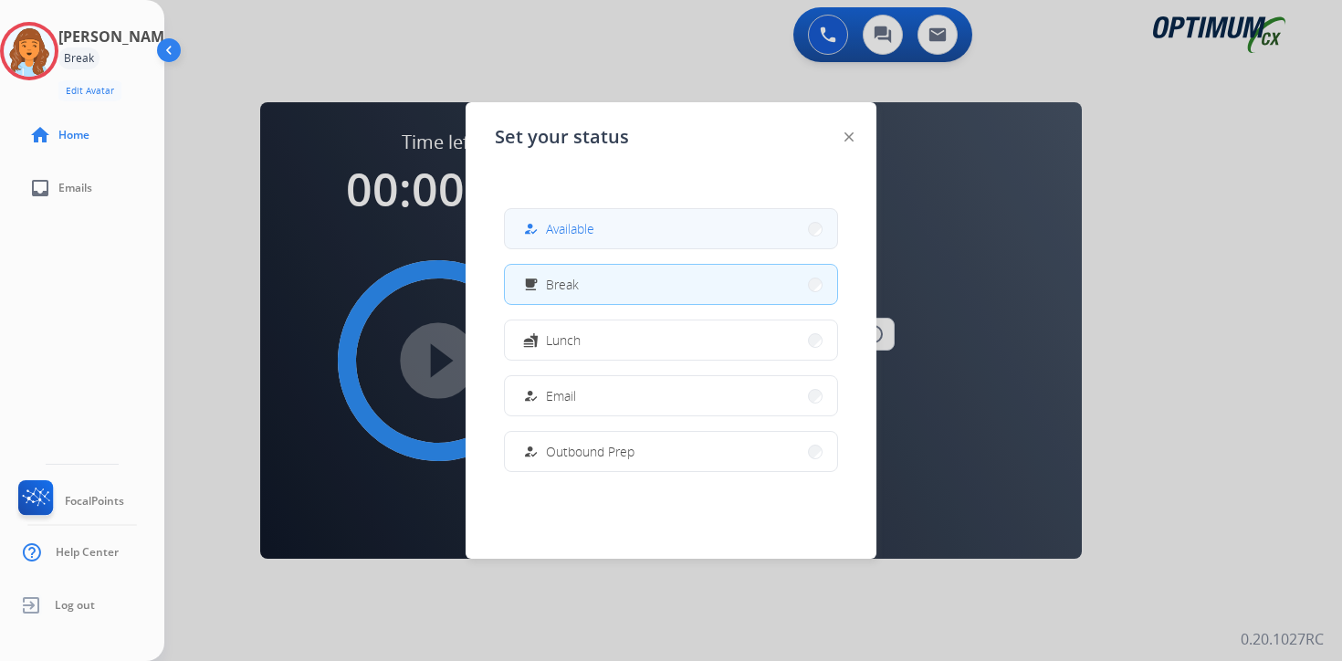
click at [637, 237] on button "how_to_reg Available" at bounding box center [671, 228] width 332 height 39
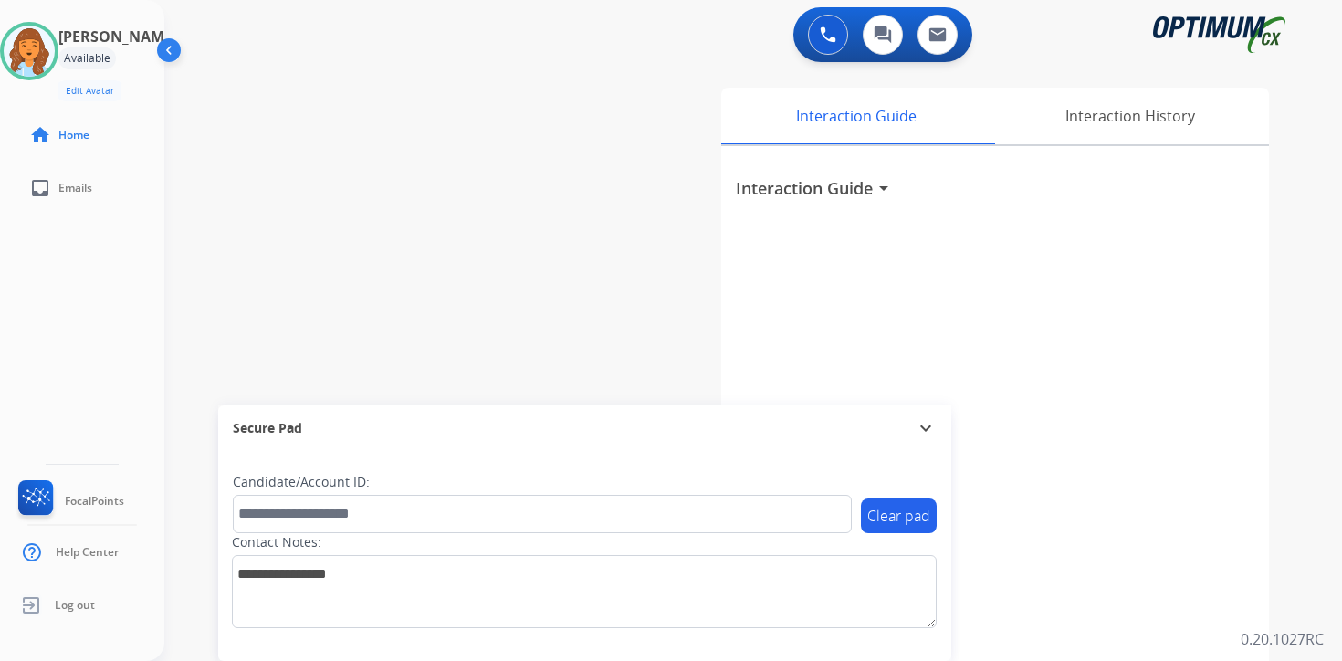
click at [1288, 566] on div "Interaction Guide Interaction History Interaction Guide arrow_drop_down" at bounding box center [968, 453] width 662 height 747
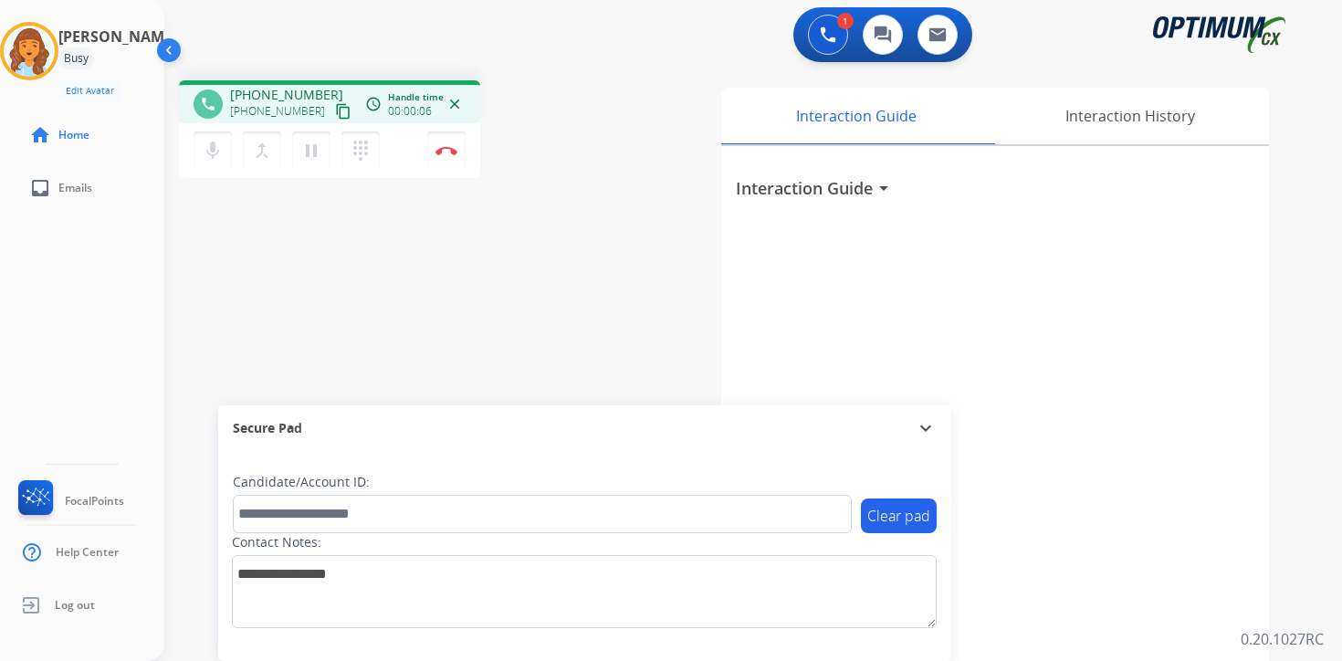
click at [335, 115] on mat-icon "content_copy" at bounding box center [343, 111] width 16 height 16
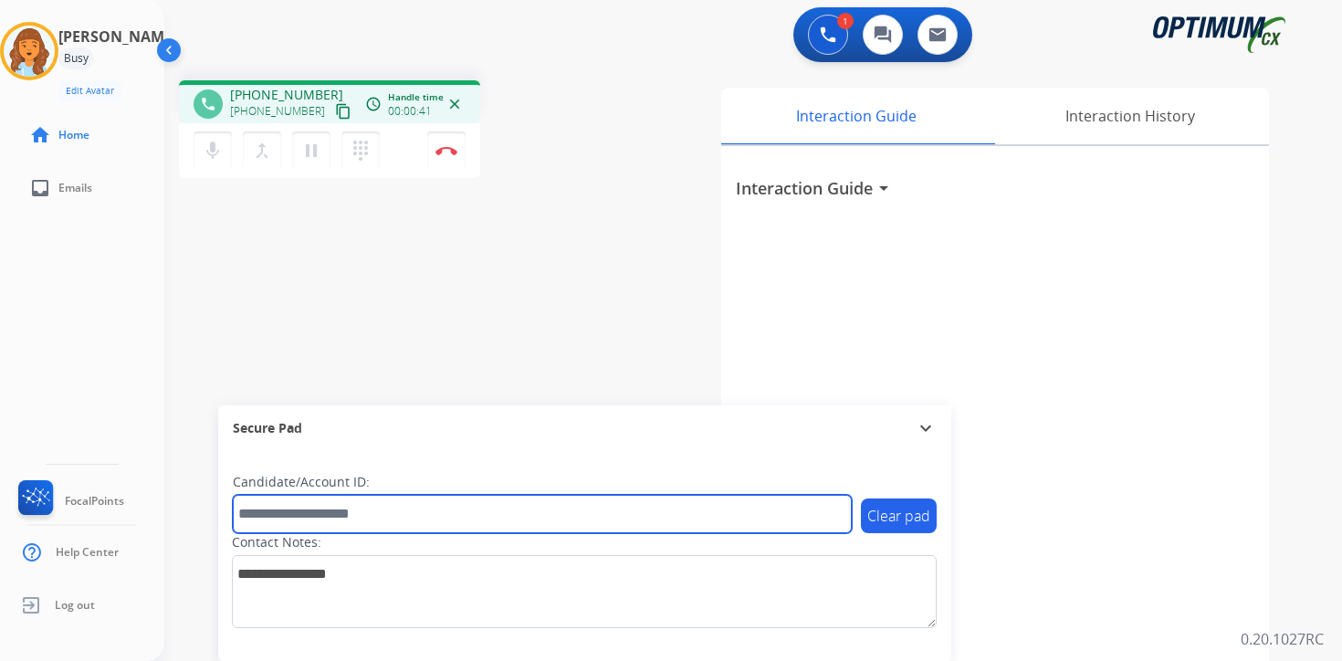
click at [342, 516] on input "text" at bounding box center [542, 514] width 619 height 38
type input "****"
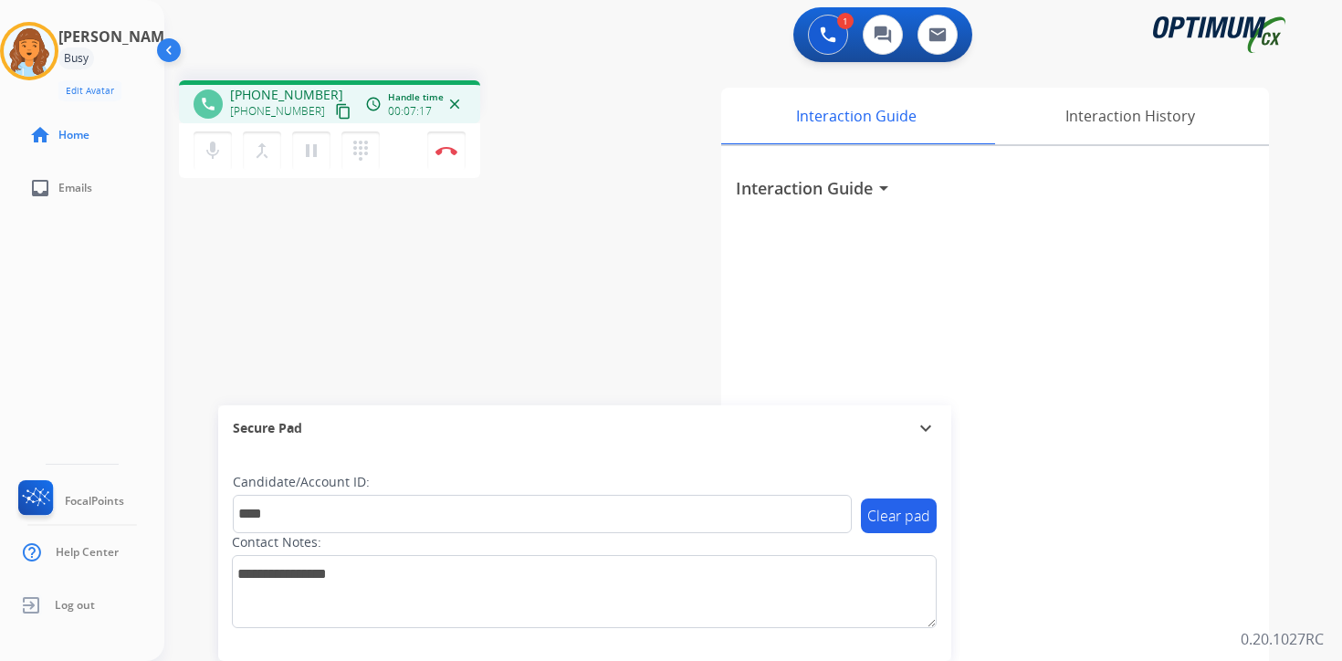
click at [1337, 621] on div "1 Voice Interactions 0 Chat Interactions 0 Email Interactions phone [PHONE_NUMB…" at bounding box center [753, 330] width 1178 height 661
click at [1233, 471] on div "Interaction Guide arrow_drop_down" at bounding box center [995, 486] width 548 height 681
click at [456, 150] on img at bounding box center [447, 150] width 22 height 9
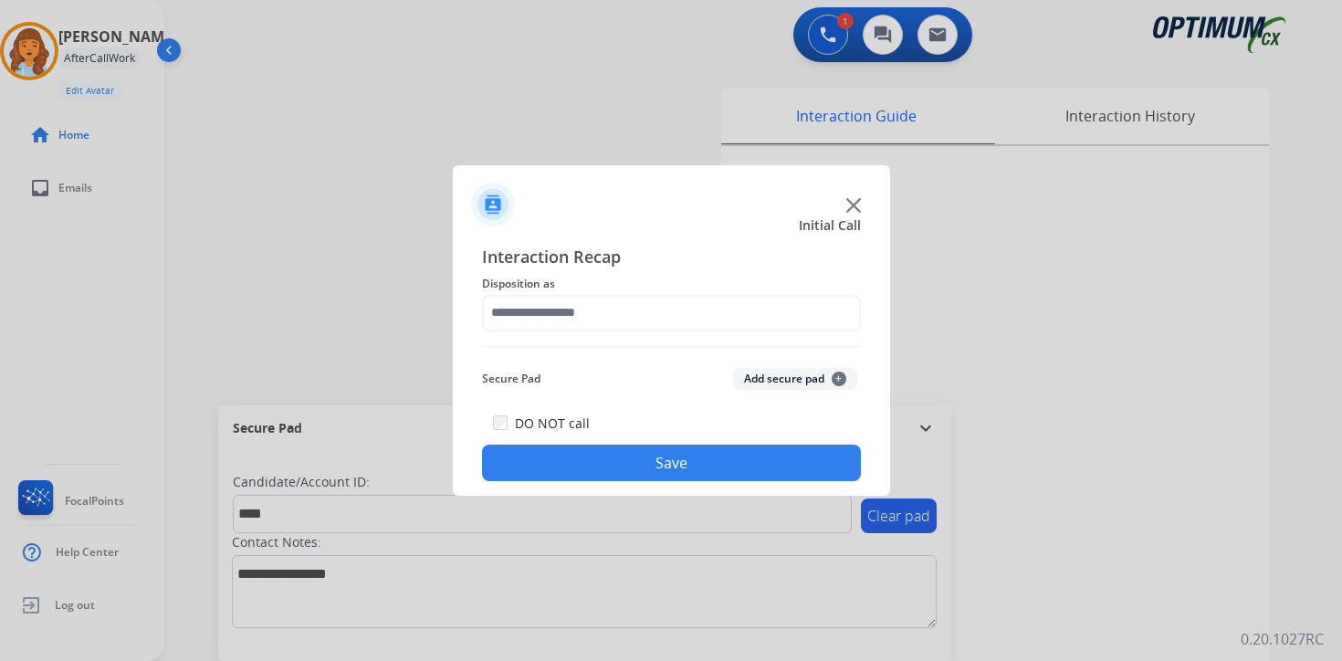
click at [836, 374] on span "+" at bounding box center [839, 379] width 15 height 15
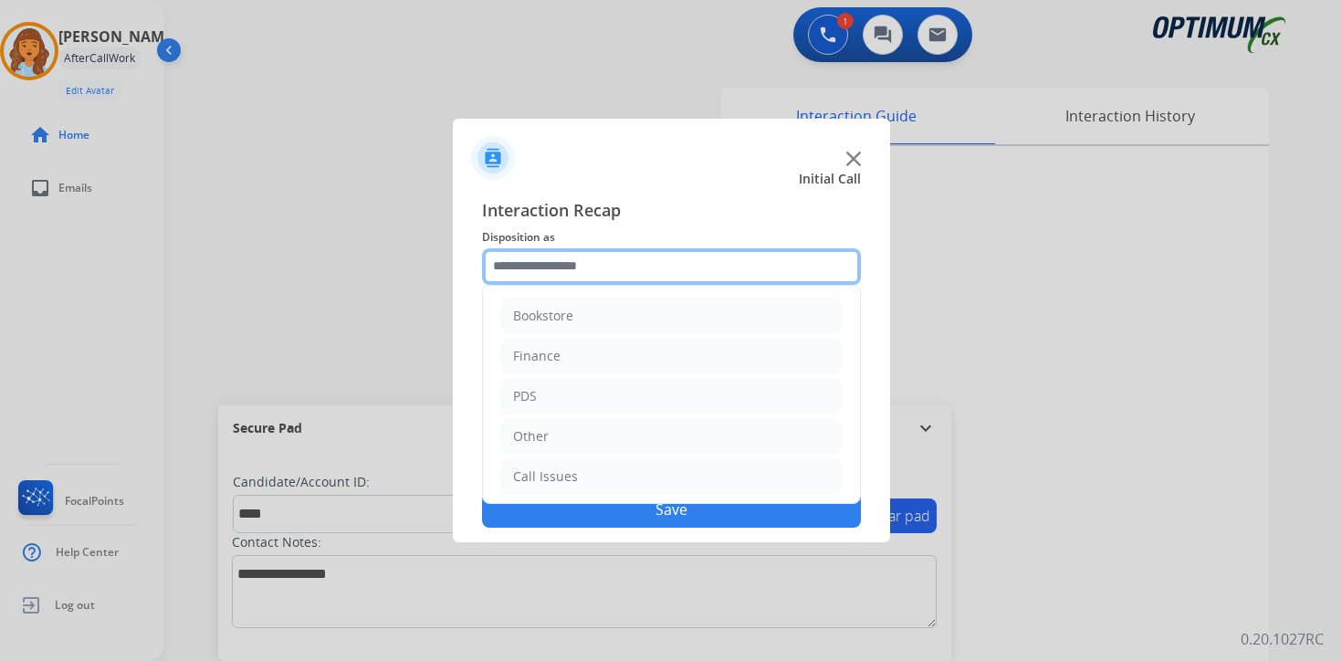
click at [544, 258] on input "text" at bounding box center [671, 266] width 379 height 37
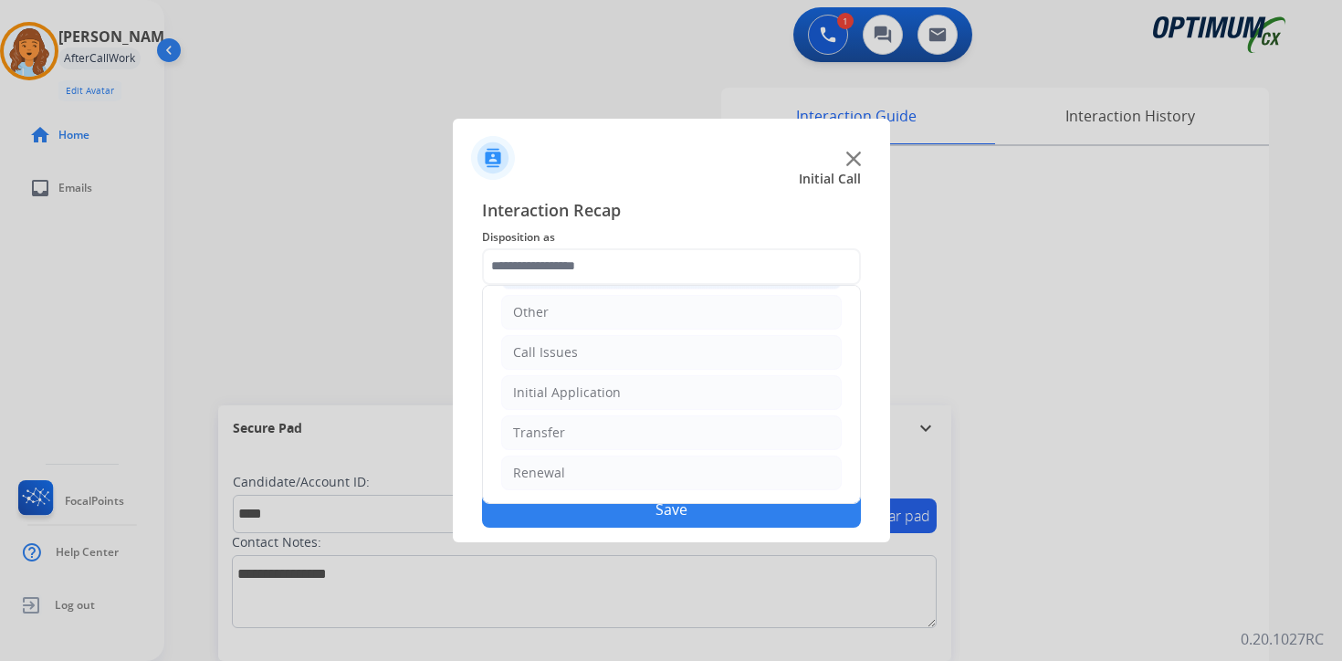
click at [562, 382] on li "Initial Application" at bounding box center [671, 392] width 341 height 35
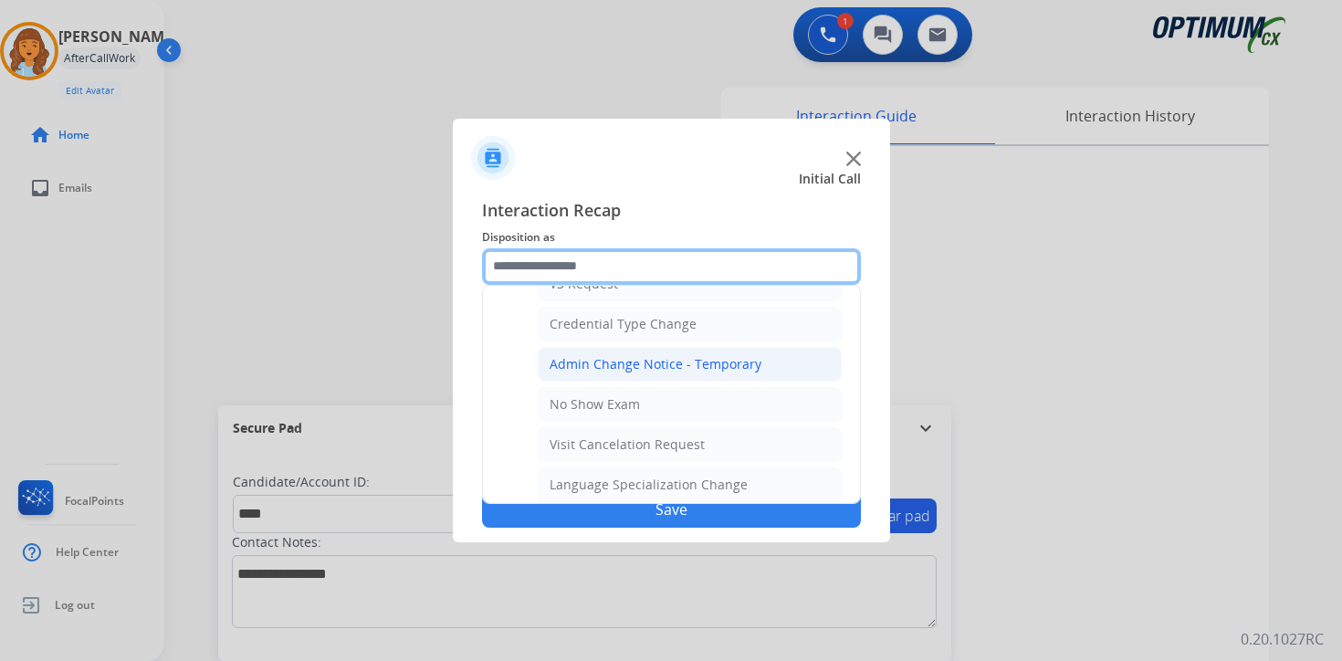
scroll to position [1037, 0]
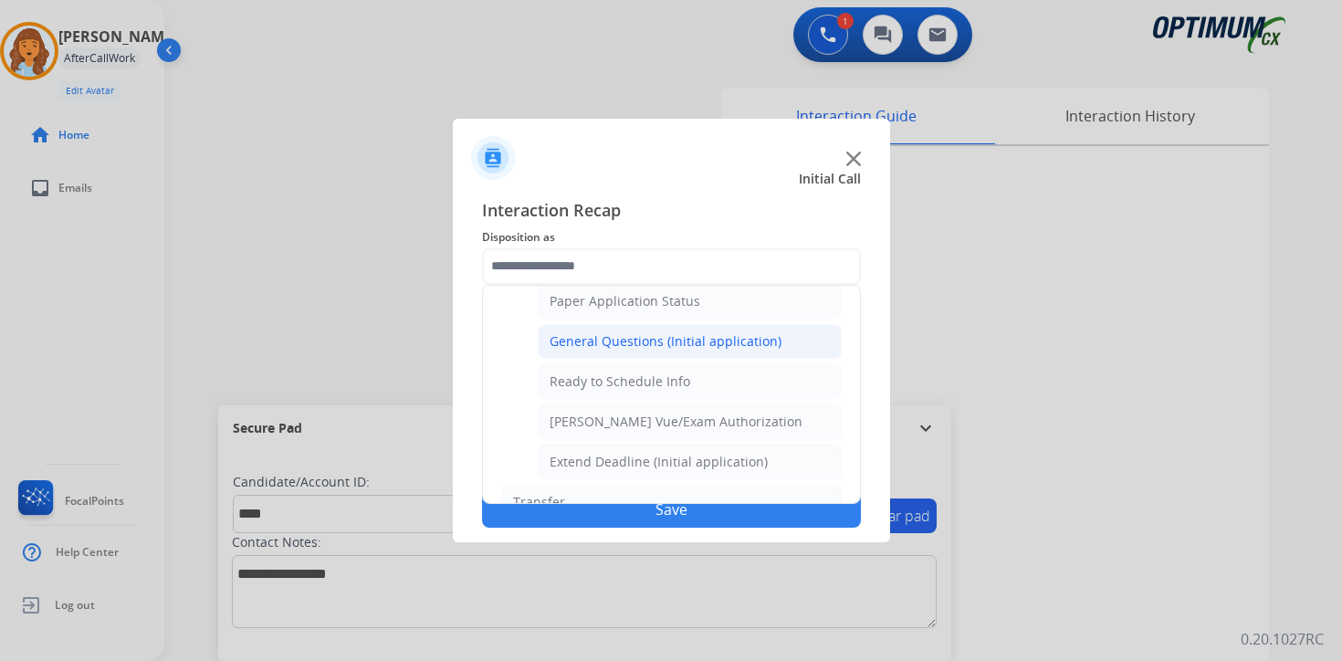
click at [550, 342] on div "General Questions (Initial application)" at bounding box center [666, 341] width 232 height 18
type input "**********"
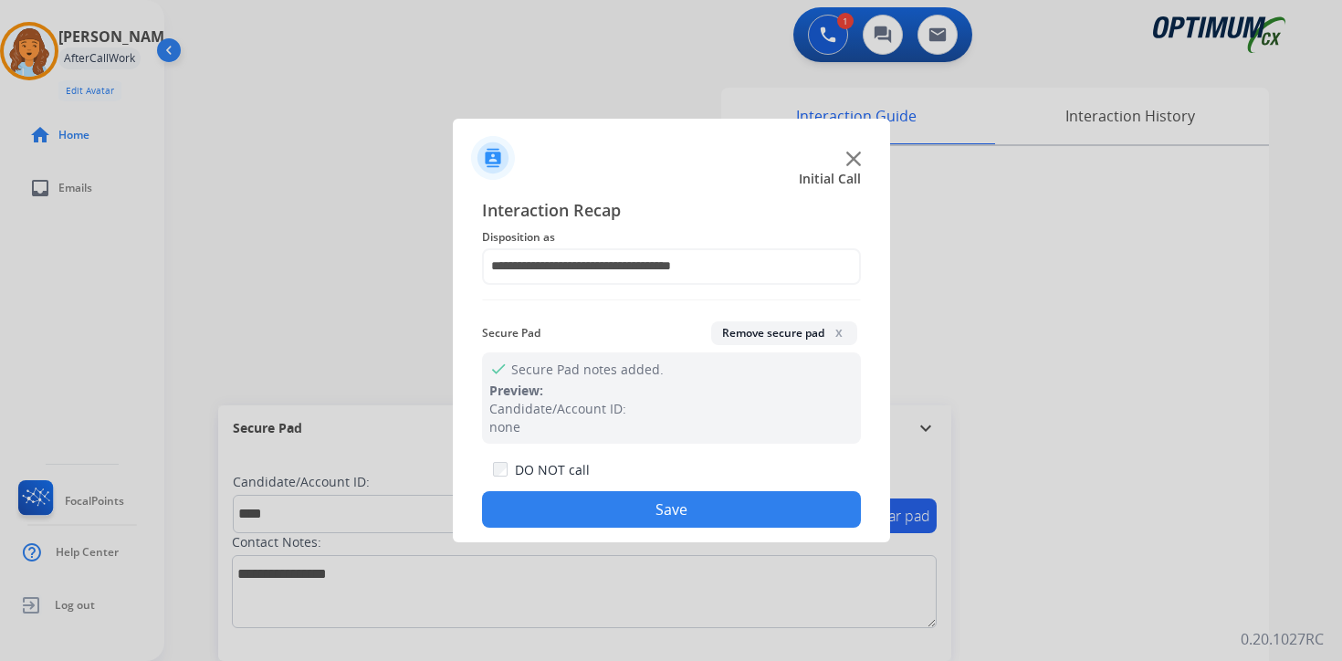
click at [569, 510] on button "Save" at bounding box center [671, 509] width 379 height 37
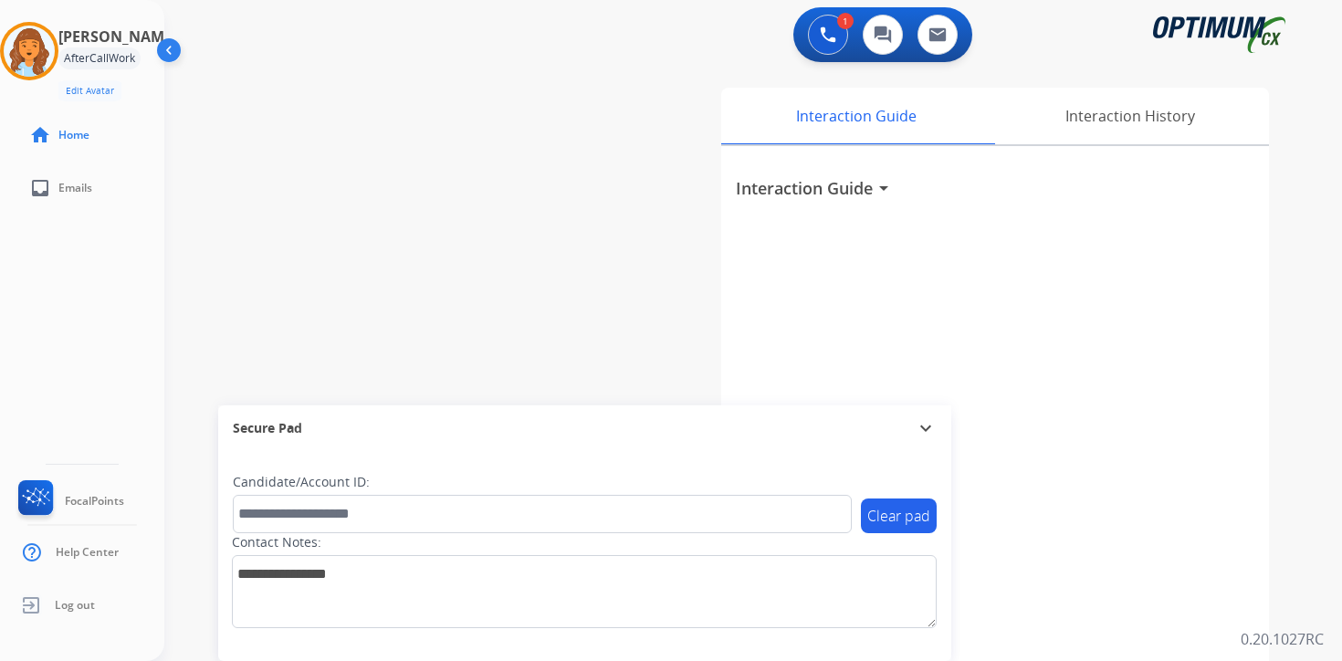
click at [1322, 658] on div "1 Voice Interactions 0 Chat Interactions 0 Email Interactions swap_horiz Break …" at bounding box center [753, 330] width 1178 height 661
click at [1171, 592] on div "Interaction Guide arrow_drop_down" at bounding box center [995, 486] width 548 height 681
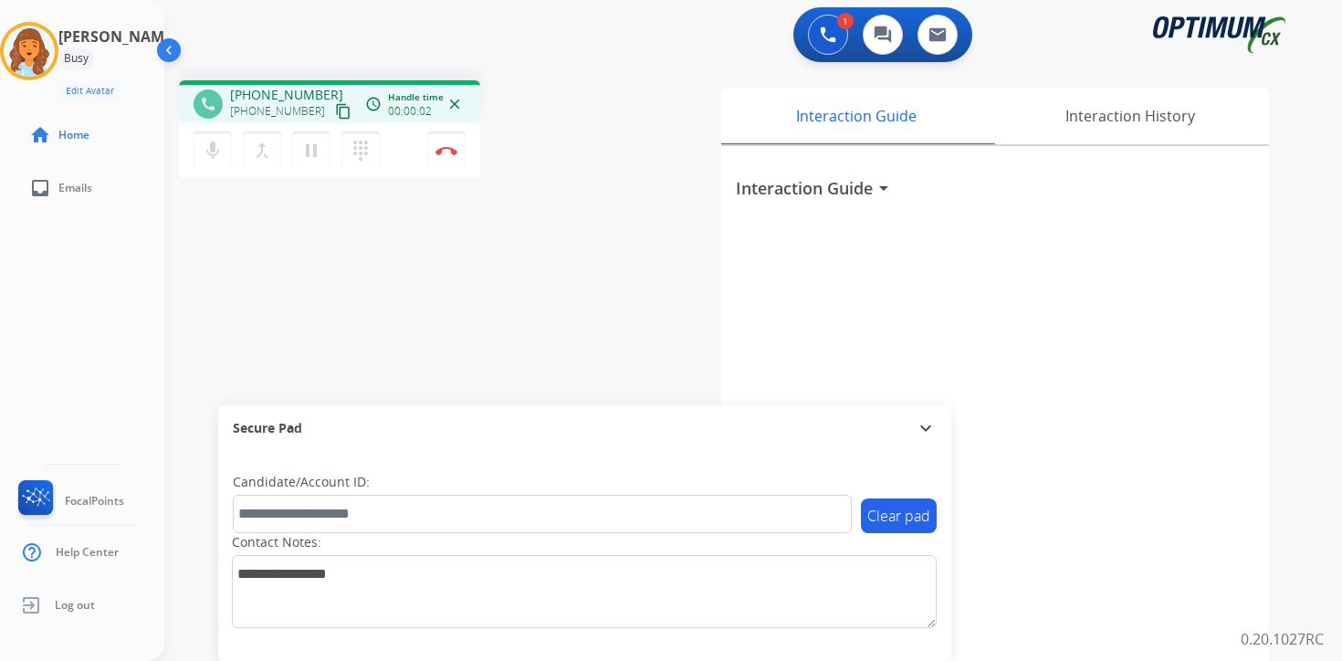
click at [335, 118] on mat-icon "content_copy" at bounding box center [343, 111] width 16 height 16
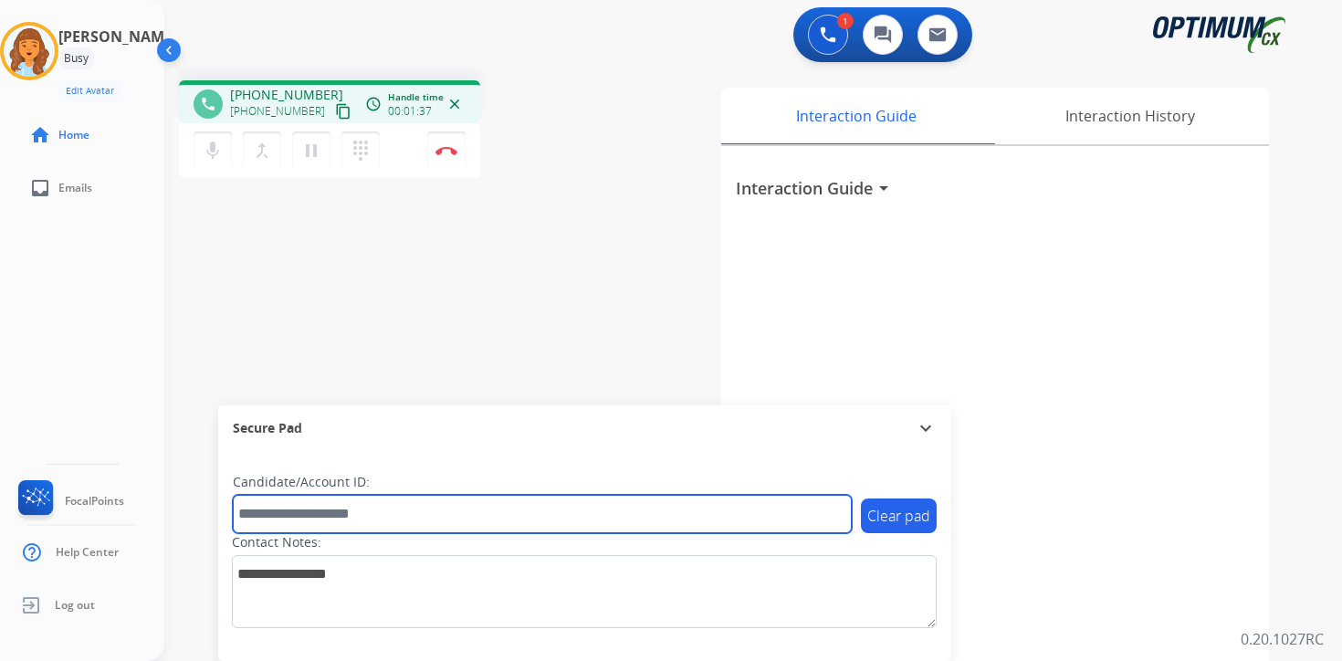
click at [297, 501] on input "text" at bounding box center [542, 514] width 619 height 38
type input "****"
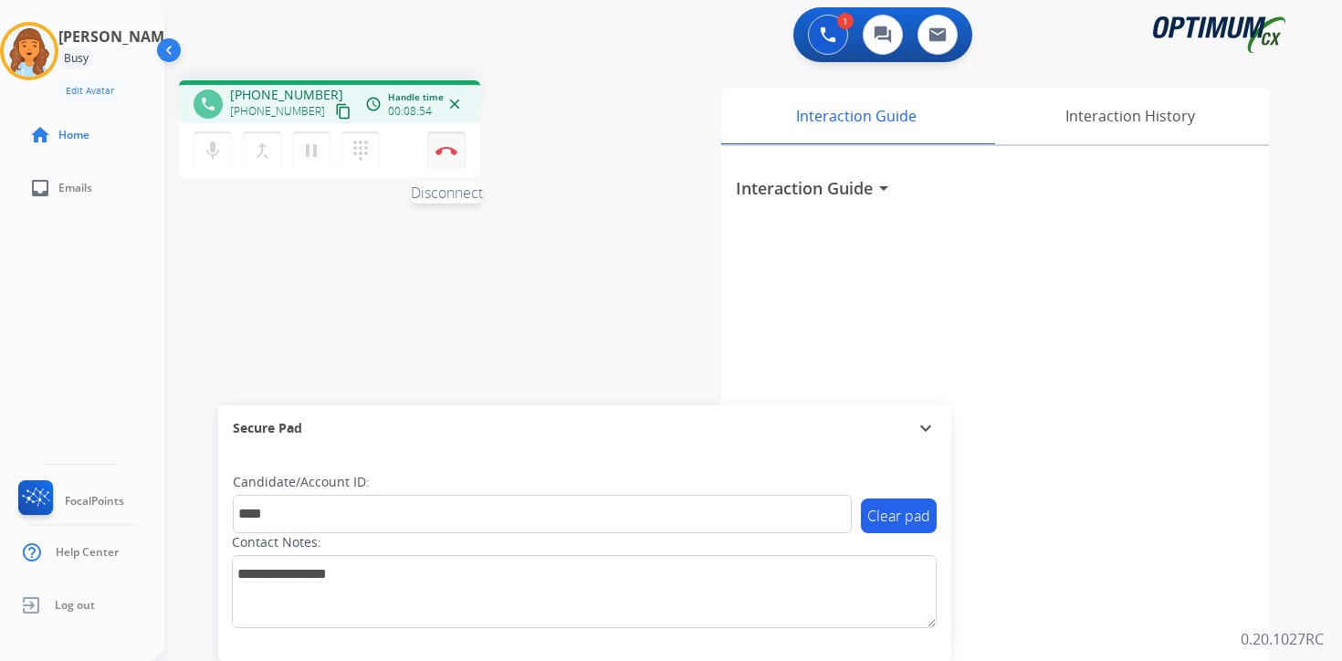
click at [438, 154] on img at bounding box center [447, 150] width 22 height 9
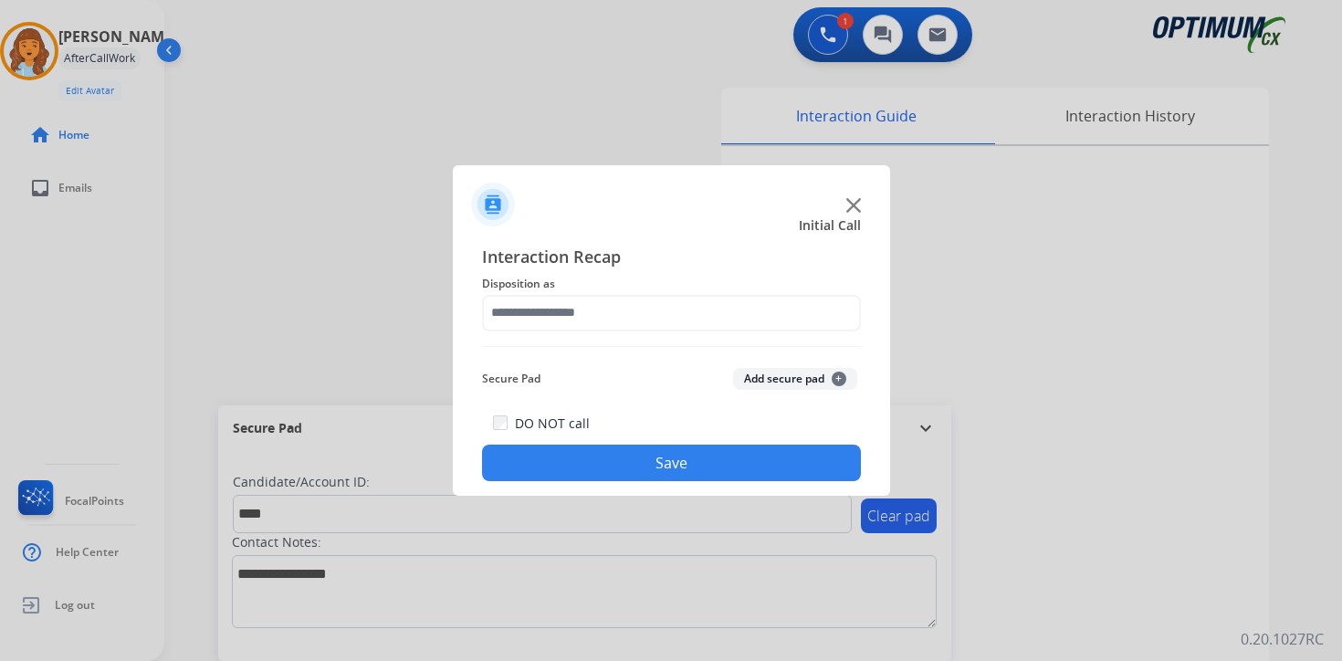
click at [806, 371] on button "Add secure pad +" at bounding box center [795, 379] width 124 height 22
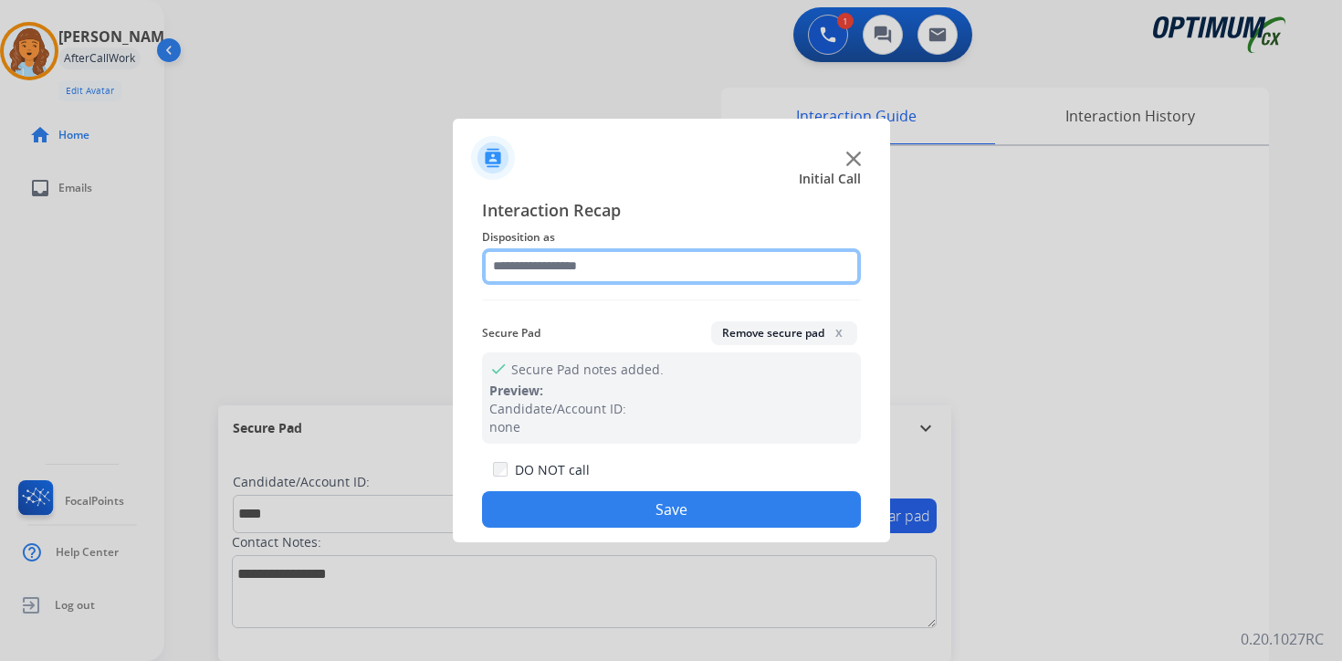
click at [633, 267] on input "text" at bounding box center [671, 266] width 379 height 37
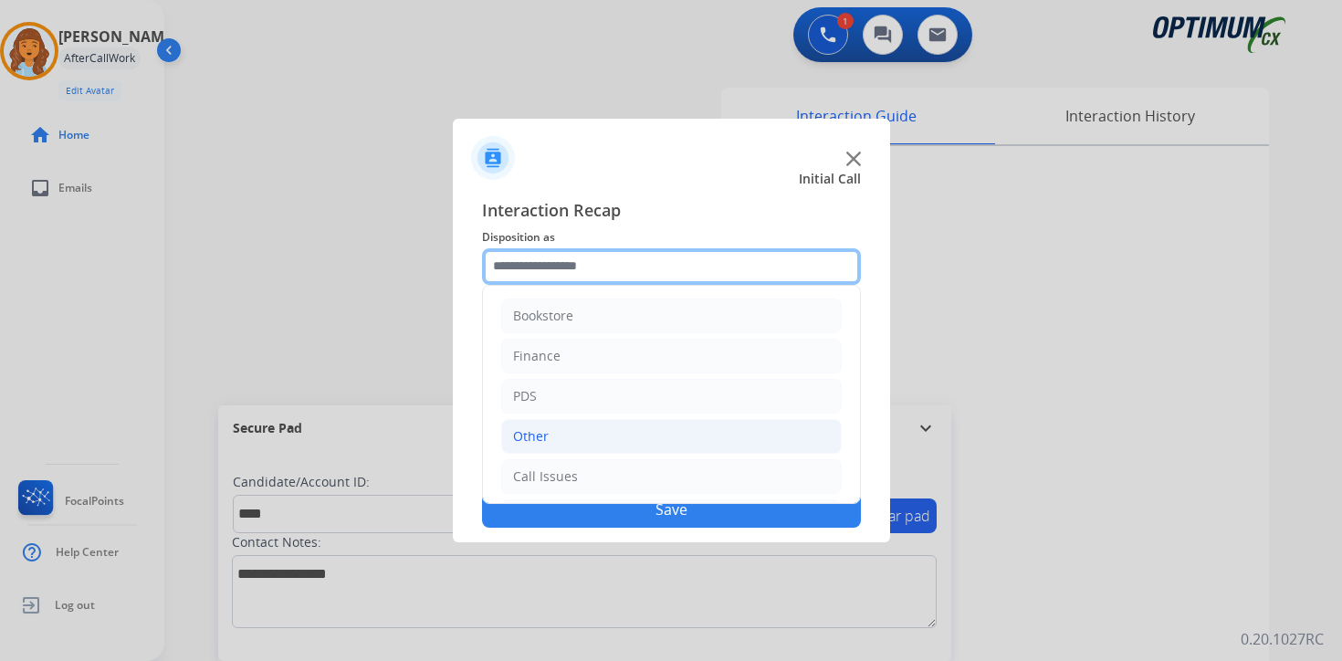
scroll to position [124, 0]
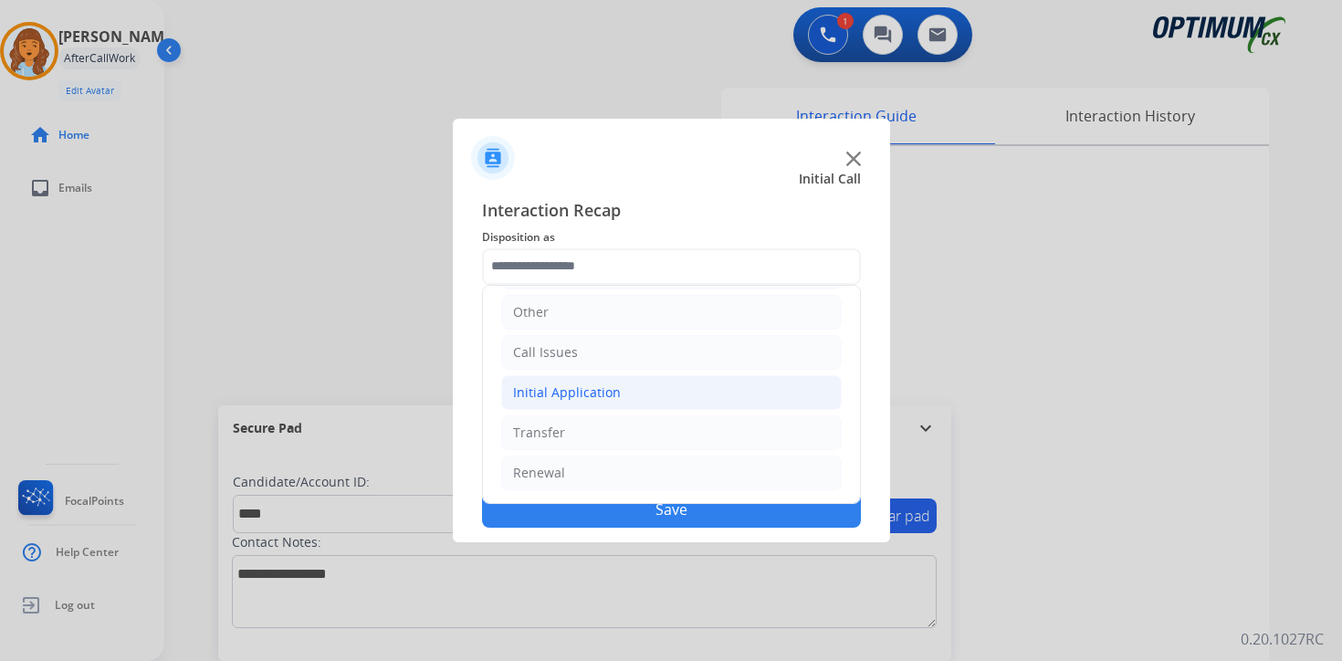
click at [609, 385] on div "Initial Application" at bounding box center [567, 393] width 108 height 18
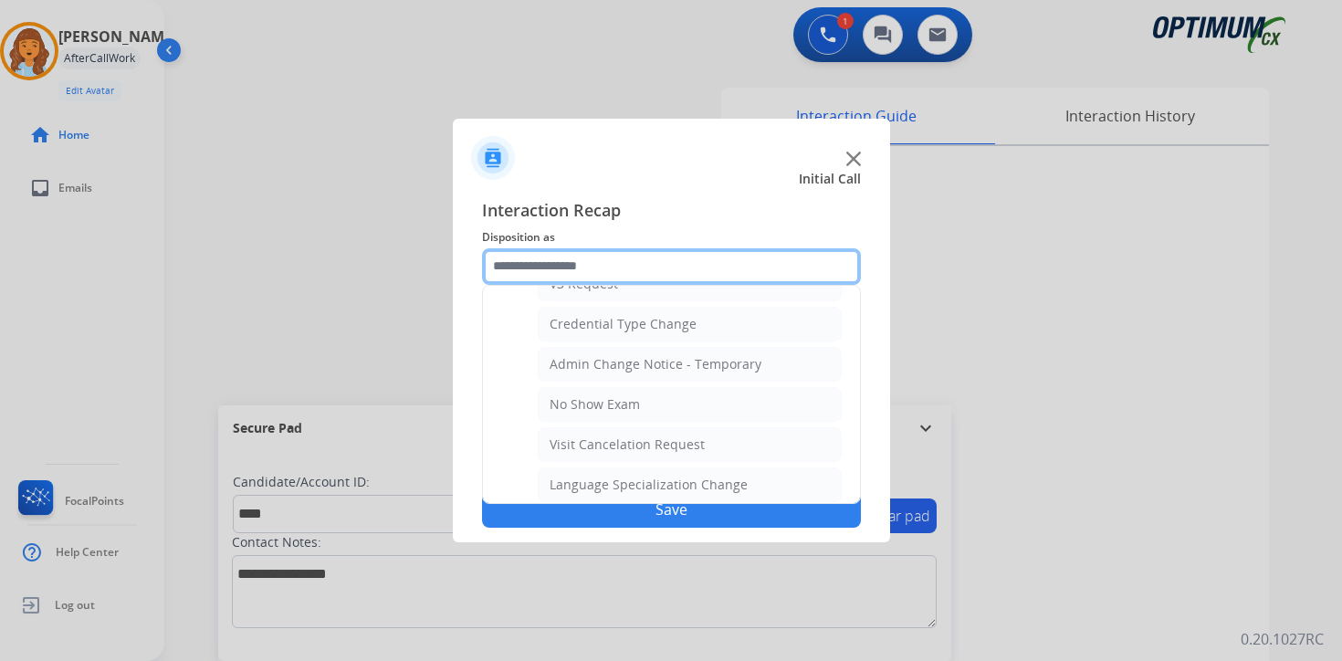
scroll to position [1037, 0]
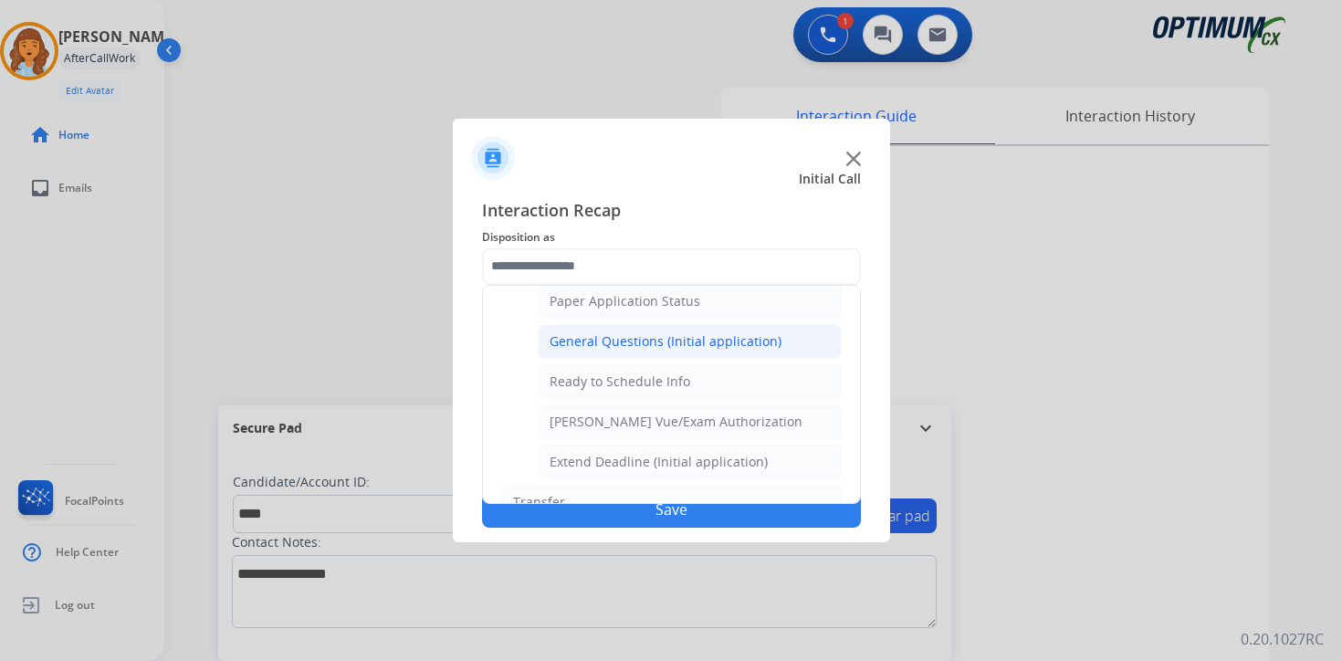
click at [595, 342] on div "General Questions (Initial application)" at bounding box center [666, 341] width 232 height 18
type input "**********"
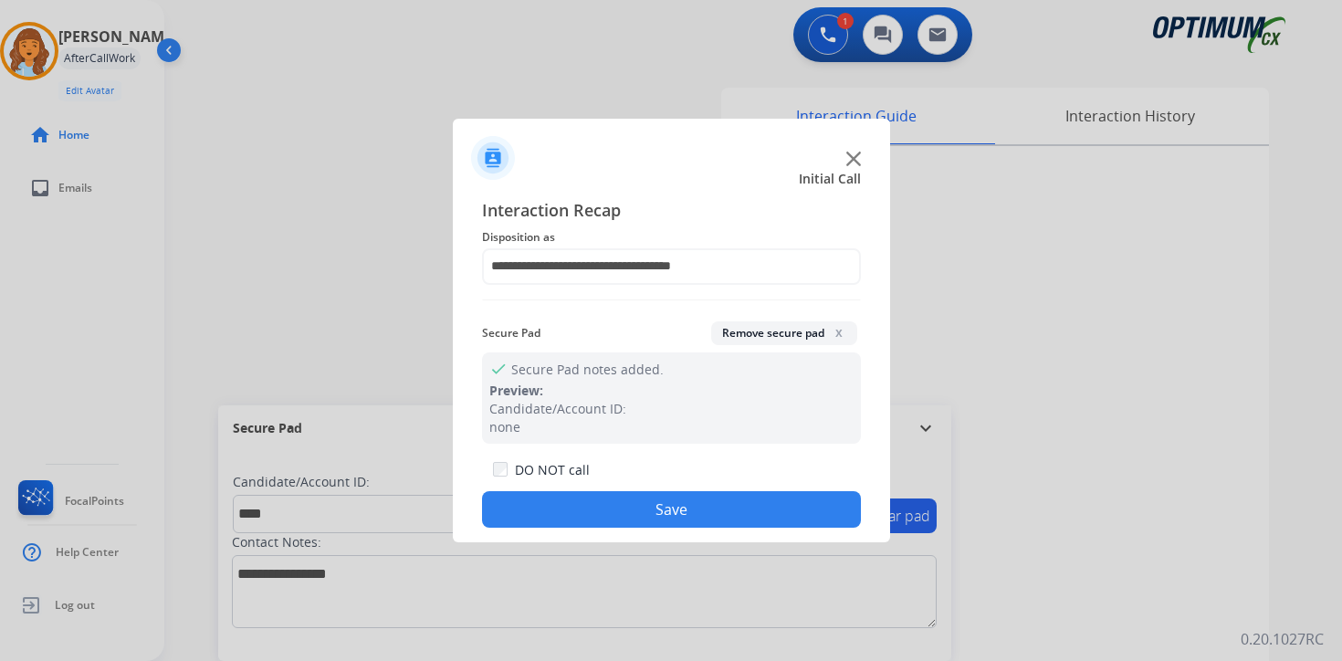
click at [616, 505] on button "Save" at bounding box center [671, 509] width 379 height 37
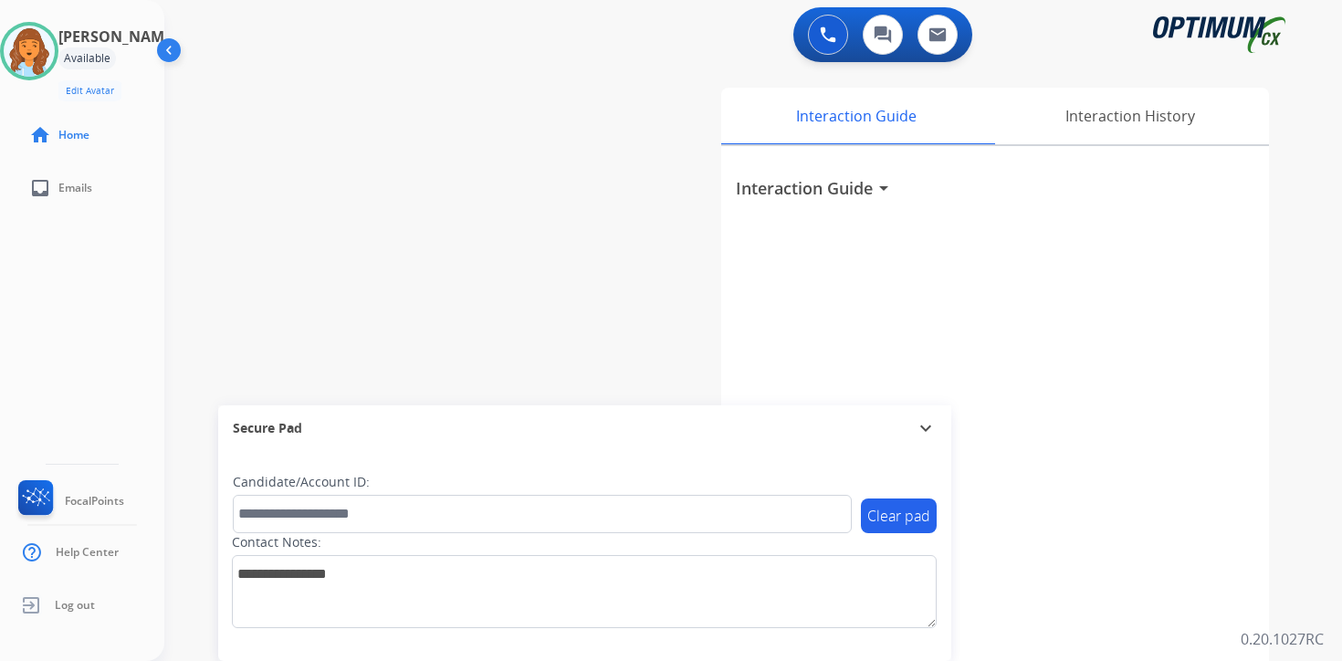
click at [1213, 563] on div "Interaction Guide arrow_drop_down" at bounding box center [995, 486] width 548 height 681
click at [1309, 587] on div "0 Voice Interactions 0 Chat Interactions 0 Email Interactions swap_horiz Break …" at bounding box center [753, 330] width 1178 height 661
click at [1325, 499] on div "0 Voice Interactions 0 Chat Interactions 0 Email Interactions swap_horiz Break …" at bounding box center [753, 330] width 1178 height 661
click at [1259, 422] on div "Interaction Guide arrow_drop_down" at bounding box center [995, 486] width 548 height 681
click at [1294, 584] on div "Interaction Guide Interaction History Interaction Guide arrow_drop_down" at bounding box center [968, 453] width 662 height 747
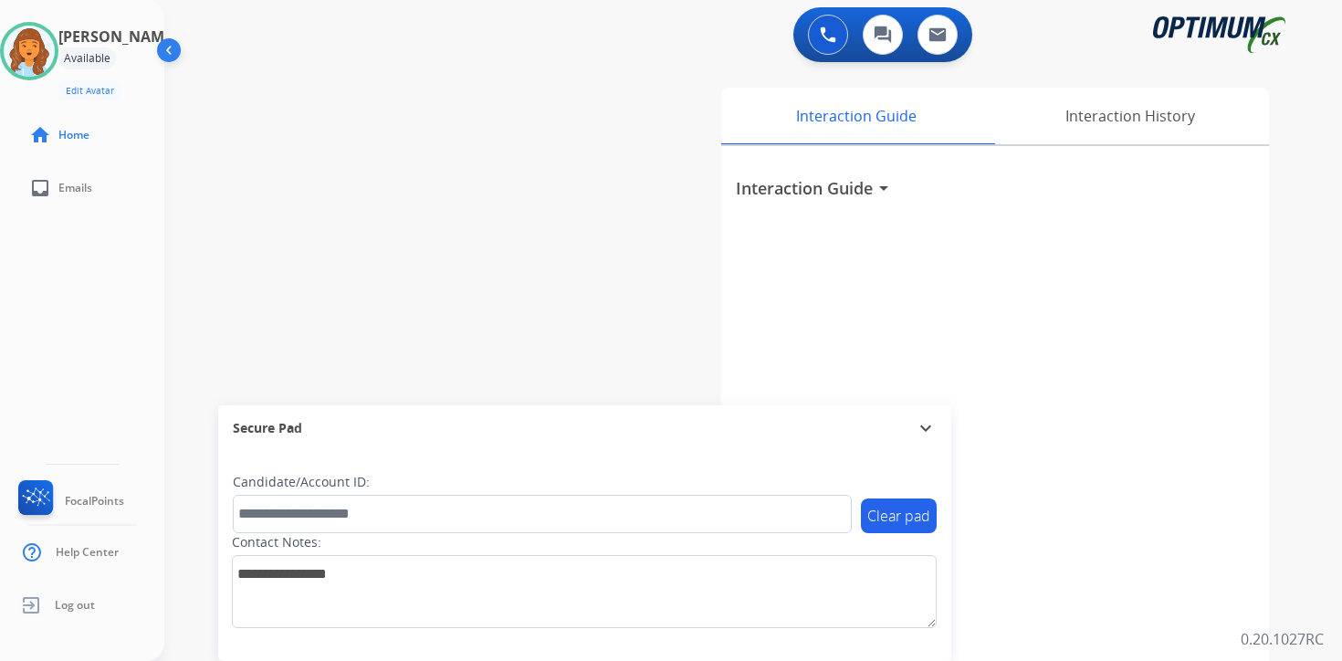
click at [1305, 530] on div "0 Voice Interactions 0 Chat Interactions 0 Email Interactions swap_horiz Break …" at bounding box center [753, 330] width 1178 height 661
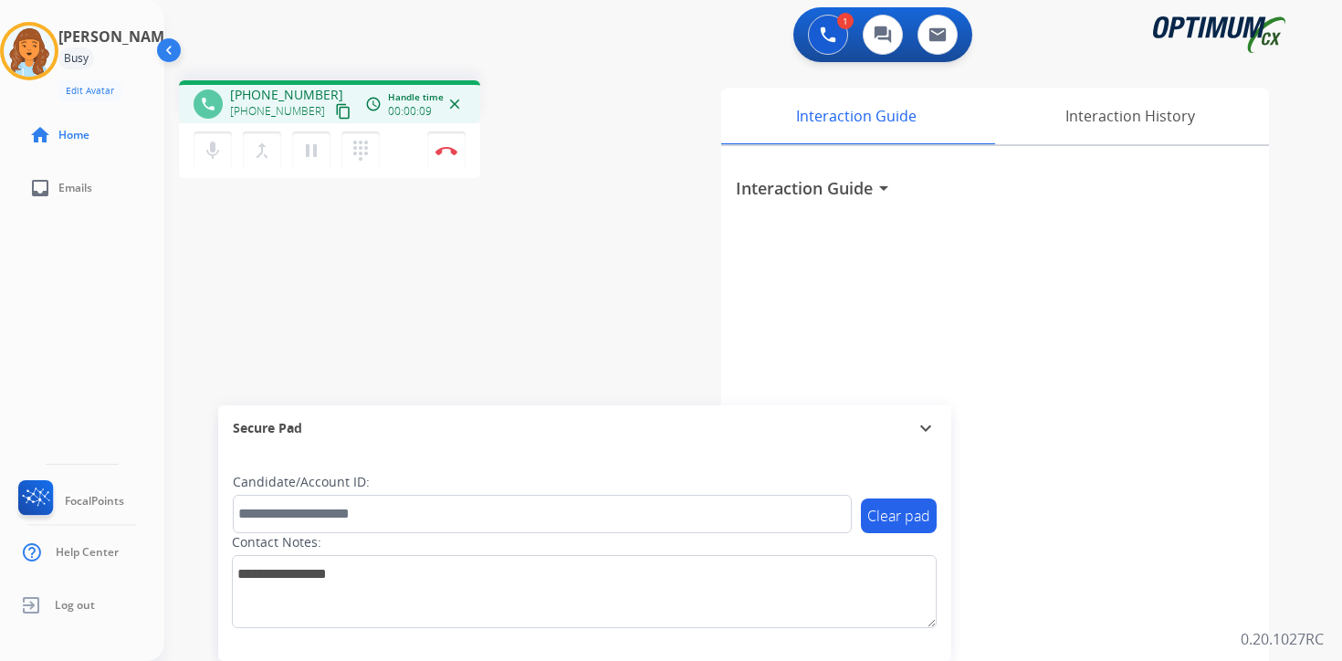
click at [335, 116] on mat-icon "content_copy" at bounding box center [343, 111] width 16 height 16
click at [318, 160] on mat-icon "pause" at bounding box center [311, 151] width 22 height 22
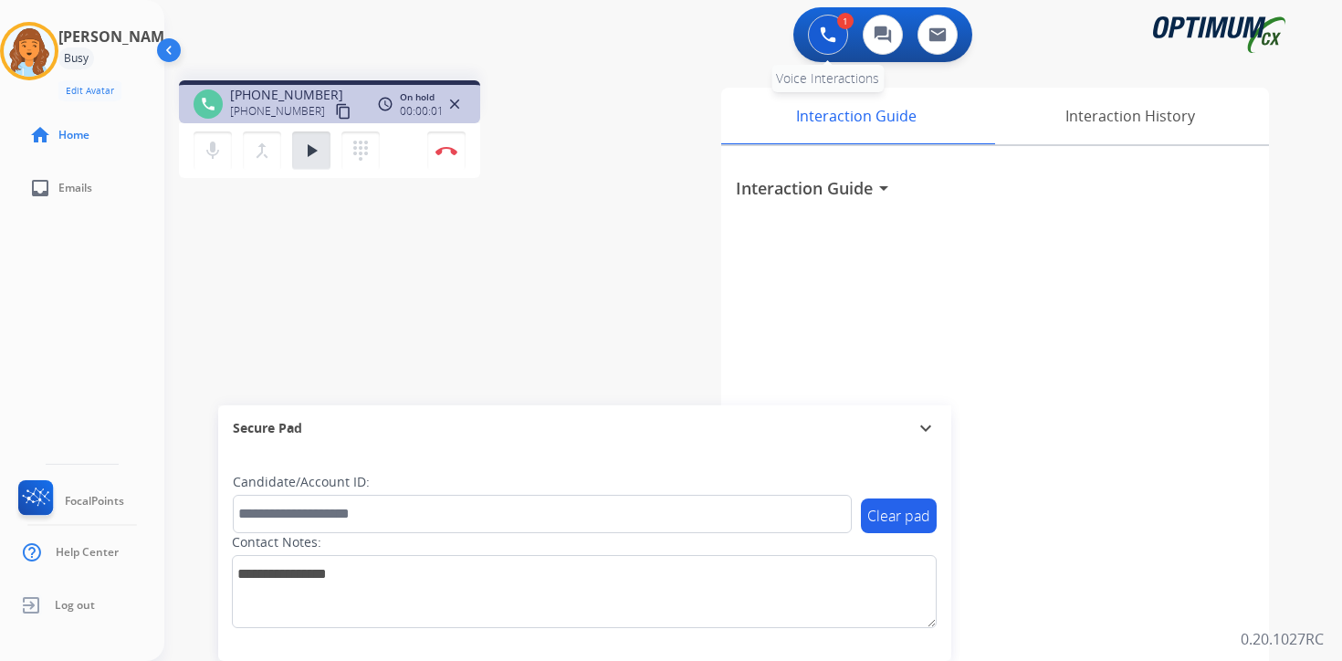
click at [828, 41] on img at bounding box center [828, 34] width 16 height 16
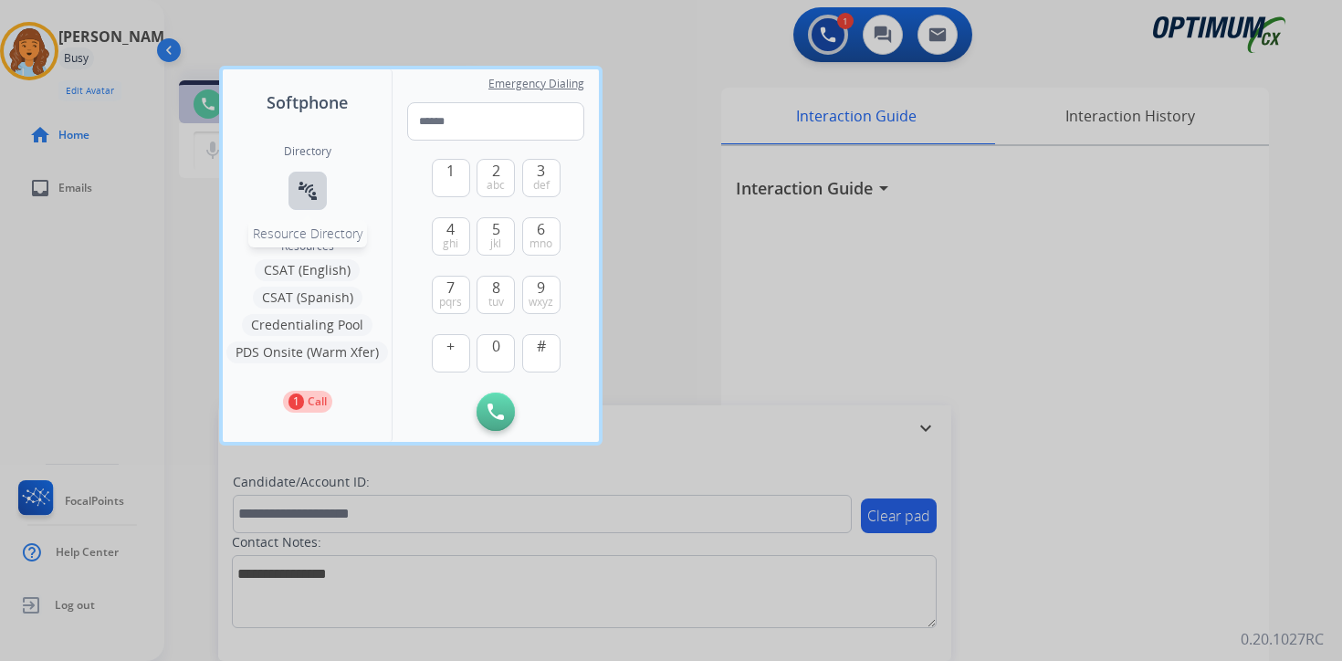
click at [307, 177] on button "connect_without_contact Resource Directory" at bounding box center [308, 191] width 38 height 38
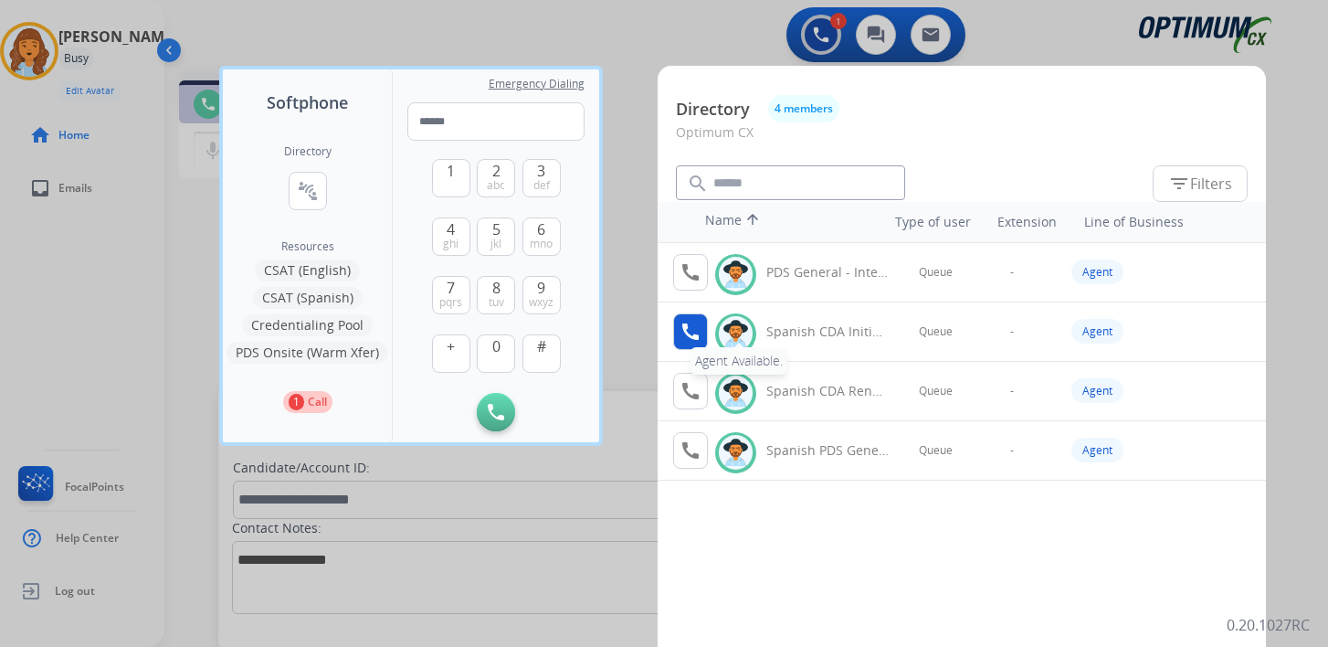
click at [686, 325] on mat-icon "call" at bounding box center [690, 332] width 22 height 22
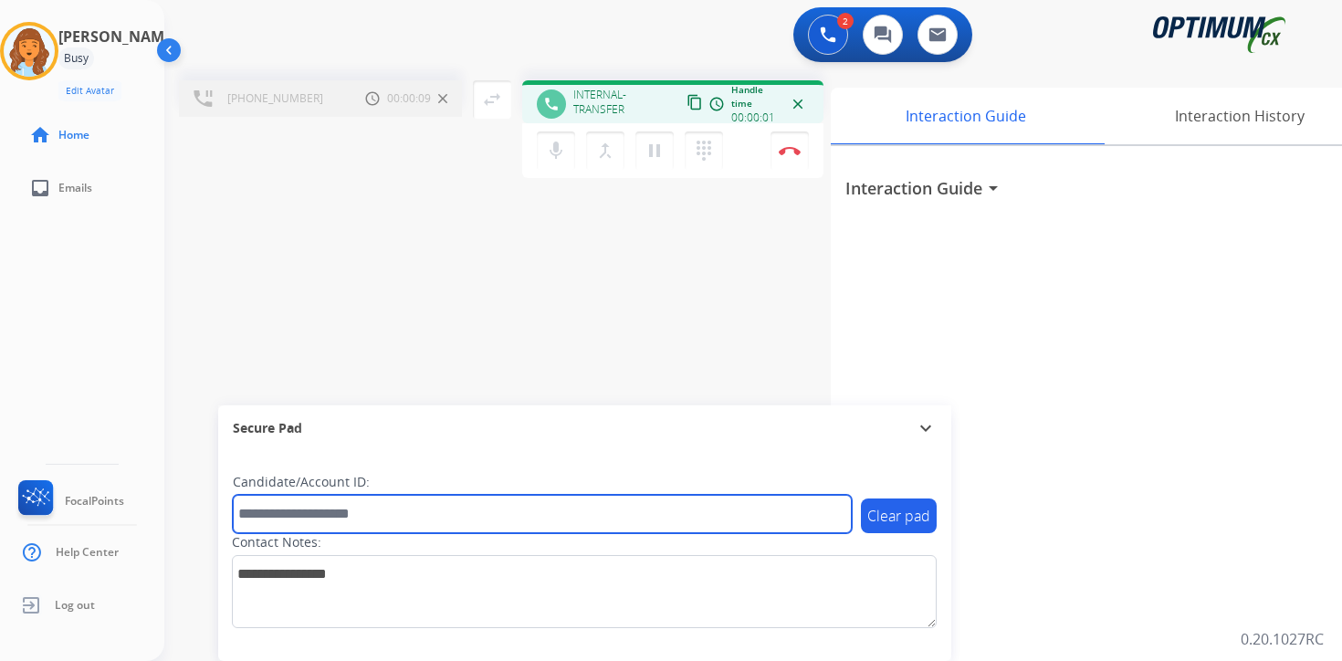
click at [344, 507] on input "text" at bounding box center [542, 514] width 619 height 38
type input "*******"
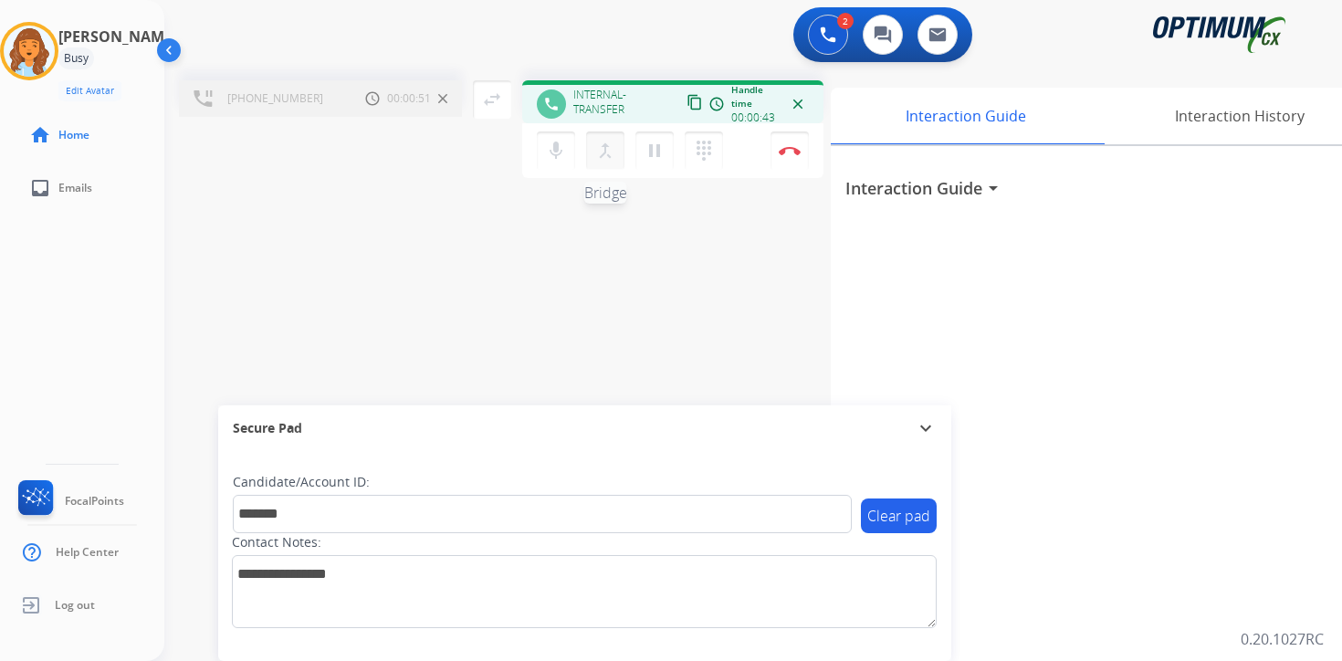
click at [605, 153] on mat-icon "merge_type" at bounding box center [606, 151] width 22 height 22
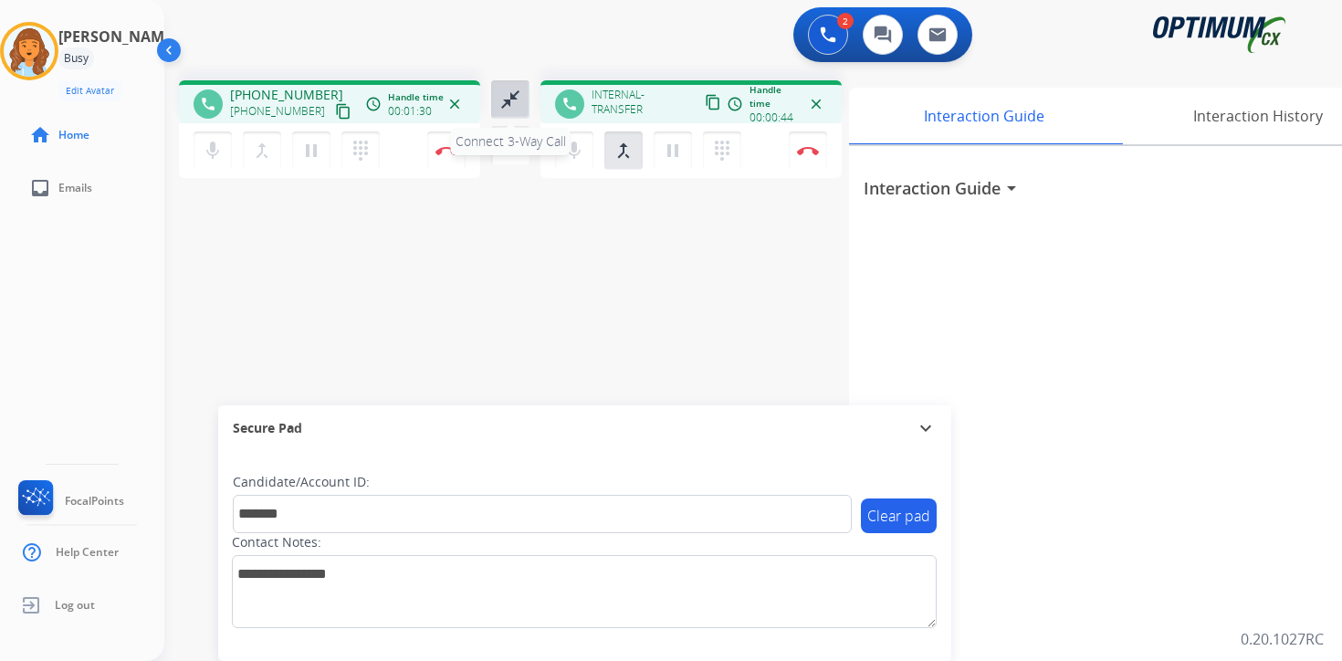
click at [507, 104] on mat-icon "close_fullscreen" at bounding box center [511, 100] width 22 height 22
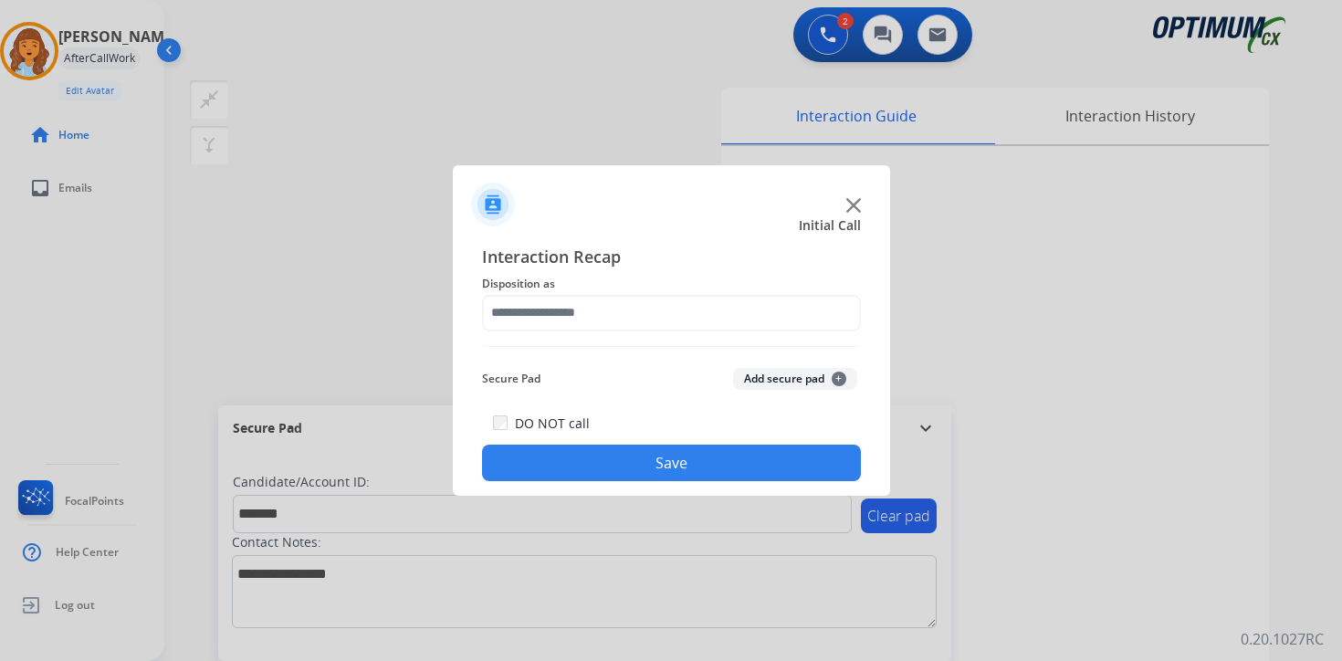
click at [830, 385] on button "Add secure pad +" at bounding box center [795, 379] width 124 height 22
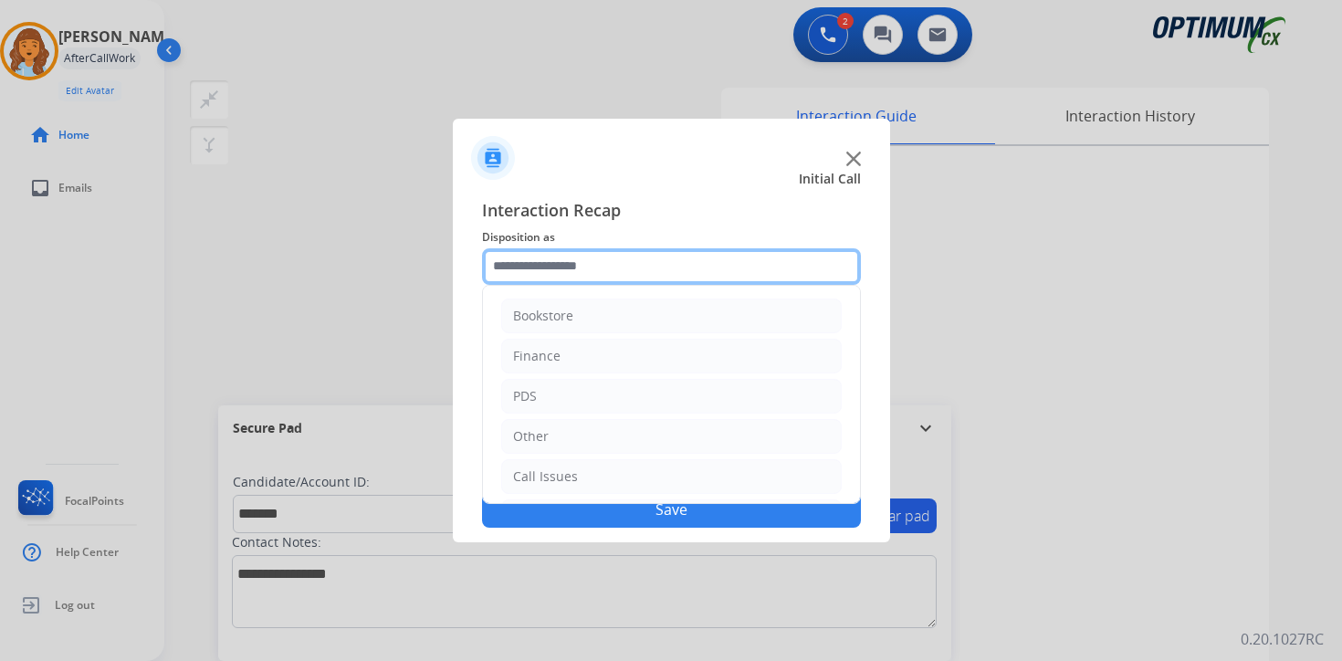
click at [578, 268] on input "text" at bounding box center [671, 266] width 379 height 37
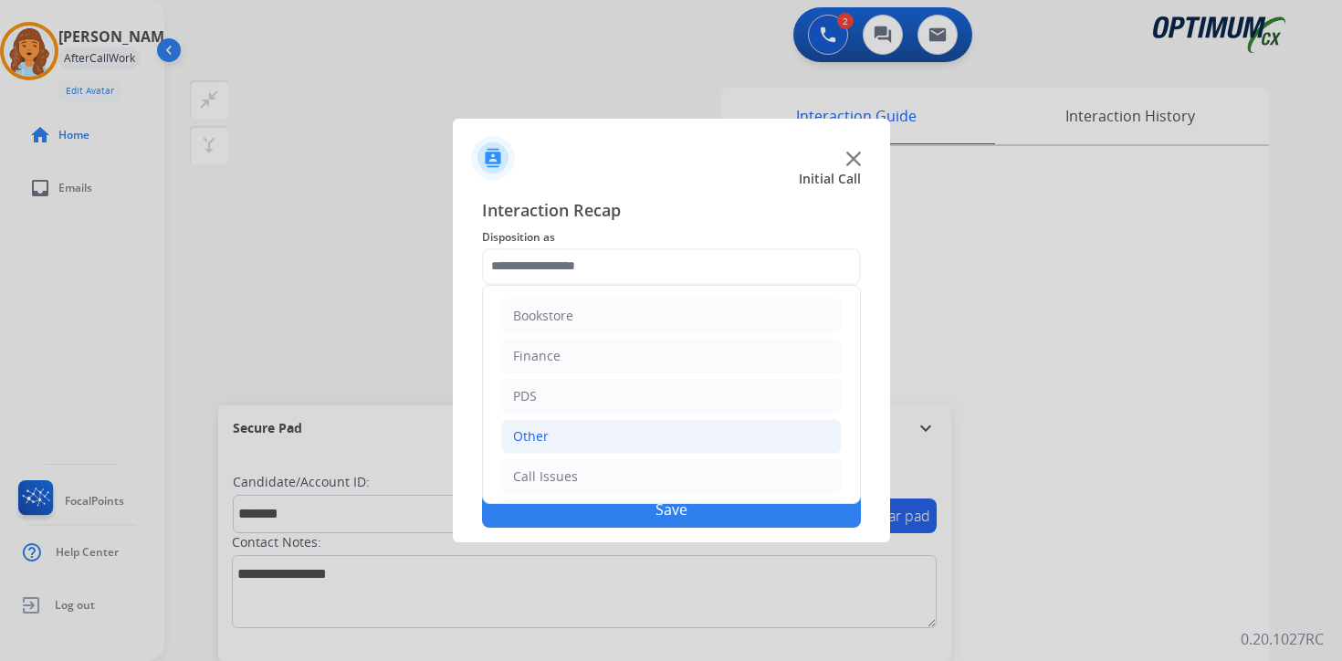
click at [558, 434] on li "Other" at bounding box center [671, 436] width 341 height 35
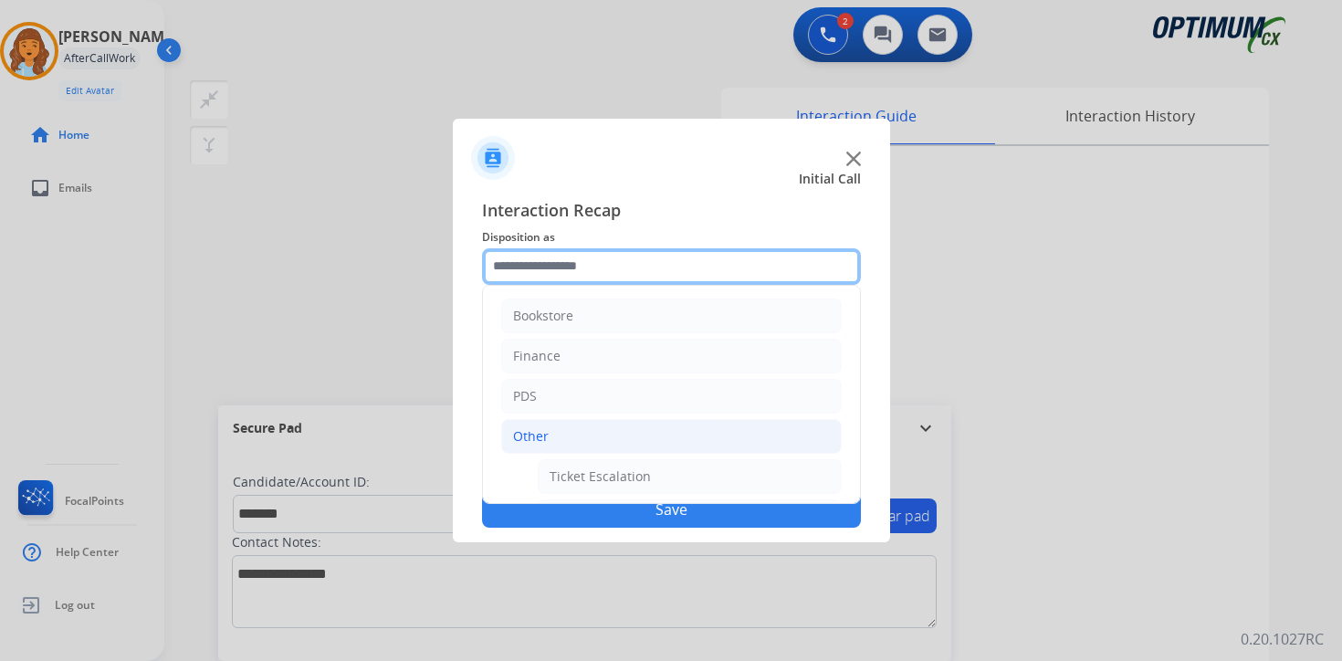
scroll to position [304, 0]
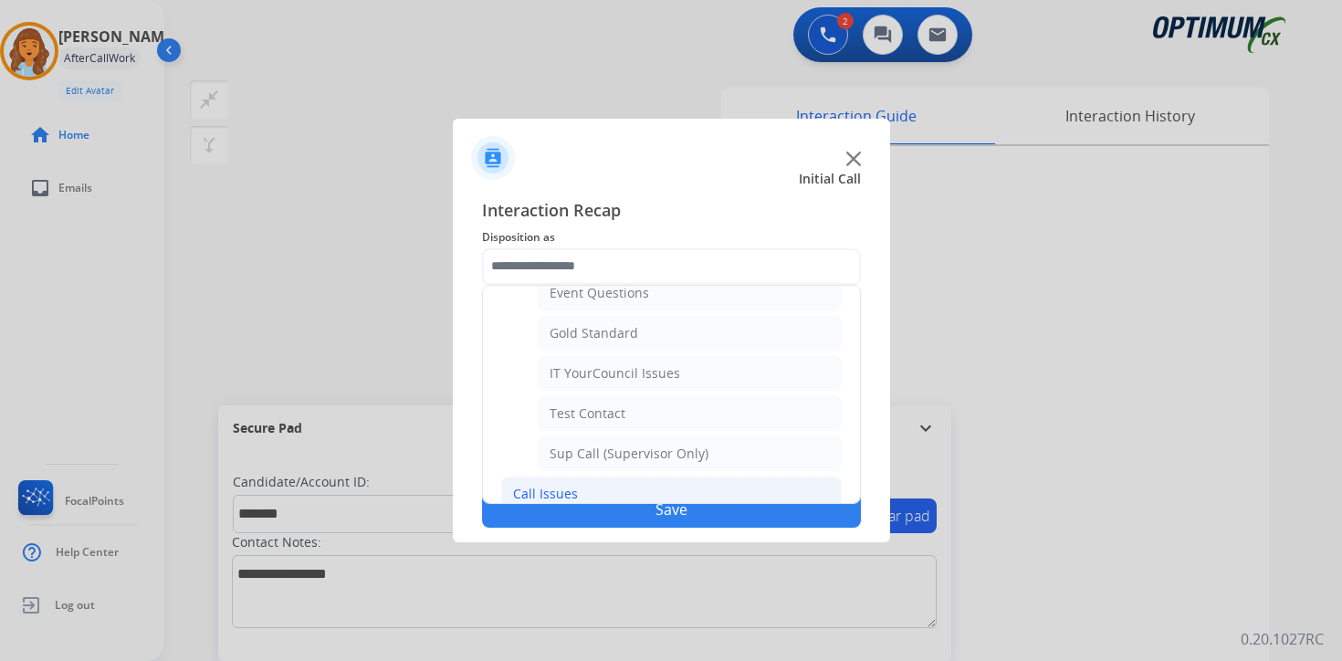
click at [611, 485] on li "Call Issues" at bounding box center [671, 494] width 341 height 35
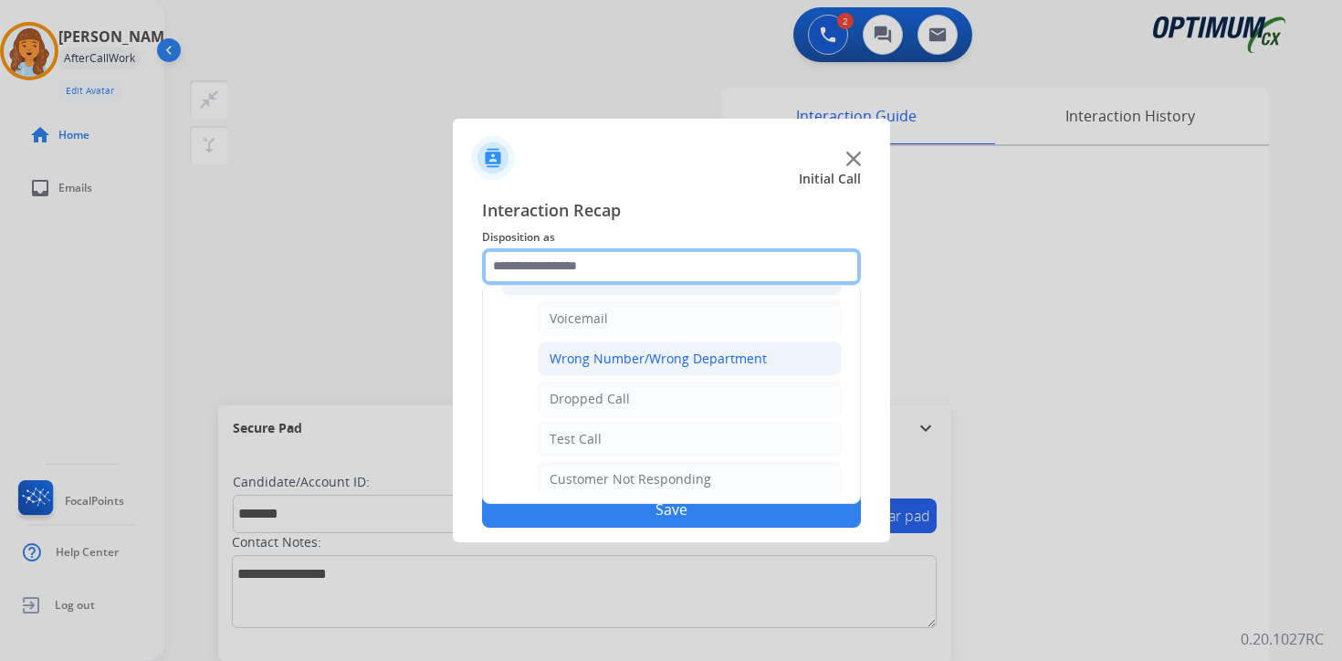
scroll to position [195, 0]
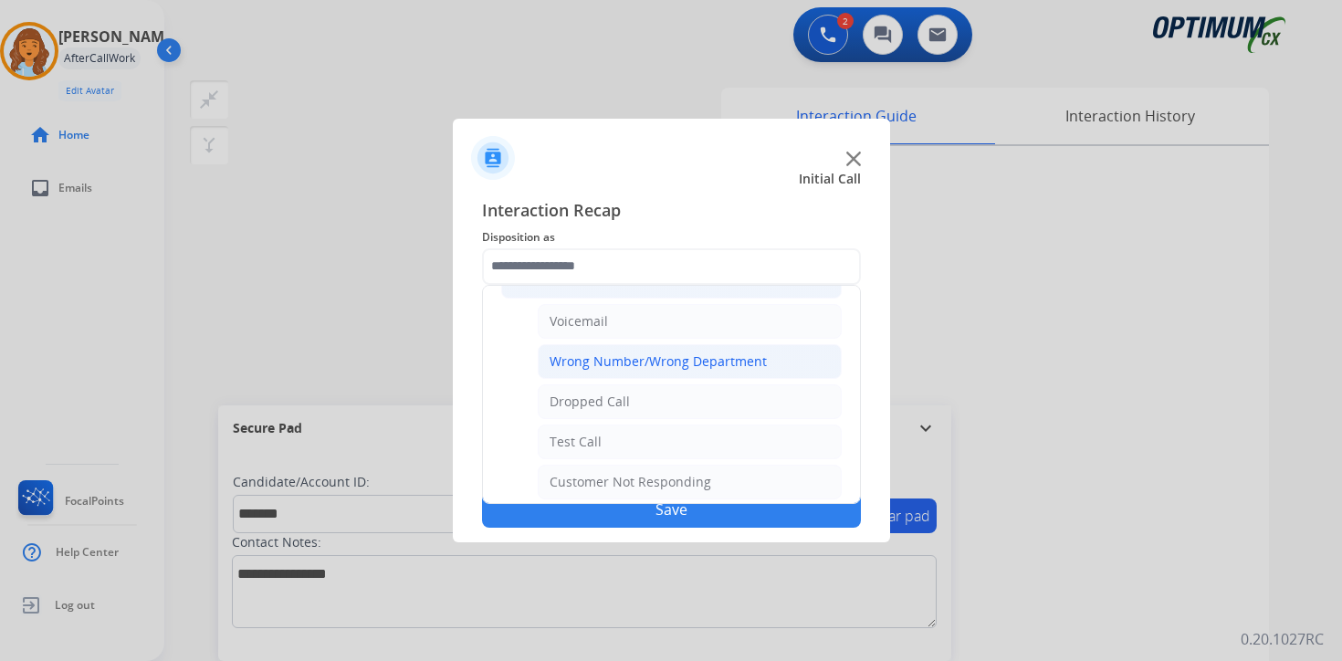
click at [700, 349] on li "Wrong Number/Wrong Department" at bounding box center [690, 361] width 304 height 35
type input "**********"
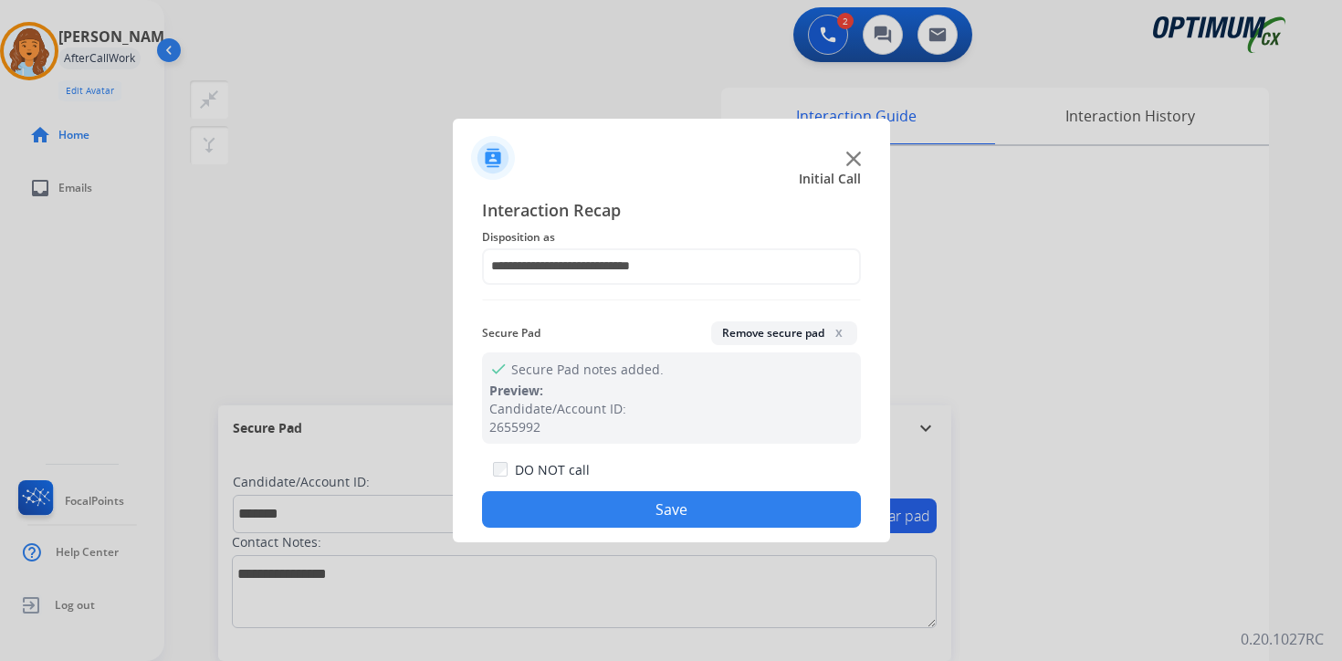
click at [635, 516] on button "Save" at bounding box center [671, 509] width 379 height 37
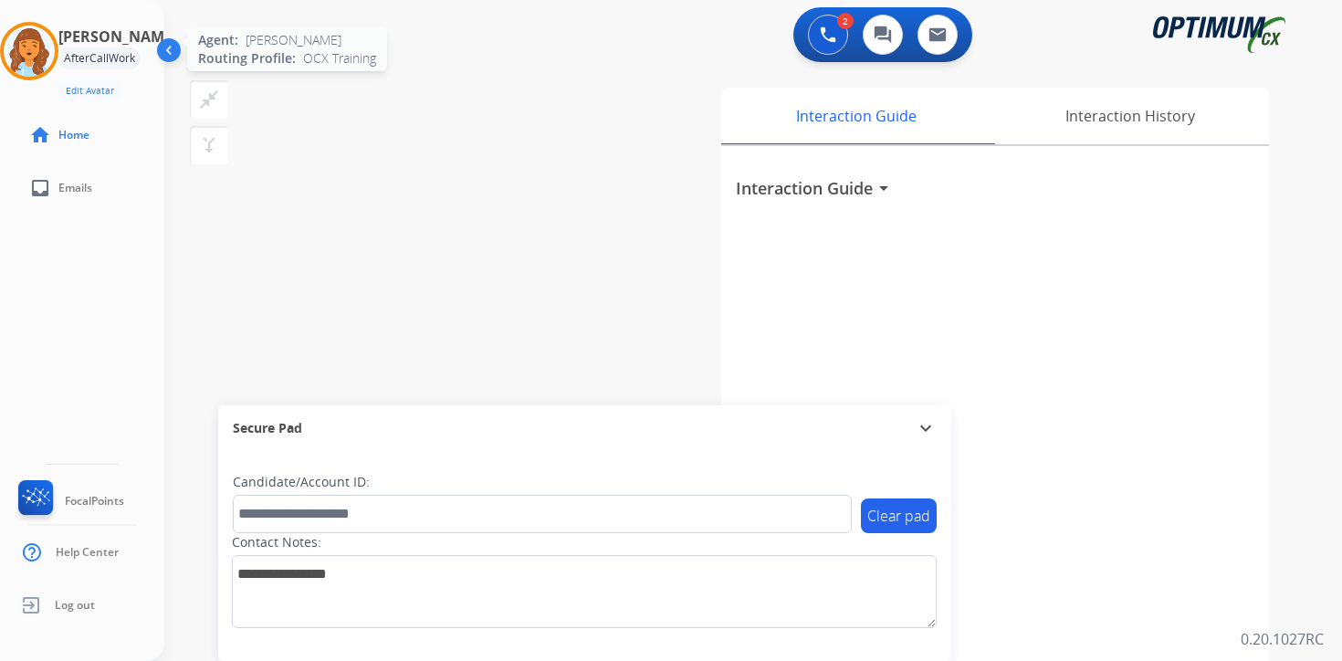
click at [30, 49] on img at bounding box center [29, 51] width 51 height 51
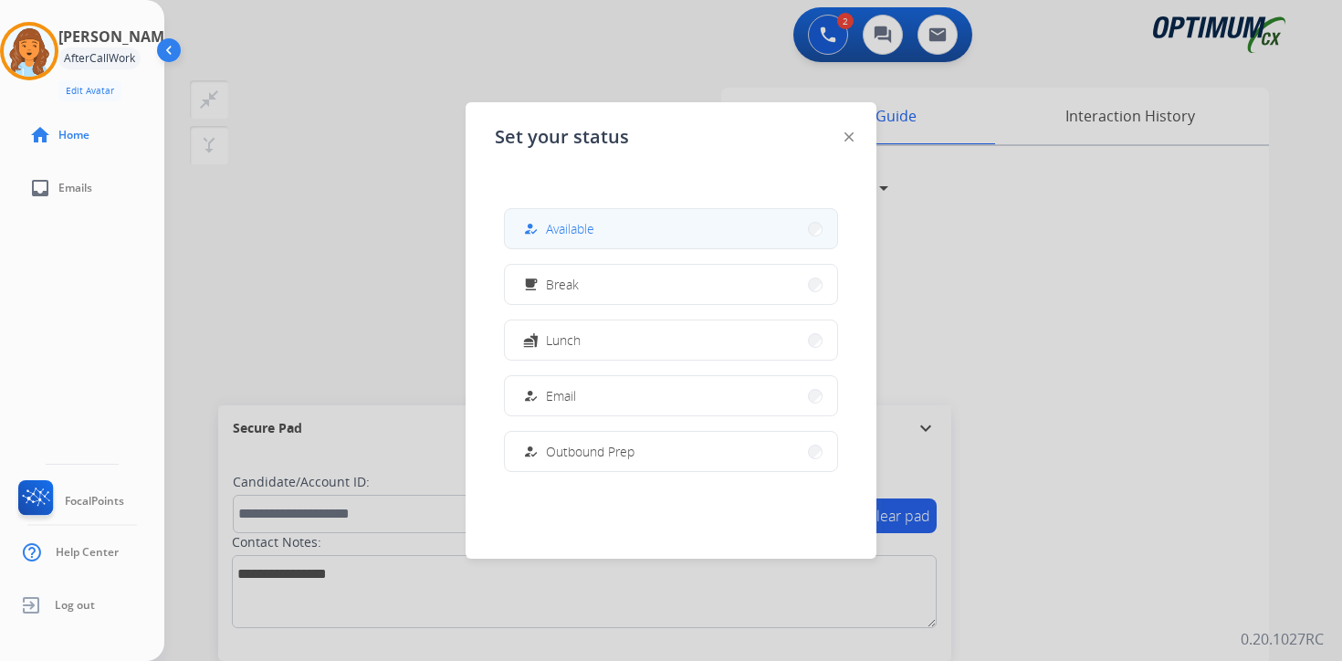
click at [578, 221] on span "Available" at bounding box center [570, 228] width 48 height 19
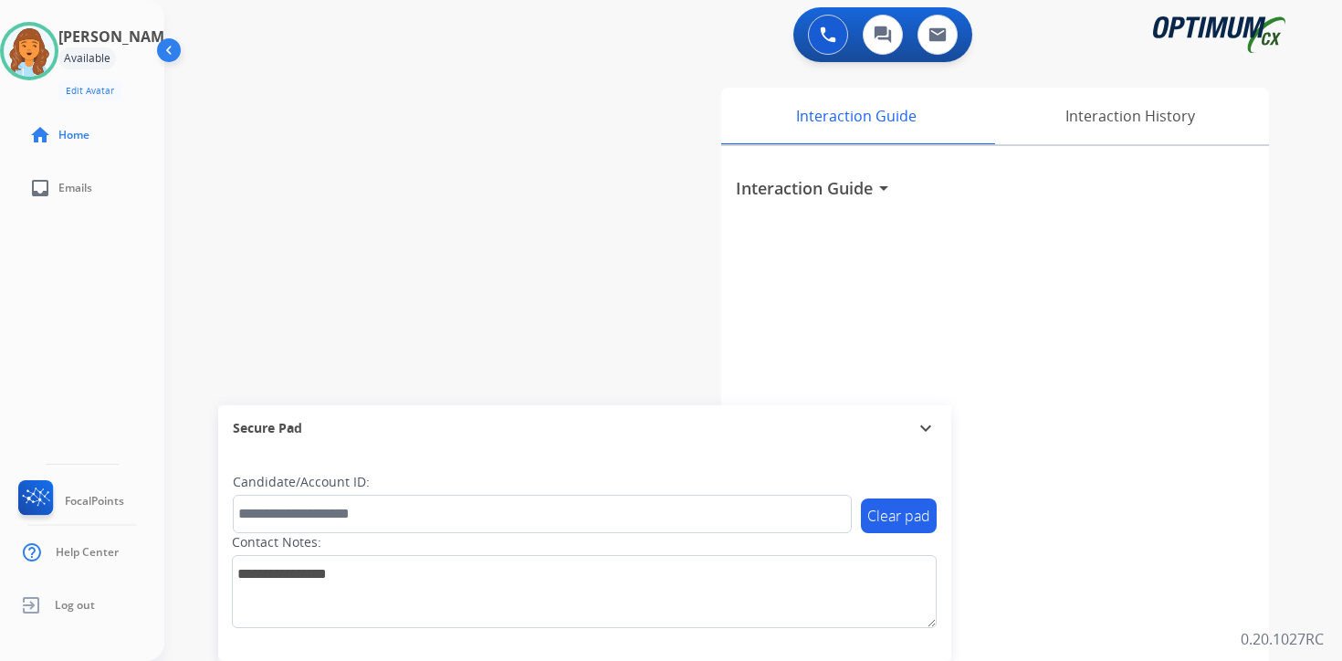
click at [1296, 500] on div "Interaction Guide Interaction History Interaction Guide arrow_drop_down" at bounding box center [968, 453] width 662 height 747
click at [1286, 558] on div "Interaction Guide Interaction History Interaction Guide arrow_drop_down" at bounding box center [968, 453] width 662 height 747
click at [1285, 568] on div "Interaction Guide Interaction History Interaction Guide arrow_drop_down" at bounding box center [968, 453] width 662 height 747
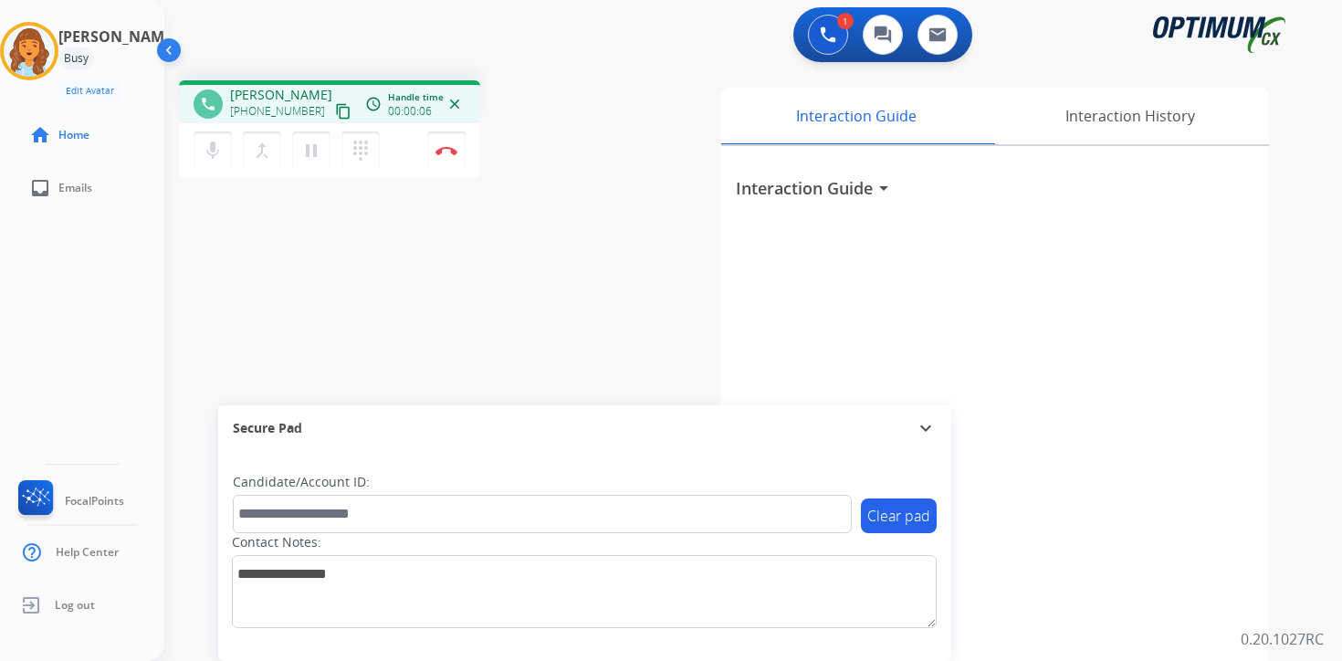
click at [335, 111] on mat-icon "content_copy" at bounding box center [343, 111] width 16 height 16
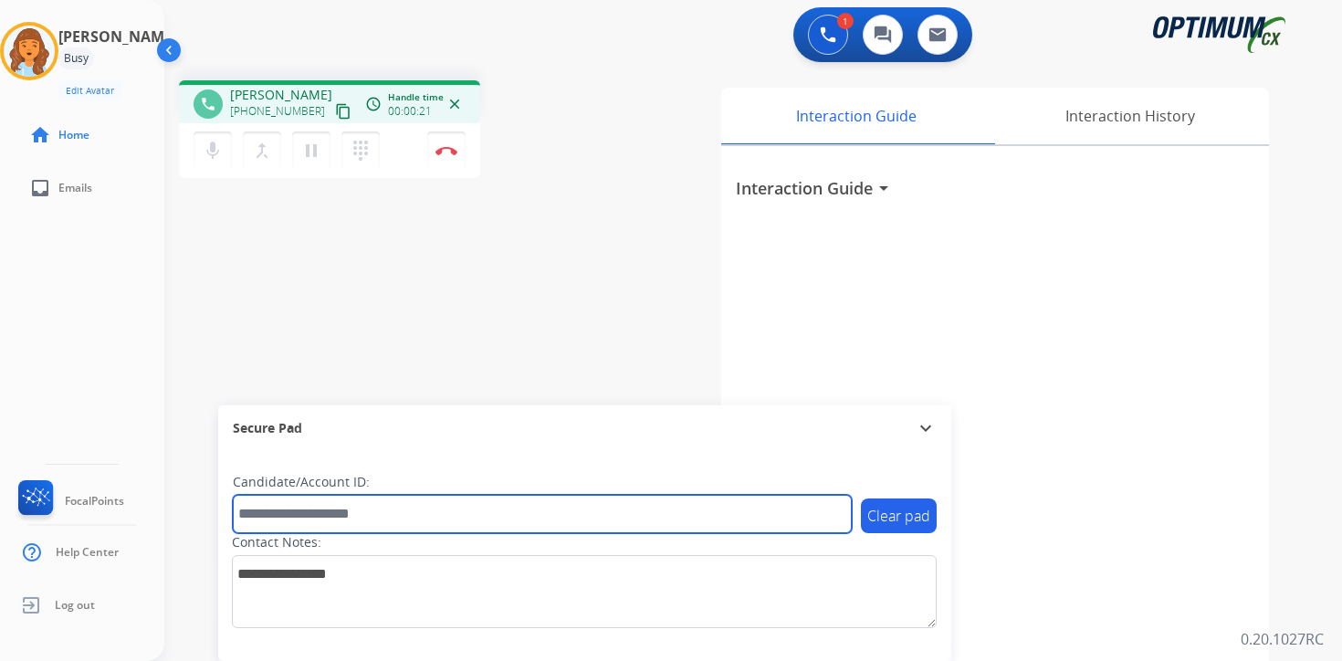
click at [329, 512] on input "text" at bounding box center [542, 514] width 619 height 38
type input "*******"
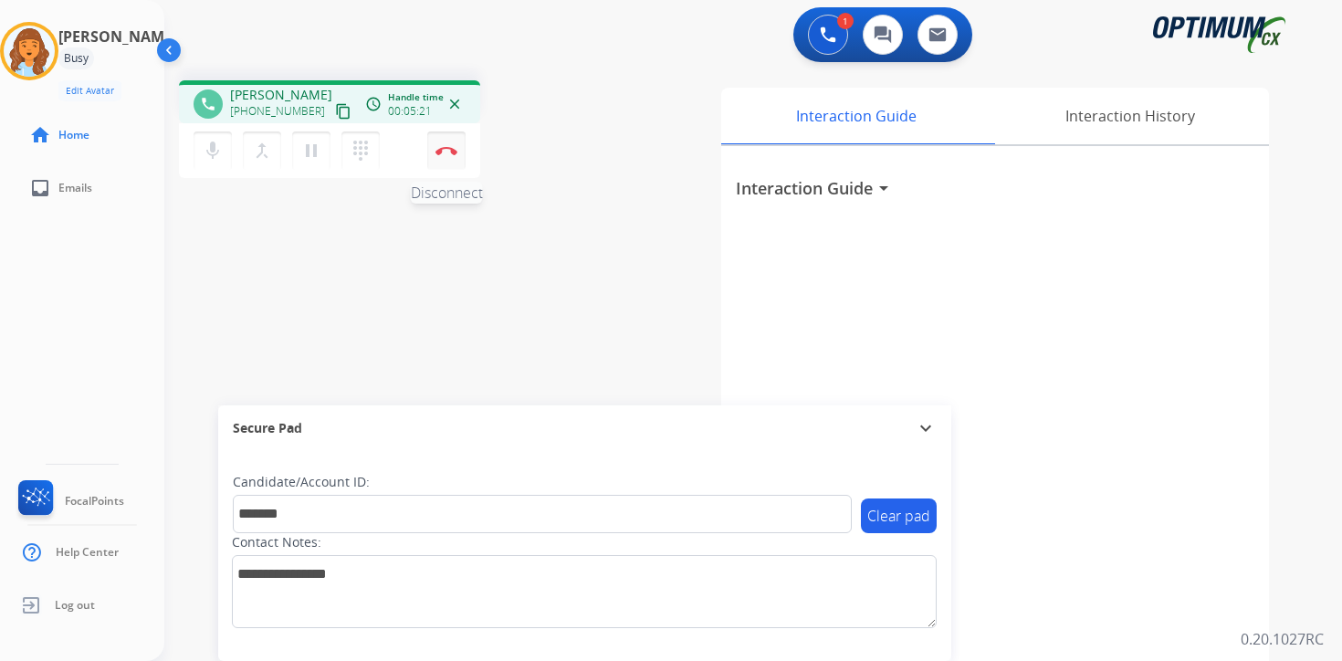
click at [457, 149] on img at bounding box center [447, 150] width 22 height 9
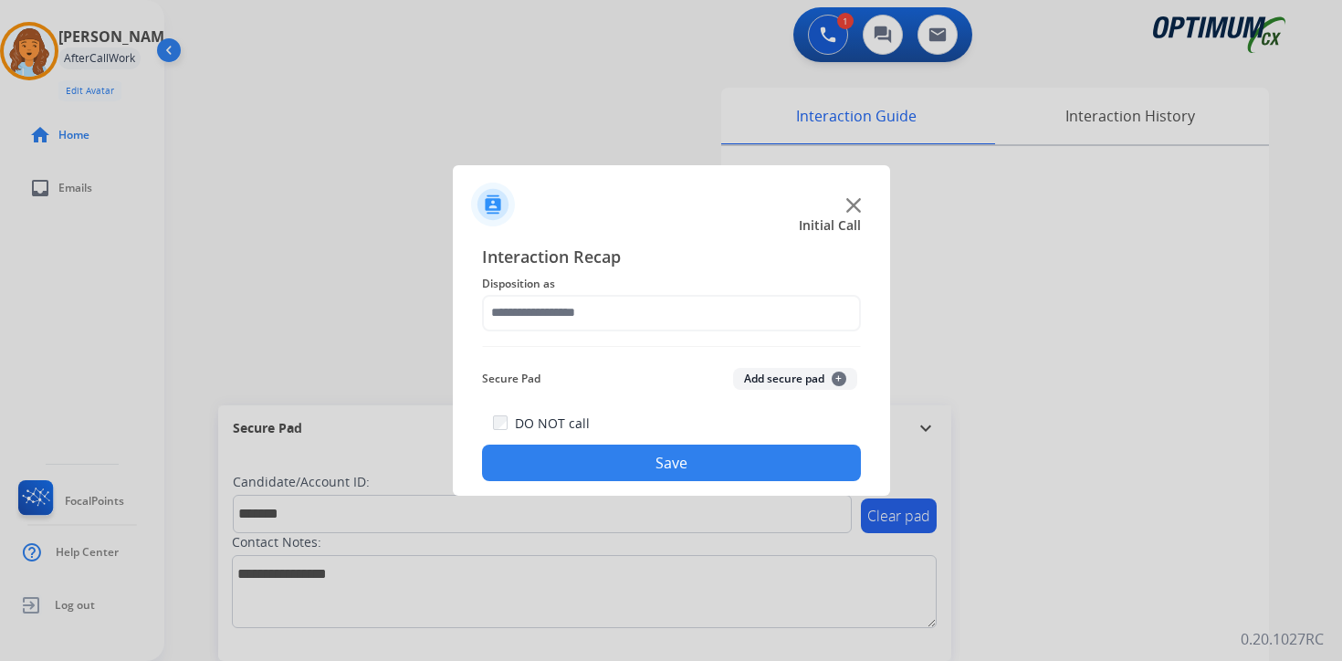
click at [831, 381] on button "Add secure pad +" at bounding box center [795, 379] width 124 height 22
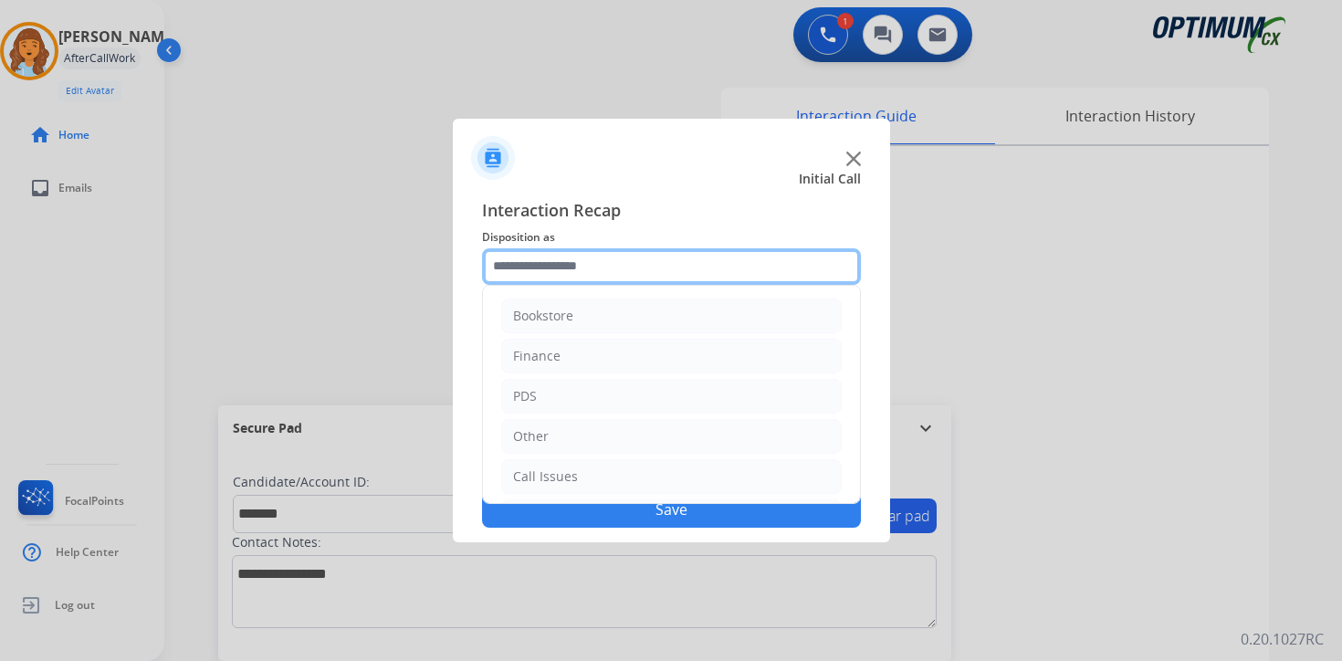
click at [504, 270] on input "text" at bounding box center [671, 266] width 379 height 37
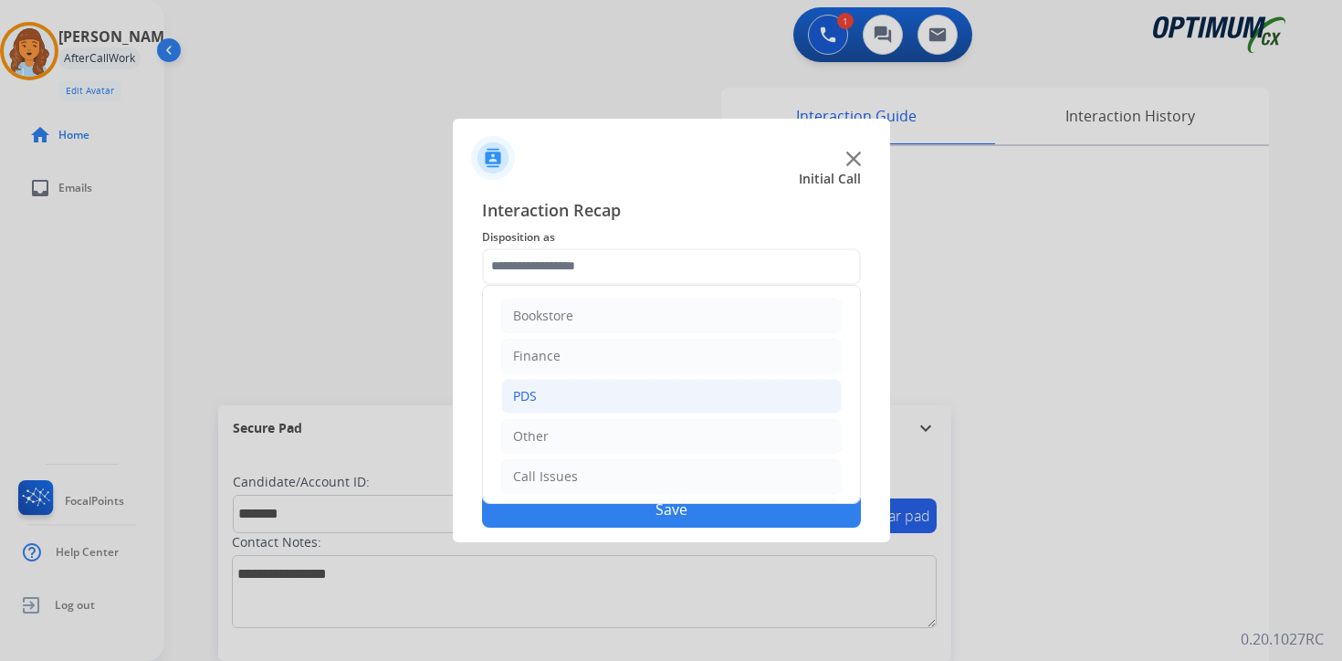
click at [525, 402] on div "PDS" at bounding box center [525, 396] width 24 height 18
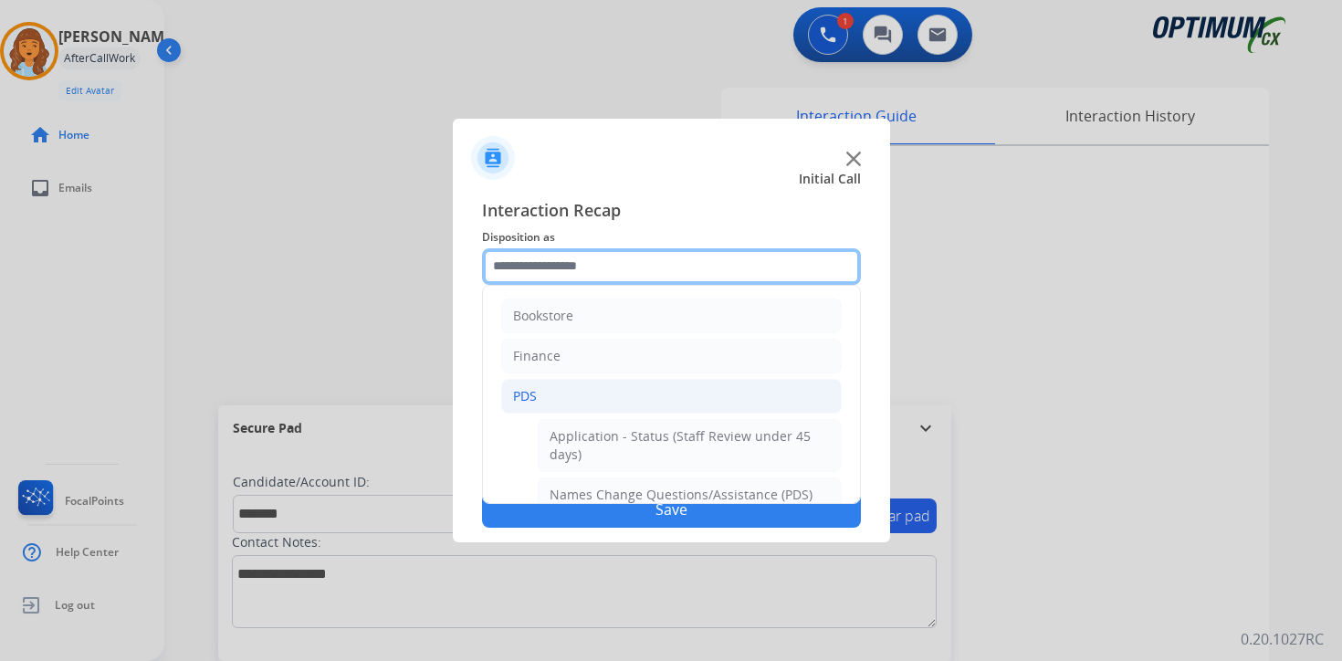
scroll to position [304, 0]
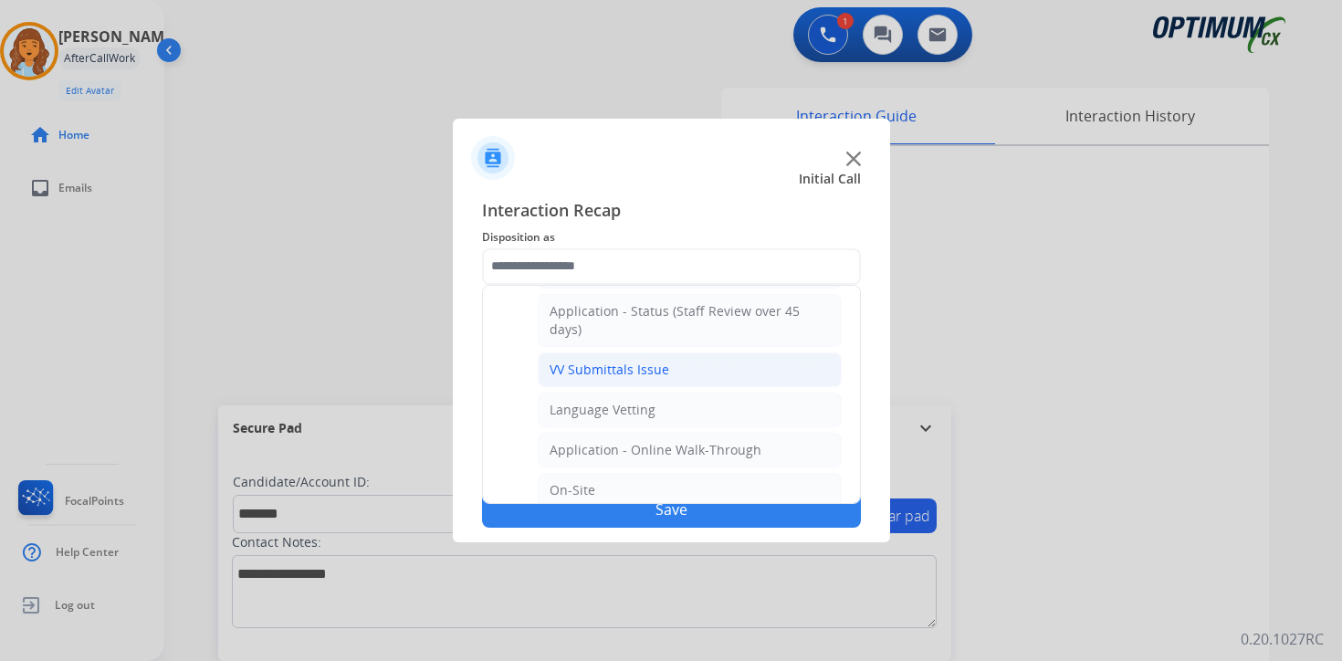
click at [586, 370] on div "VV Submittals Issue" at bounding box center [610, 370] width 120 height 18
type input "**********"
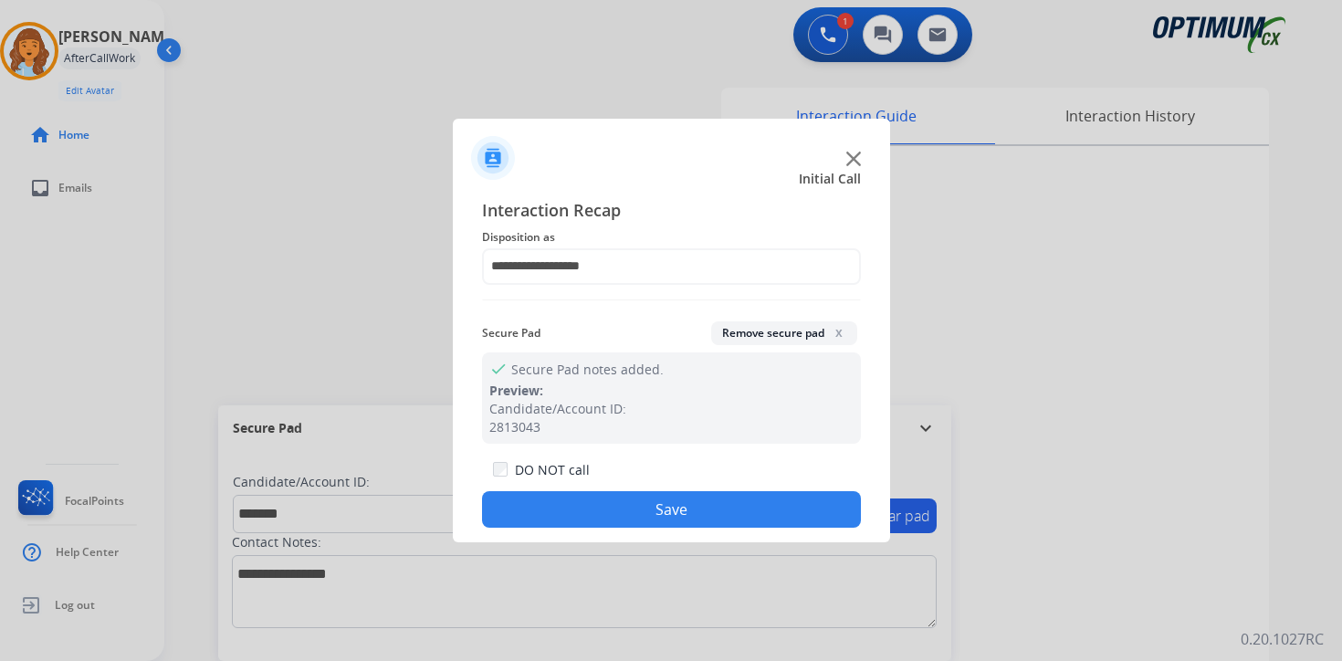
click at [576, 500] on button "Save" at bounding box center [671, 509] width 379 height 37
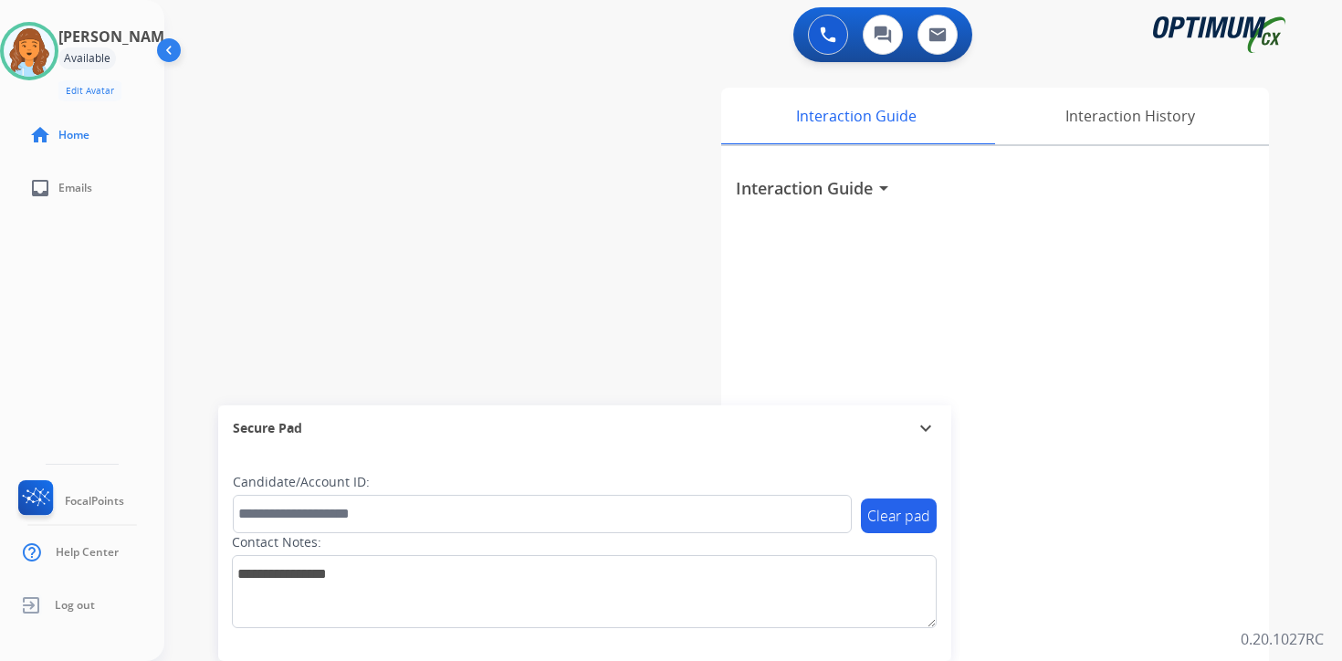
click at [1278, 535] on div "Interaction Guide Interaction History Interaction Guide arrow_drop_down" at bounding box center [968, 453] width 662 height 747
click at [48, 51] on img at bounding box center [29, 51] width 51 height 51
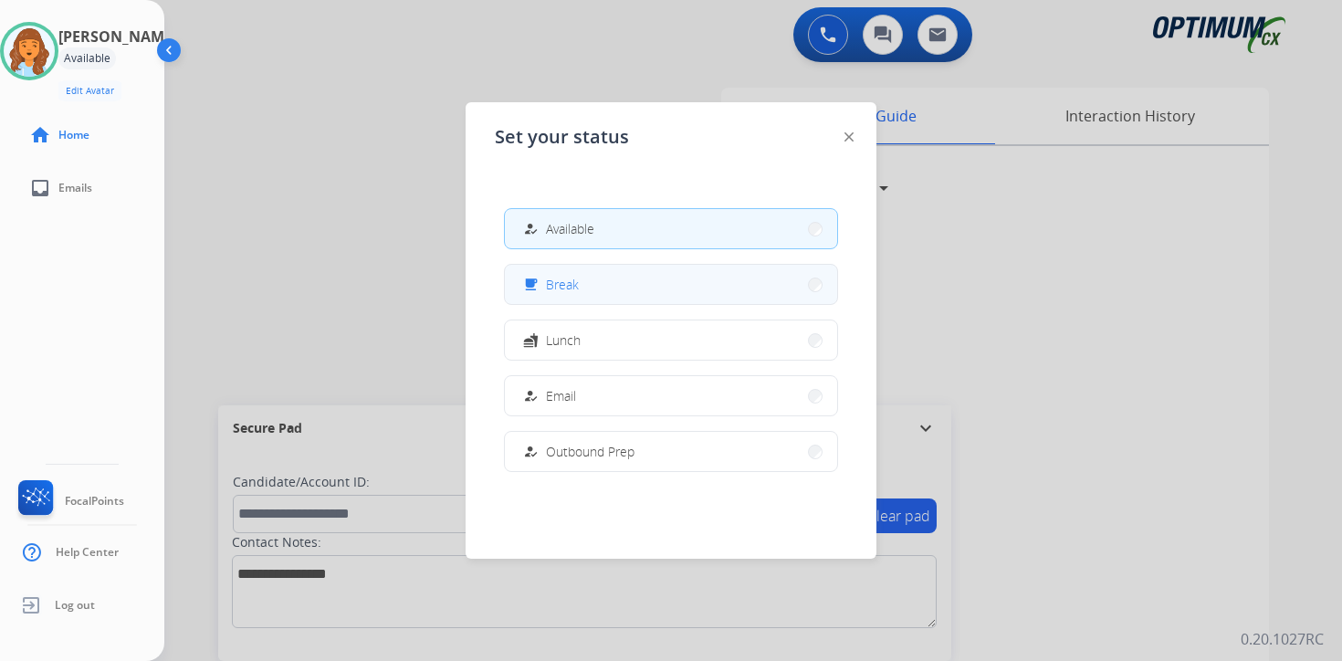
click at [577, 279] on span "Break" at bounding box center [562, 284] width 33 height 19
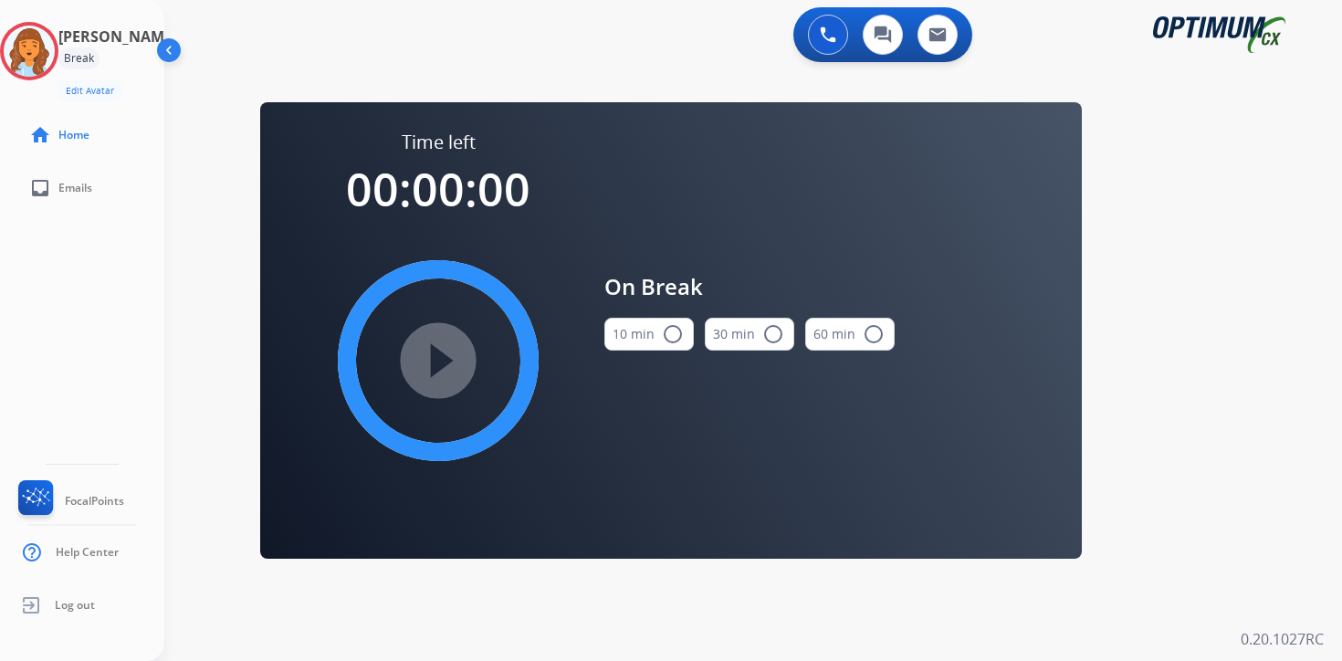
click at [1152, 422] on div "0 Voice Interactions 0 Chat Interactions 0 Email Interactions swap_horiz Break …" at bounding box center [753, 330] width 1178 height 661
click at [55, 43] on img at bounding box center [29, 51] width 51 height 51
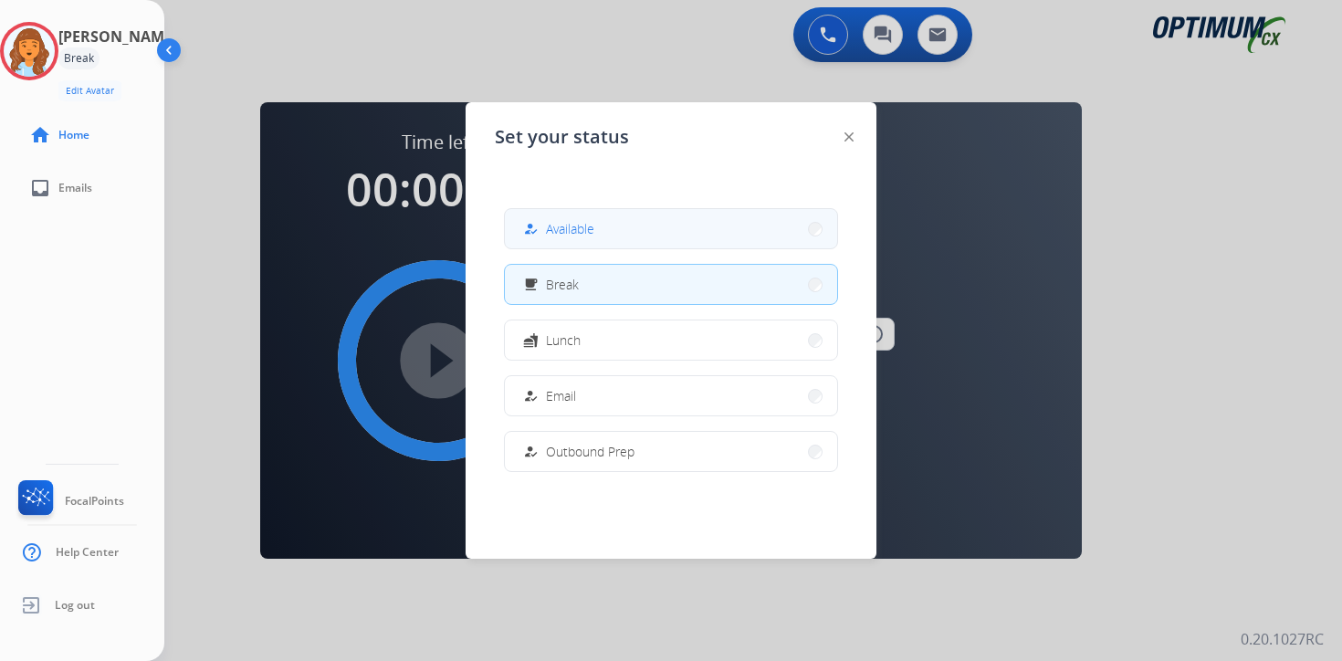
click at [615, 235] on button "how_to_reg Available" at bounding box center [671, 228] width 332 height 39
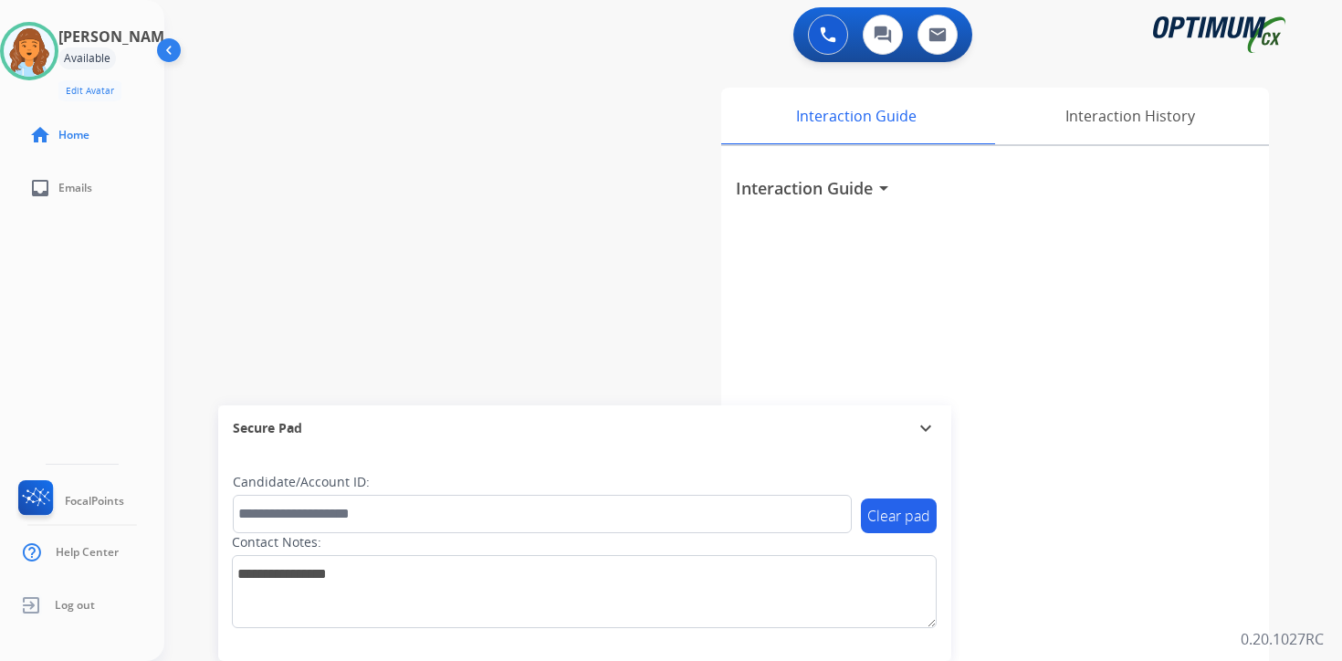
click at [1294, 438] on div "Interaction Guide Interaction History Interaction Guide arrow_drop_down" at bounding box center [968, 453] width 662 height 747
click at [1306, 528] on div "0 Voice Interactions 0 Chat Interactions 0 Email Interactions swap_horiz Break …" at bounding box center [753, 330] width 1178 height 661
click at [1286, 542] on div "Interaction Guide Interaction History Interaction Guide arrow_drop_down" at bounding box center [968, 453] width 662 height 747
click at [1312, 468] on div "0 Voice Interactions 0 Chat Interactions 0 Email Interactions swap_horiz Break …" at bounding box center [753, 330] width 1178 height 661
click at [1127, 563] on div "Interaction Guide arrow_drop_down" at bounding box center [995, 486] width 548 height 681
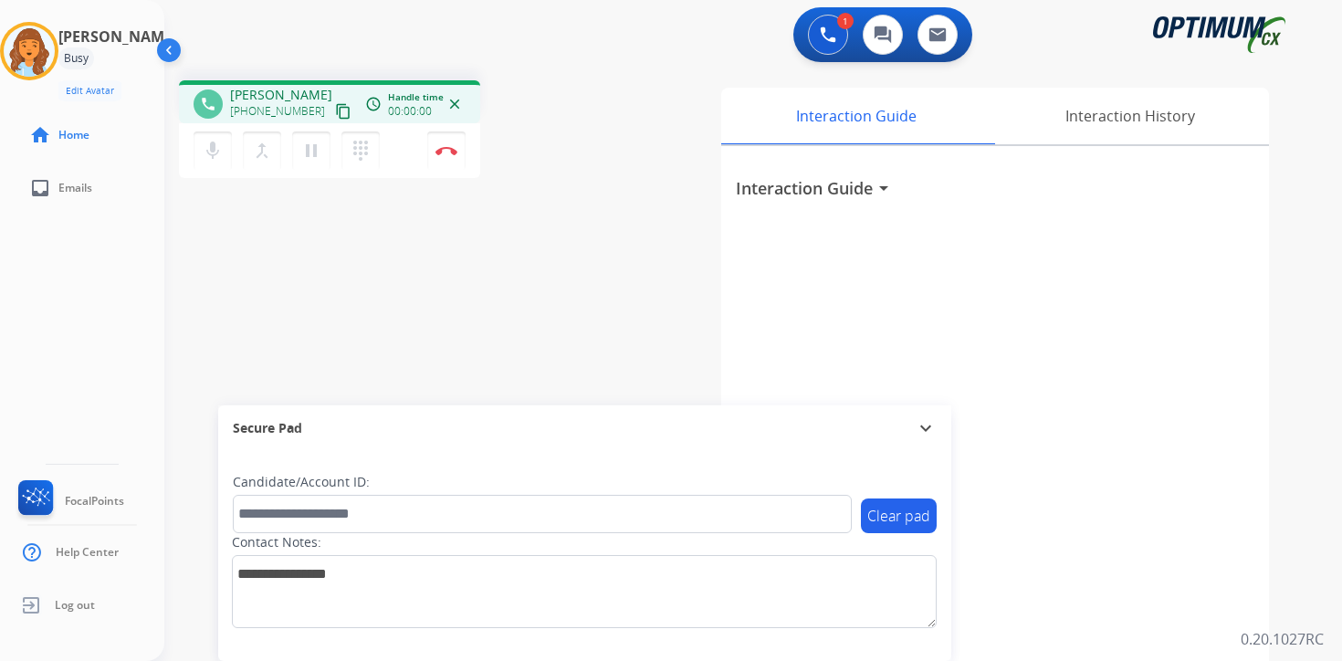
click at [335, 111] on mat-icon "content_copy" at bounding box center [343, 111] width 16 height 16
click at [1311, 593] on div "1 Voice Interactions 0 Chat Interactions 0 Email Interactions phone [PERSON_NAM…" at bounding box center [753, 330] width 1178 height 661
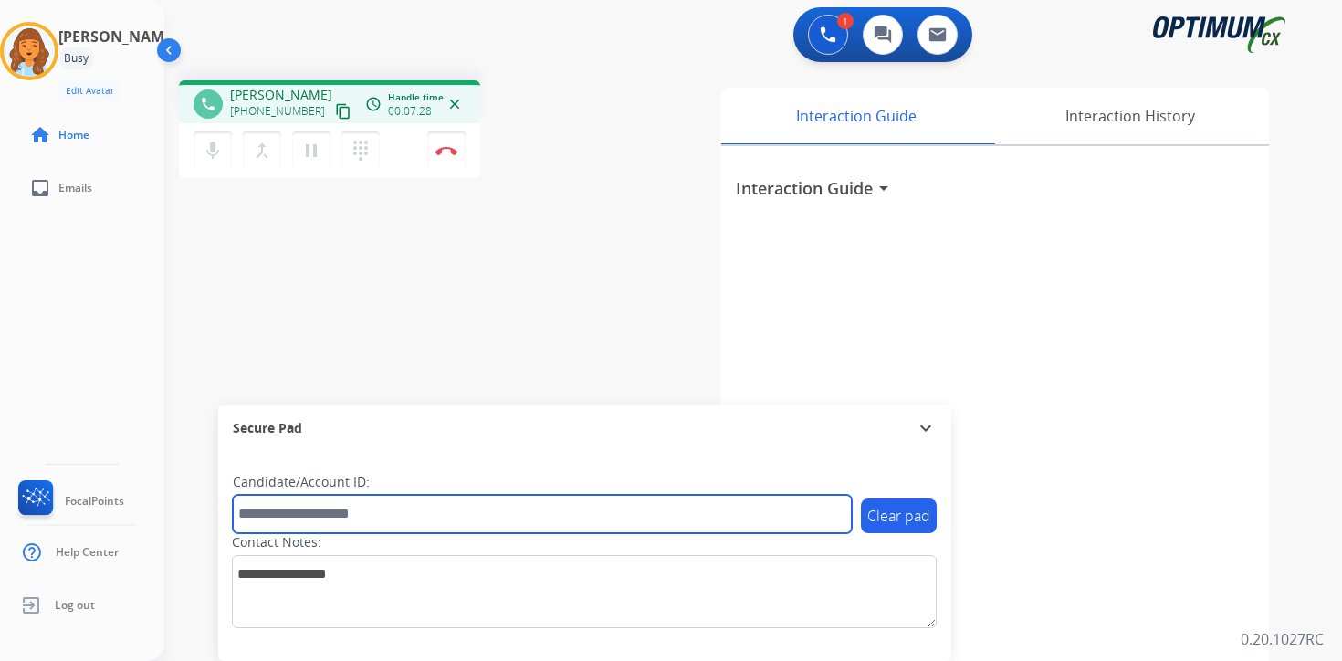
drag, startPoint x: 369, startPoint y: 518, endPoint x: 360, endPoint y: 517, distance: 9.2
click at [369, 518] on input "text" at bounding box center [542, 514] width 619 height 38
click at [294, 515] on input "text" at bounding box center [542, 514] width 619 height 38
type input "*******"
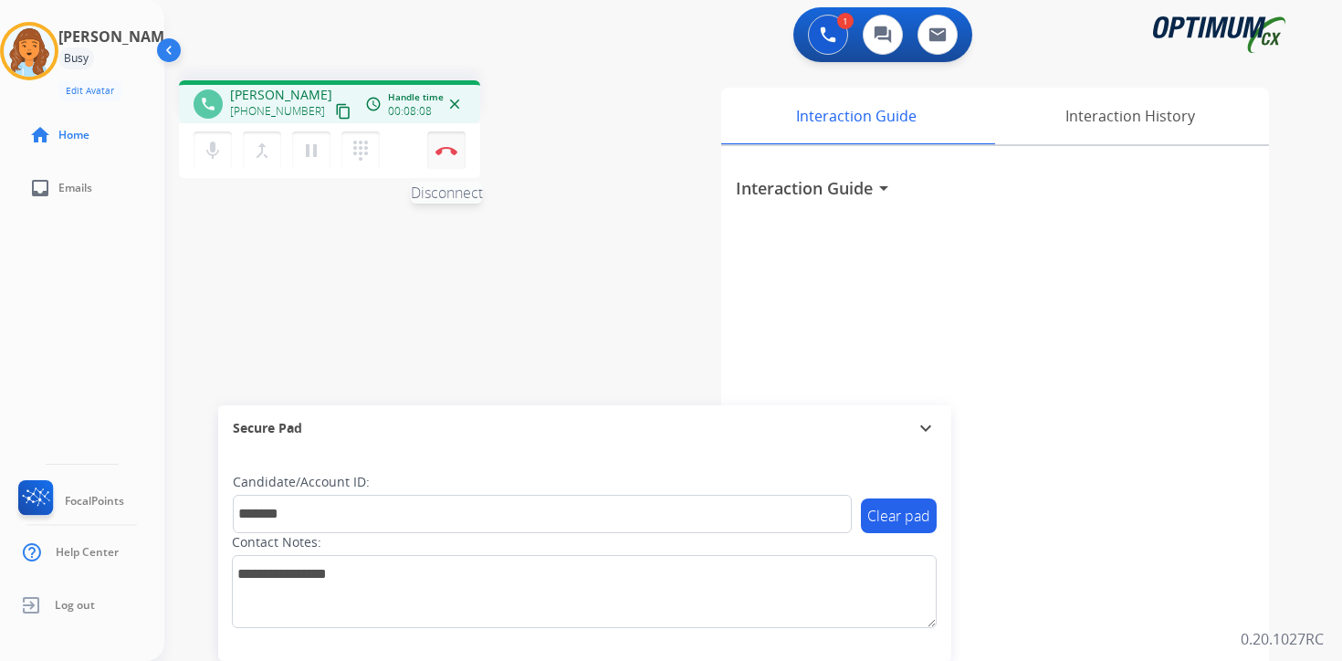
click at [458, 151] on button "Disconnect" at bounding box center [446, 151] width 38 height 38
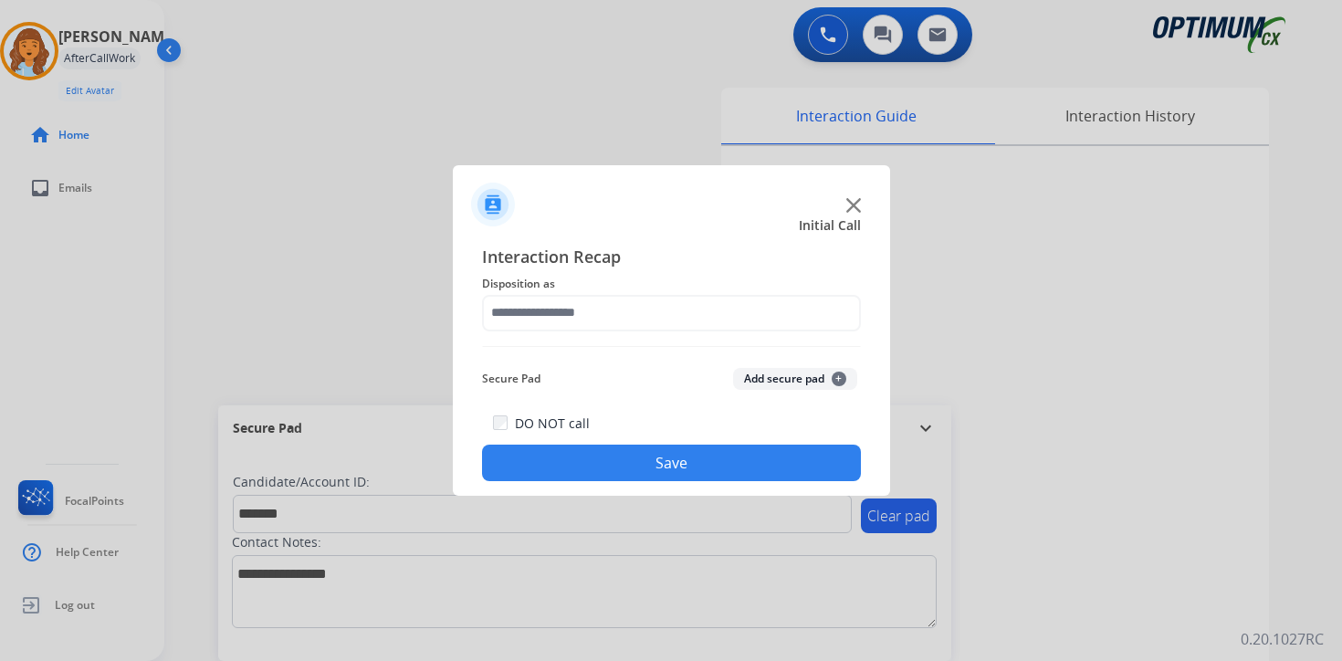
click at [832, 378] on span "+" at bounding box center [839, 379] width 15 height 15
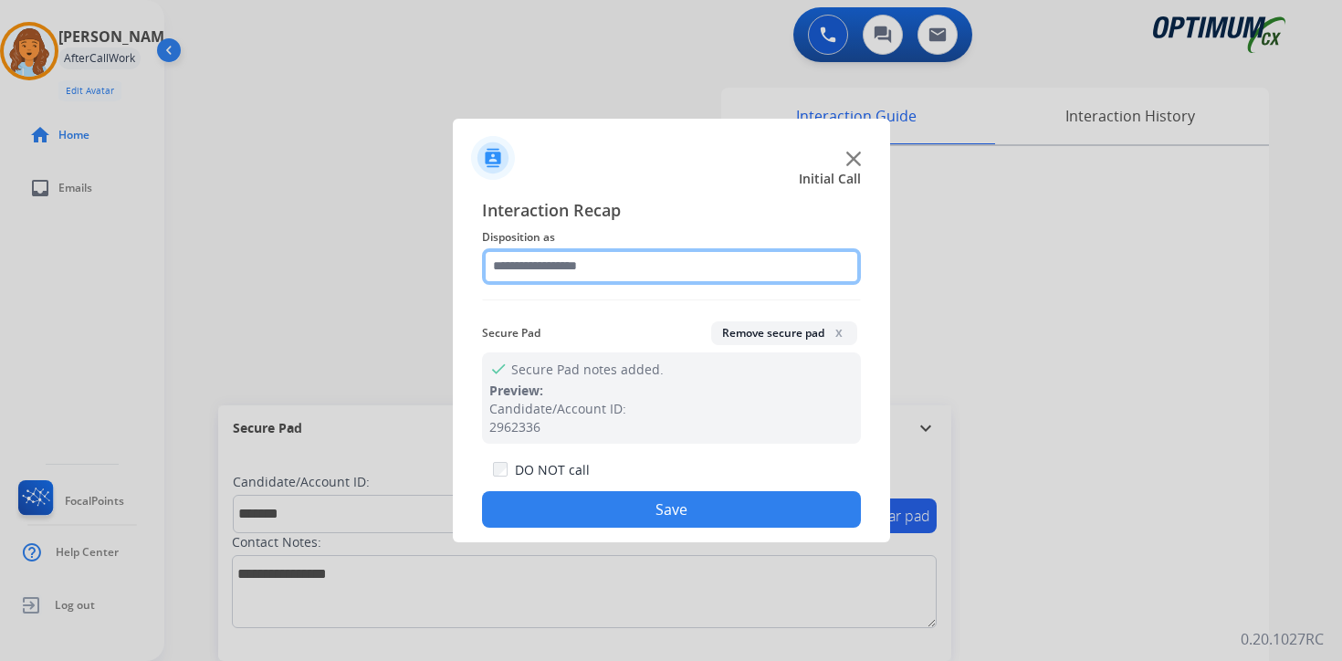
click at [561, 263] on input "text" at bounding box center [671, 266] width 379 height 37
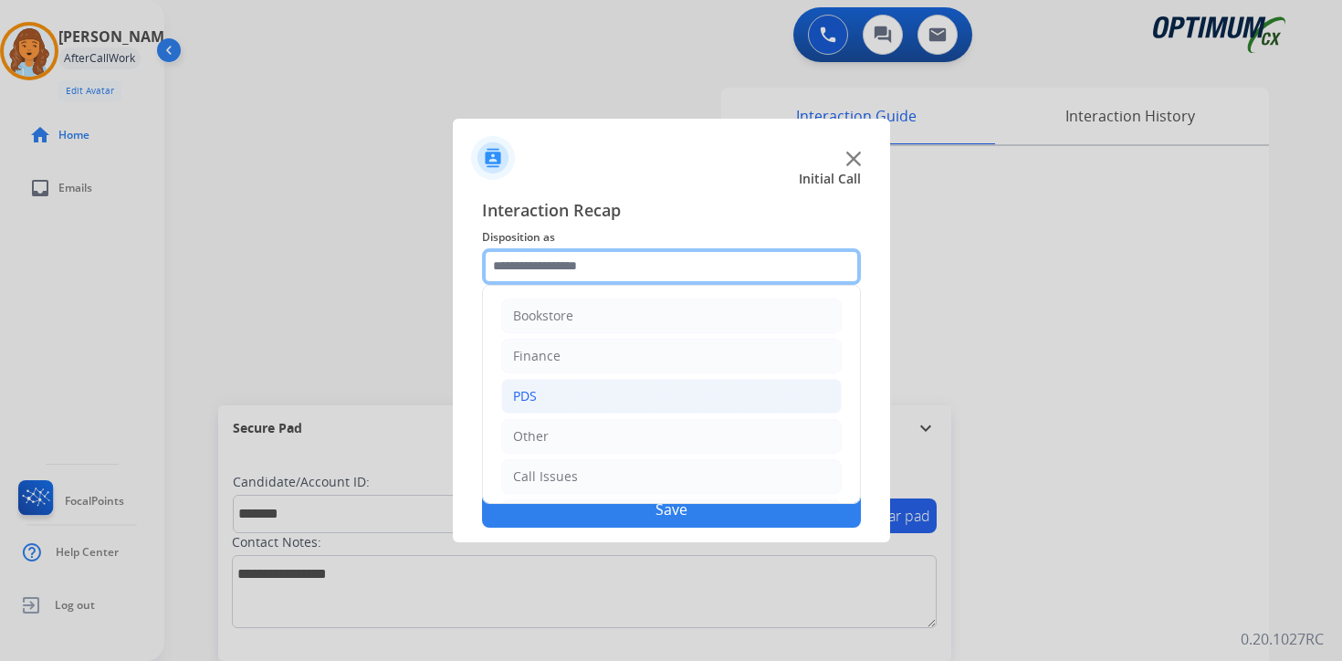
scroll to position [124, 0]
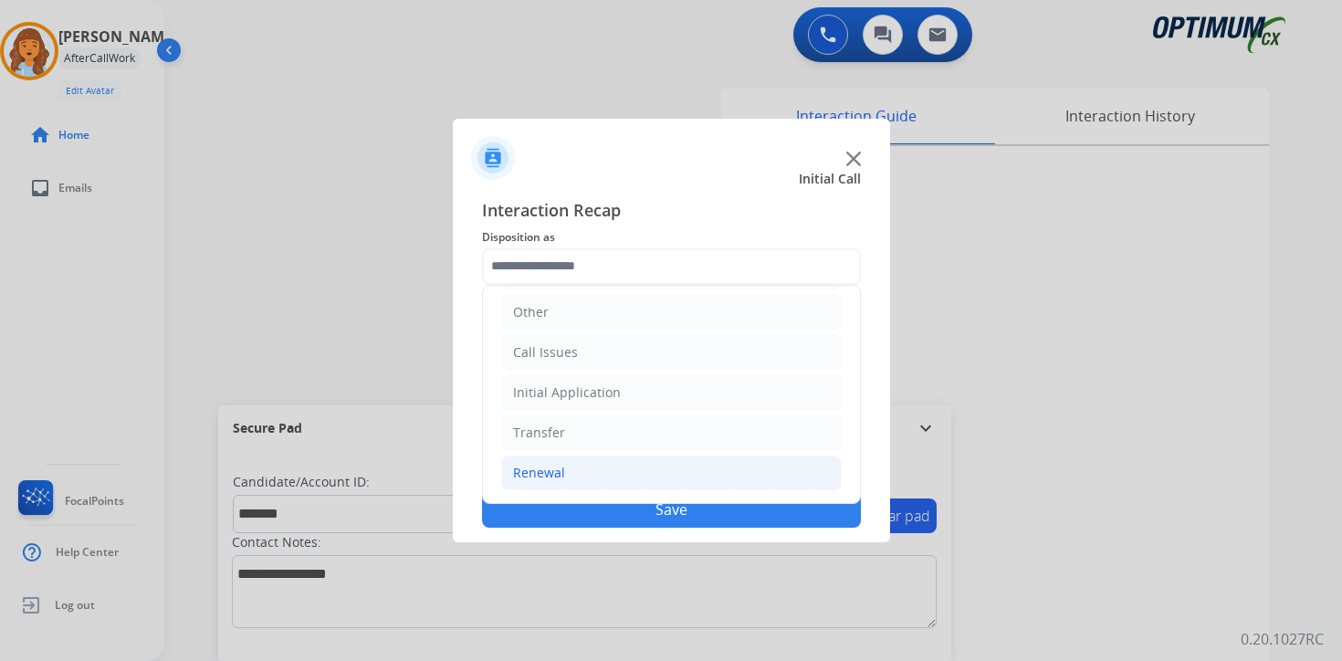
click at [565, 474] on li "Renewal" at bounding box center [671, 473] width 341 height 35
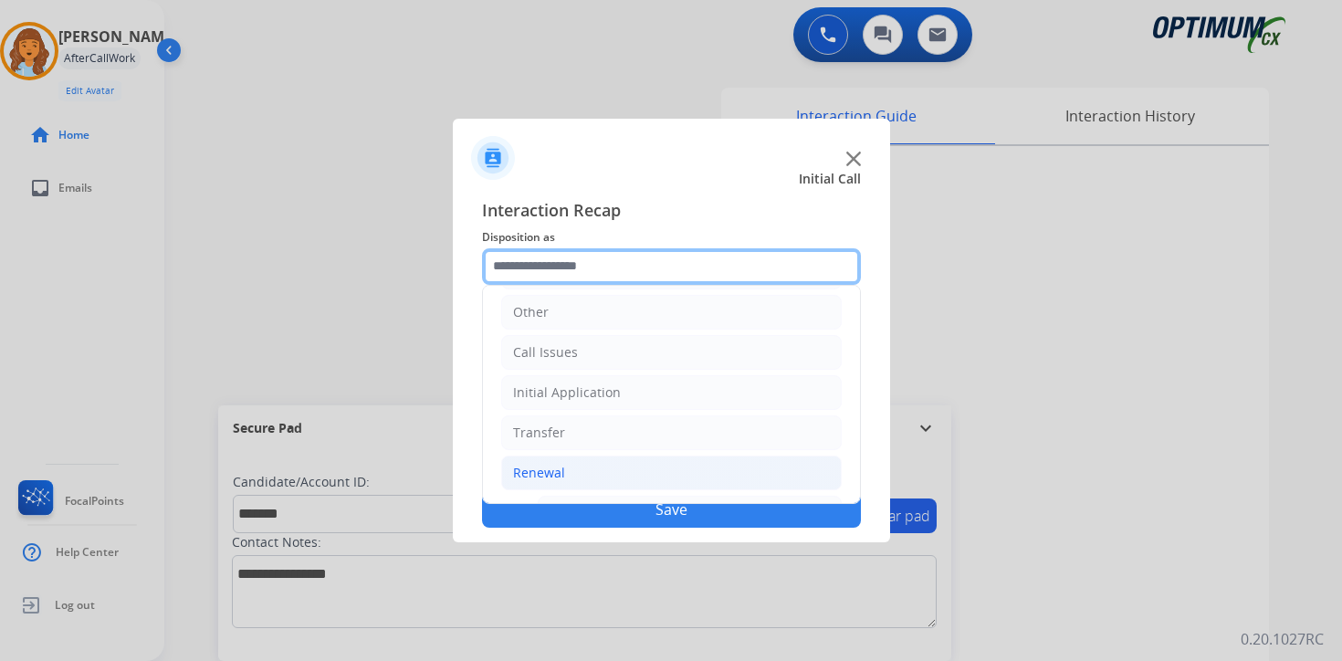
scroll to position [428, 0]
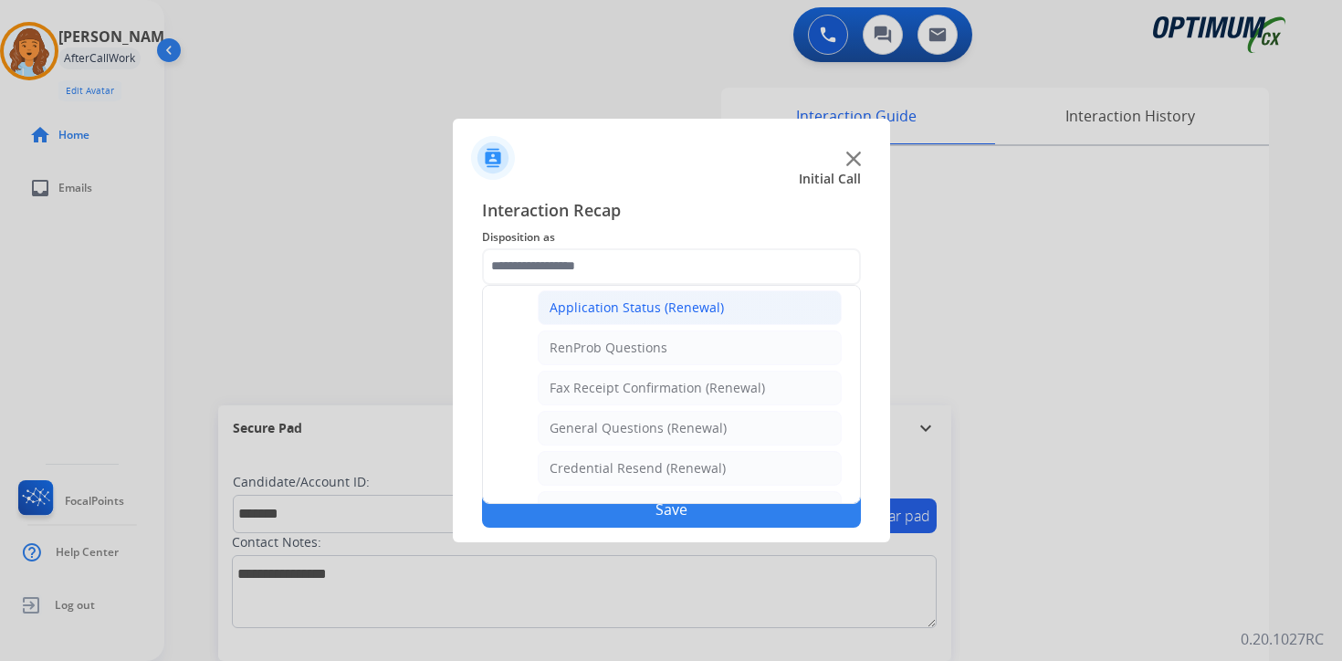
click at [613, 302] on div "Application Status (Renewal)" at bounding box center [637, 308] width 174 height 18
type input "**********"
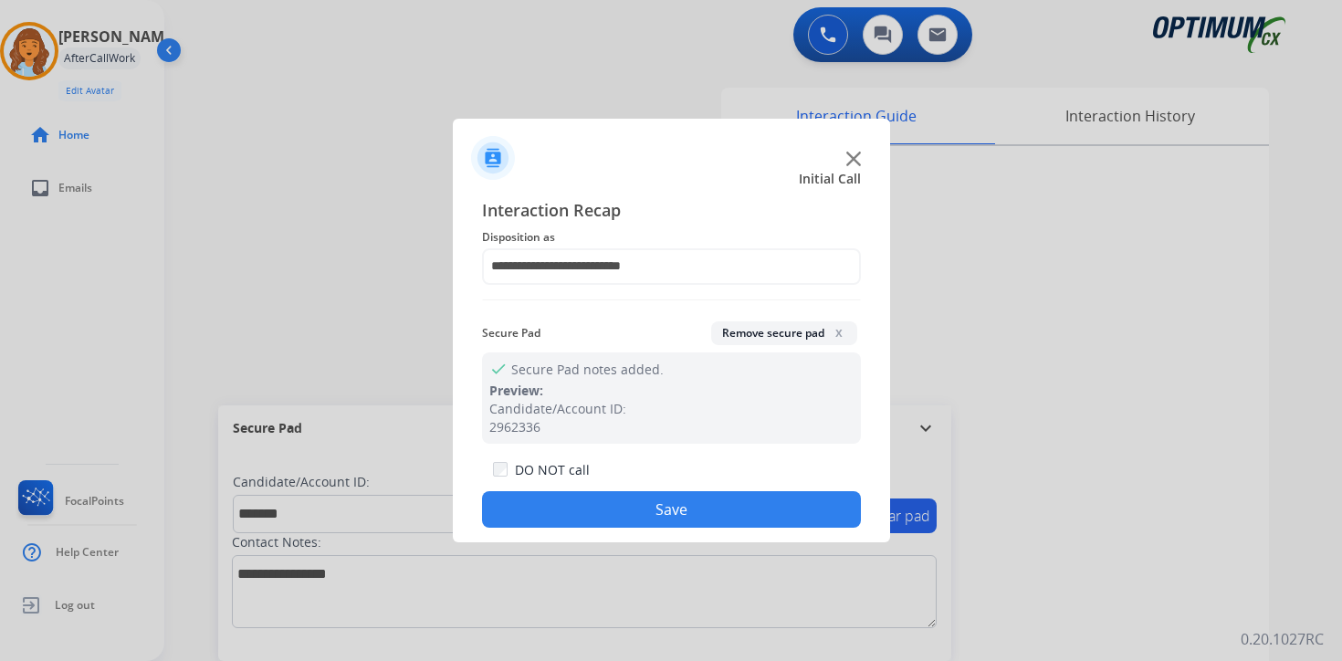
click at [602, 508] on button "Save" at bounding box center [671, 509] width 379 height 37
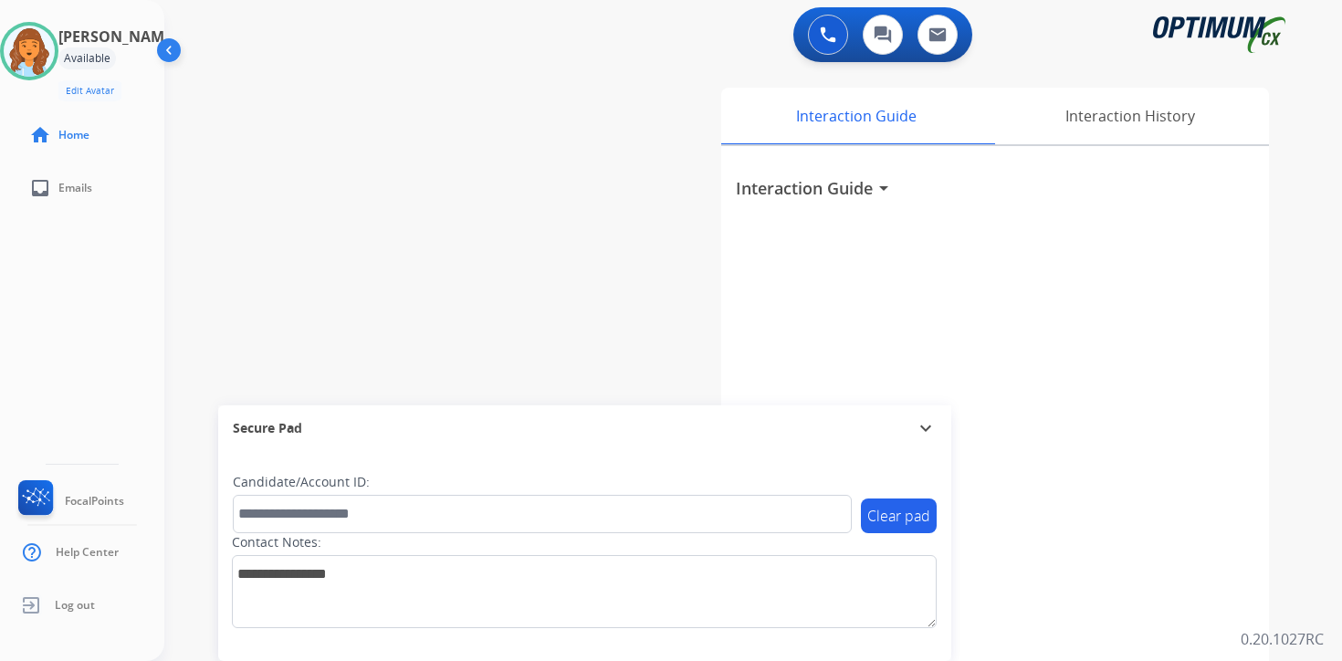
click at [1299, 534] on div "0 Voice Interactions 0 Chat Interactions 0 Email Interactions swap_horiz Break …" at bounding box center [753, 330] width 1178 height 661
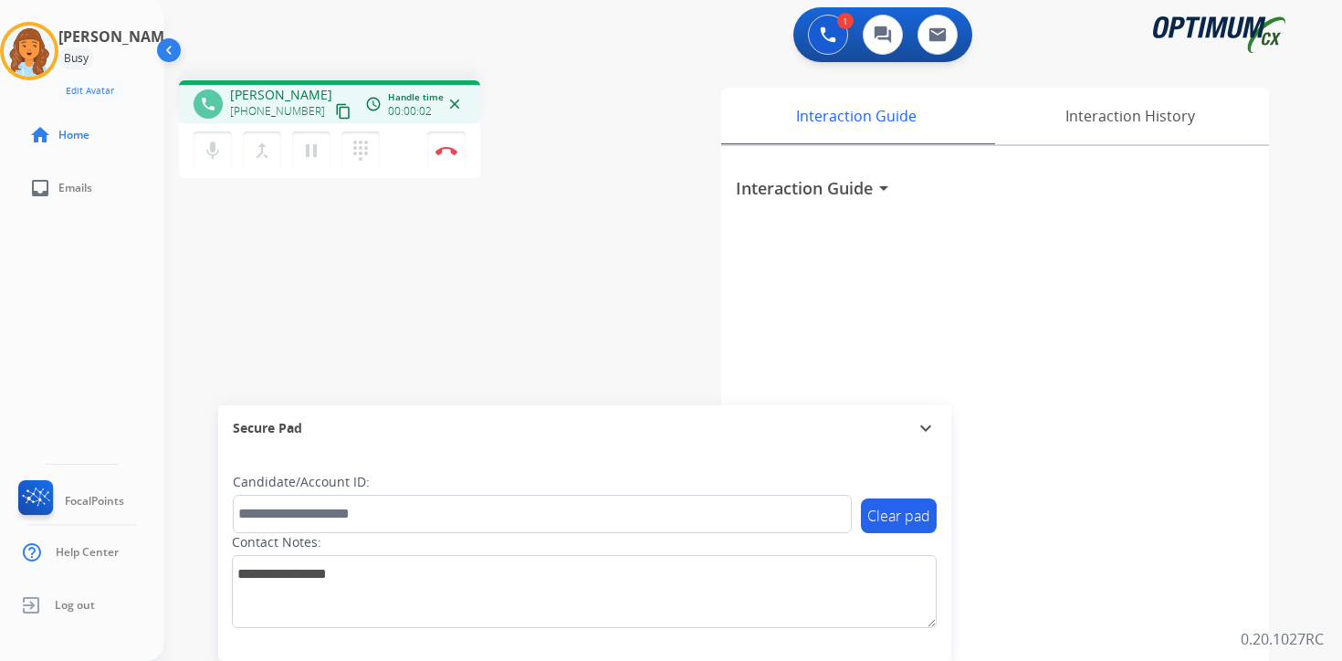
click at [335, 112] on mat-icon "content_copy" at bounding box center [343, 111] width 16 height 16
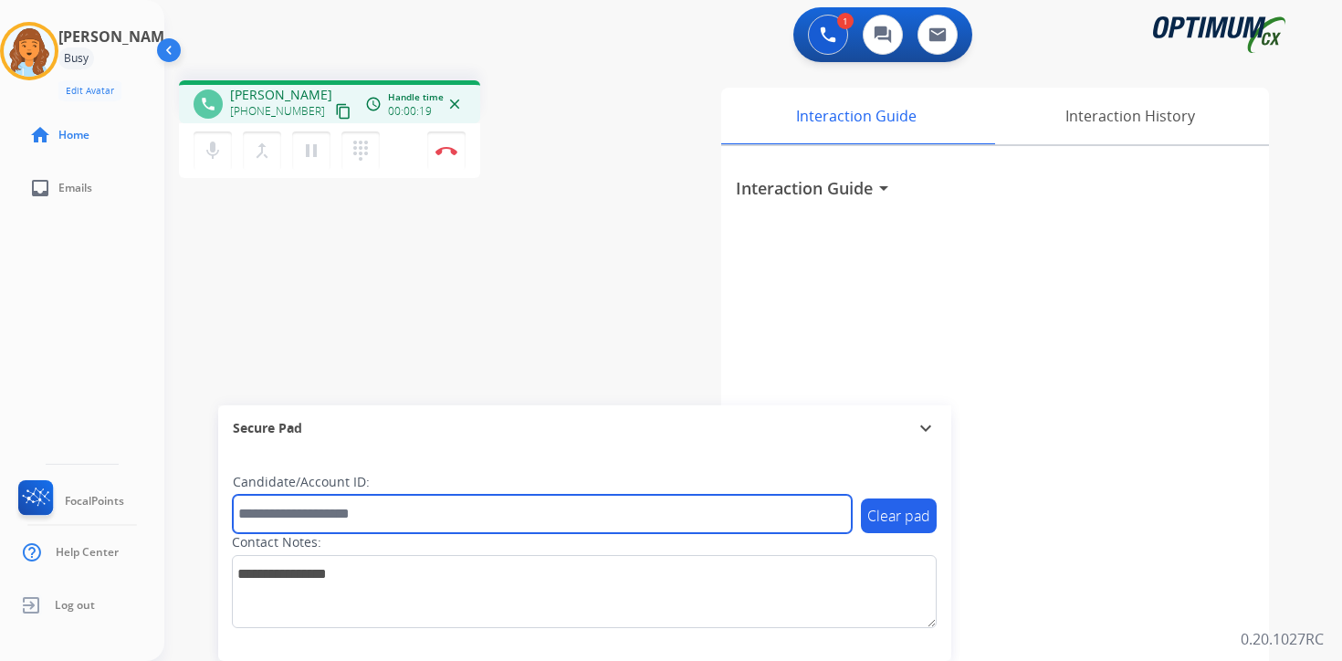
click at [284, 515] on input "text" at bounding box center [542, 514] width 619 height 38
type input "*********"
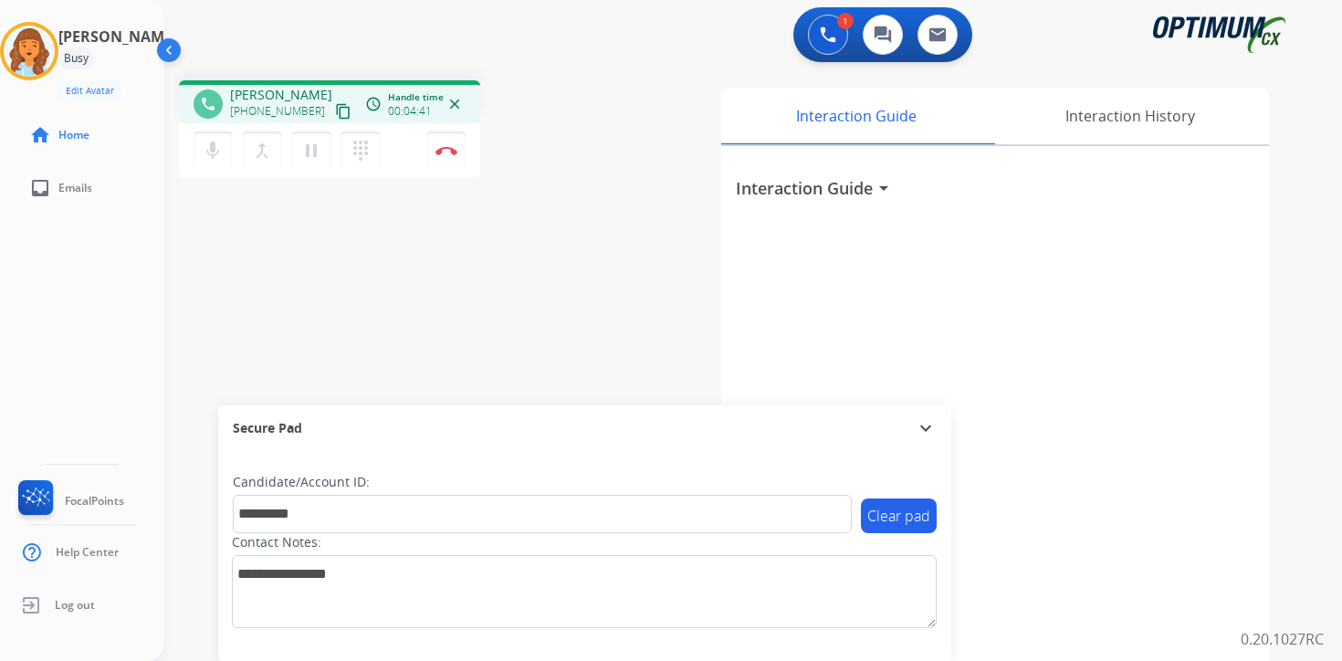
click at [1300, 425] on div "1 Voice Interactions 0 Chat Interactions 0 Email Interactions phone [PERSON_NAM…" at bounding box center [753, 330] width 1178 height 661
click at [450, 154] on img at bounding box center [447, 150] width 22 height 9
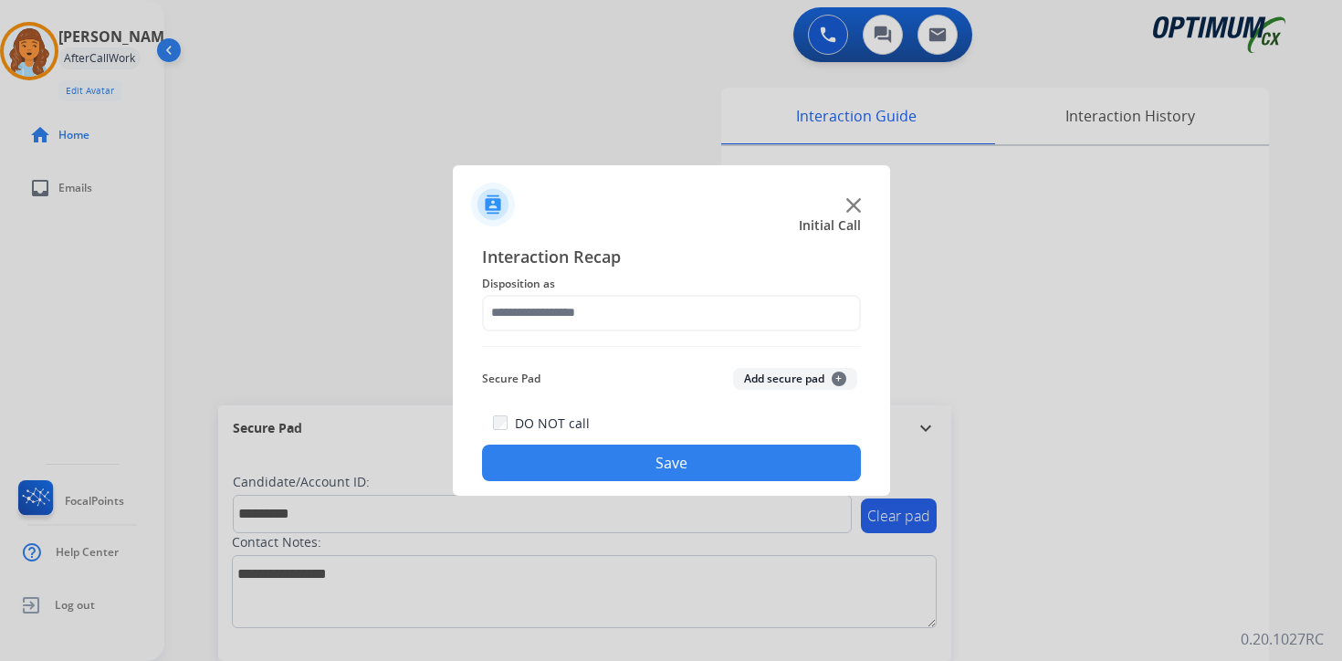
click at [820, 375] on button "Add secure pad +" at bounding box center [795, 379] width 124 height 22
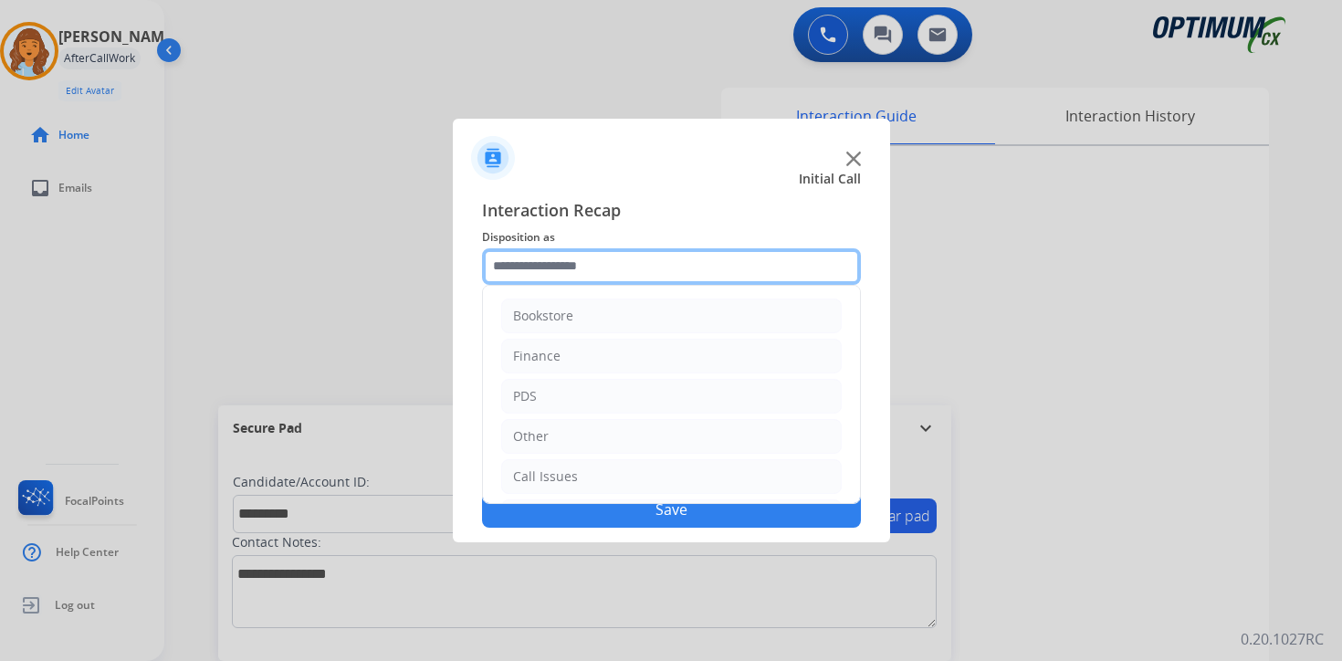
click at [553, 270] on input "text" at bounding box center [671, 266] width 379 height 37
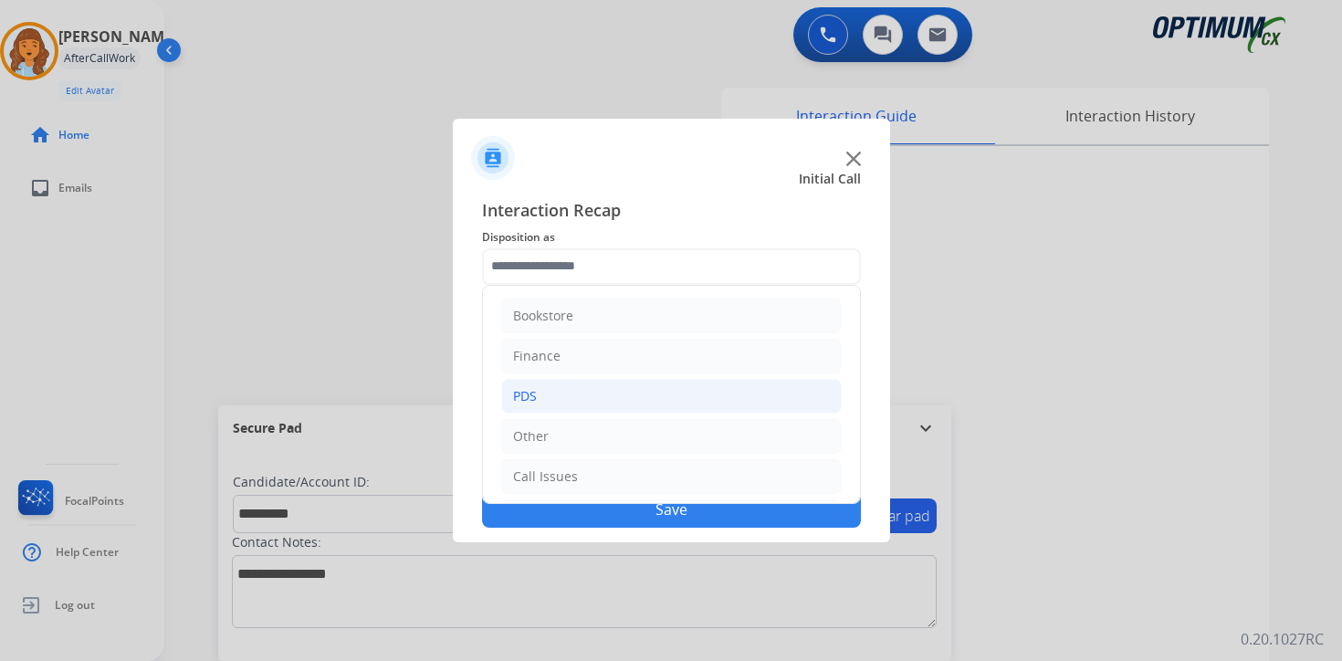
click at [538, 385] on li "PDS" at bounding box center [671, 396] width 341 height 35
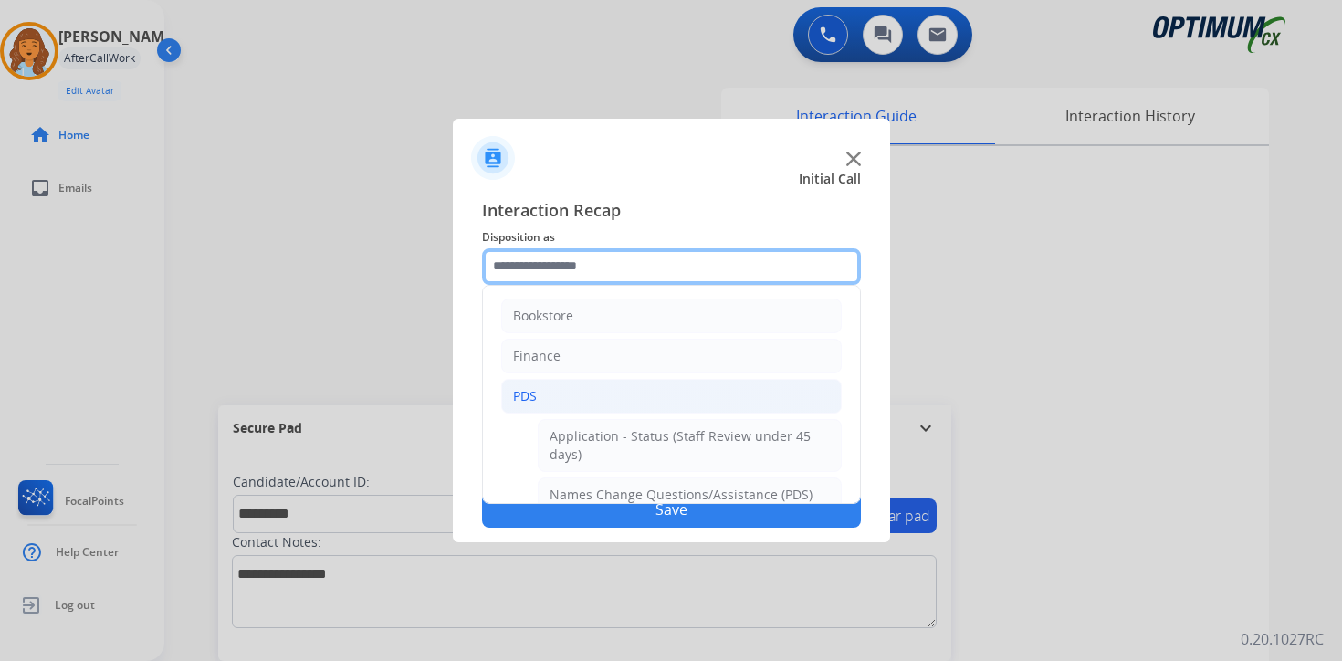
scroll to position [304, 0]
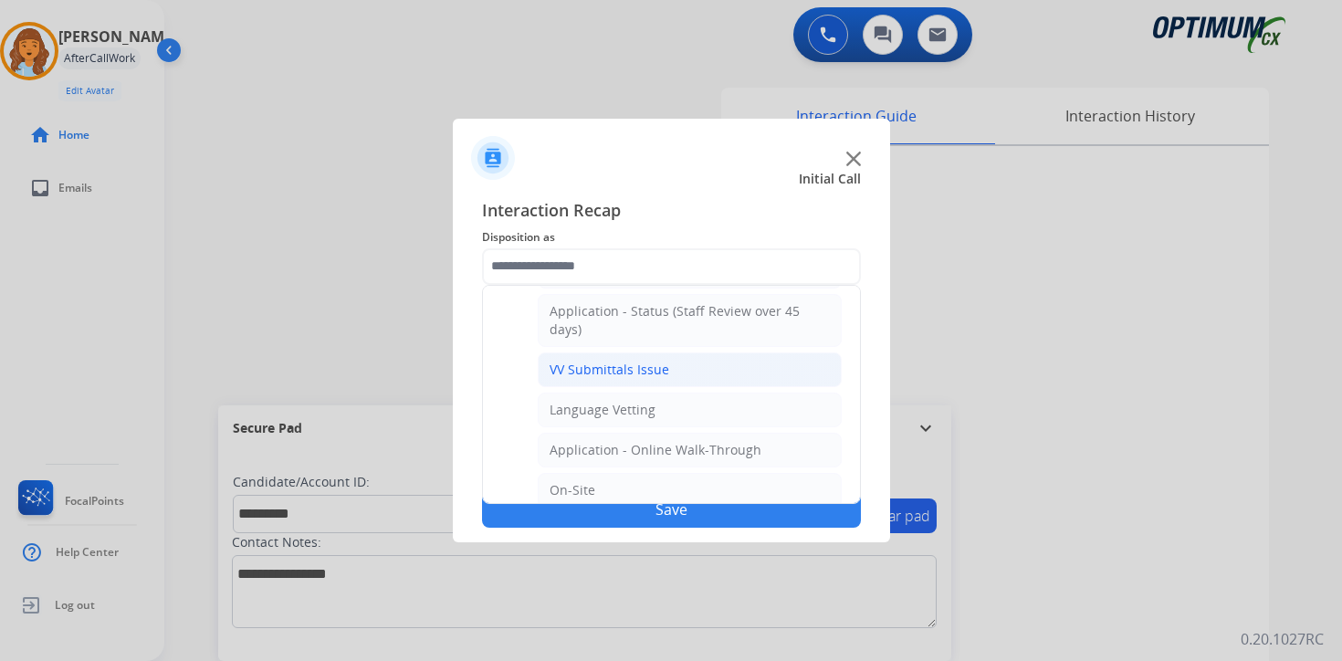
click at [553, 379] on li "VV Submittals Issue" at bounding box center [690, 370] width 304 height 35
type input "**********"
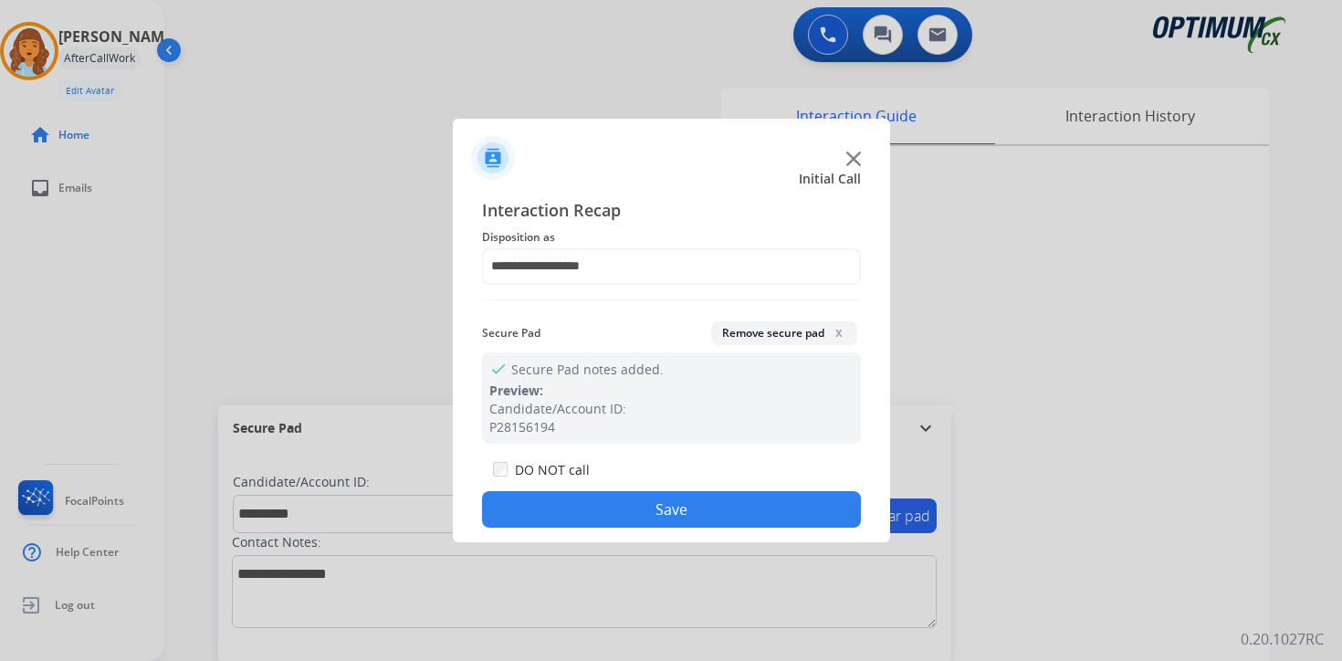
click at [553, 510] on button "Save" at bounding box center [671, 509] width 379 height 37
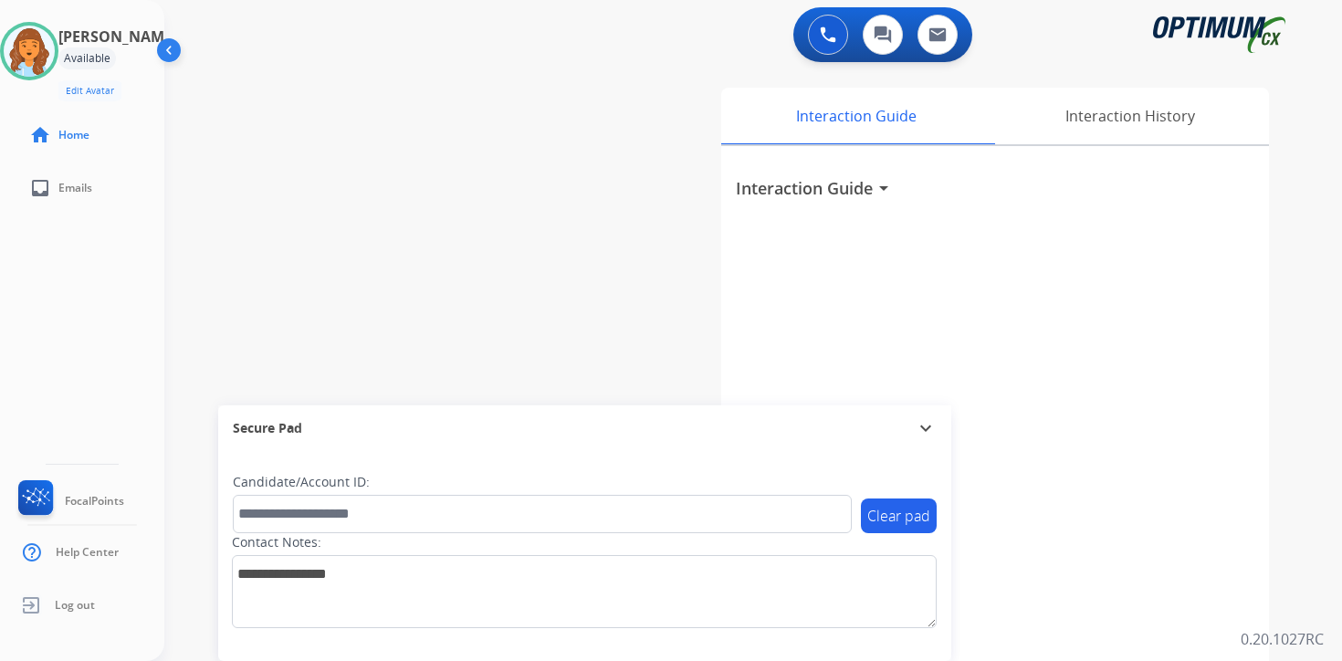
click at [1310, 551] on div "0 Voice Interactions 0 Chat Interactions 0 Email Interactions swap_horiz Break …" at bounding box center [753, 330] width 1178 height 661
click at [1184, 487] on div "Interaction Guide arrow_drop_down" at bounding box center [995, 486] width 548 height 681
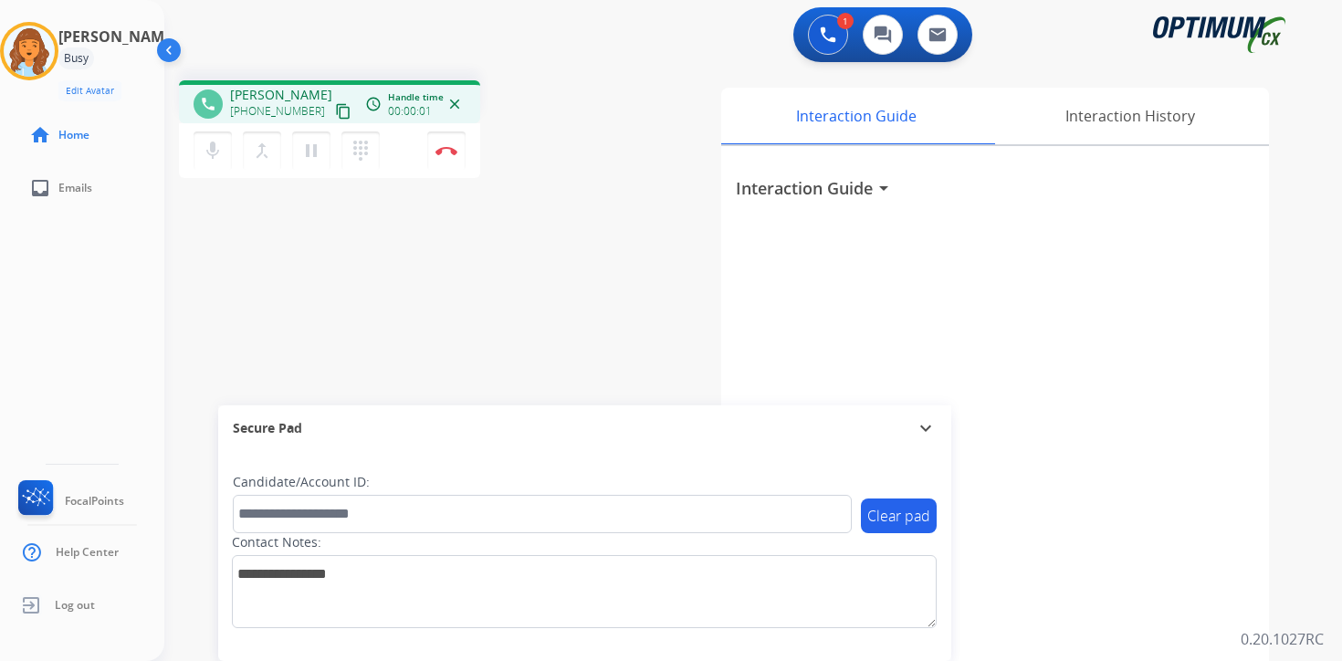
click at [335, 111] on mat-icon "content_copy" at bounding box center [343, 111] width 16 height 16
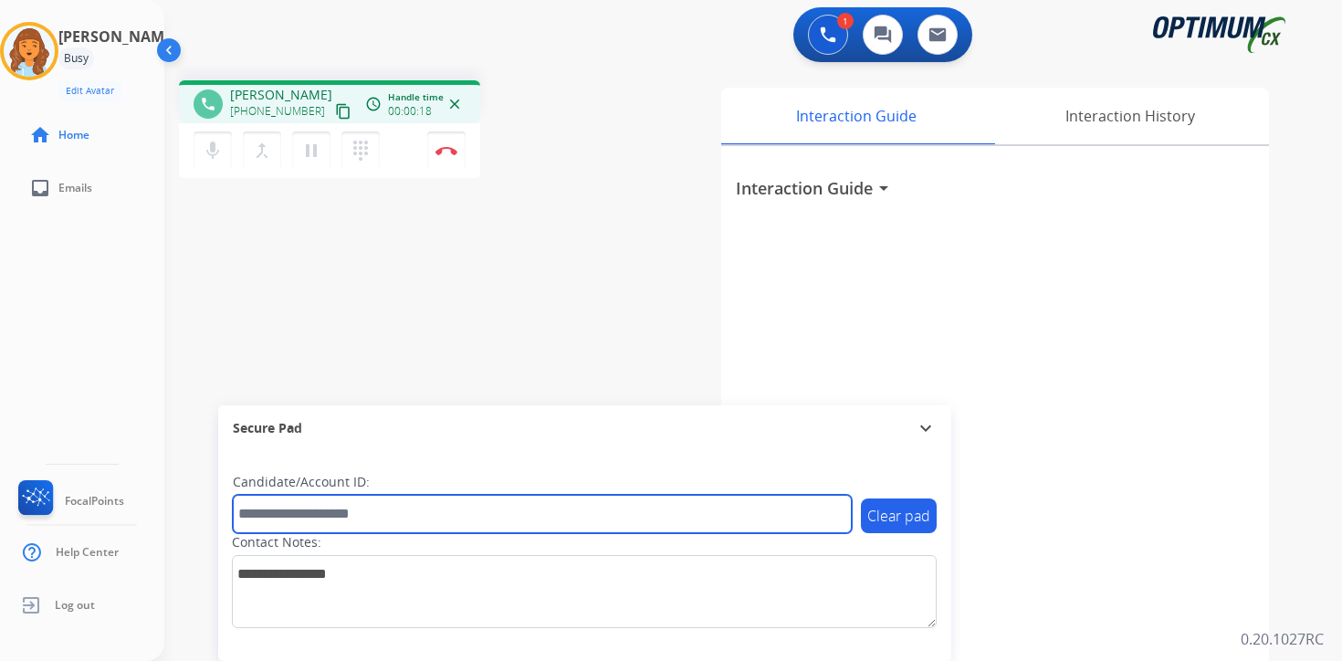
click at [279, 526] on input "text" at bounding box center [542, 514] width 619 height 38
type input "*******"
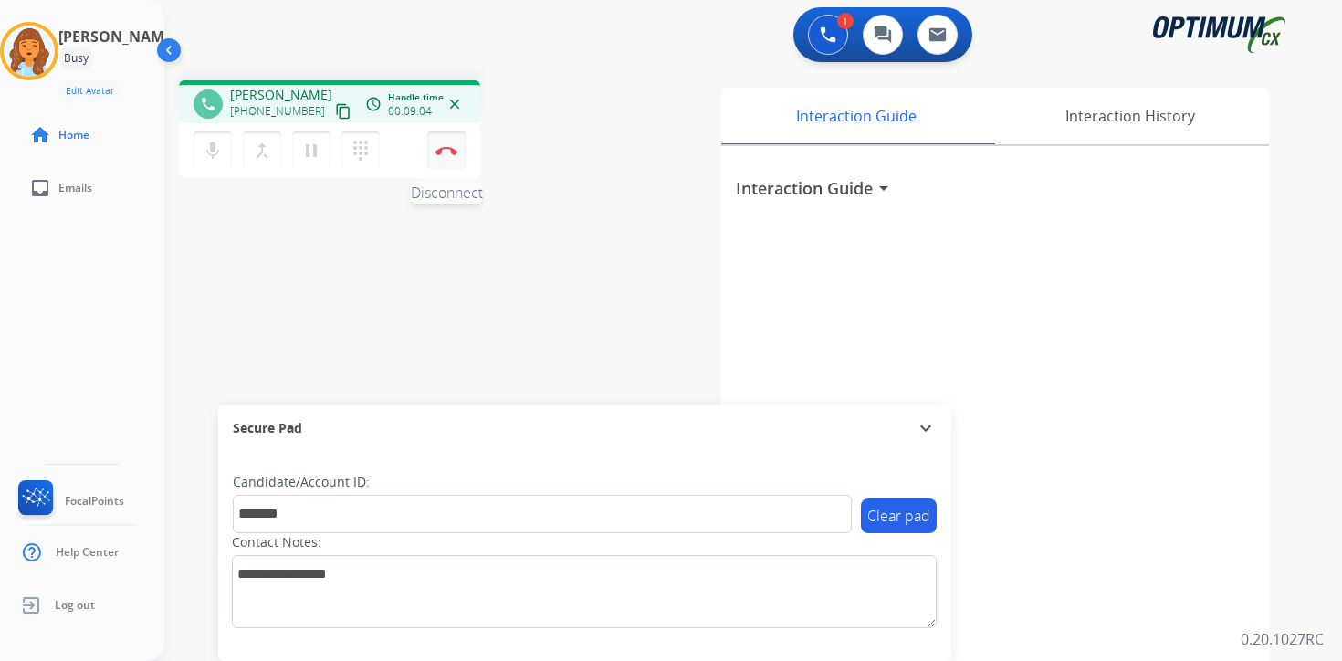
click at [461, 158] on button "Disconnect" at bounding box center [446, 151] width 38 height 38
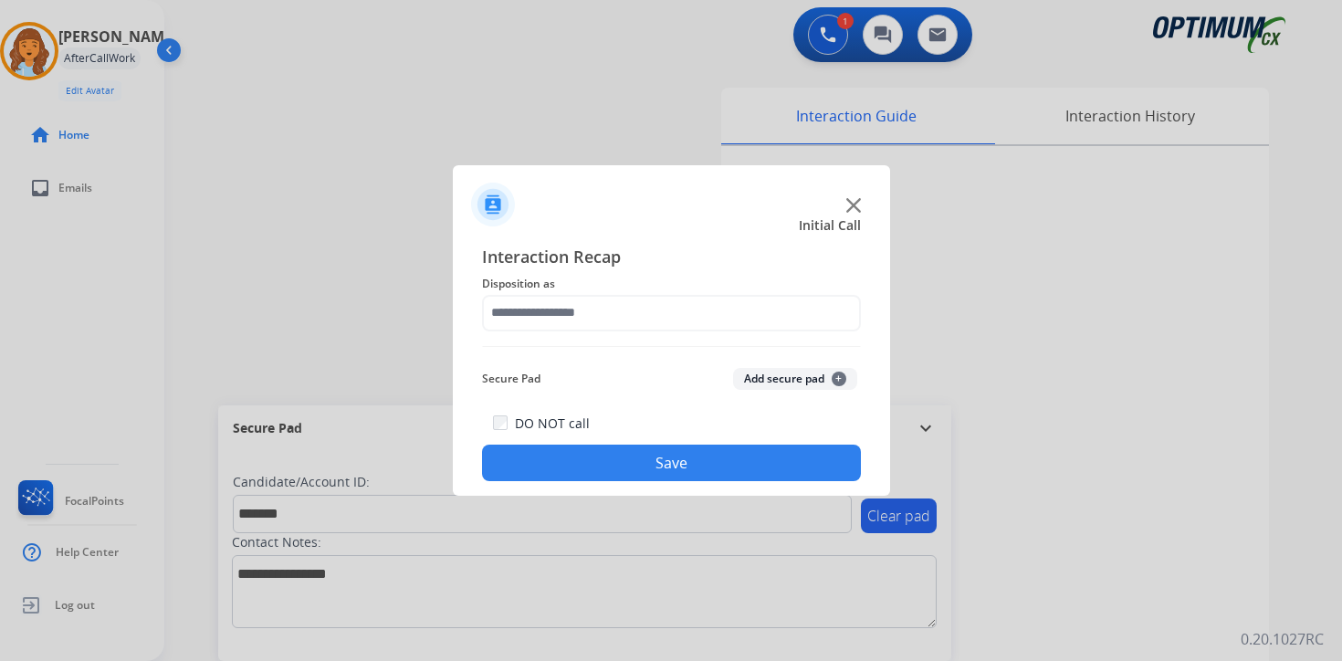
click at [842, 381] on span "+" at bounding box center [839, 379] width 15 height 15
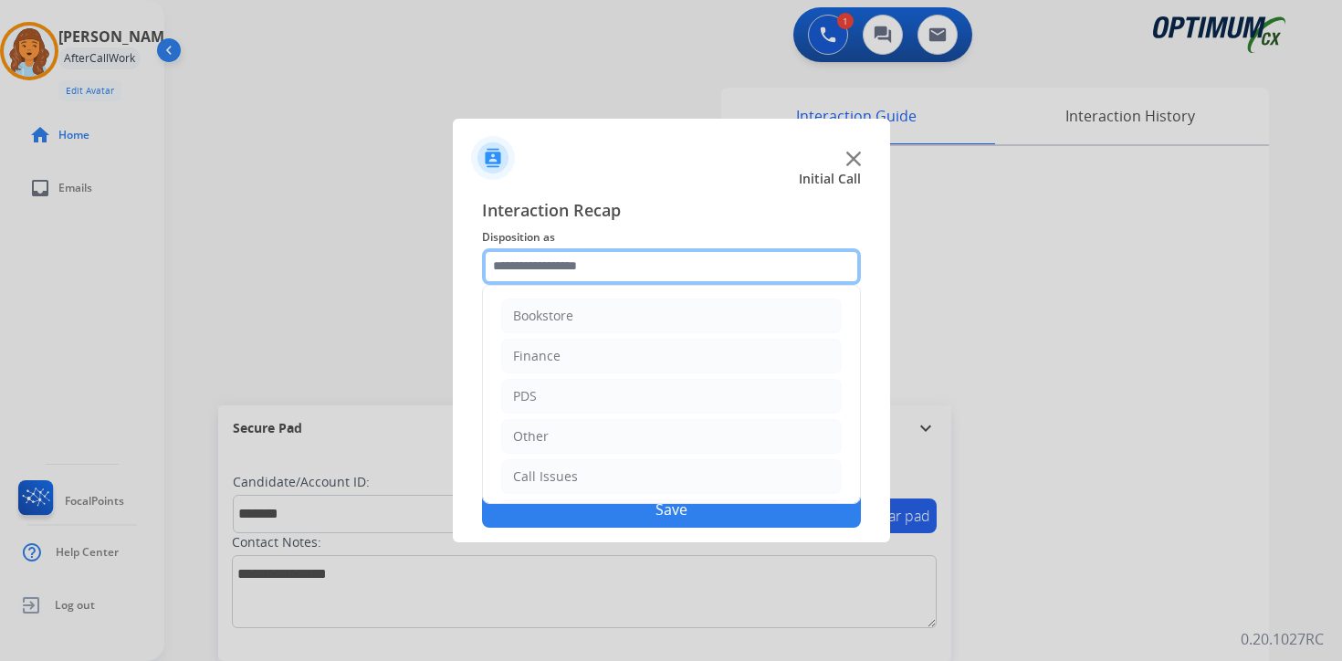
click at [567, 268] on input "text" at bounding box center [671, 266] width 379 height 37
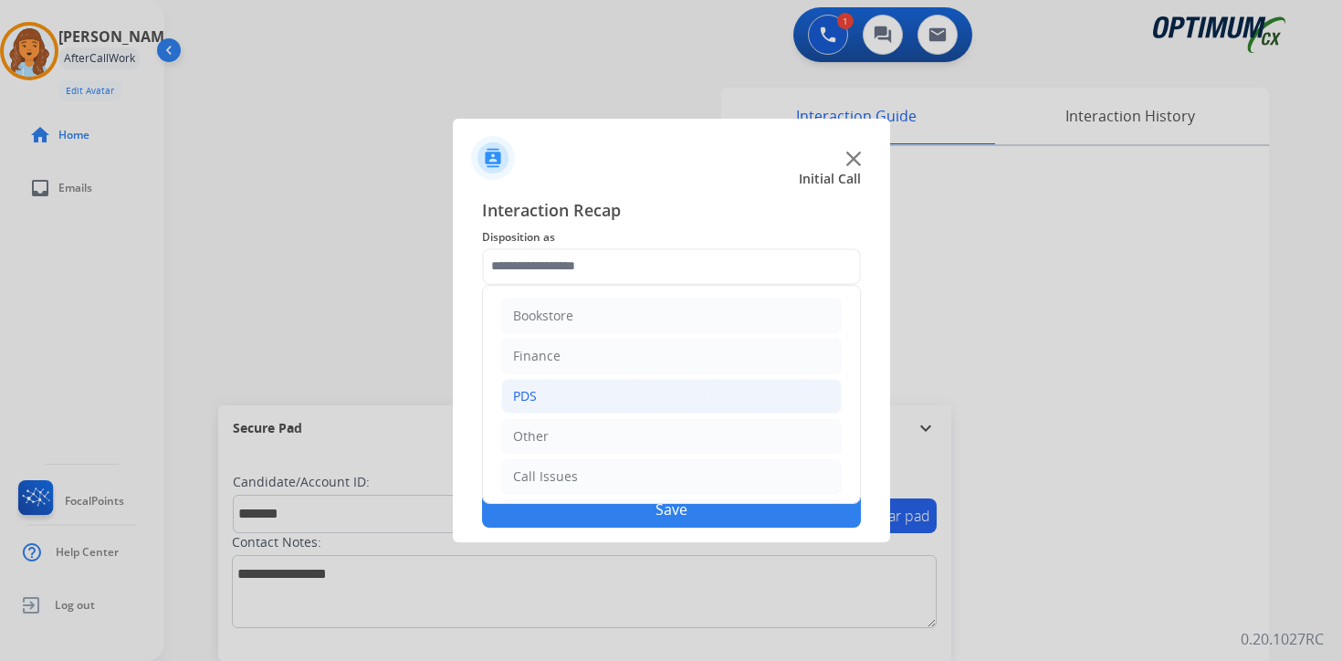
click at [565, 395] on li "PDS" at bounding box center [671, 396] width 341 height 35
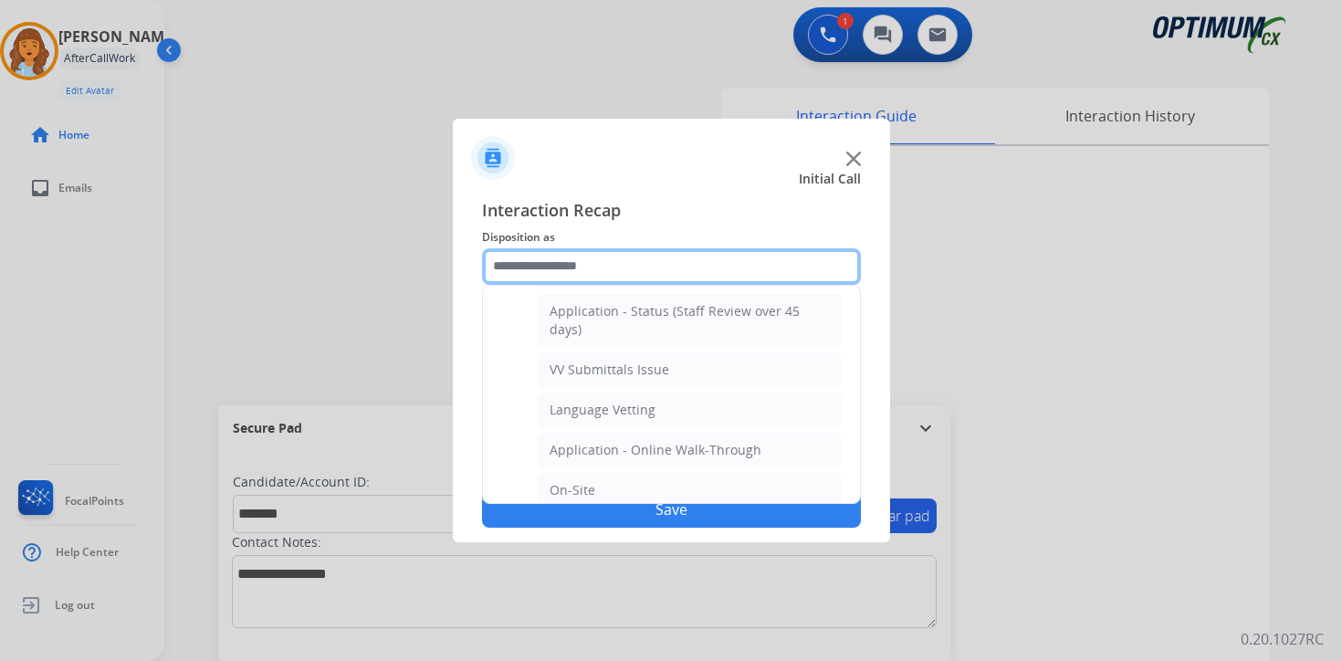
scroll to position [609, 0]
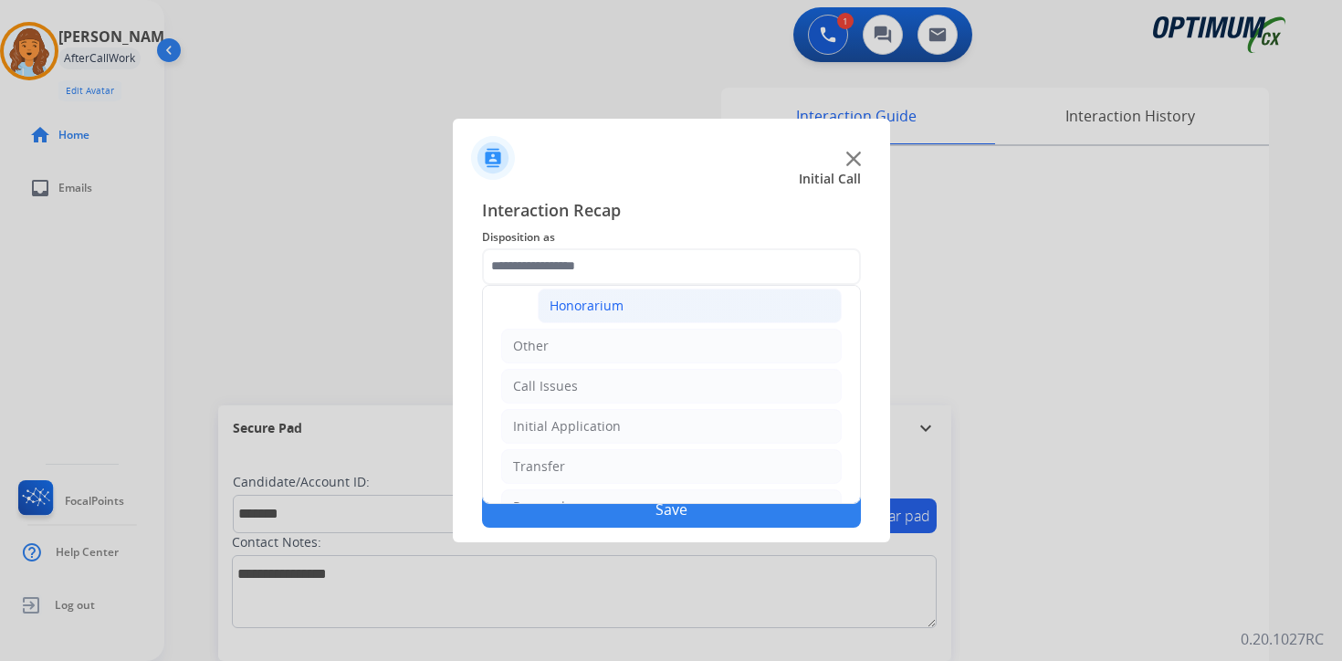
click at [573, 301] on div "Honorarium" at bounding box center [587, 306] width 74 height 18
type input "**********"
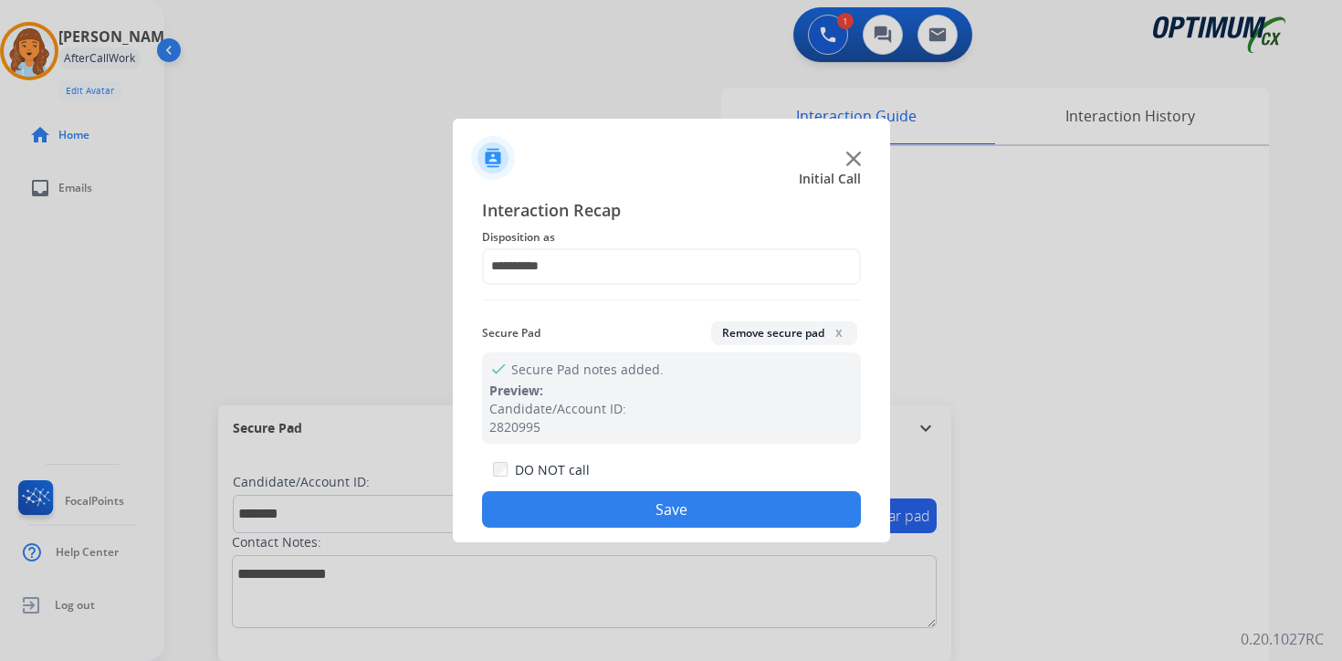
click at [585, 518] on button "Save" at bounding box center [671, 509] width 379 height 37
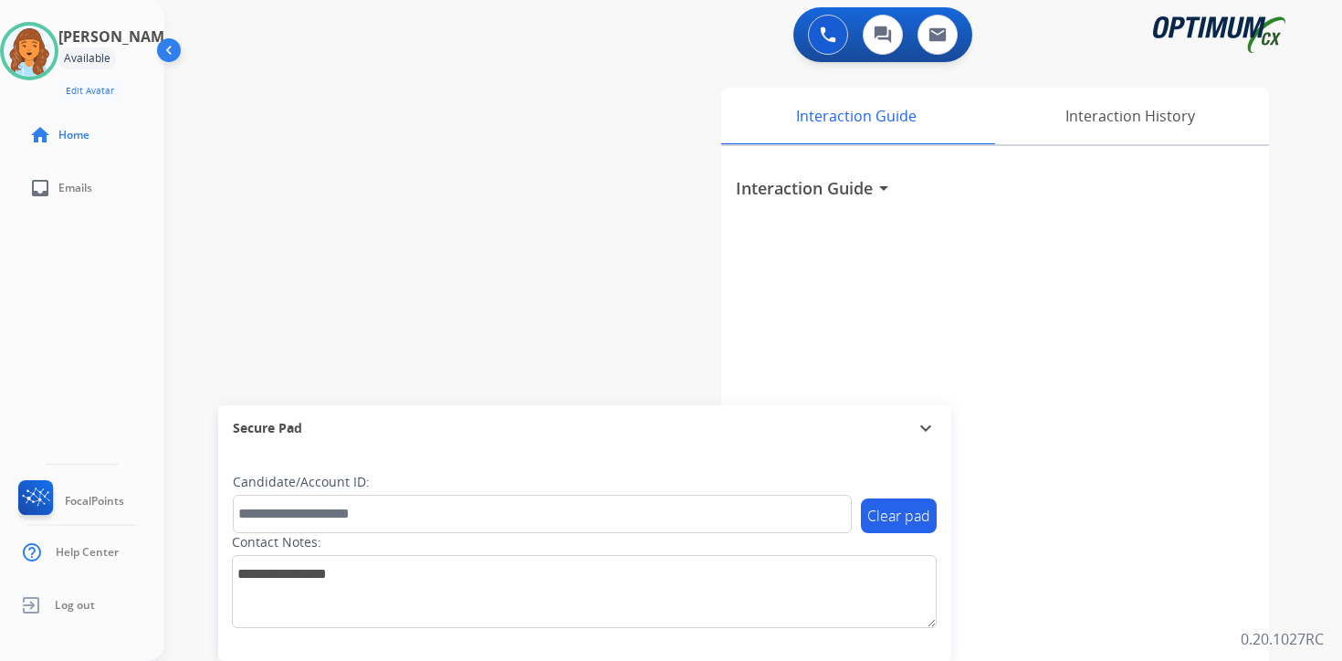
click at [1179, 527] on div "Interaction Guide arrow_drop_down" at bounding box center [995, 486] width 548 height 681
click at [48, 52] on img at bounding box center [29, 51] width 51 height 51
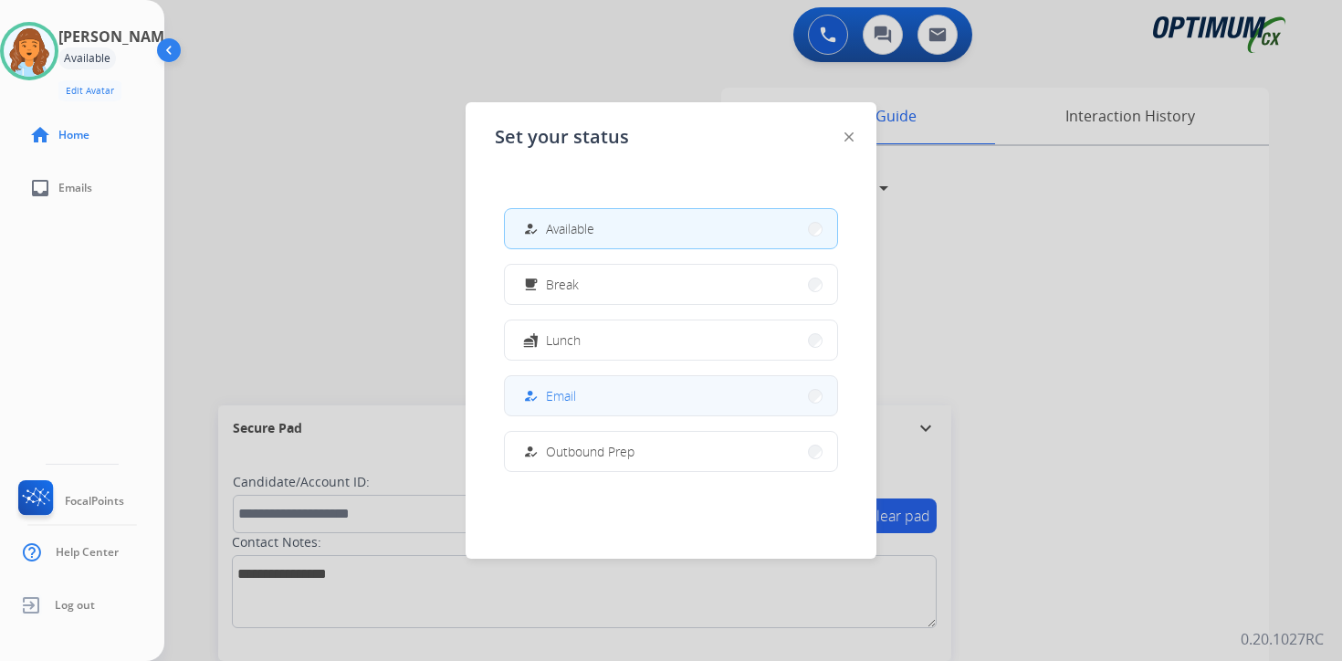
scroll to position [456, 0]
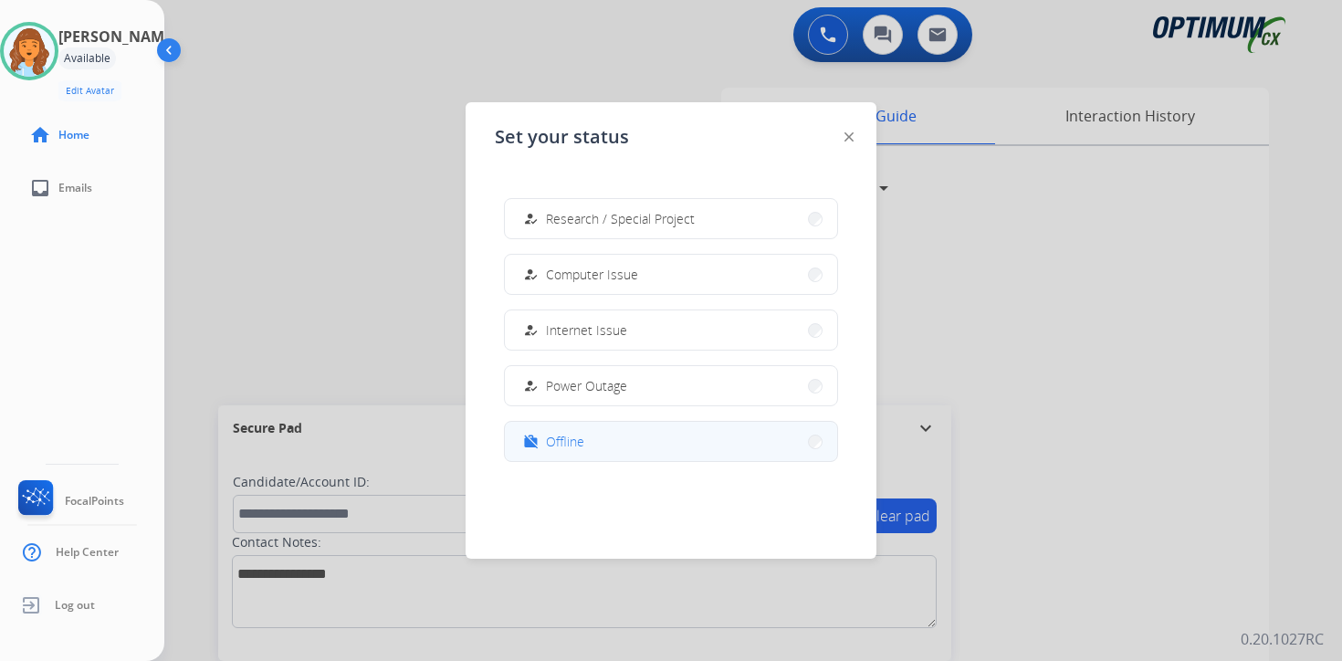
click at [592, 438] on button "work_off Offline" at bounding box center [671, 441] width 332 height 39
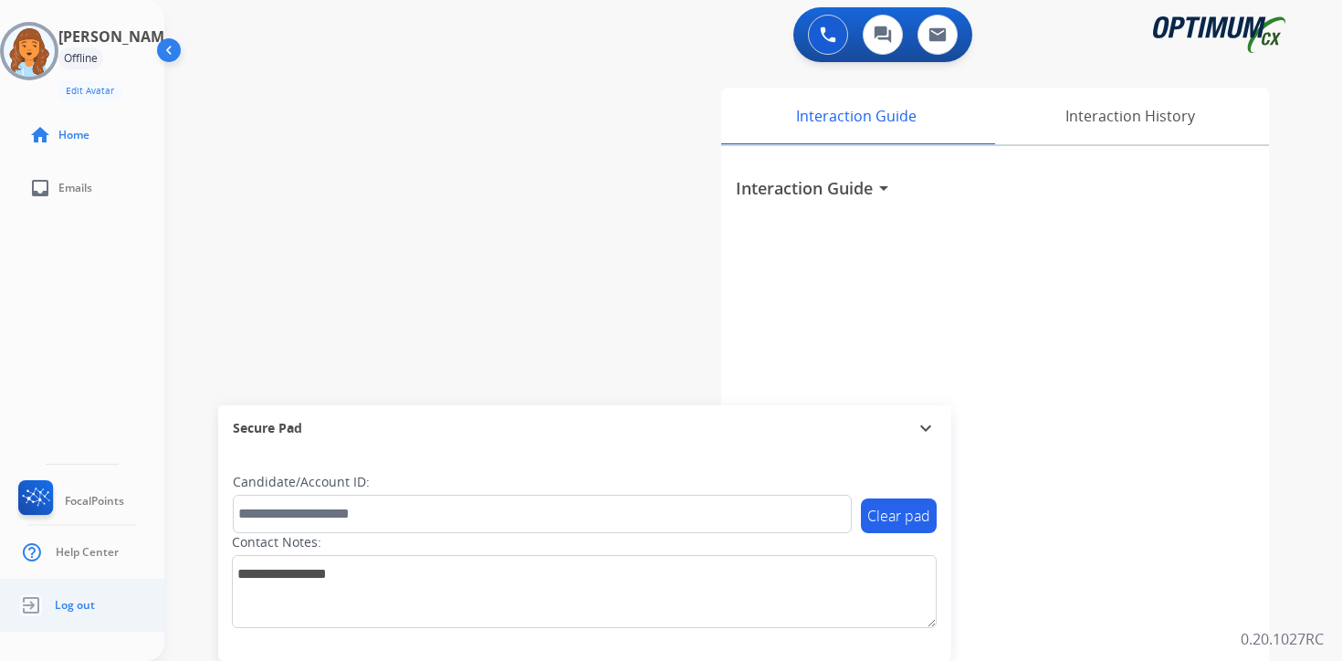
click at [74, 595] on link "Log out" at bounding box center [55, 605] width 80 height 35
